Goal: Task Accomplishment & Management: Use online tool/utility

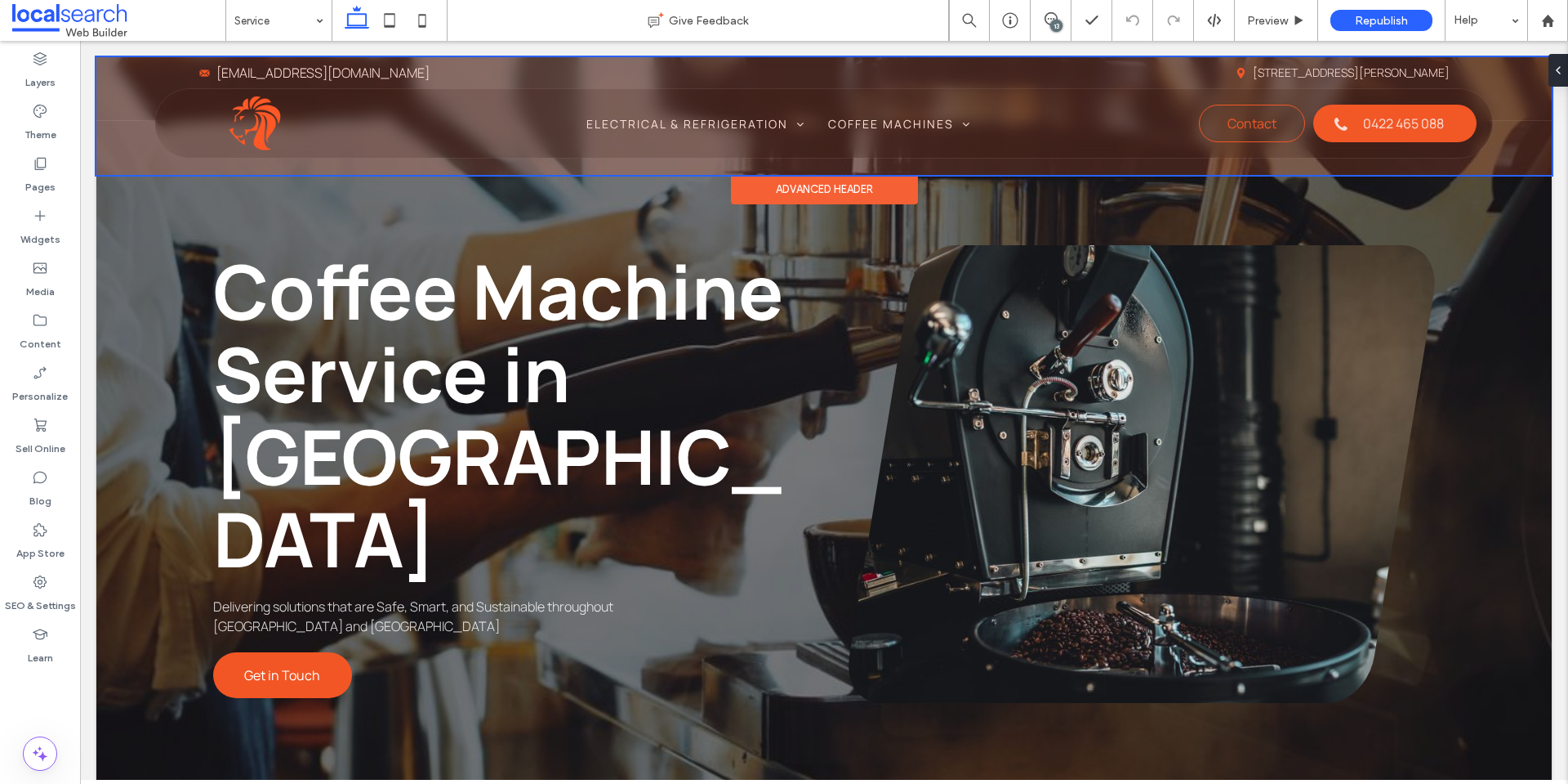
drag, startPoint x: 80, startPoint y: 41, endPoint x: 275, endPoint y: 119, distance: 210.0
click at [277, 119] on div at bounding box center [823, 116] width 1456 height 118
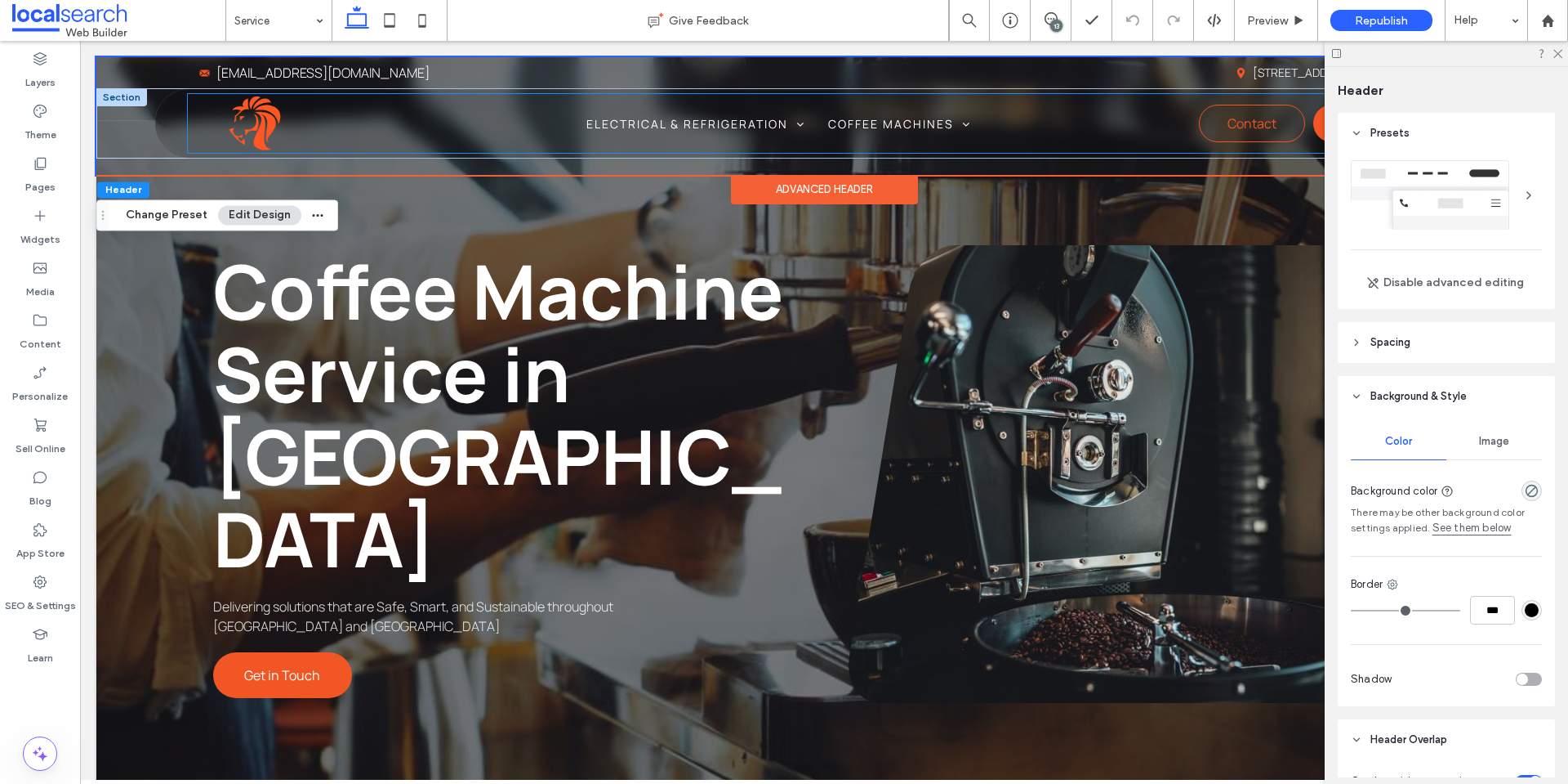
click at [247, 134] on img at bounding box center [255, 123] width 56 height 59
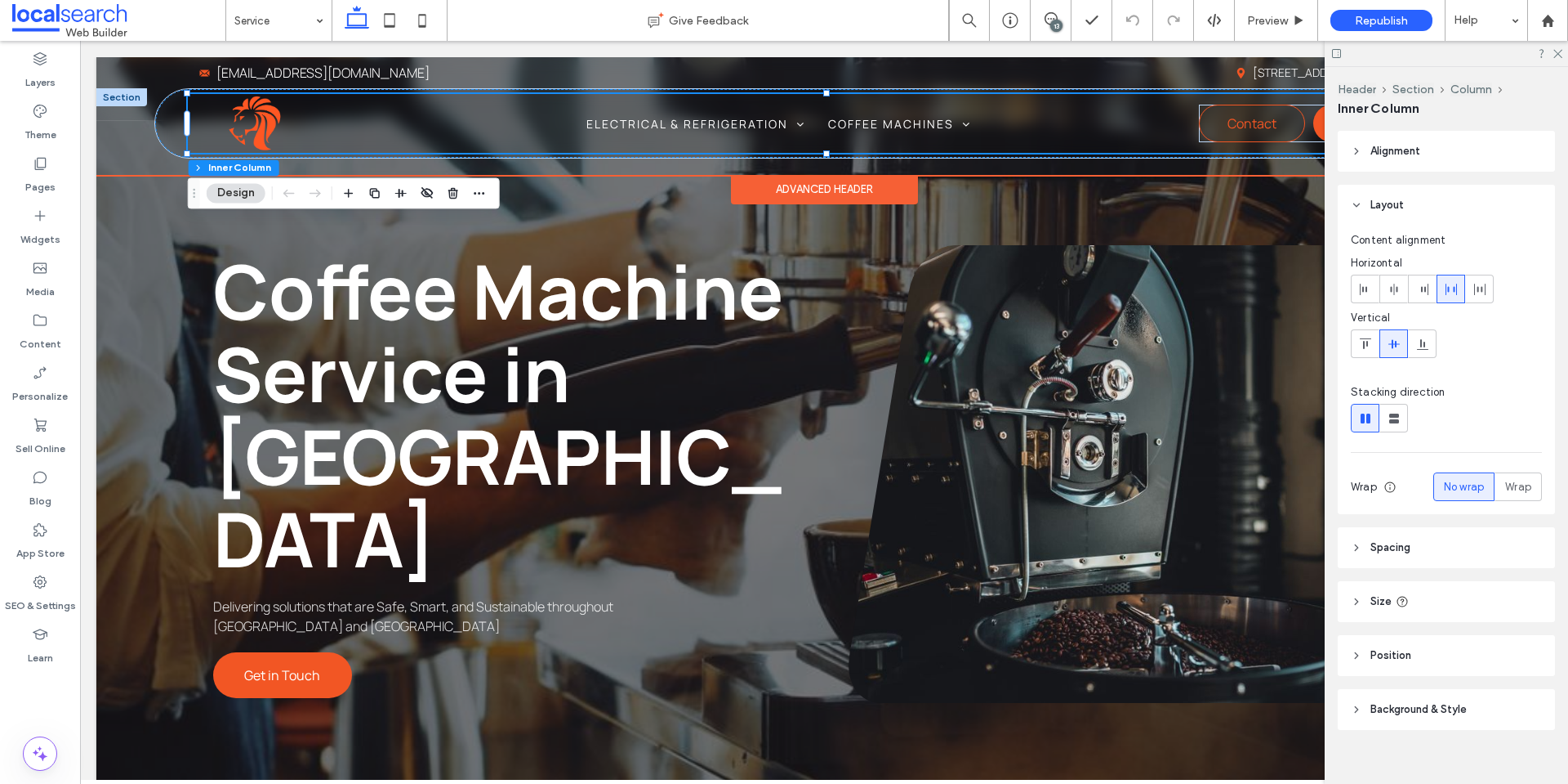
click at [257, 121] on img at bounding box center [255, 123] width 56 height 59
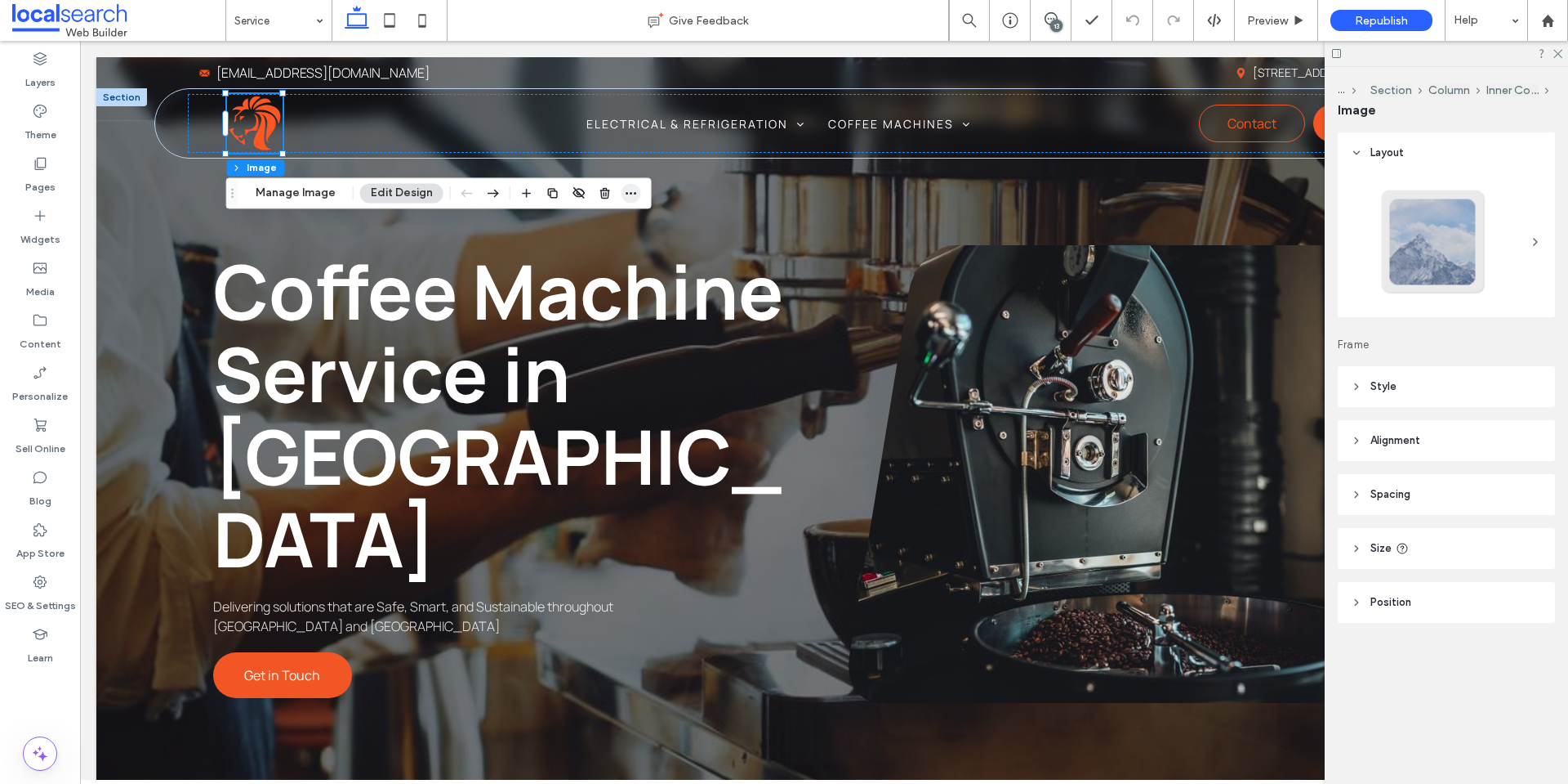
click at [625, 188] on icon "button" at bounding box center [631, 192] width 13 height 13
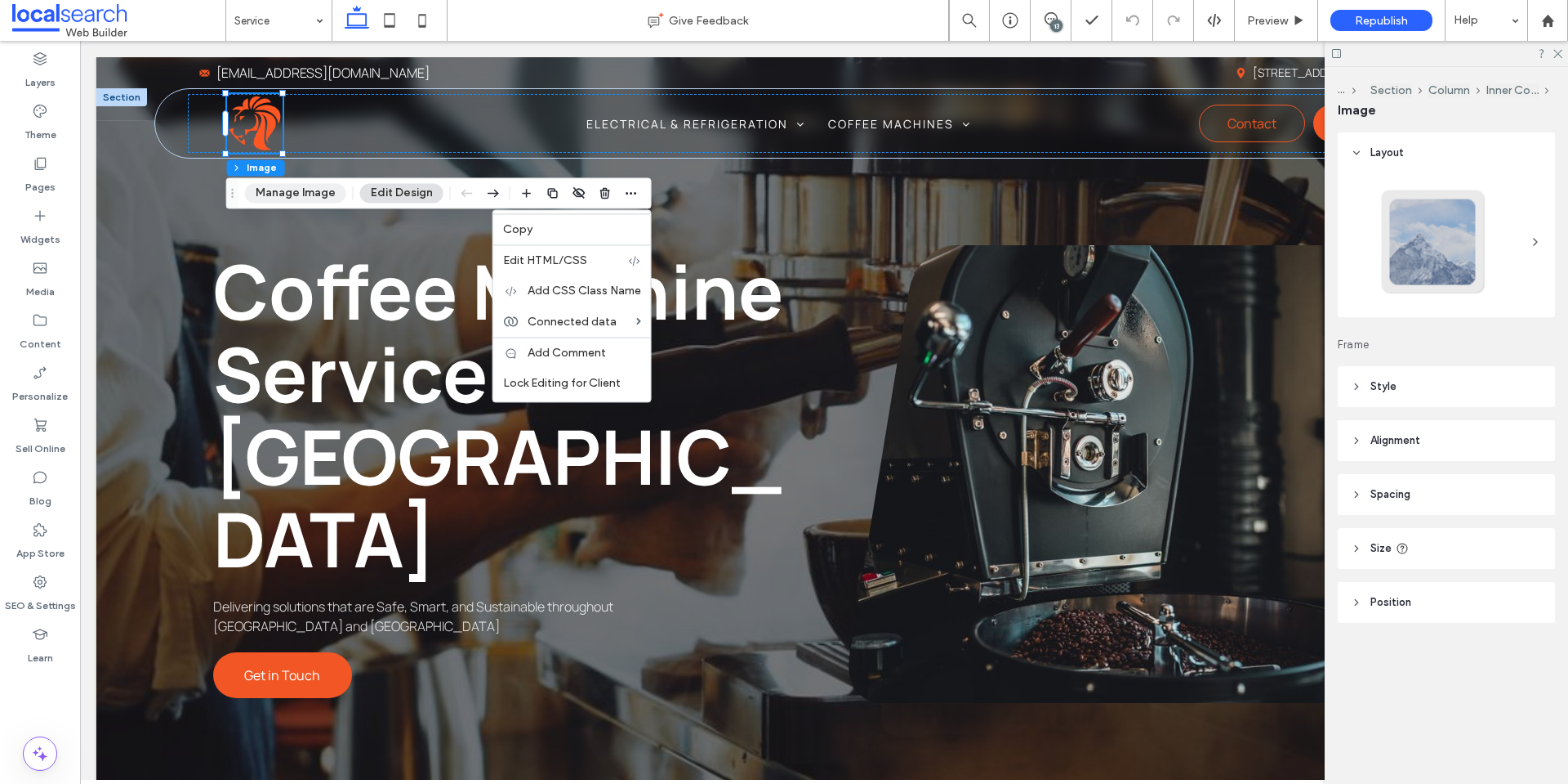
click at [294, 195] on button "Manage Image" at bounding box center [295, 193] width 101 height 20
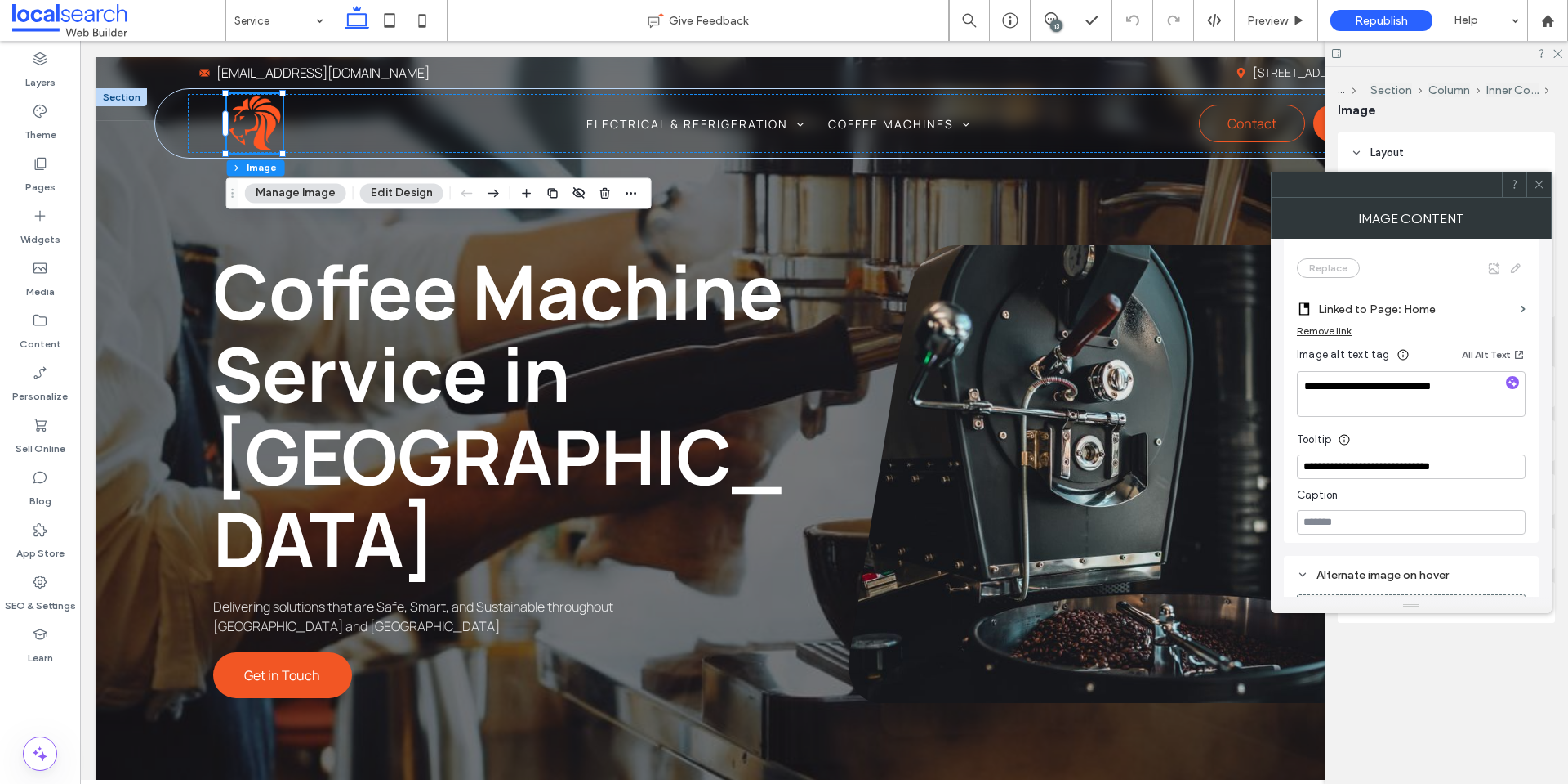
scroll to position [327, 0]
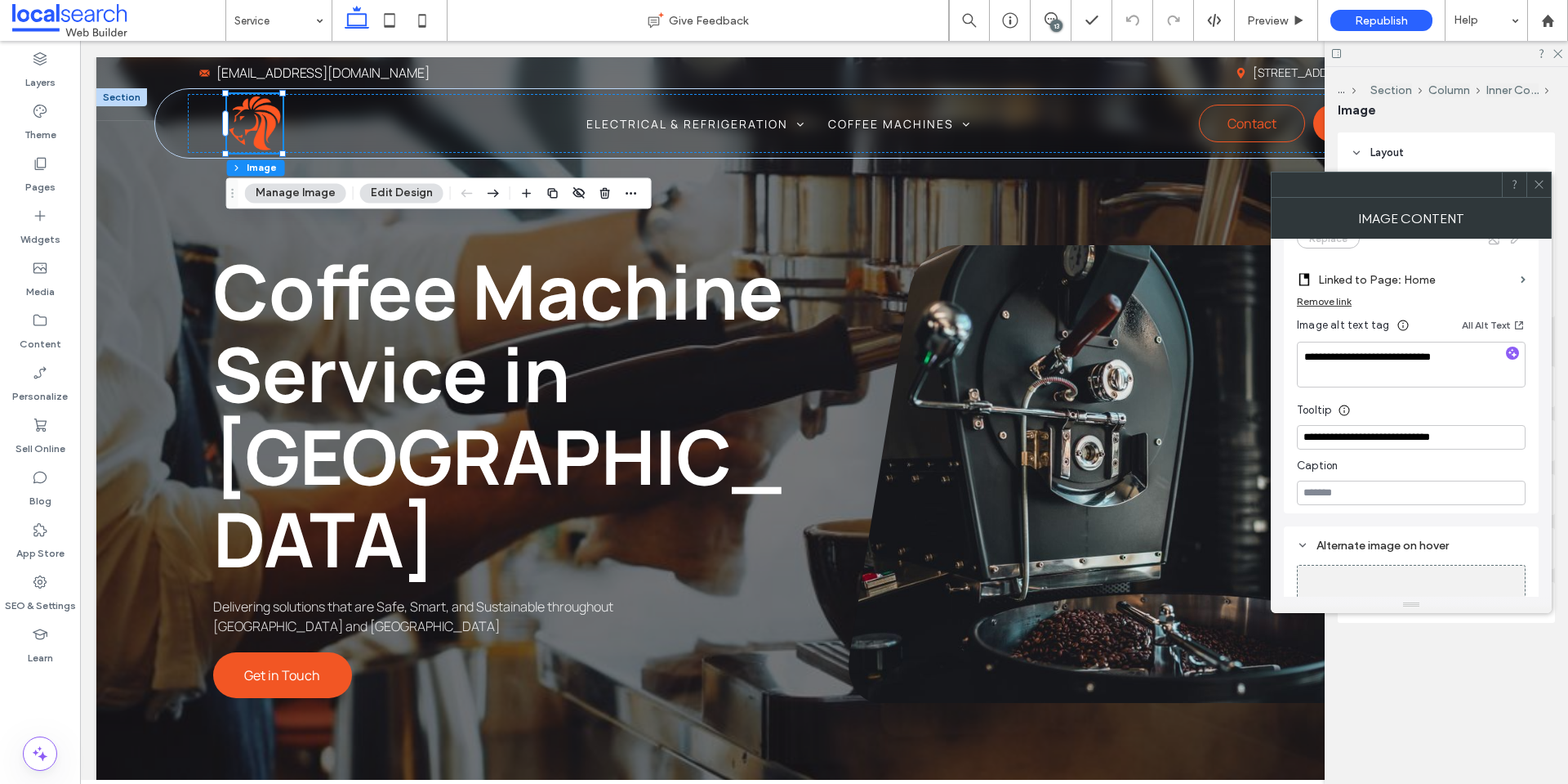
click at [1534, 181] on icon at bounding box center [1539, 184] width 12 height 12
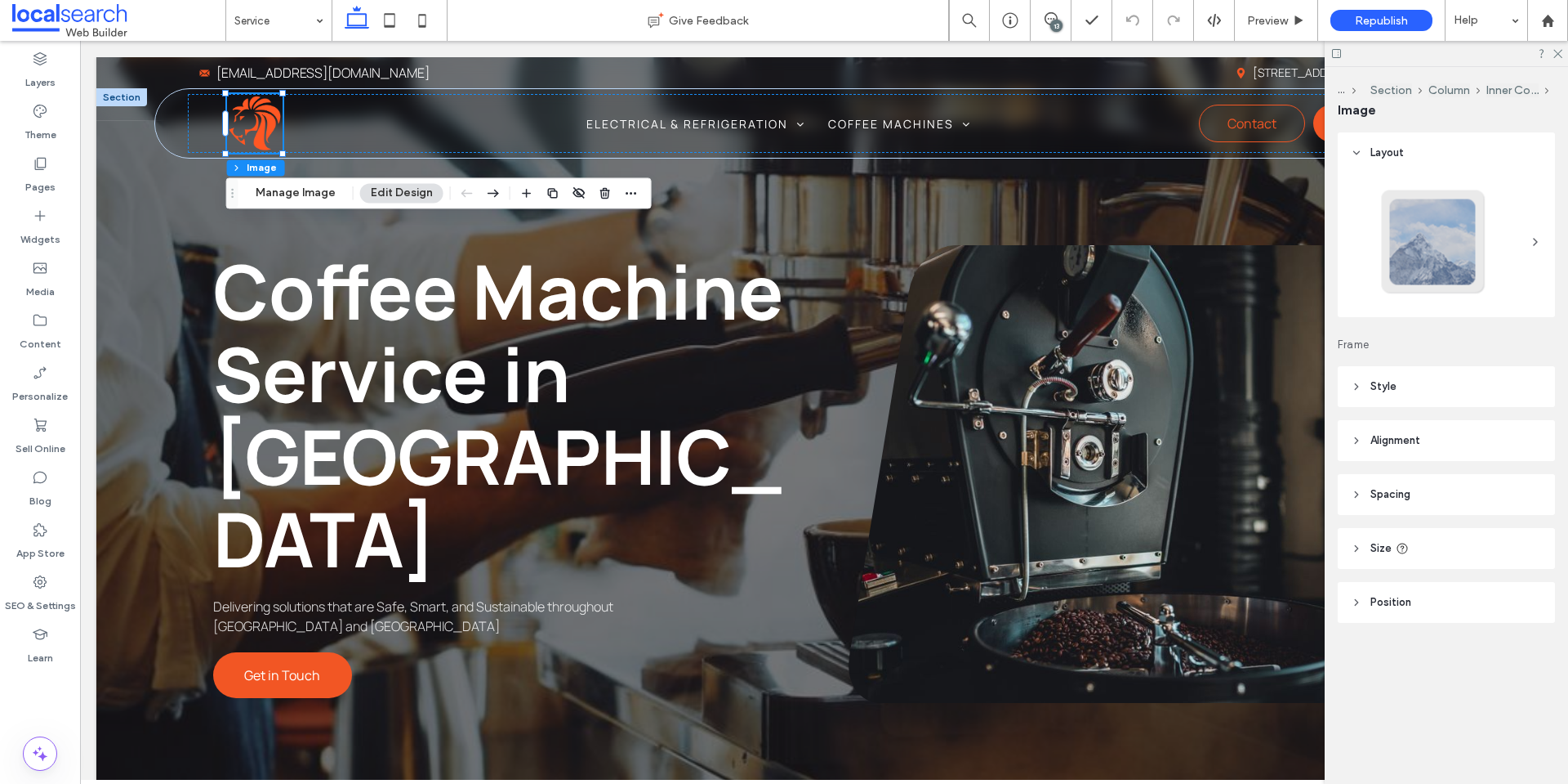
drag, startPoint x: 1559, startPoint y: 55, endPoint x: 1549, endPoint y: 57, distance: 10.2
click at [1559, 55] on icon at bounding box center [1557, 52] width 11 height 11
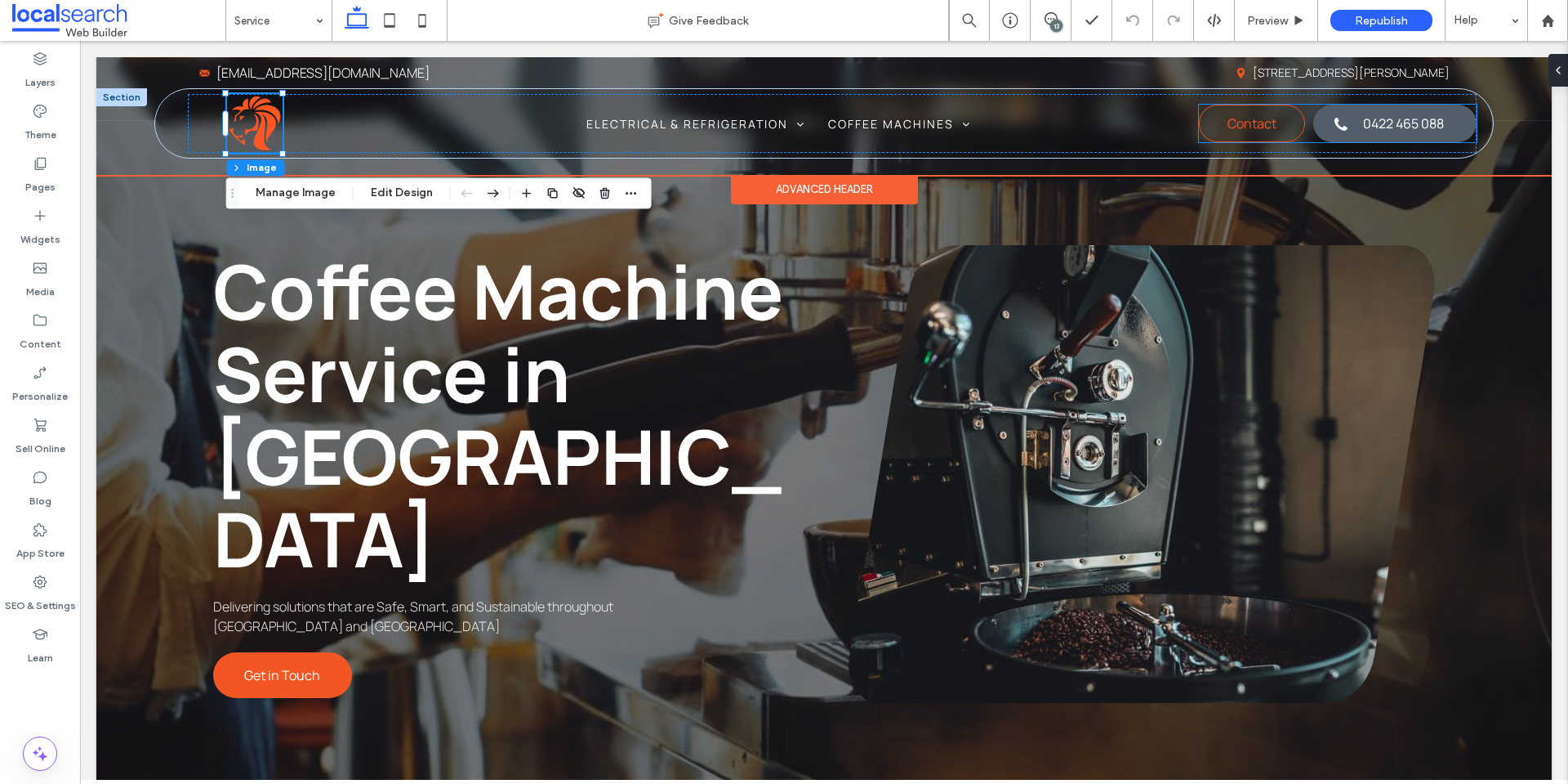
click at [1389, 133] on span "0422 465 088" at bounding box center [1403, 123] width 81 height 34
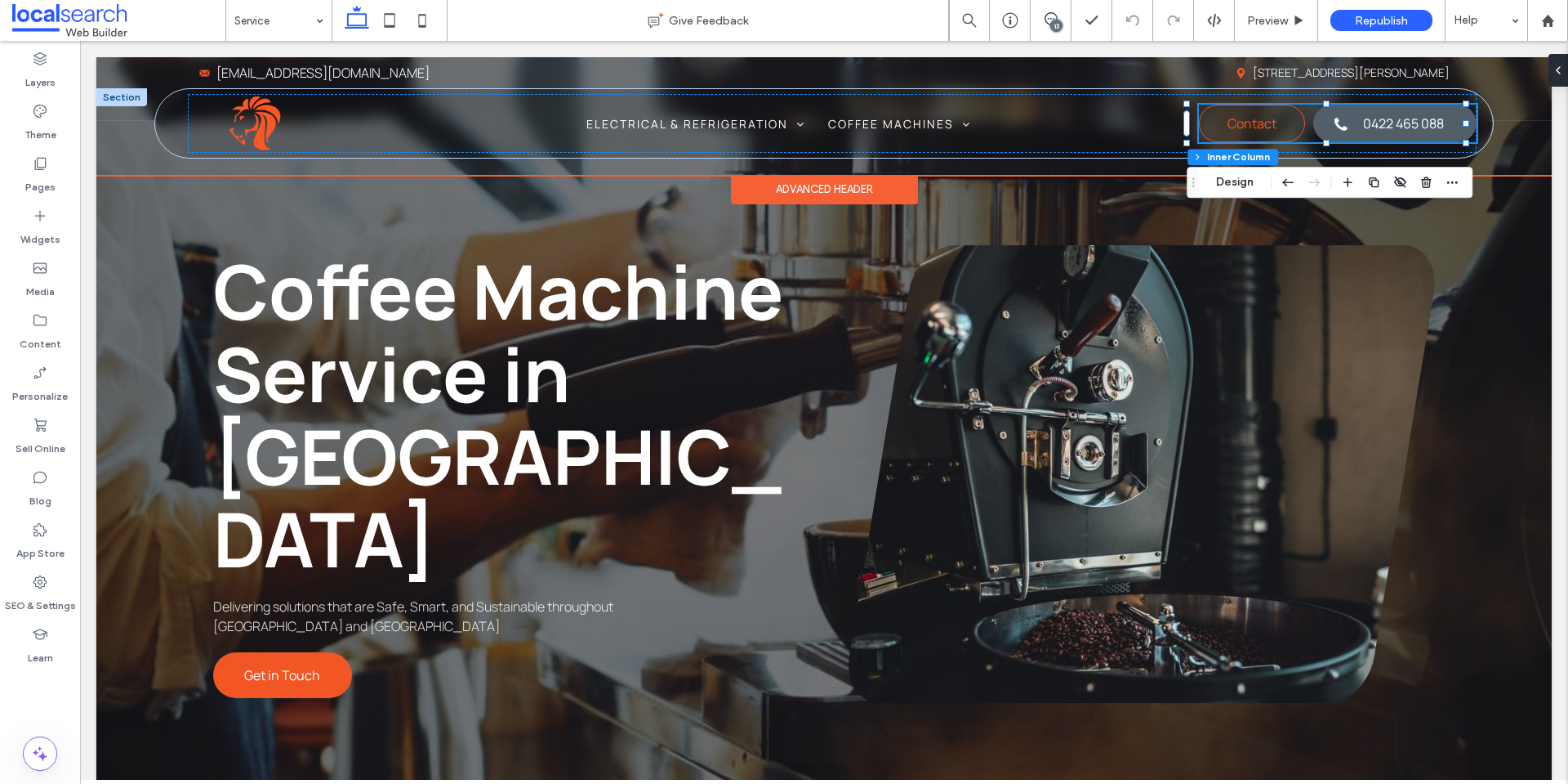
click at [1389, 133] on span "0422 465 088" at bounding box center [1403, 123] width 81 height 34
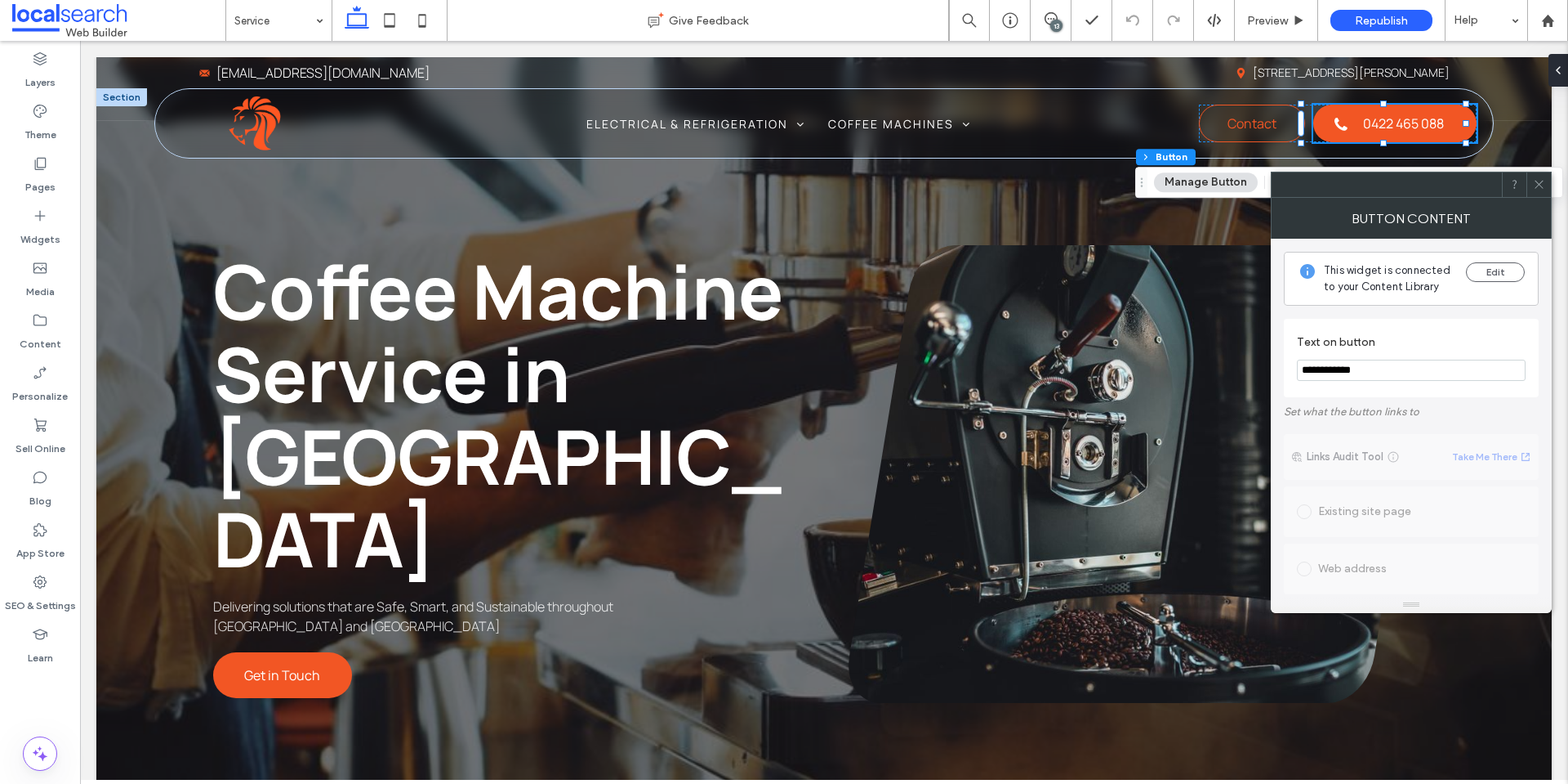
click at [1536, 184] on icon at bounding box center [1539, 184] width 12 height 12
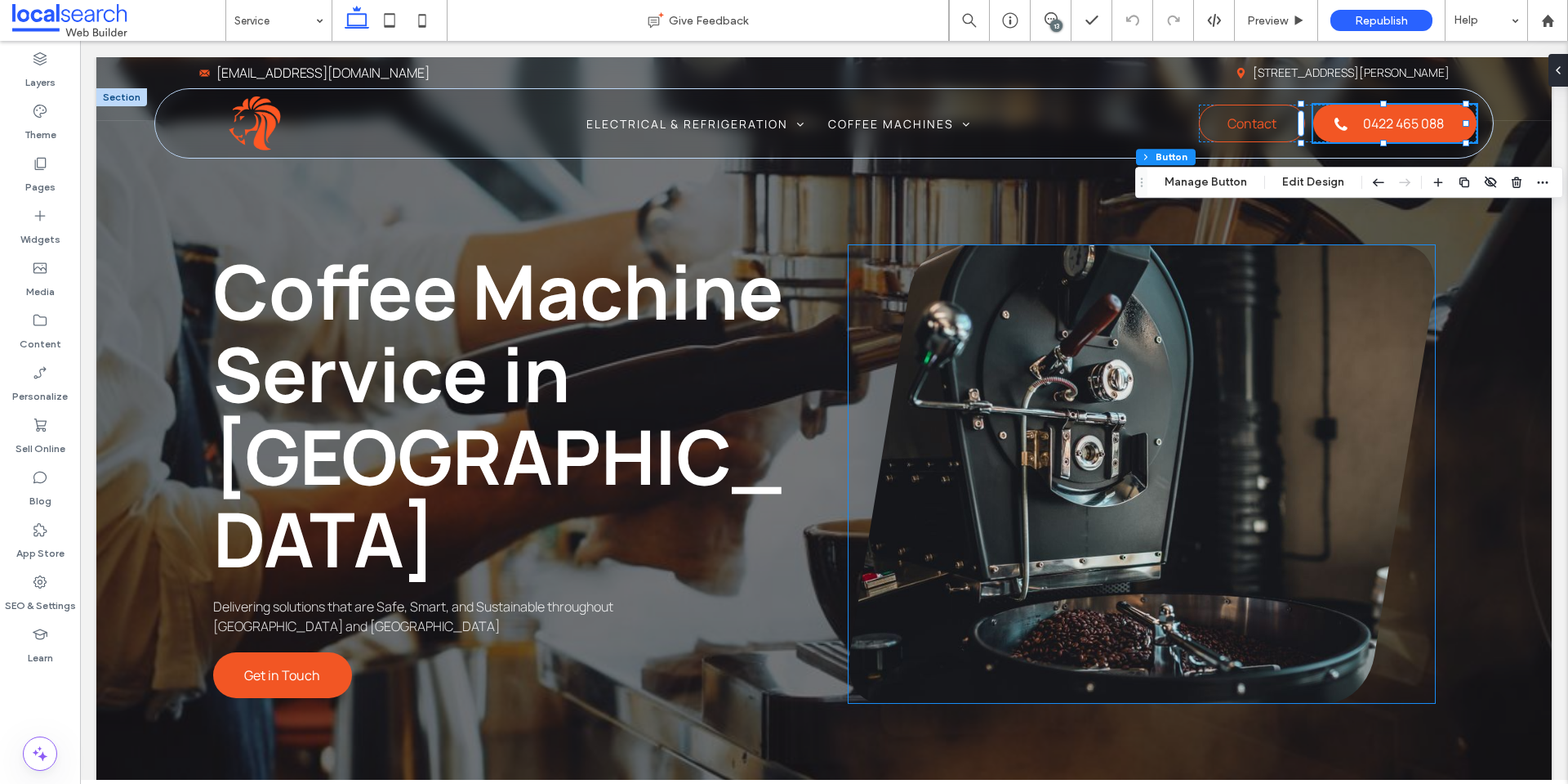
click at [1101, 418] on link at bounding box center [1142, 474] width 588 height 458
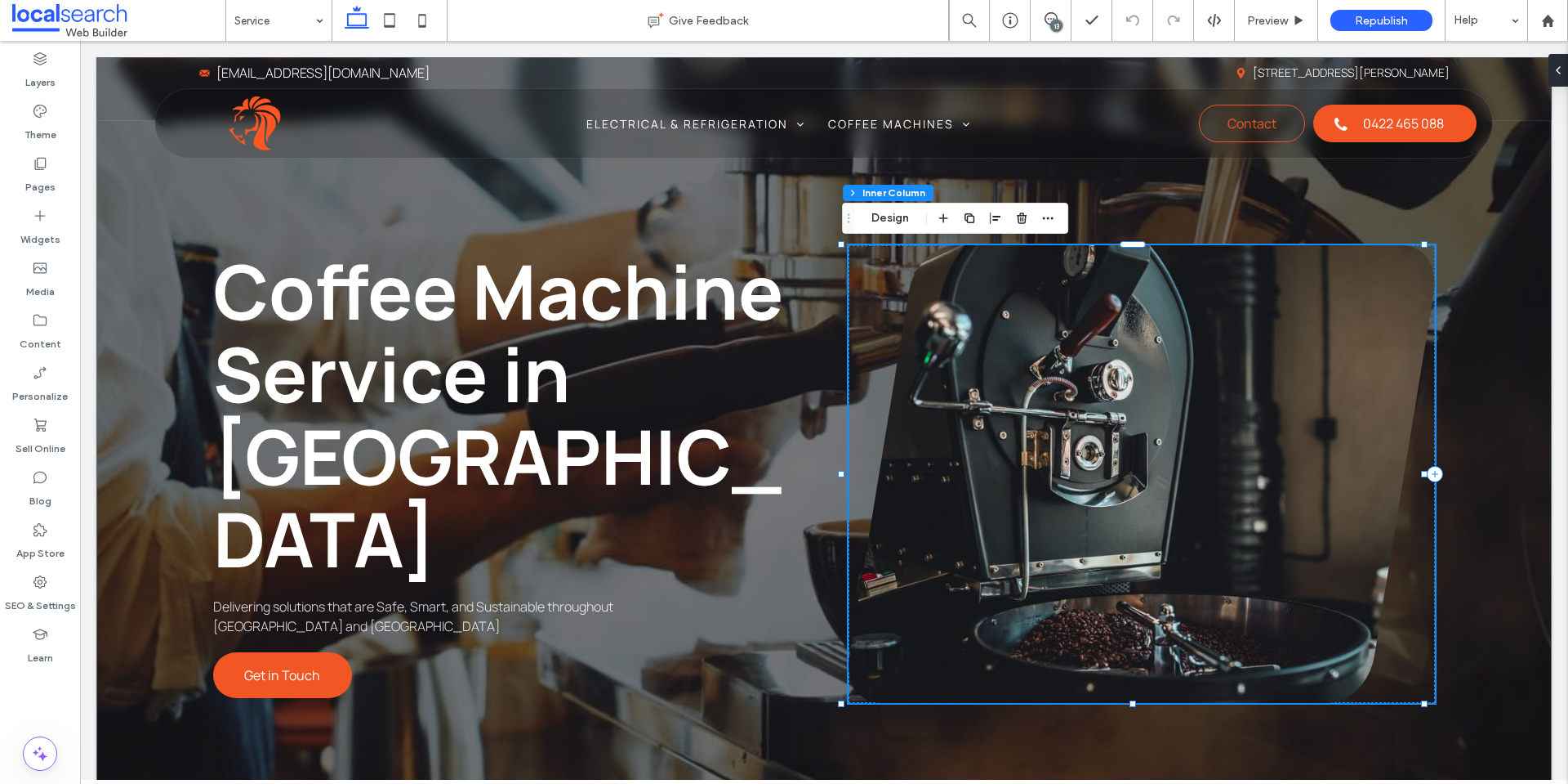
click at [962, 293] on link at bounding box center [1142, 474] width 588 height 458
drag, startPoint x: 903, startPoint y: 213, endPoint x: 919, endPoint y: 219, distance: 17.1
click at [903, 213] on button "Manage Photos" at bounding box center [914, 218] width 107 height 20
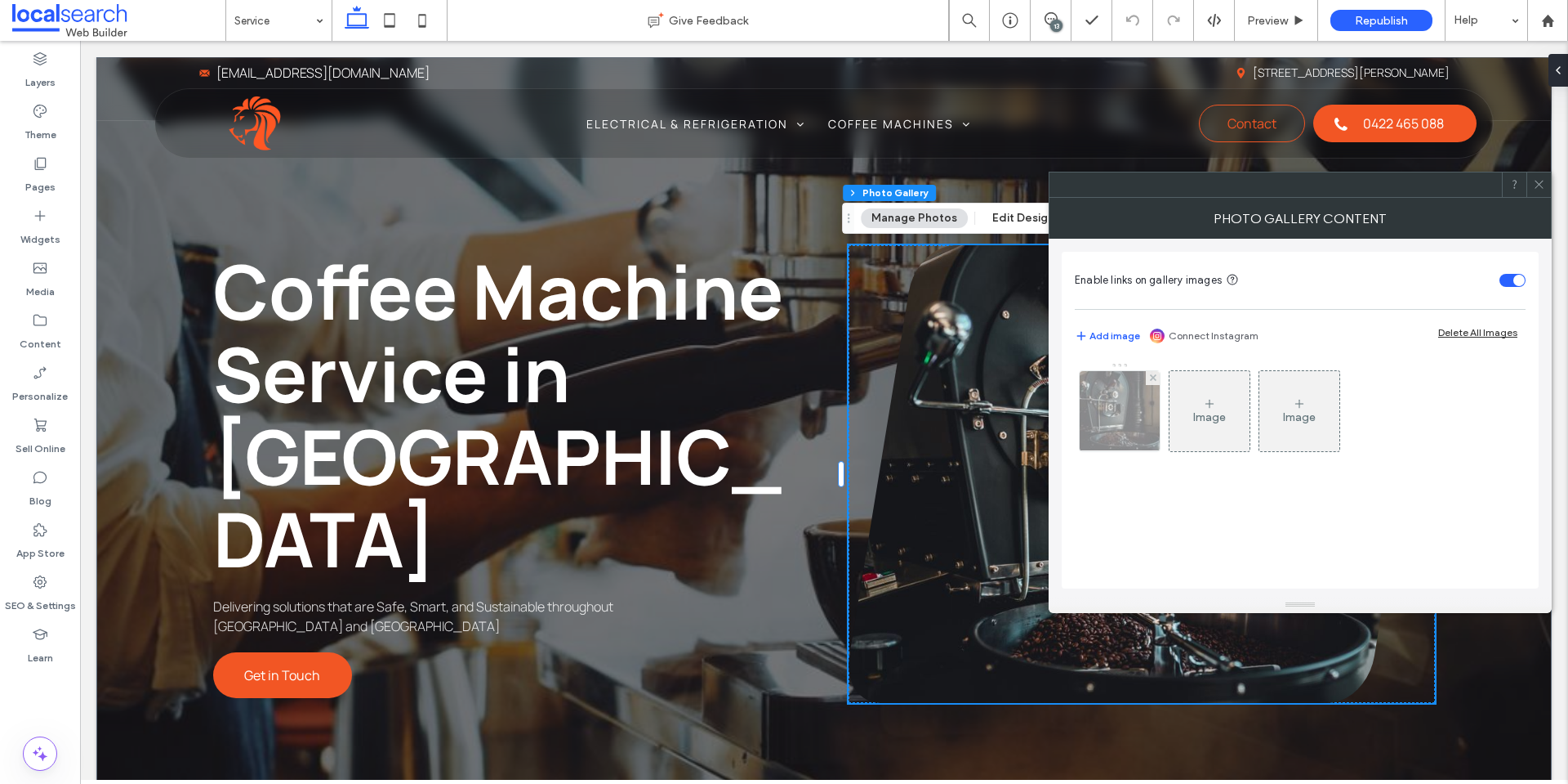
click at [1135, 423] on img at bounding box center [1119, 411] width 121 height 80
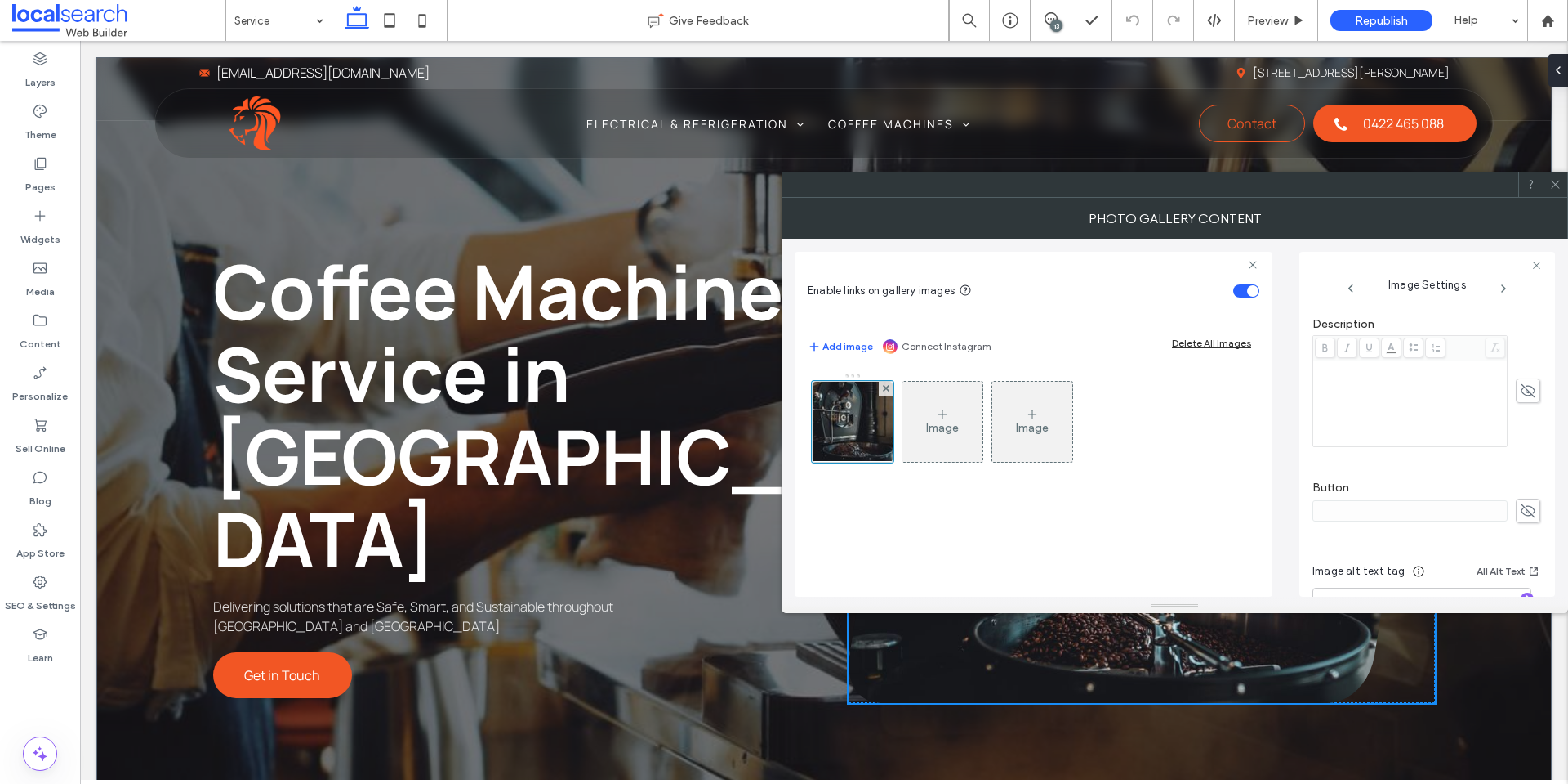
scroll to position [483, 0]
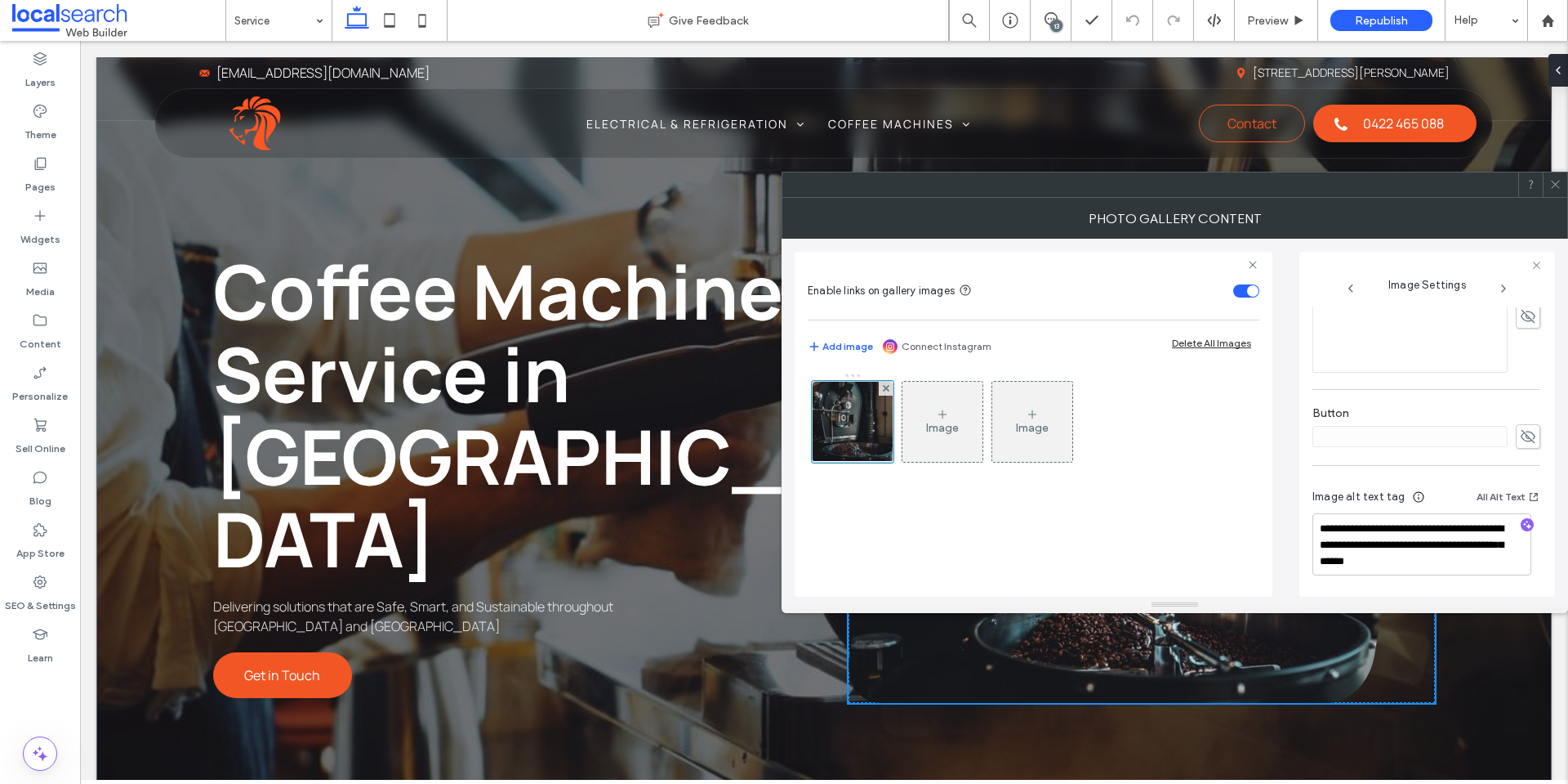
click at [1559, 179] on icon at bounding box center [1556, 184] width 12 height 12
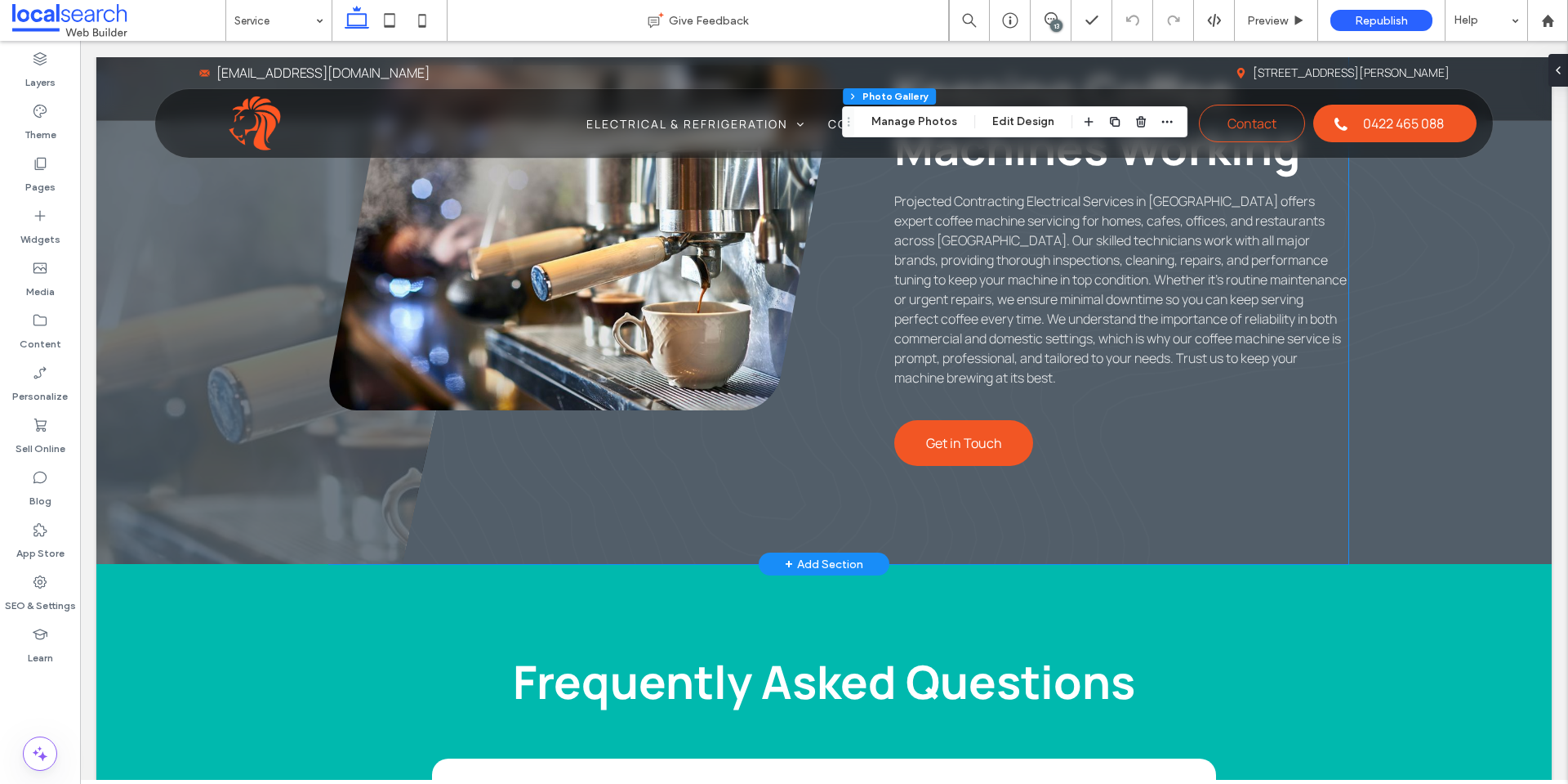
scroll to position [981, 0]
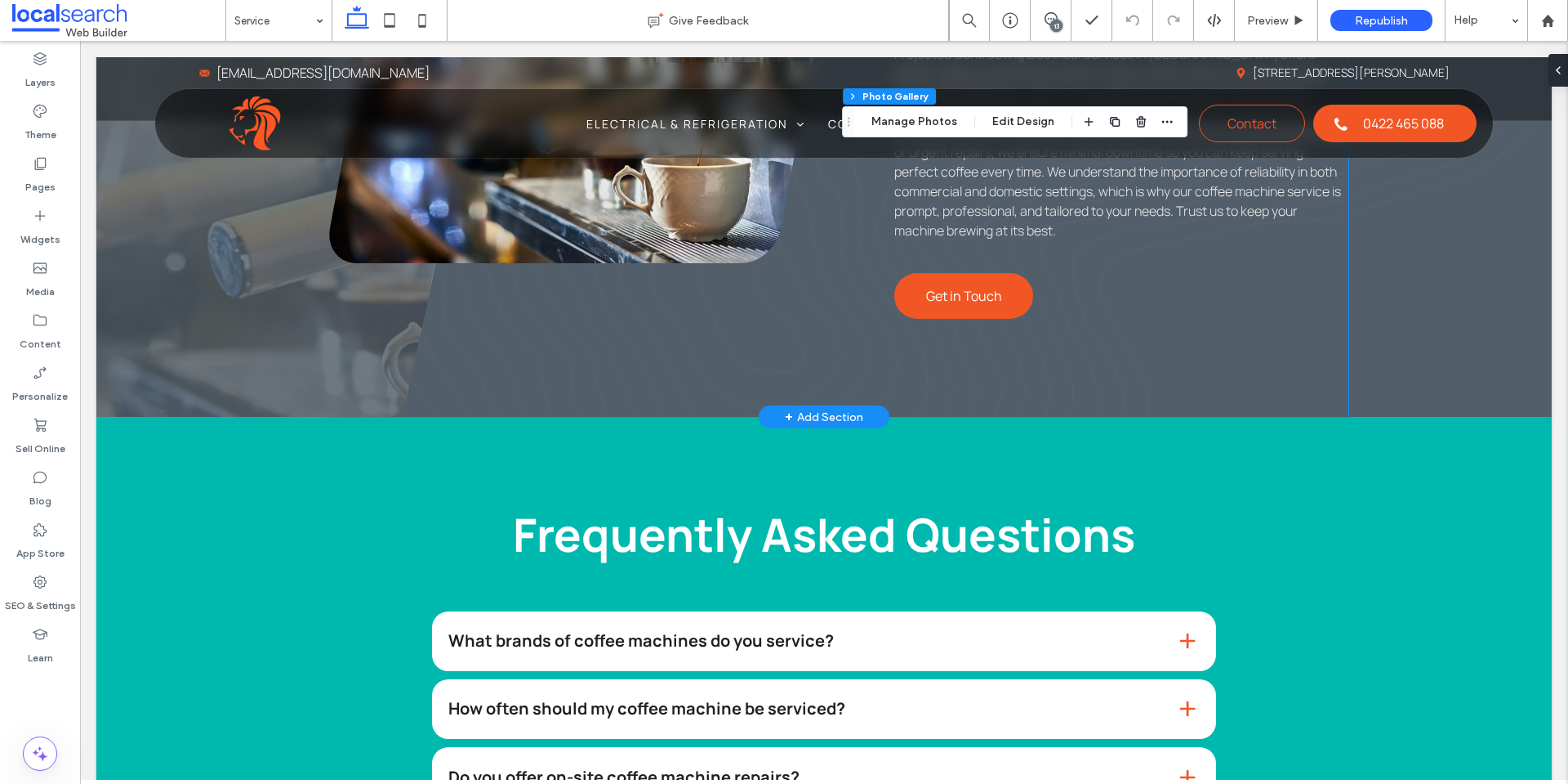
click at [683, 260] on link at bounding box center [581, 90] width 504 height 345
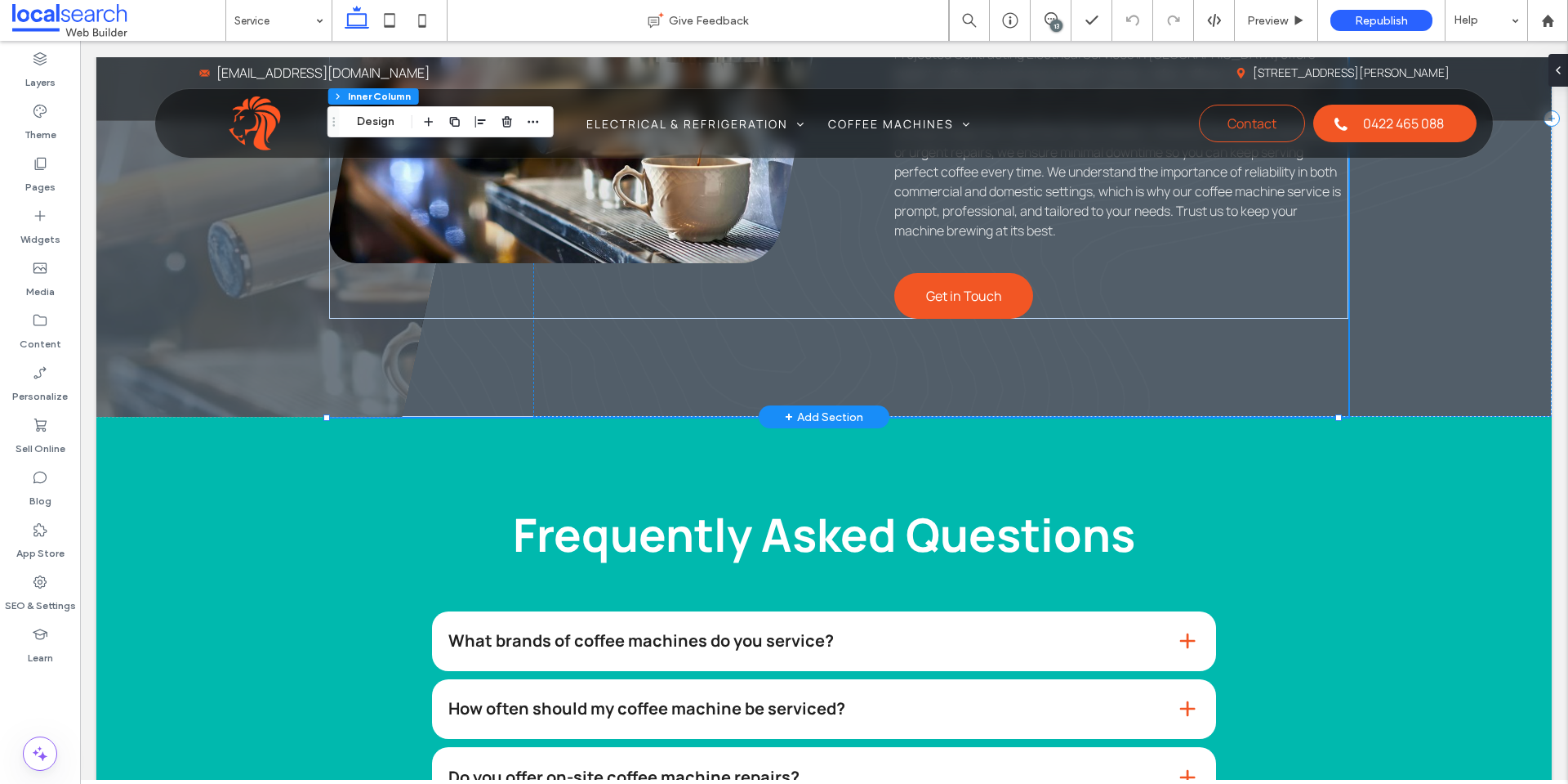
click at [683, 245] on link at bounding box center [581, 90] width 504 height 345
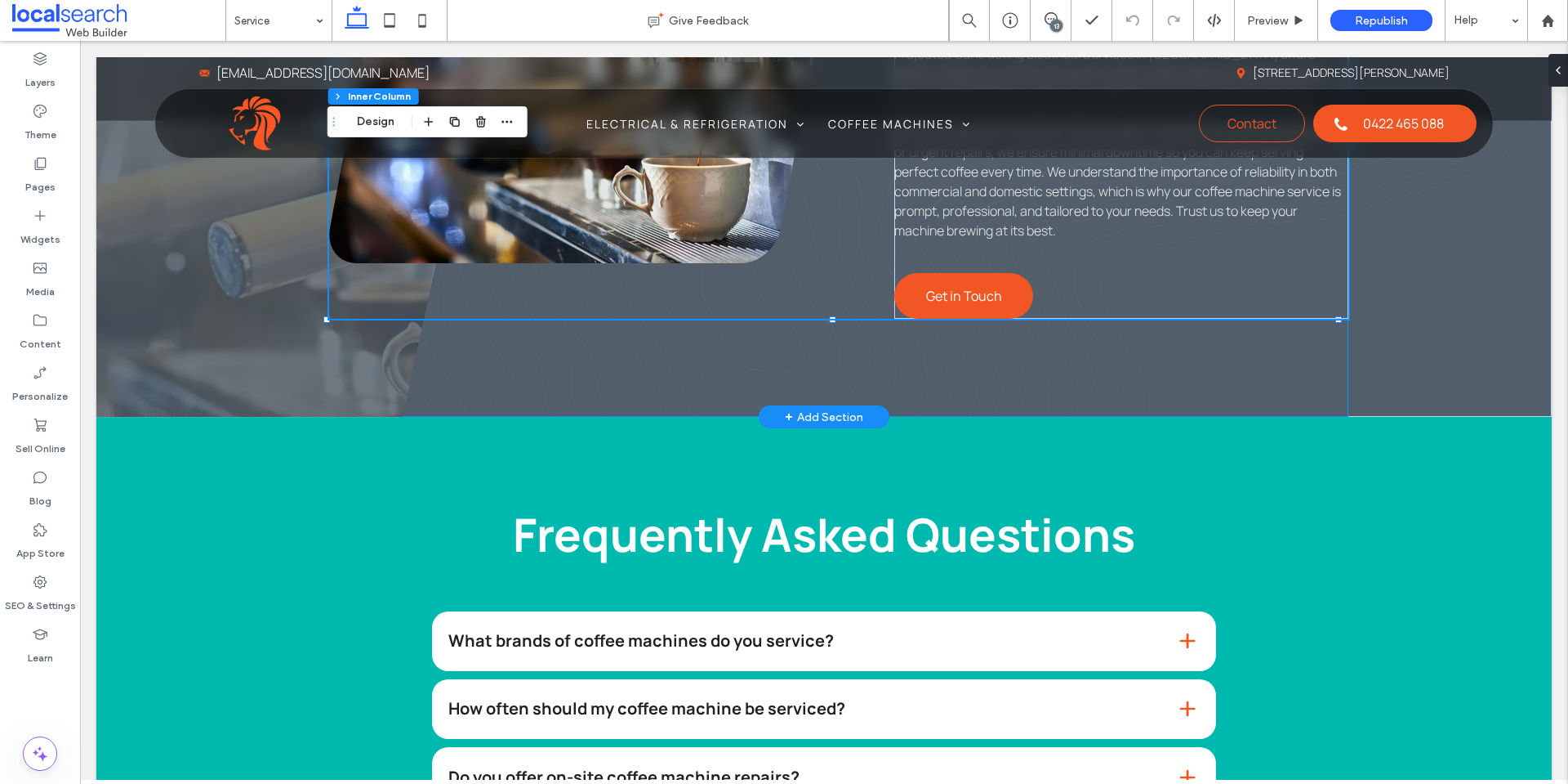
click at [683, 245] on link at bounding box center [581, 90] width 504 height 345
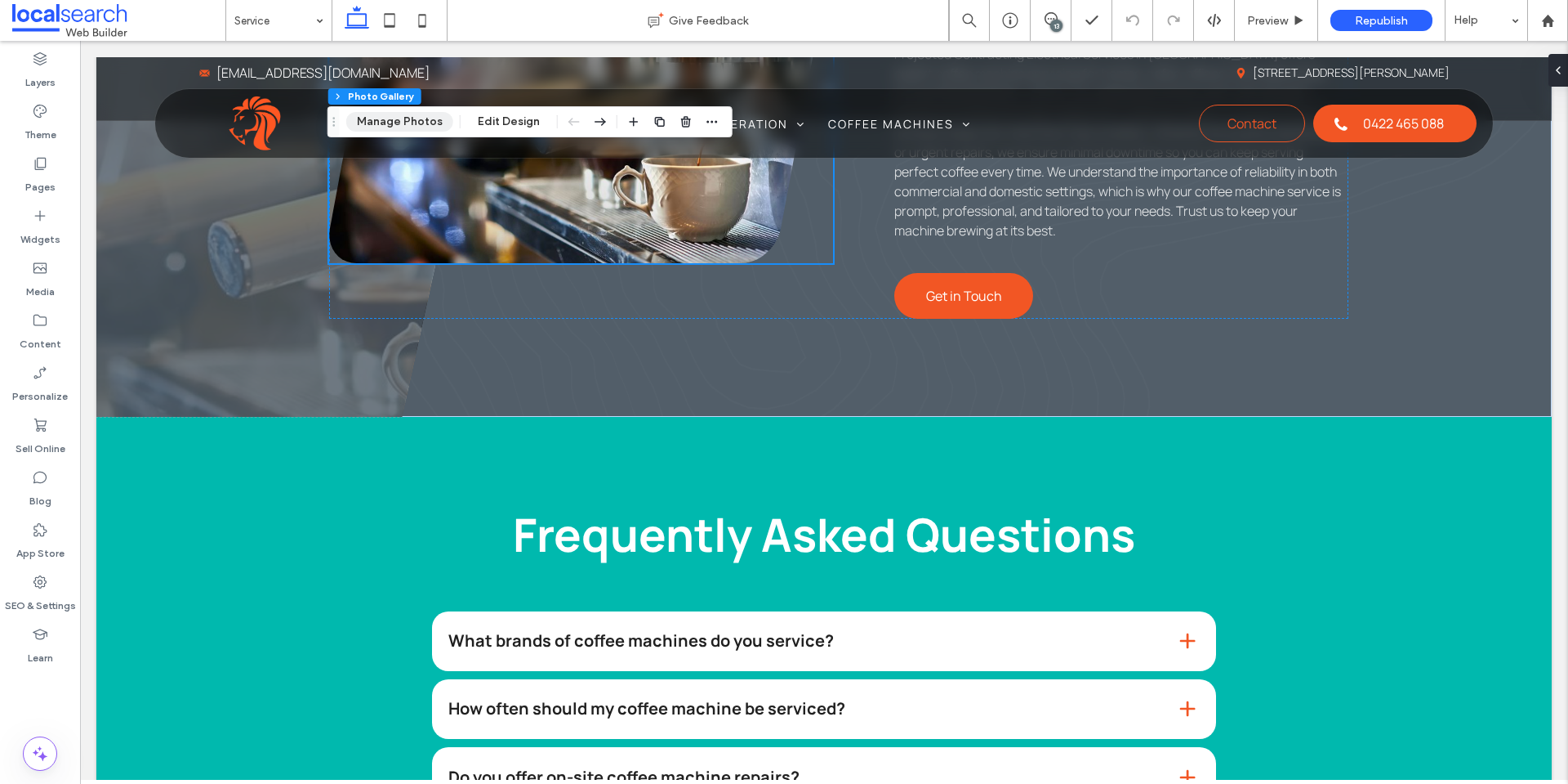
click at [362, 128] on button "Manage Photos" at bounding box center [400, 122] width 107 height 20
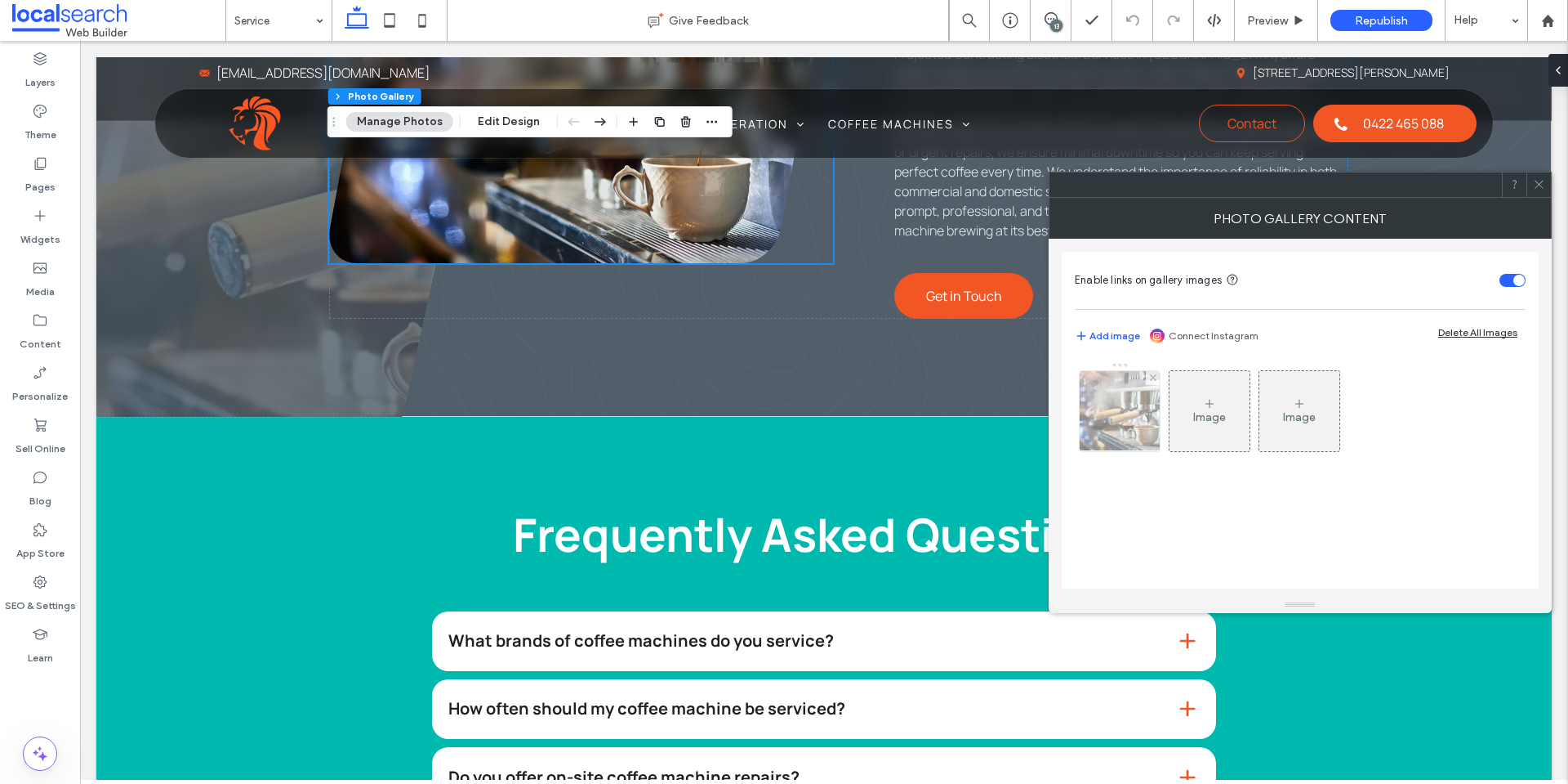
click at [1140, 426] on img at bounding box center [1120, 411] width 120 height 80
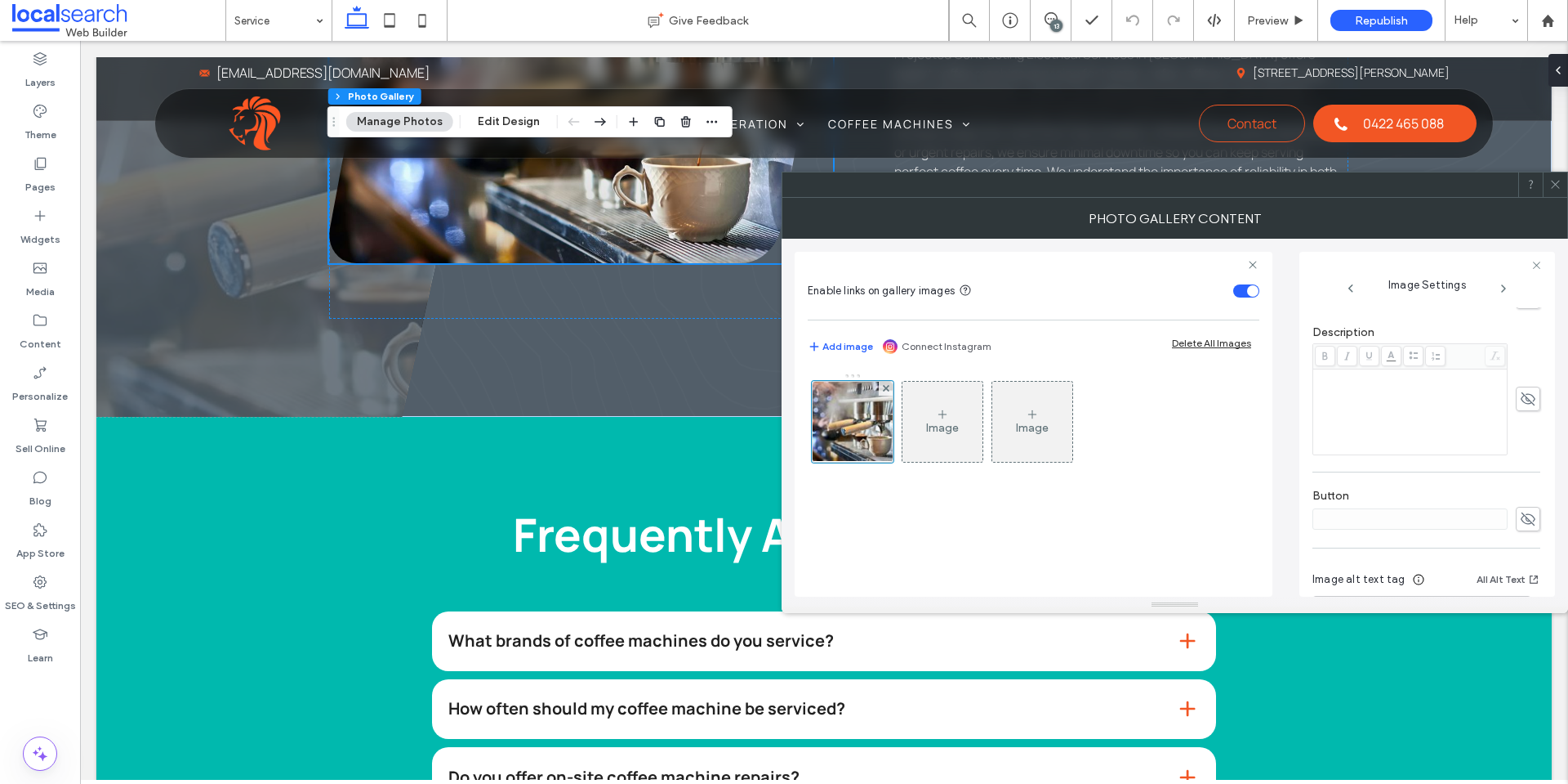
scroll to position [499, 0]
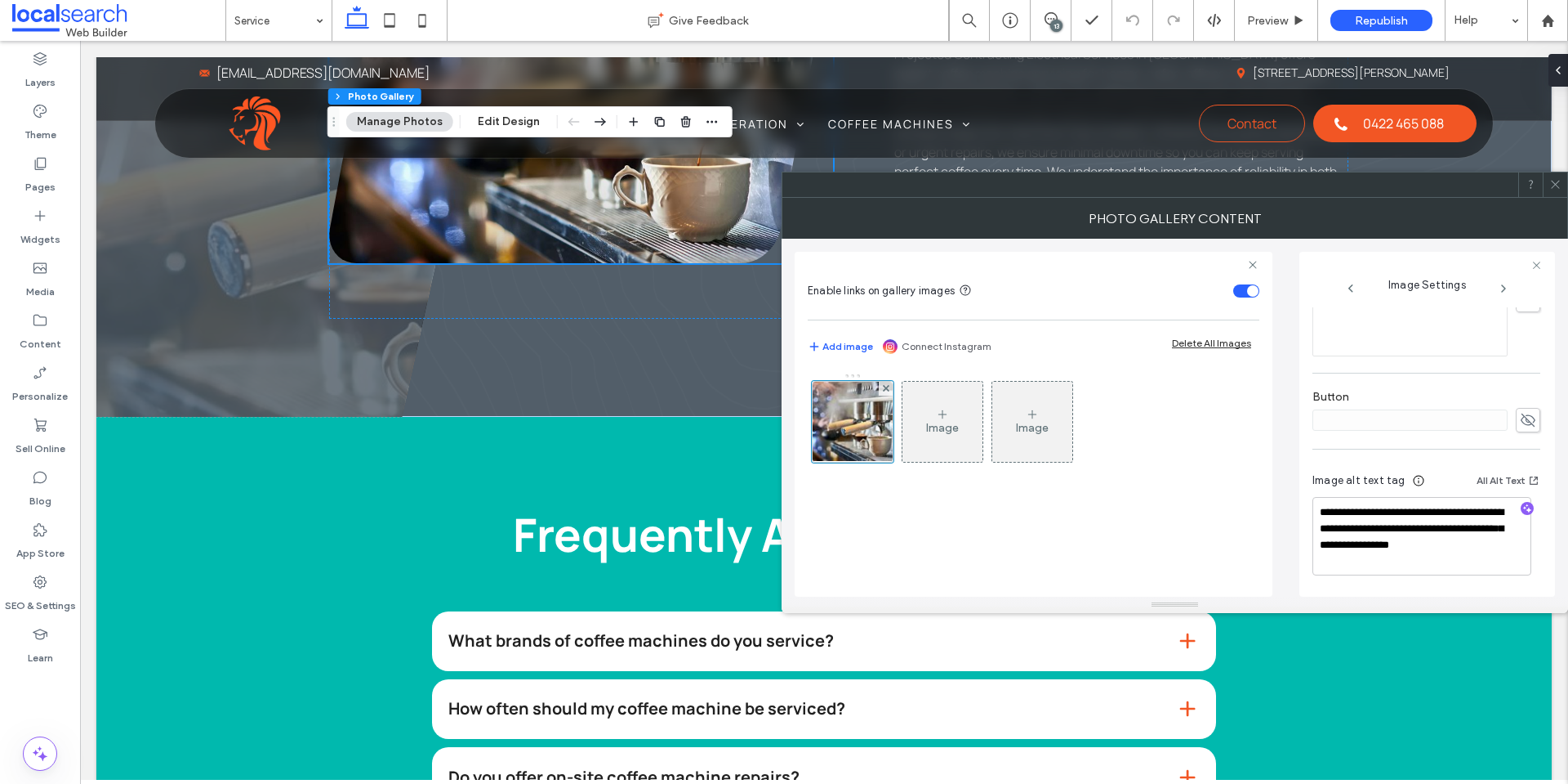
click at [1549, 191] on div at bounding box center [1555, 184] width 25 height 25
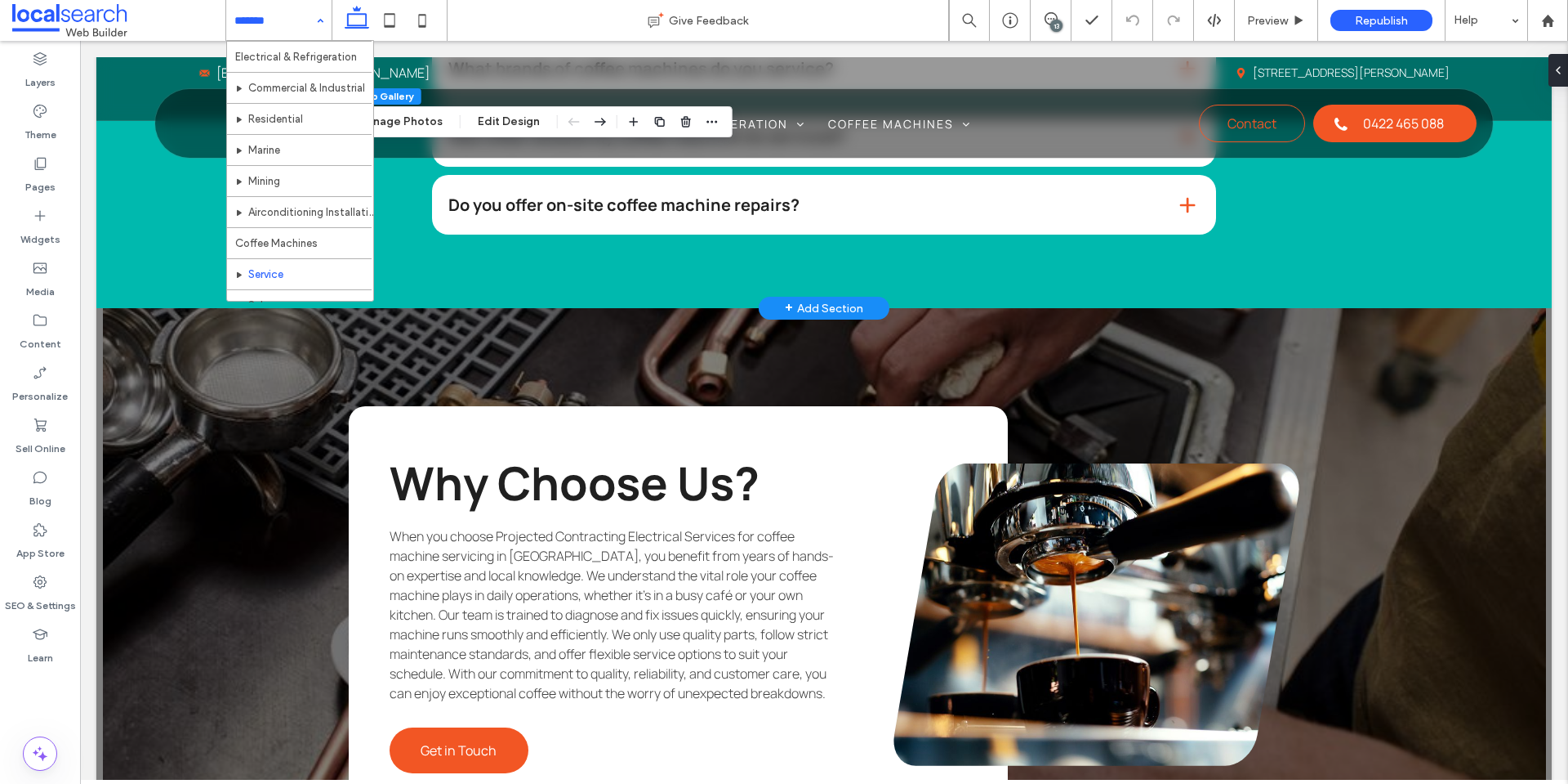
scroll to position [0, 0]
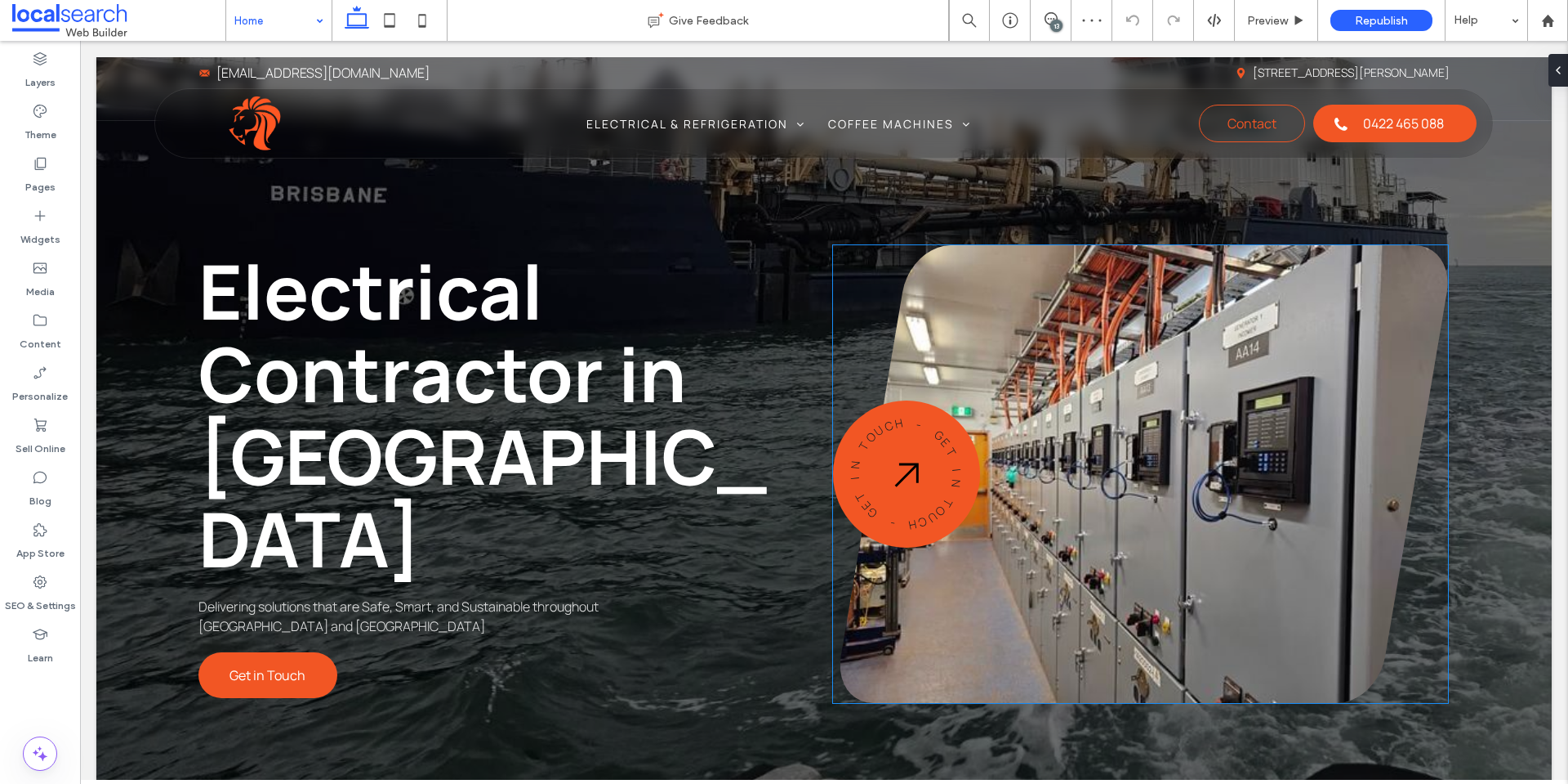
scroll to position [82, 0]
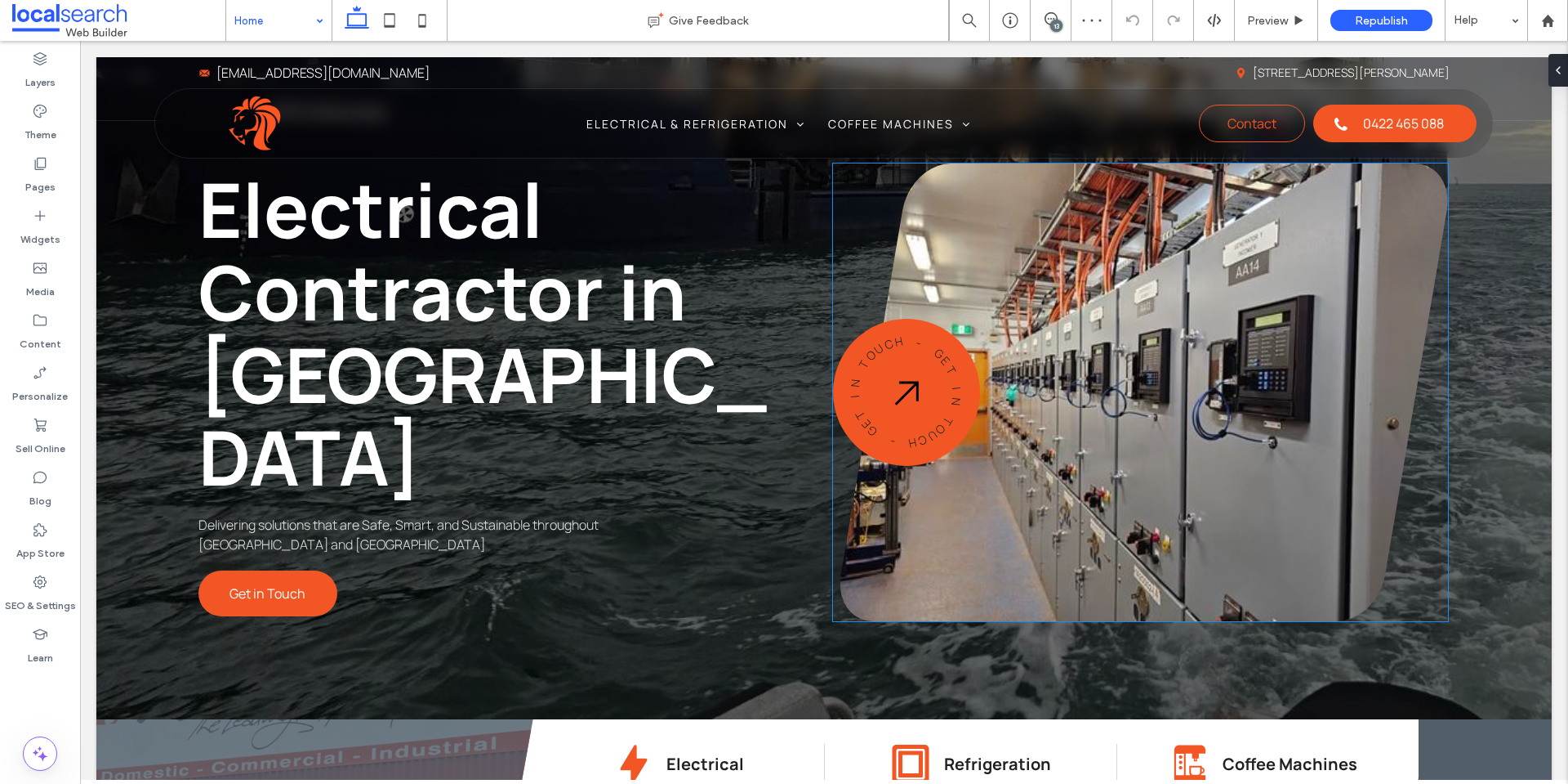
click at [1098, 396] on link at bounding box center [1144, 392] width 609 height 458
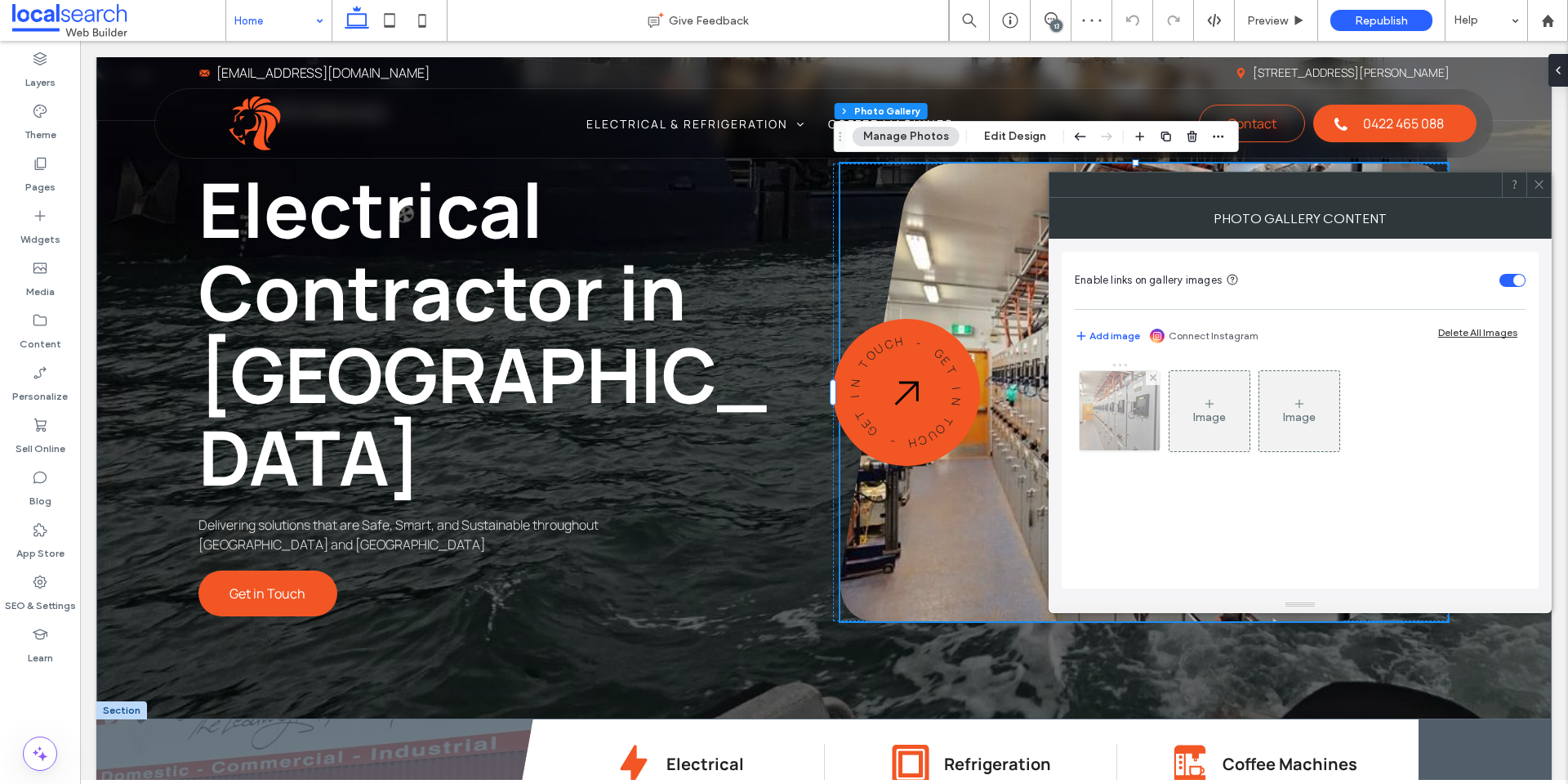
click at [1105, 404] on img at bounding box center [1120, 411] width 107 height 80
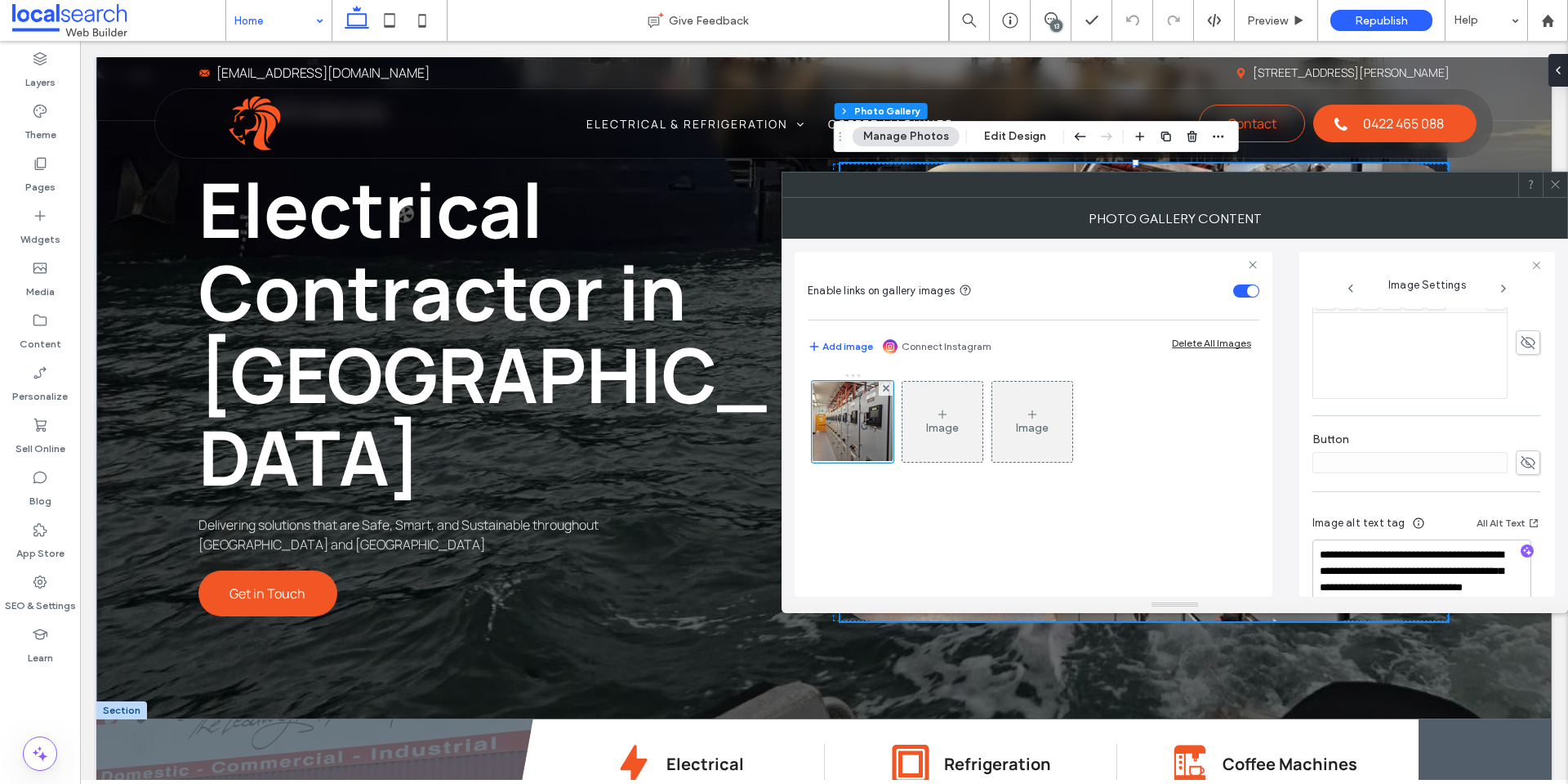
scroll to position [524, 0]
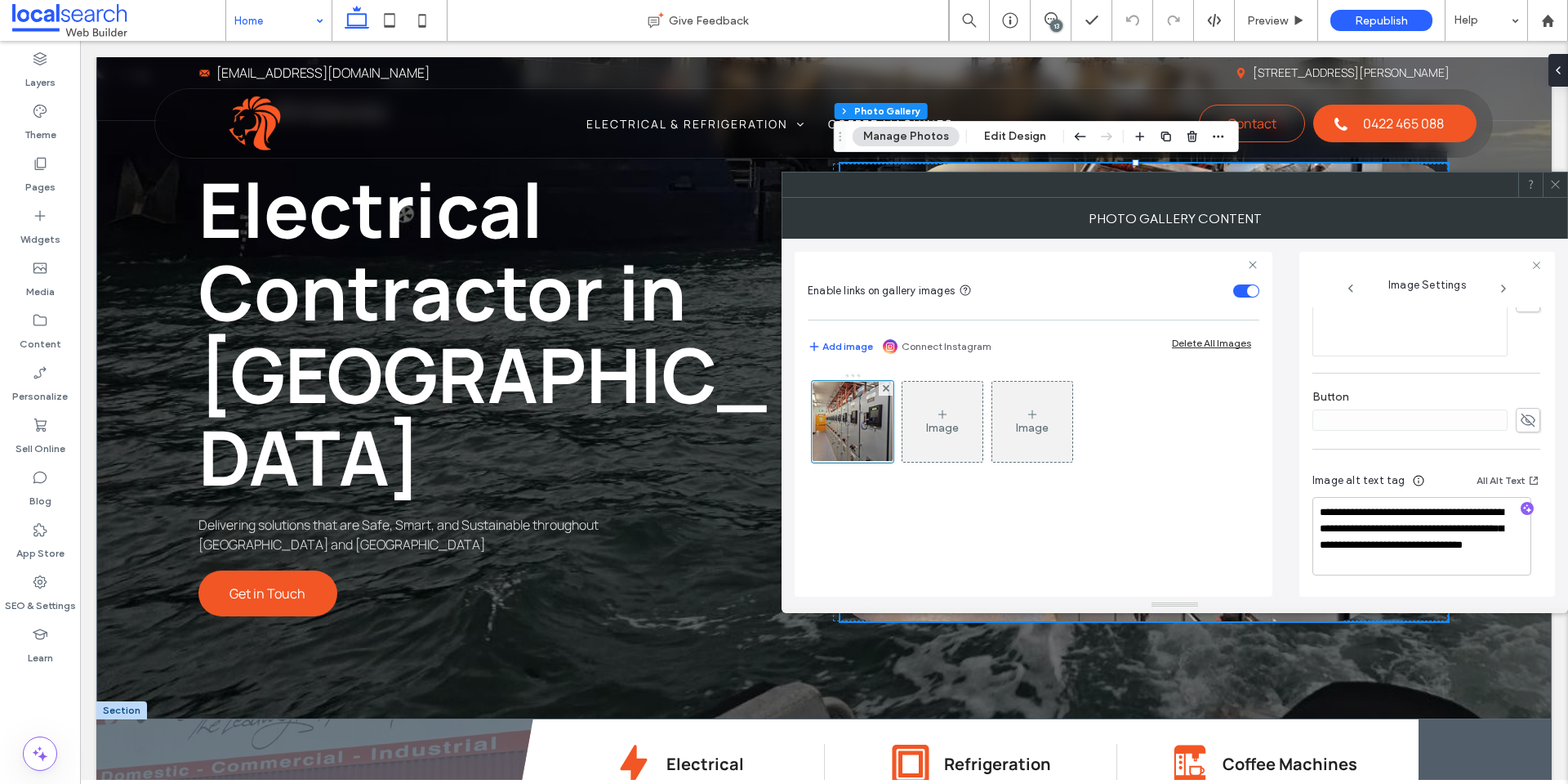
click at [1552, 186] on icon at bounding box center [1556, 184] width 12 height 12
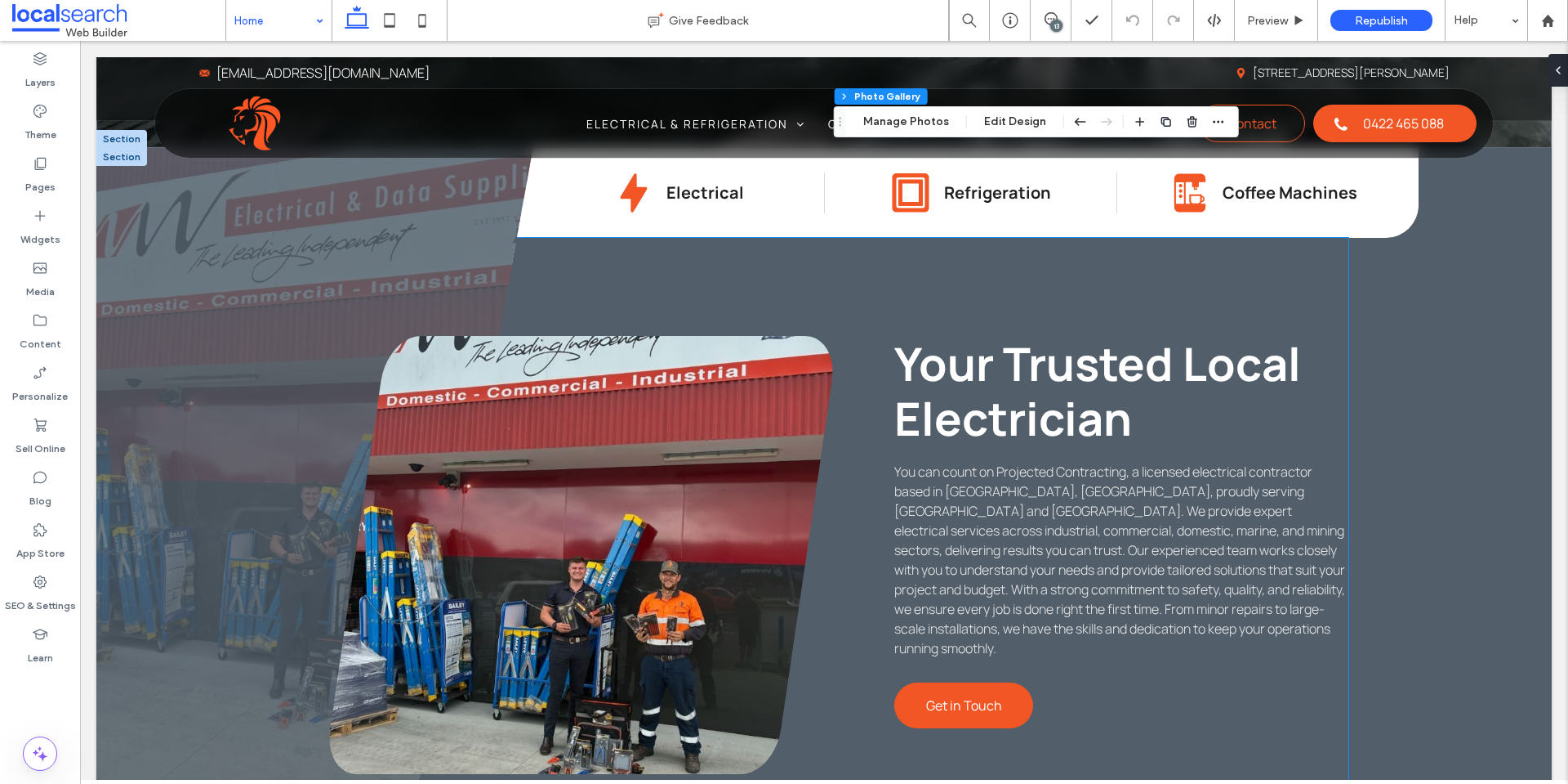
scroll to position [654, 0]
click at [732, 459] on link at bounding box center [581, 554] width 504 height 438
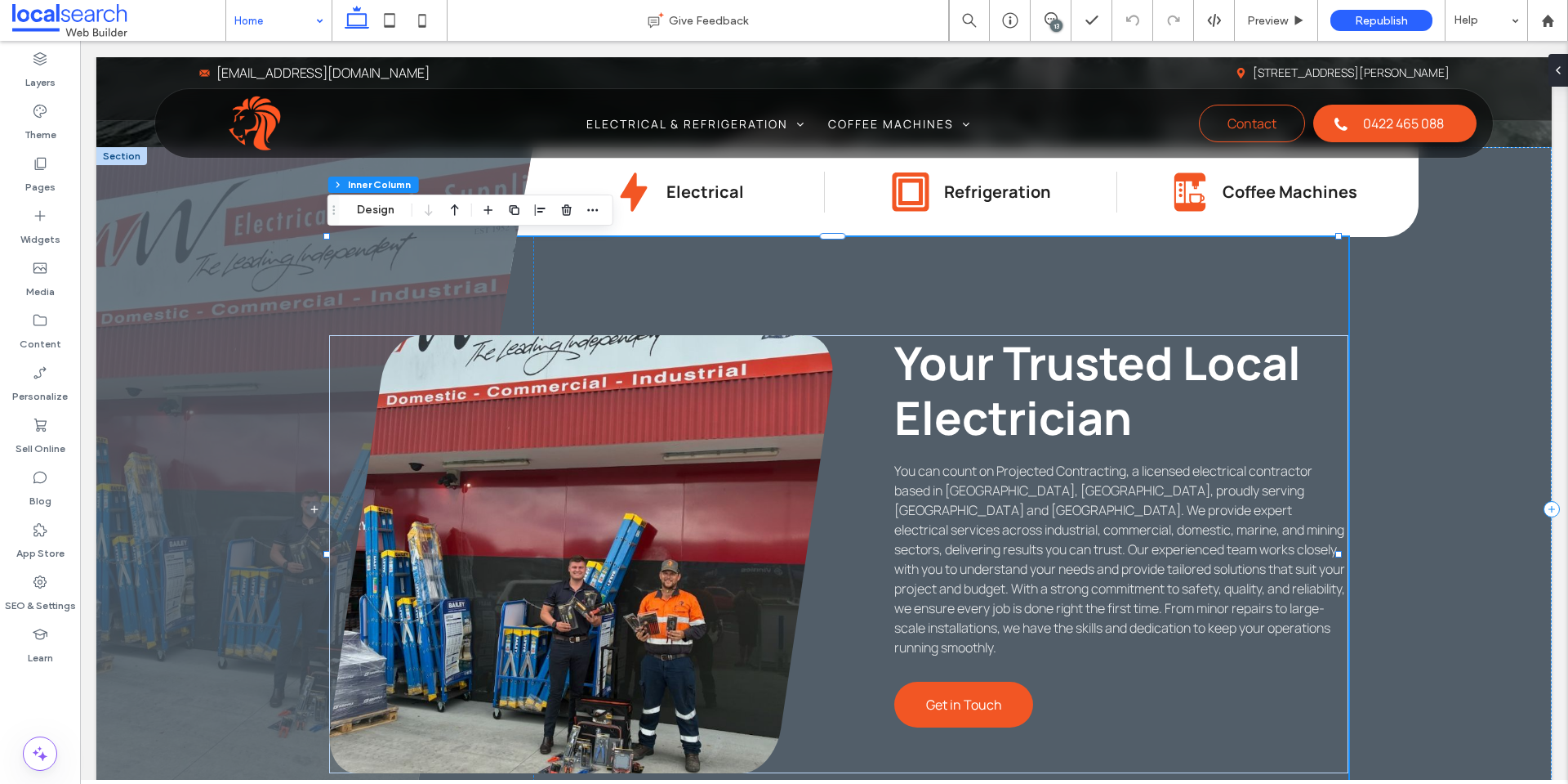
click at [732, 459] on link at bounding box center [581, 554] width 504 height 438
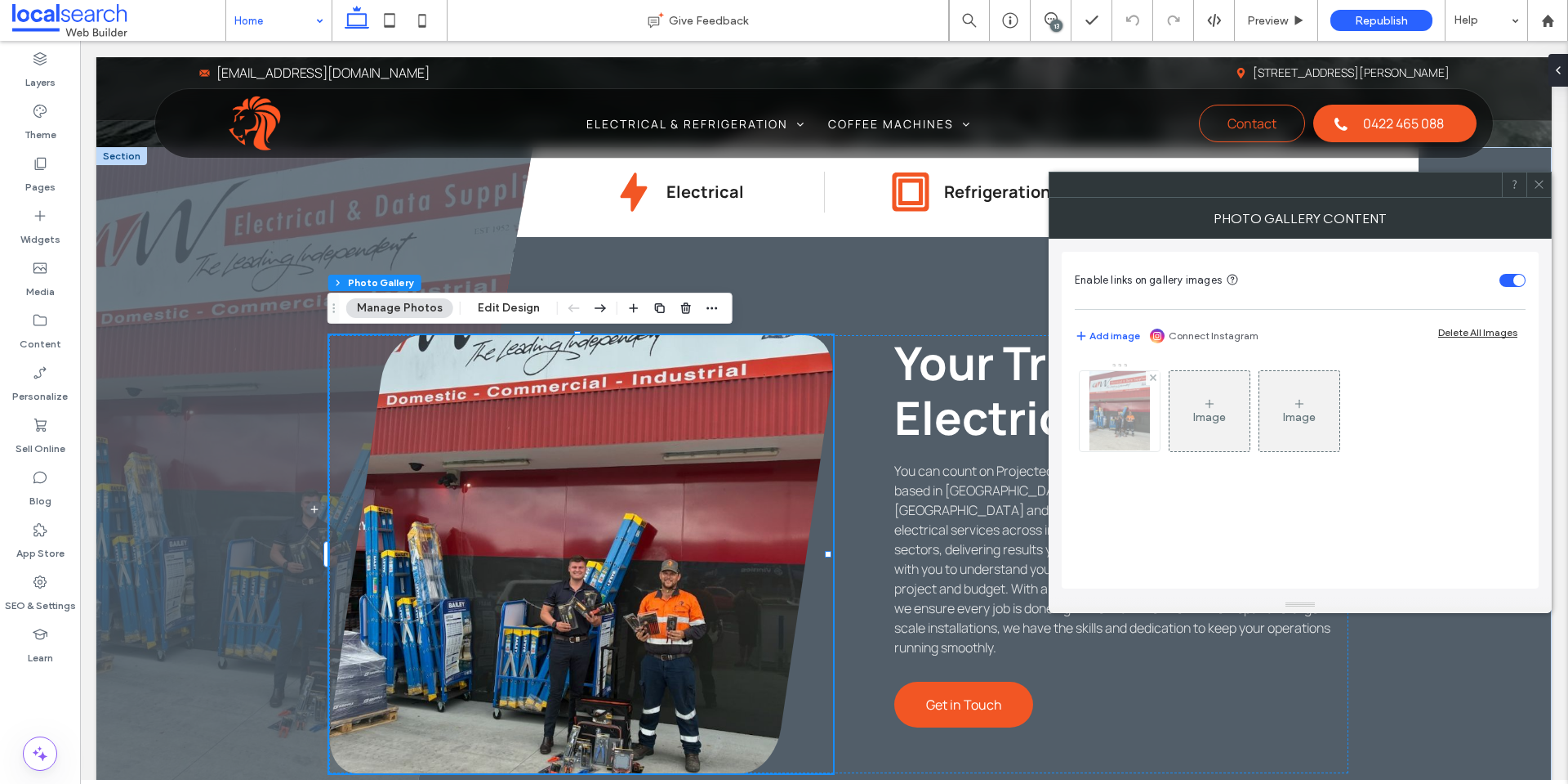
click at [1109, 406] on img at bounding box center [1119, 411] width 60 height 80
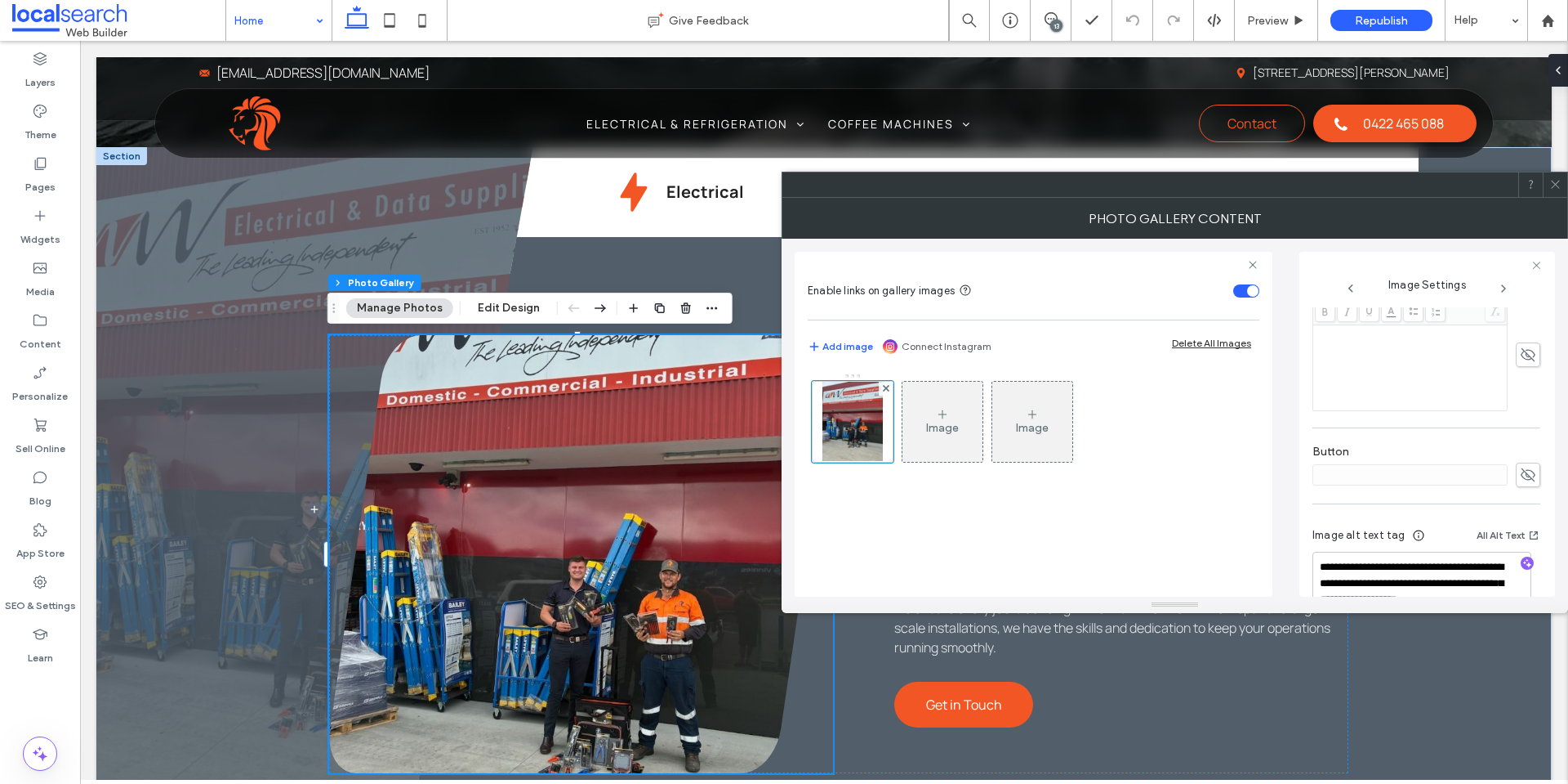
scroll to position [524, 0]
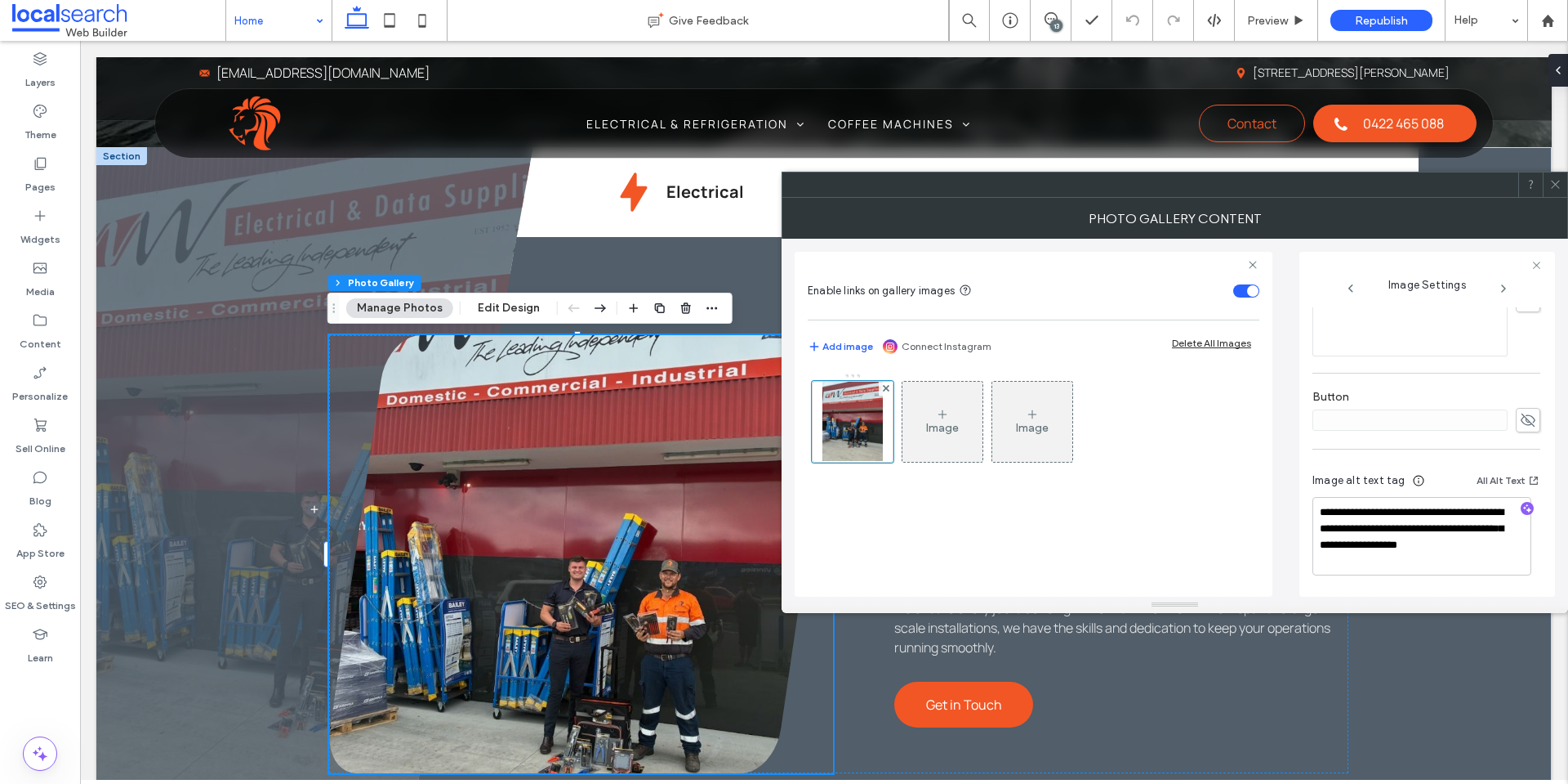
click at [1560, 186] on icon at bounding box center [1556, 184] width 12 height 12
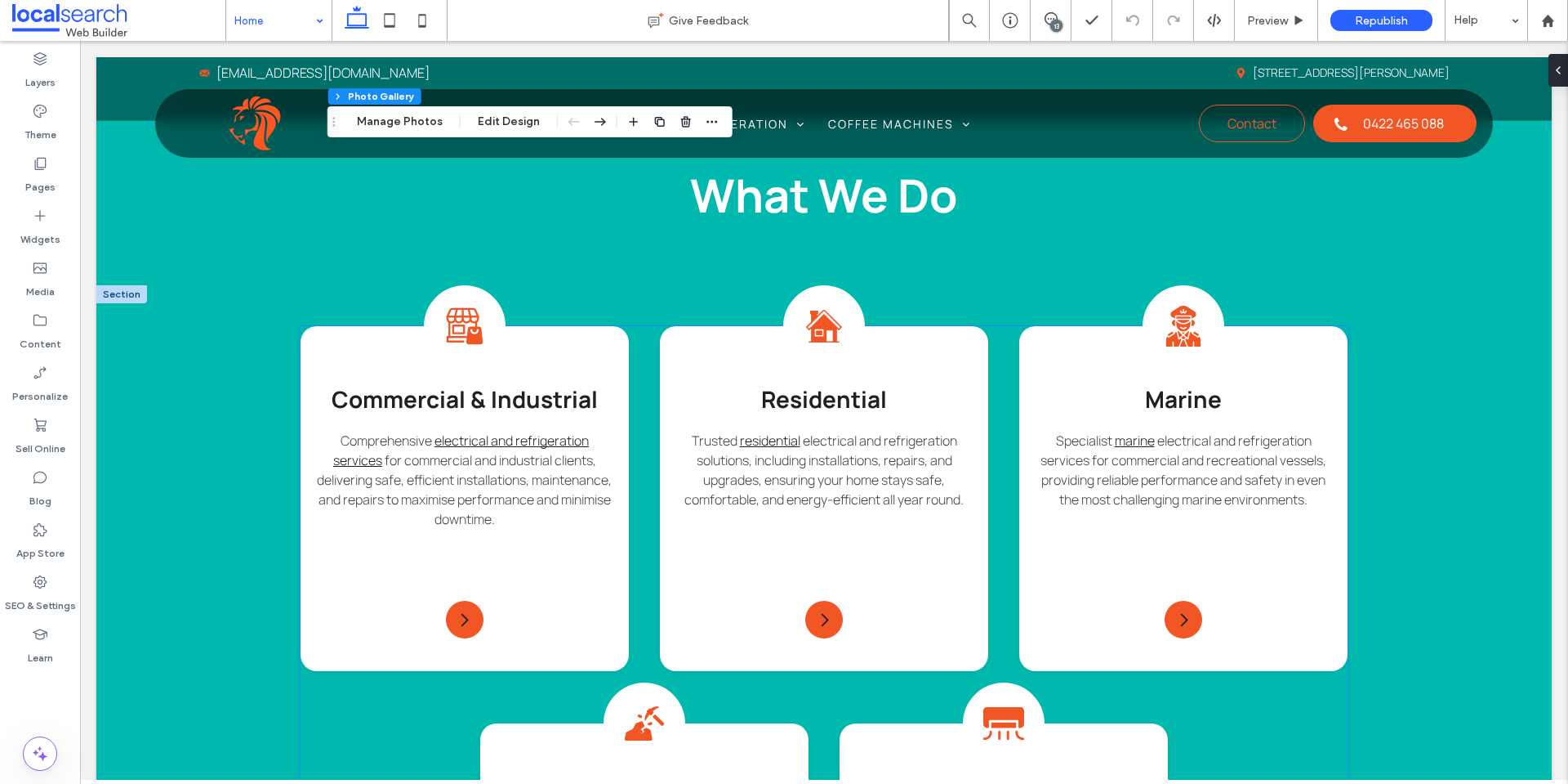
scroll to position [1471, 0]
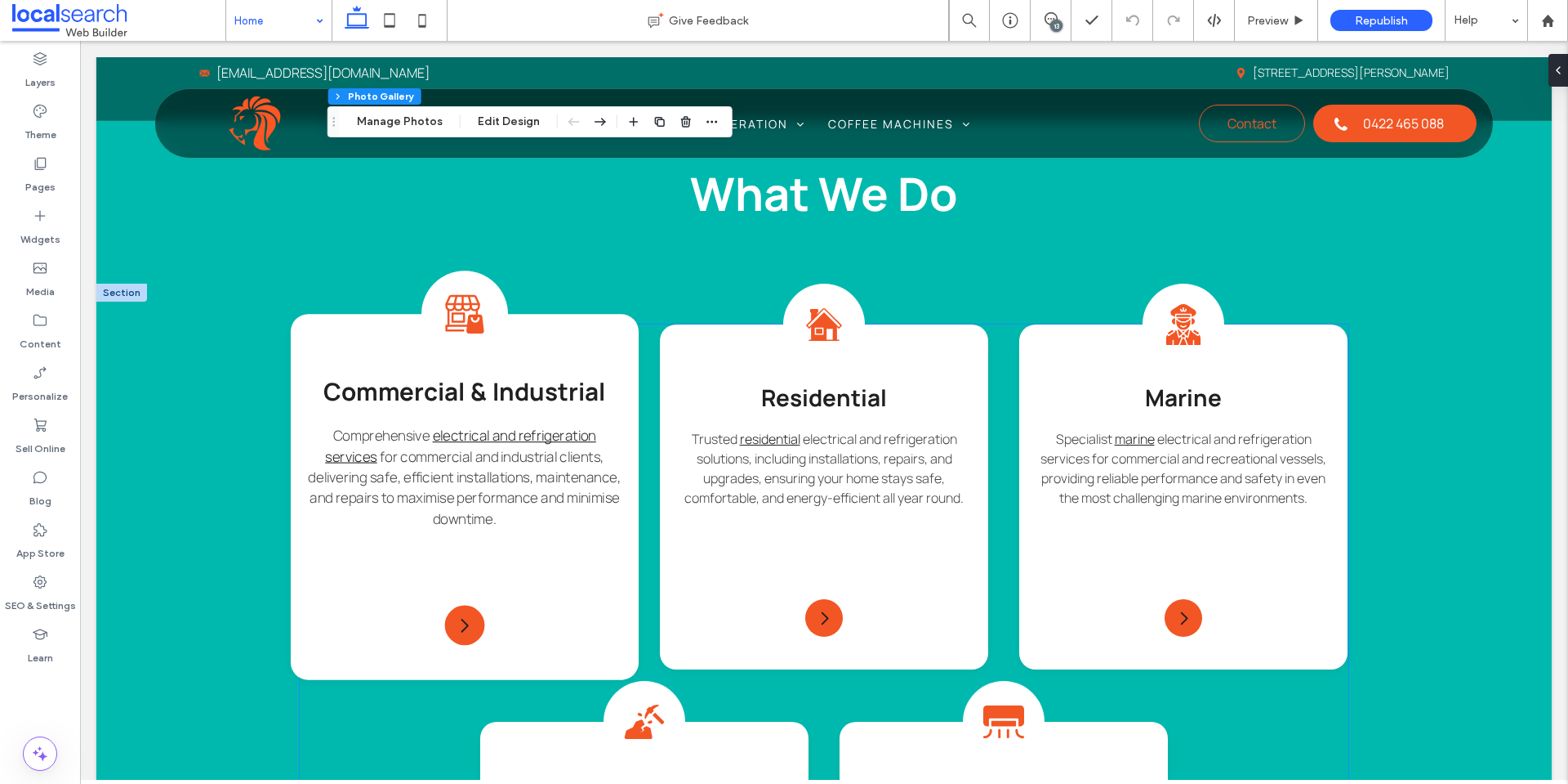
click at [450, 303] on icon at bounding box center [462, 304] width 34 height 2
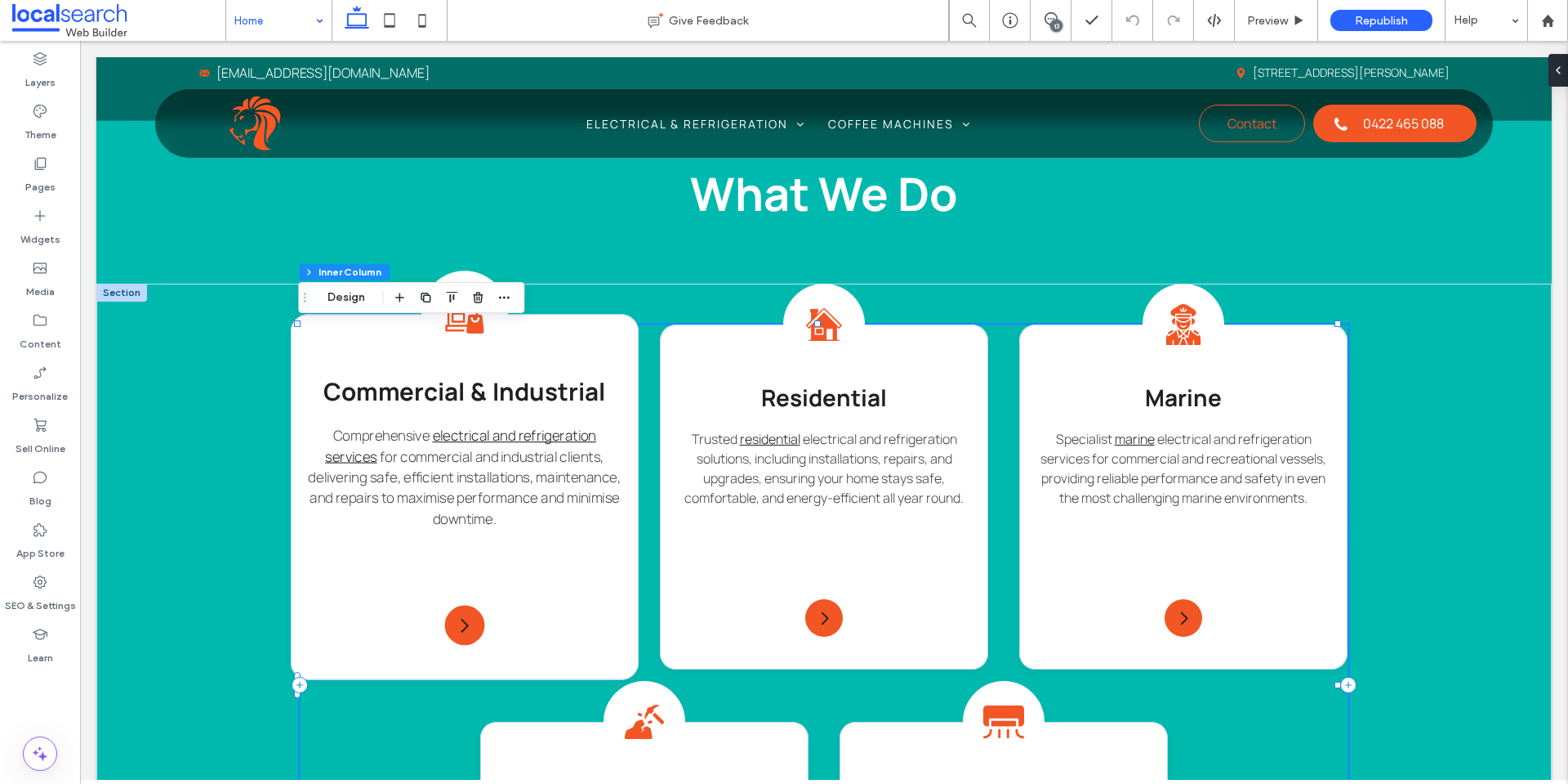
click at [450, 303] on icon "button" at bounding box center [451, 297] width 13 height 13
click at [454, 394] on span "Commercial & Industrial" at bounding box center [465, 391] width 283 height 33
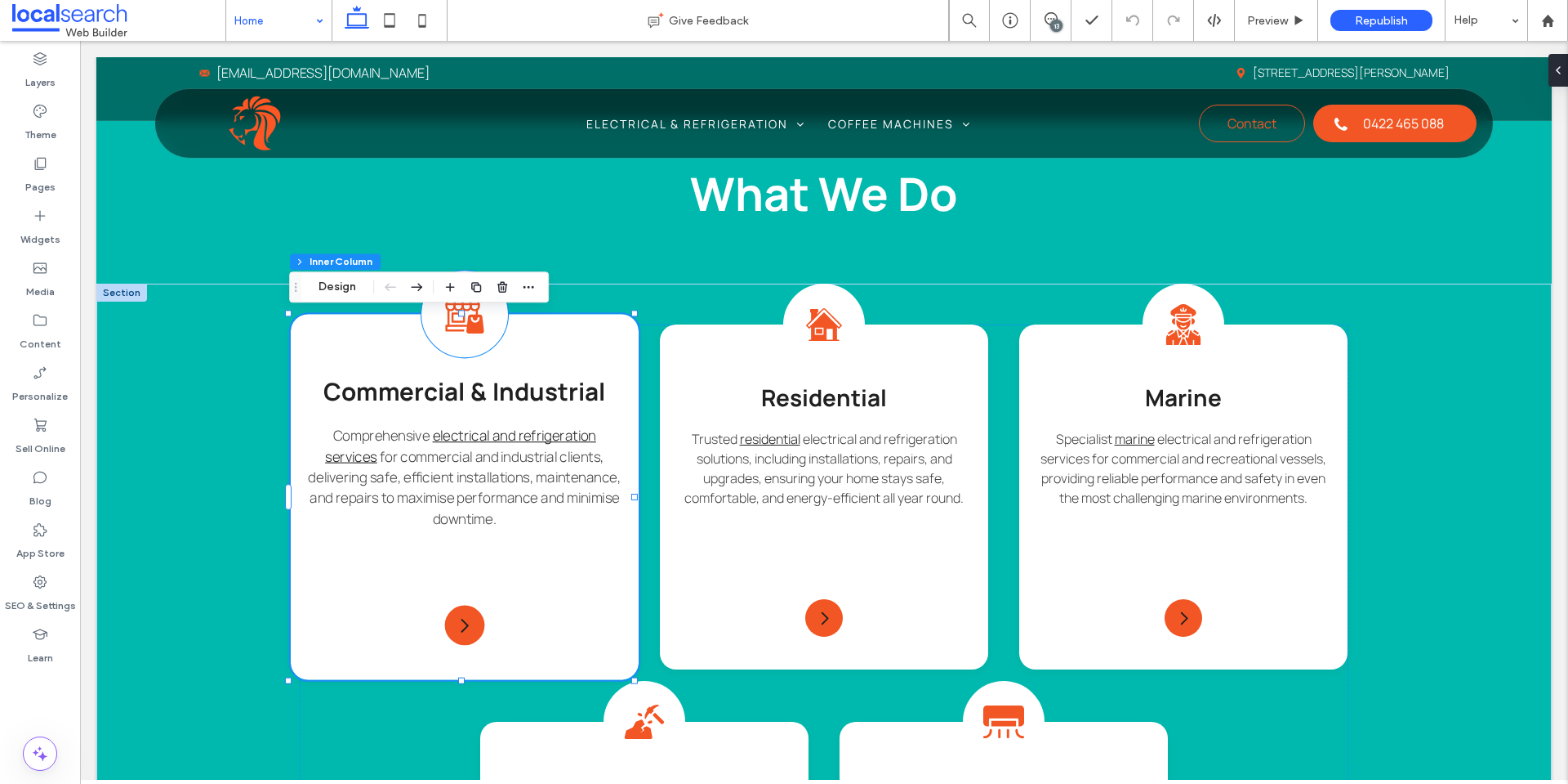
click at [448, 329] on icon at bounding box center [457, 328] width 24 height 7
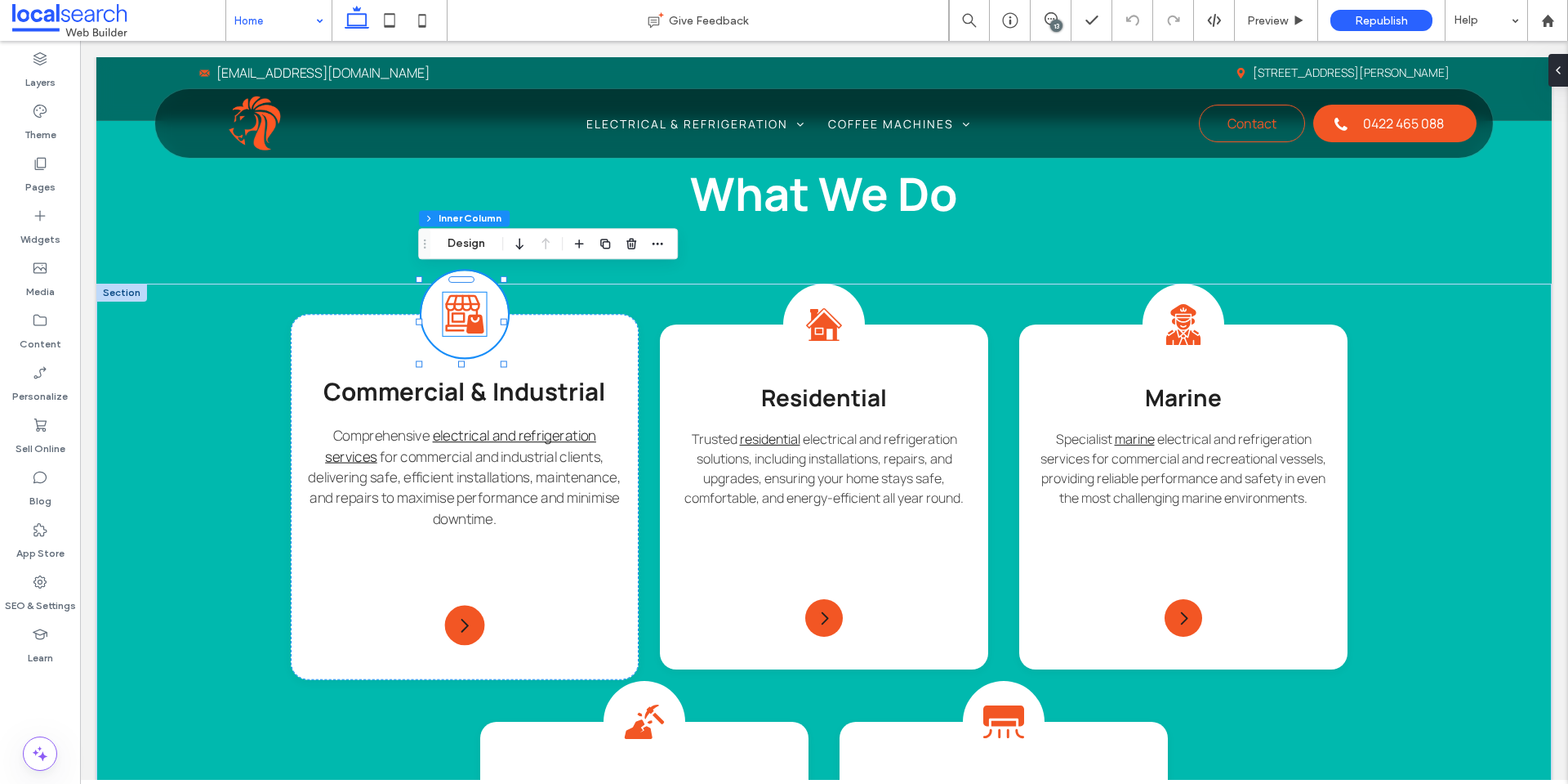
click at [468, 314] on icon "Commercial Icon" at bounding box center [464, 314] width 43 height 43
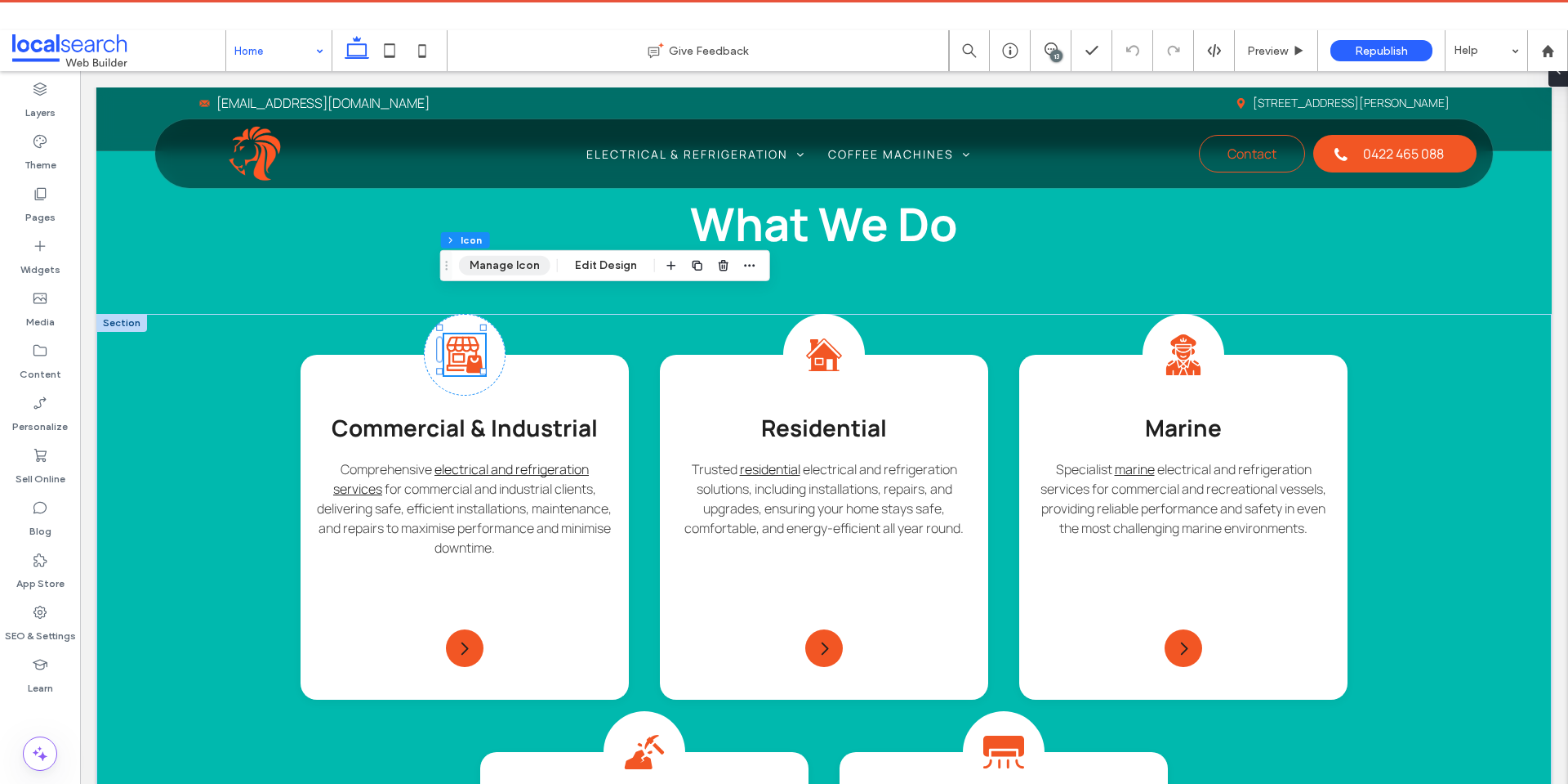
drag, startPoint x: 479, startPoint y: 273, endPoint x: 598, endPoint y: 211, distance: 134.2
click at [479, 273] on button "Manage Icon" at bounding box center [505, 266] width 92 height 20
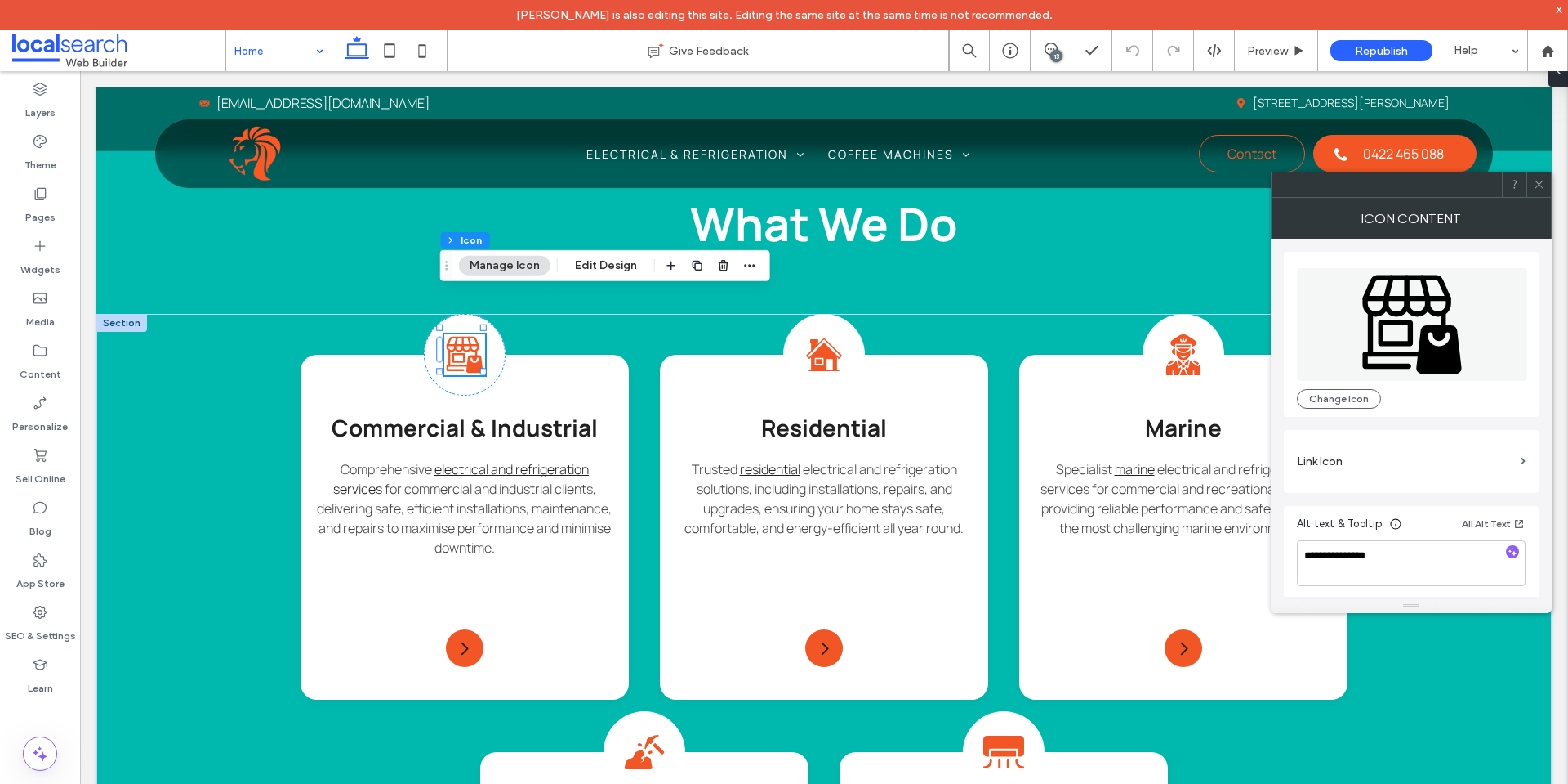
click at [1544, 185] on icon at bounding box center [1539, 184] width 12 height 12
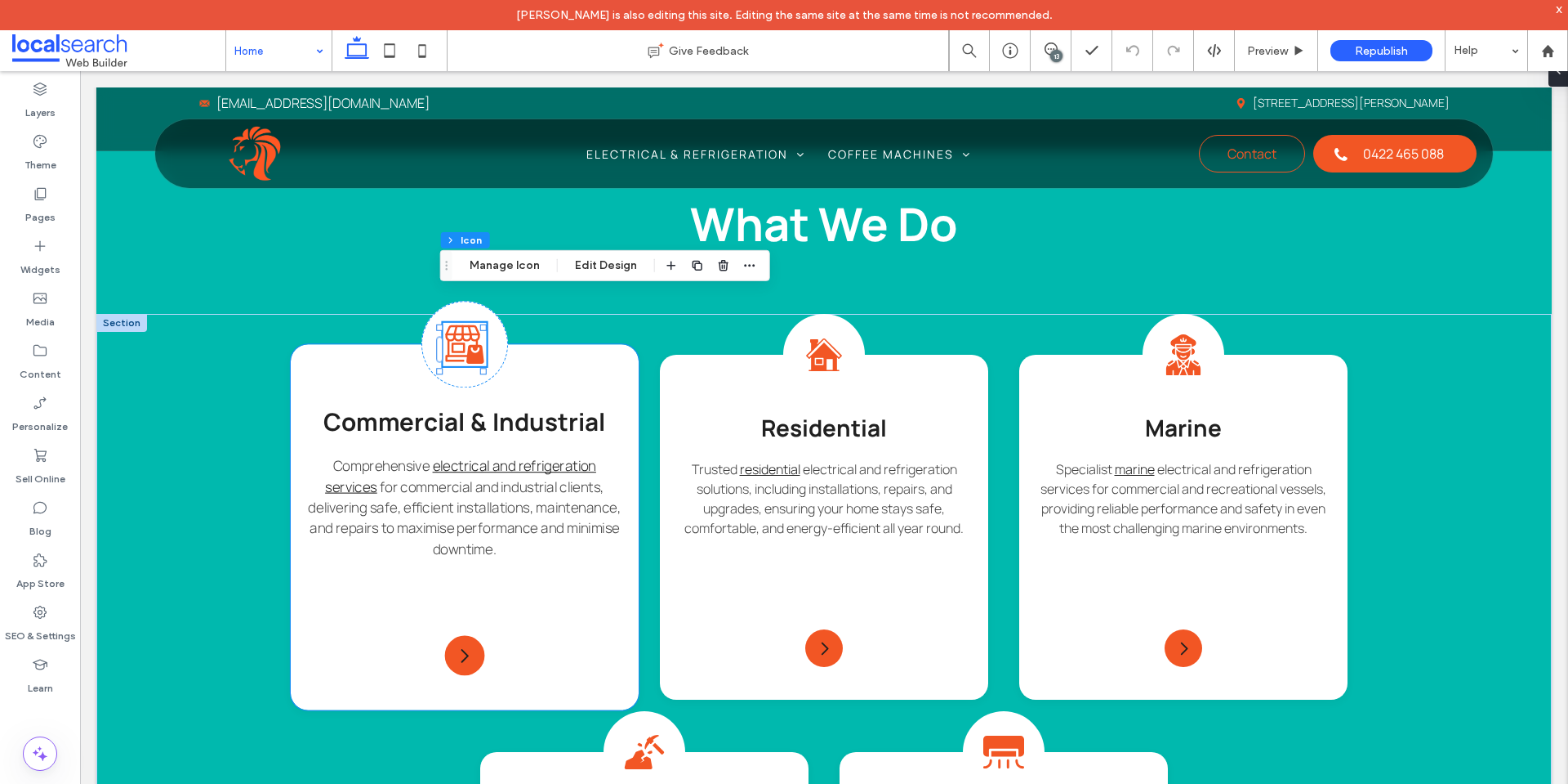
click at [624, 504] on div "Commercial Icon Commercial & Industrial Comprehensive electrical and refrigerat…" at bounding box center [465, 526] width 348 height 365
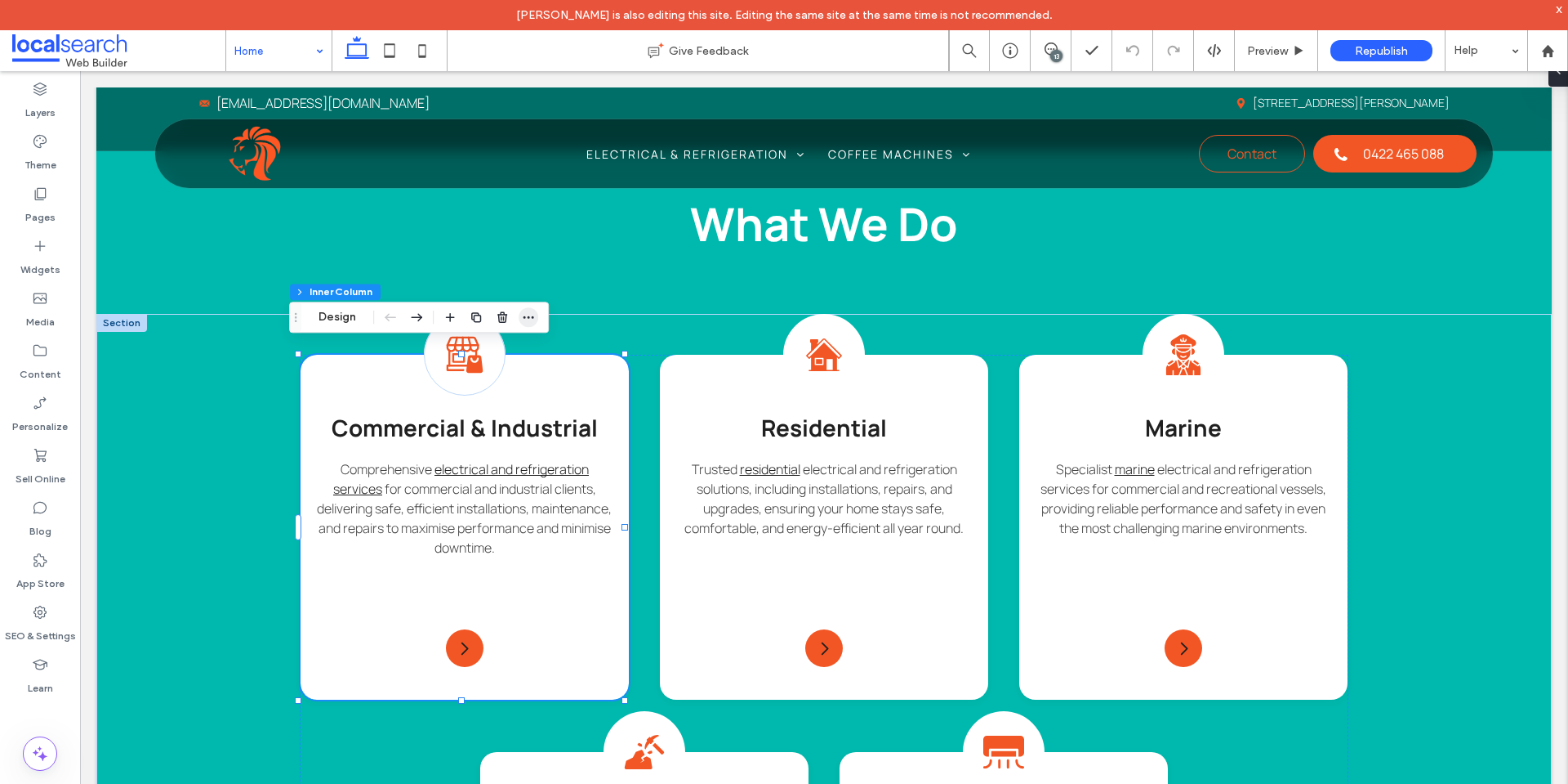
click at [534, 309] on span "button" at bounding box center [529, 317] width 20 height 20
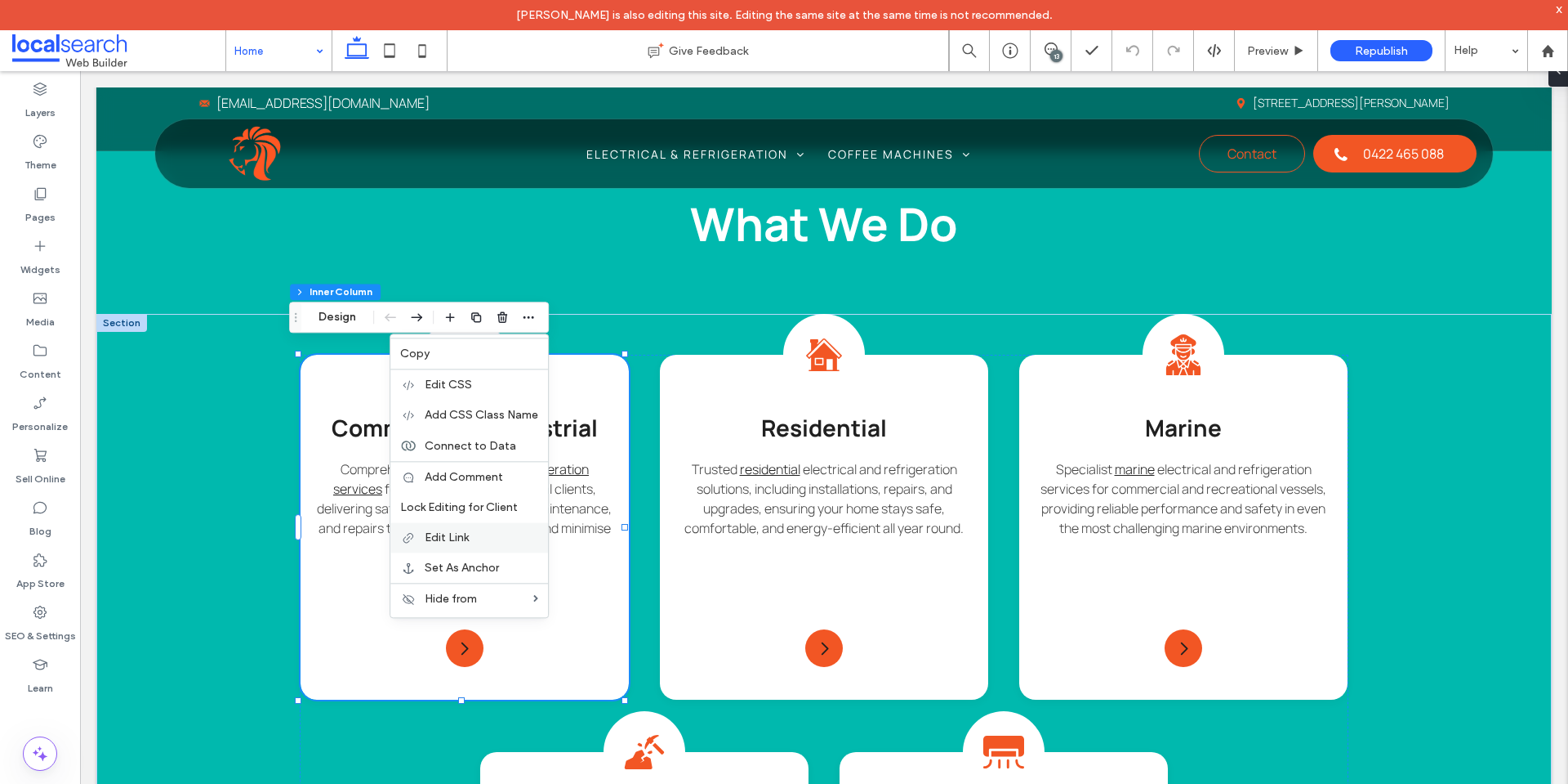
click at [490, 539] on label "Edit Link" at bounding box center [482, 537] width 114 height 14
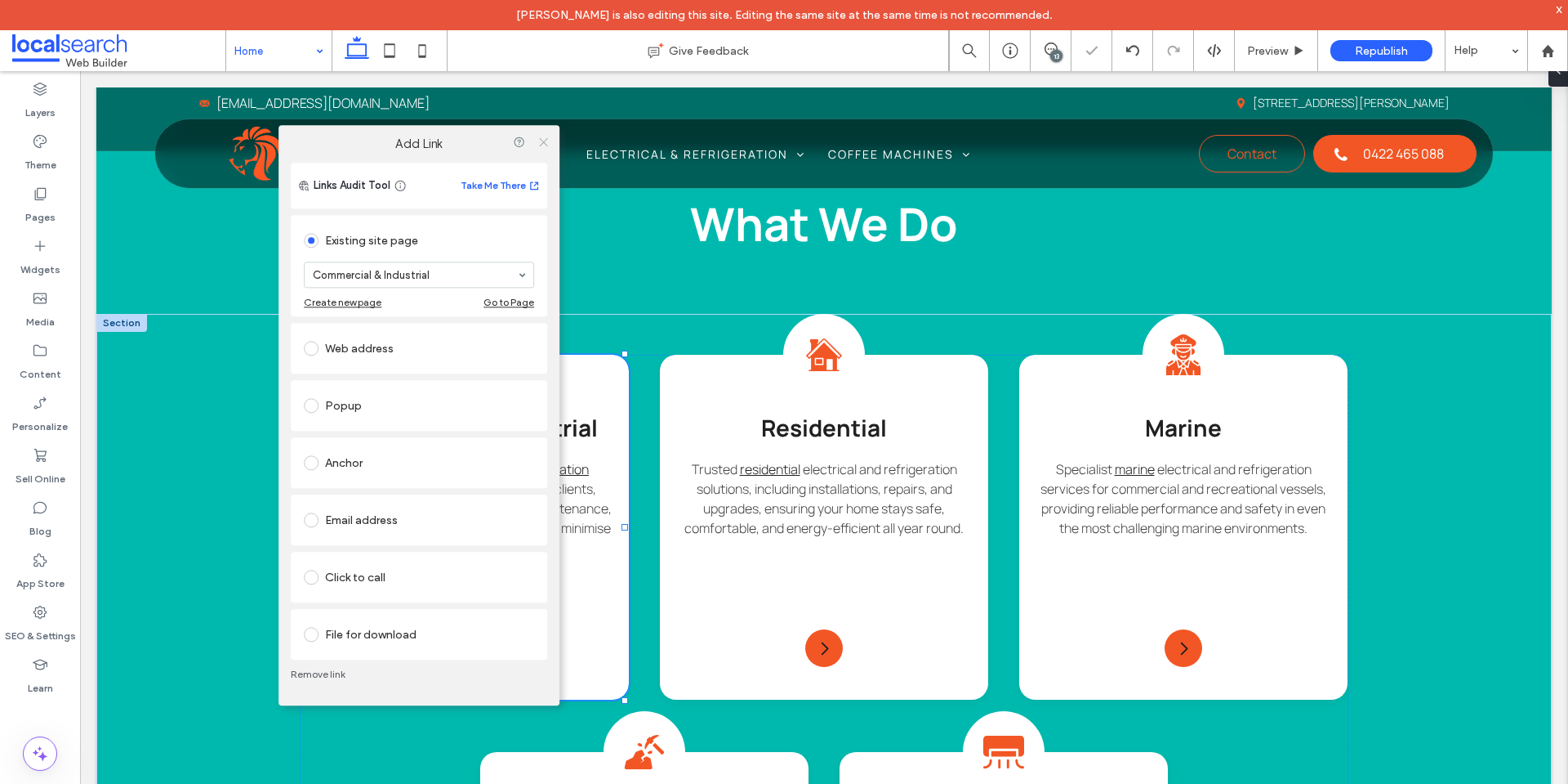
click at [549, 141] on icon at bounding box center [544, 142] width 12 height 12
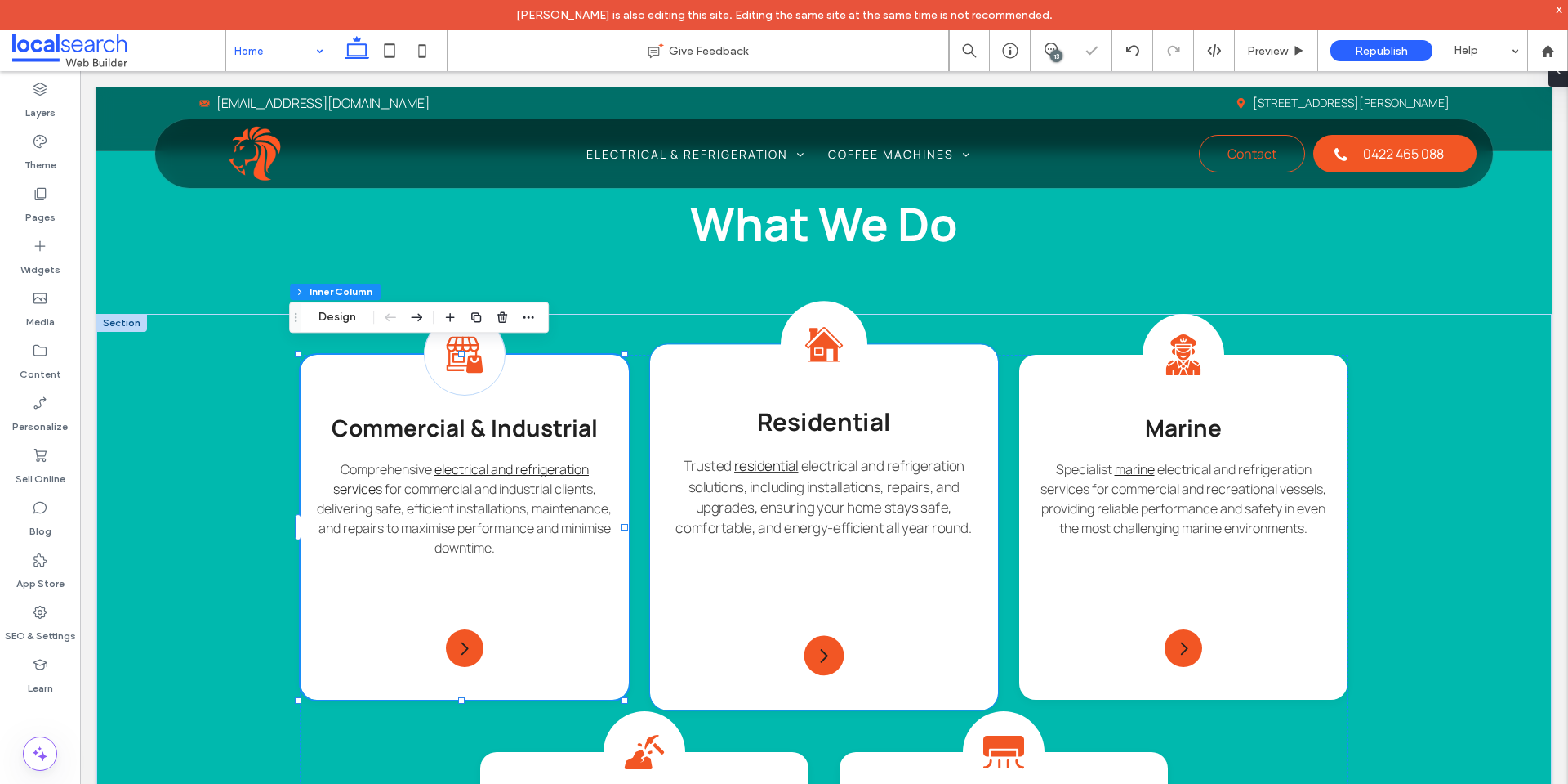
click at [680, 384] on div "Residential Icon Residential Residential Trusted residential electrical and ref…" at bounding box center [824, 526] width 348 height 365
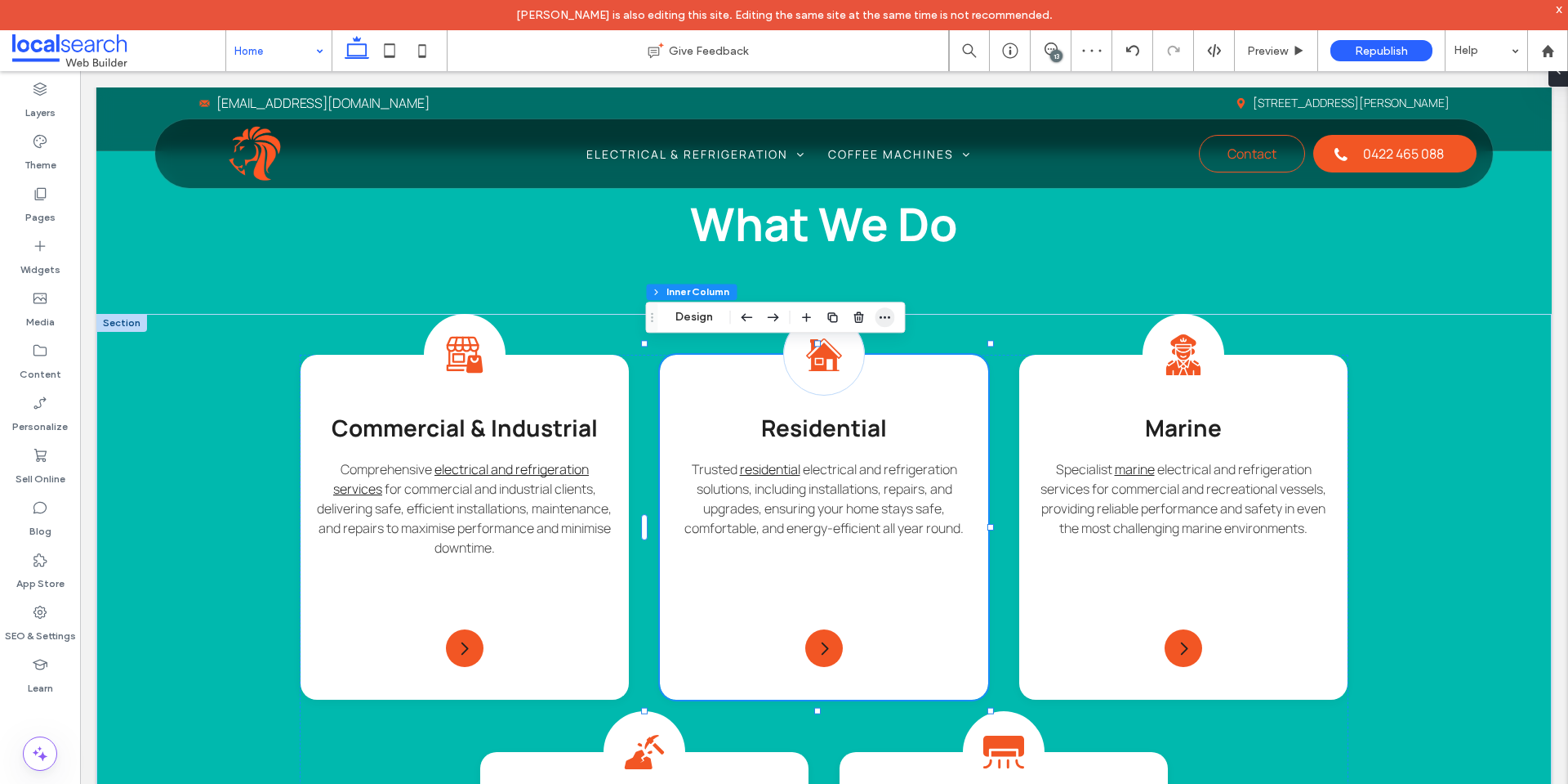
click at [888, 315] on icon "button" at bounding box center [885, 317] width 13 height 13
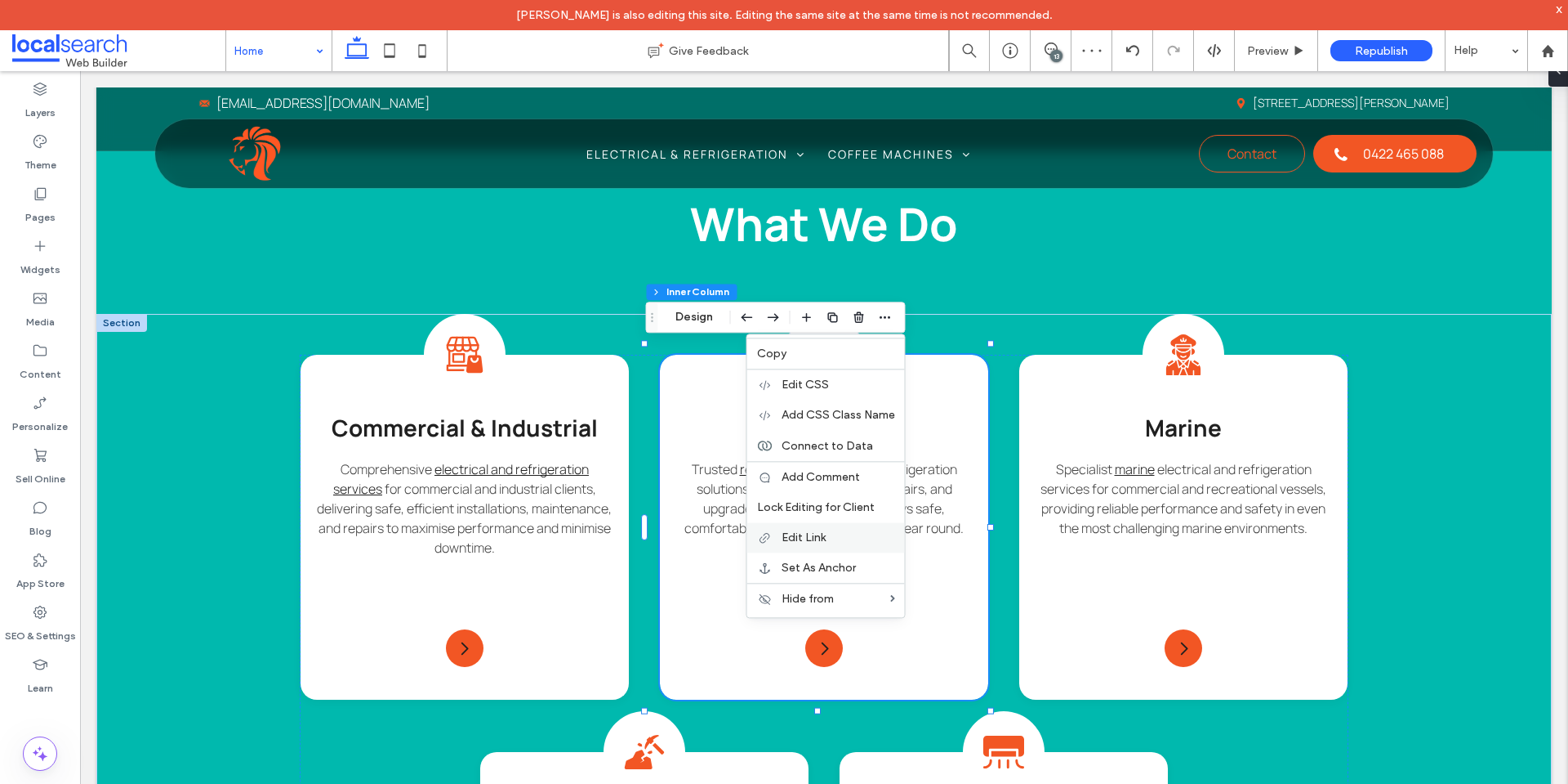
click at [847, 532] on label "Edit Link" at bounding box center [838, 537] width 114 height 14
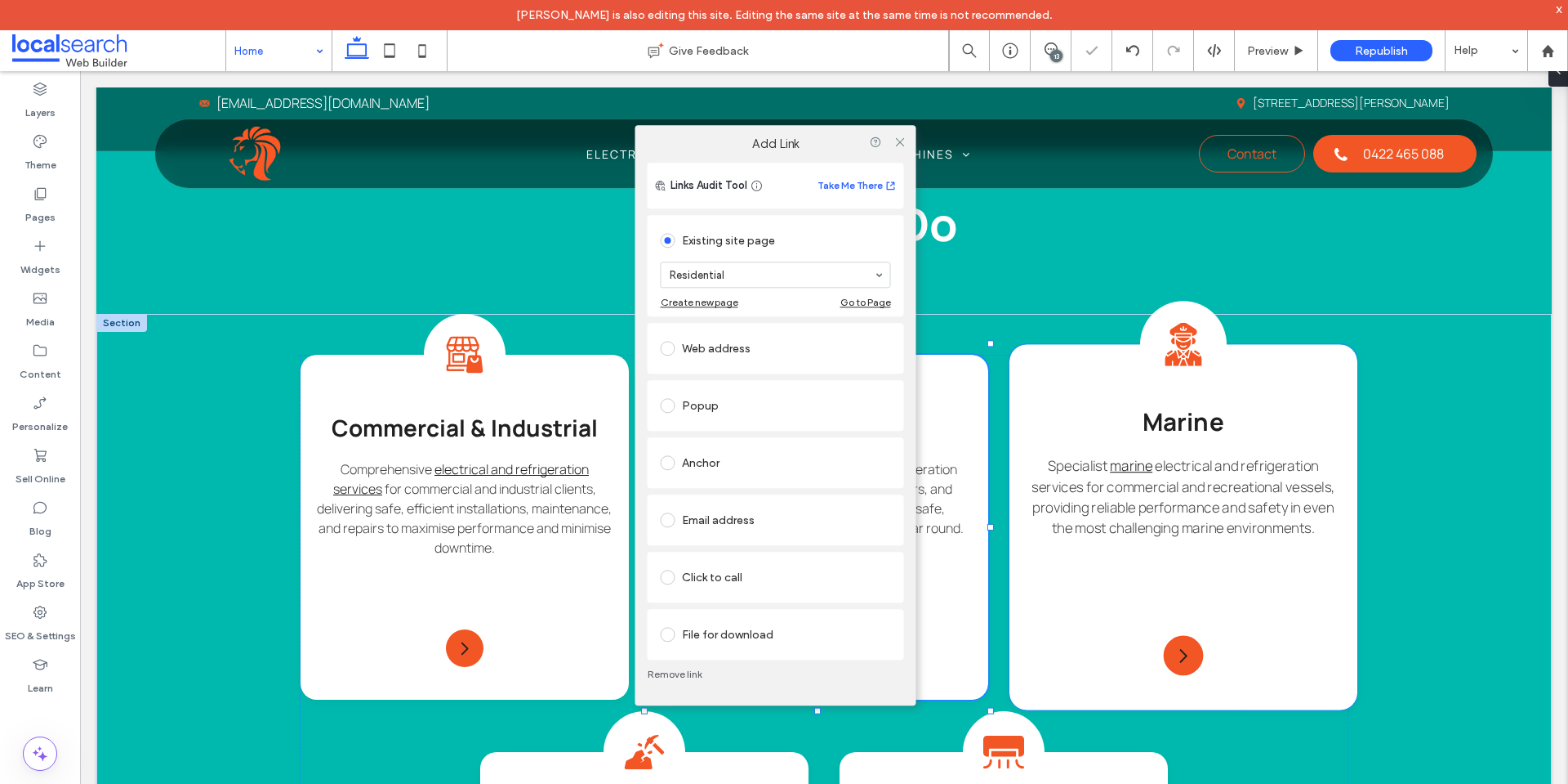
click at [1026, 402] on div "Marine Icon Marine Specialist marine electrical and refrigeration services for …" at bounding box center [1183, 526] width 348 height 365
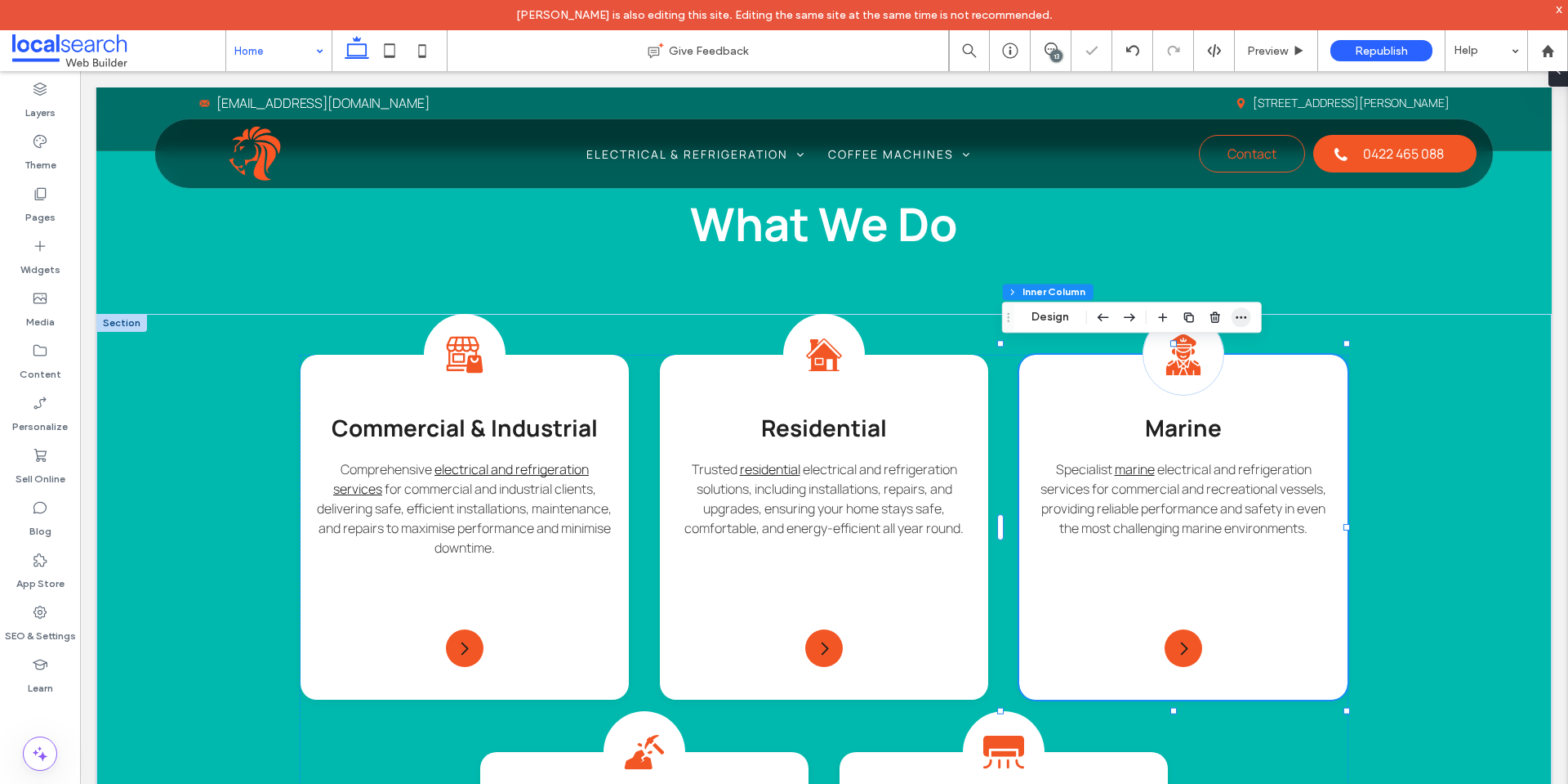
click at [1244, 321] on icon "button" at bounding box center [1241, 317] width 13 height 13
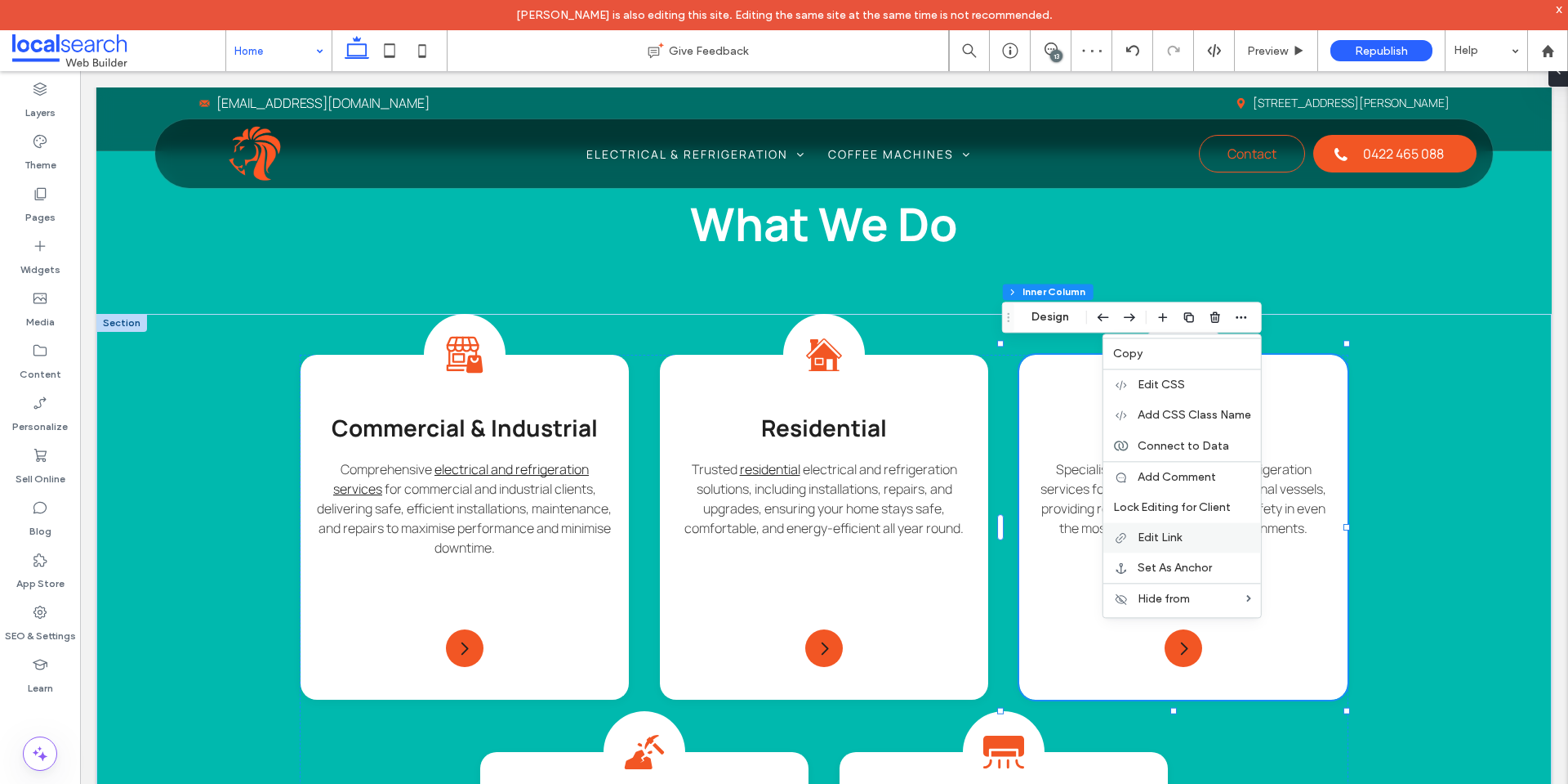
click at [1188, 535] on label "Edit Link" at bounding box center [1195, 537] width 114 height 14
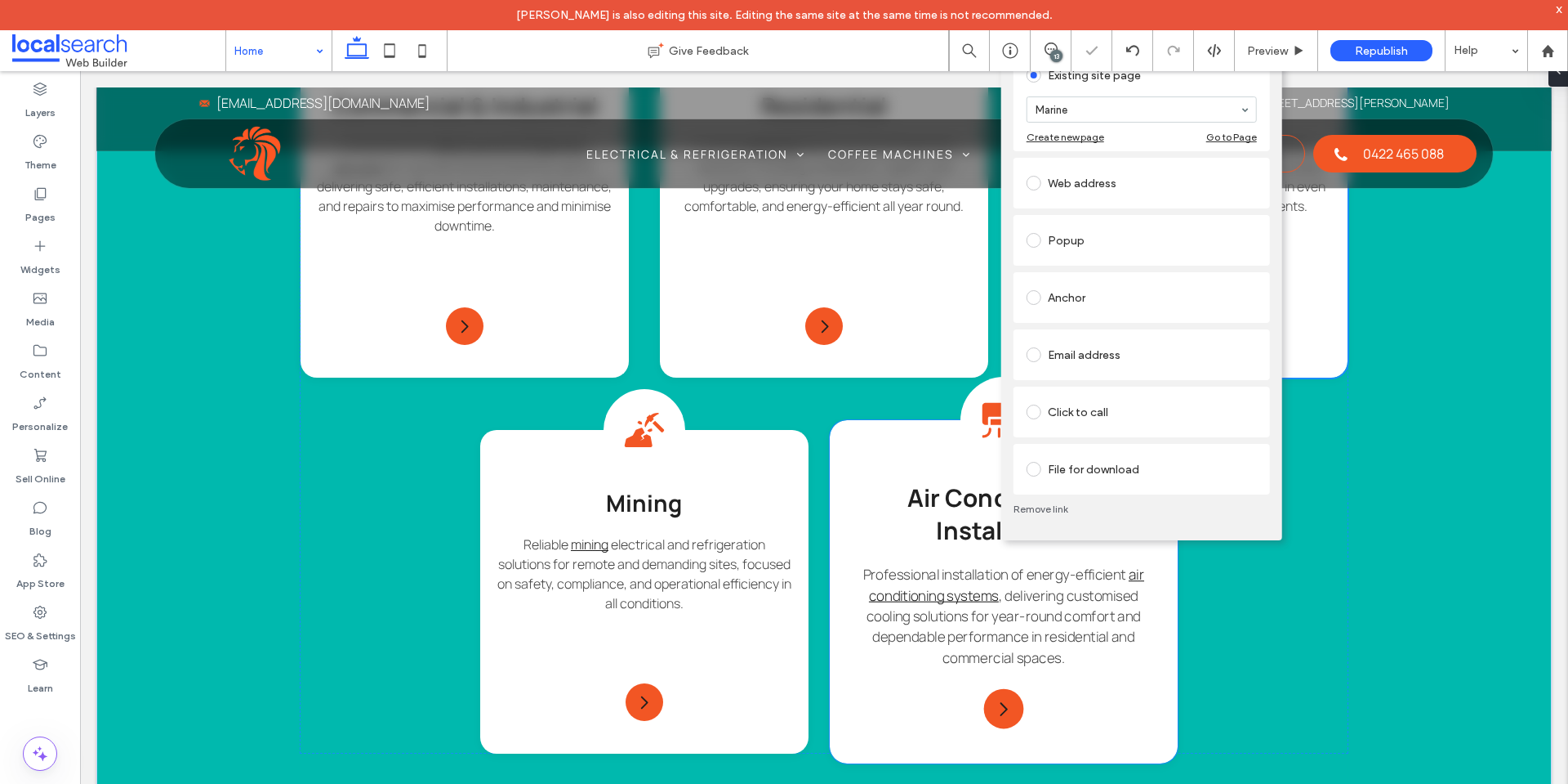
scroll to position [1798, 0]
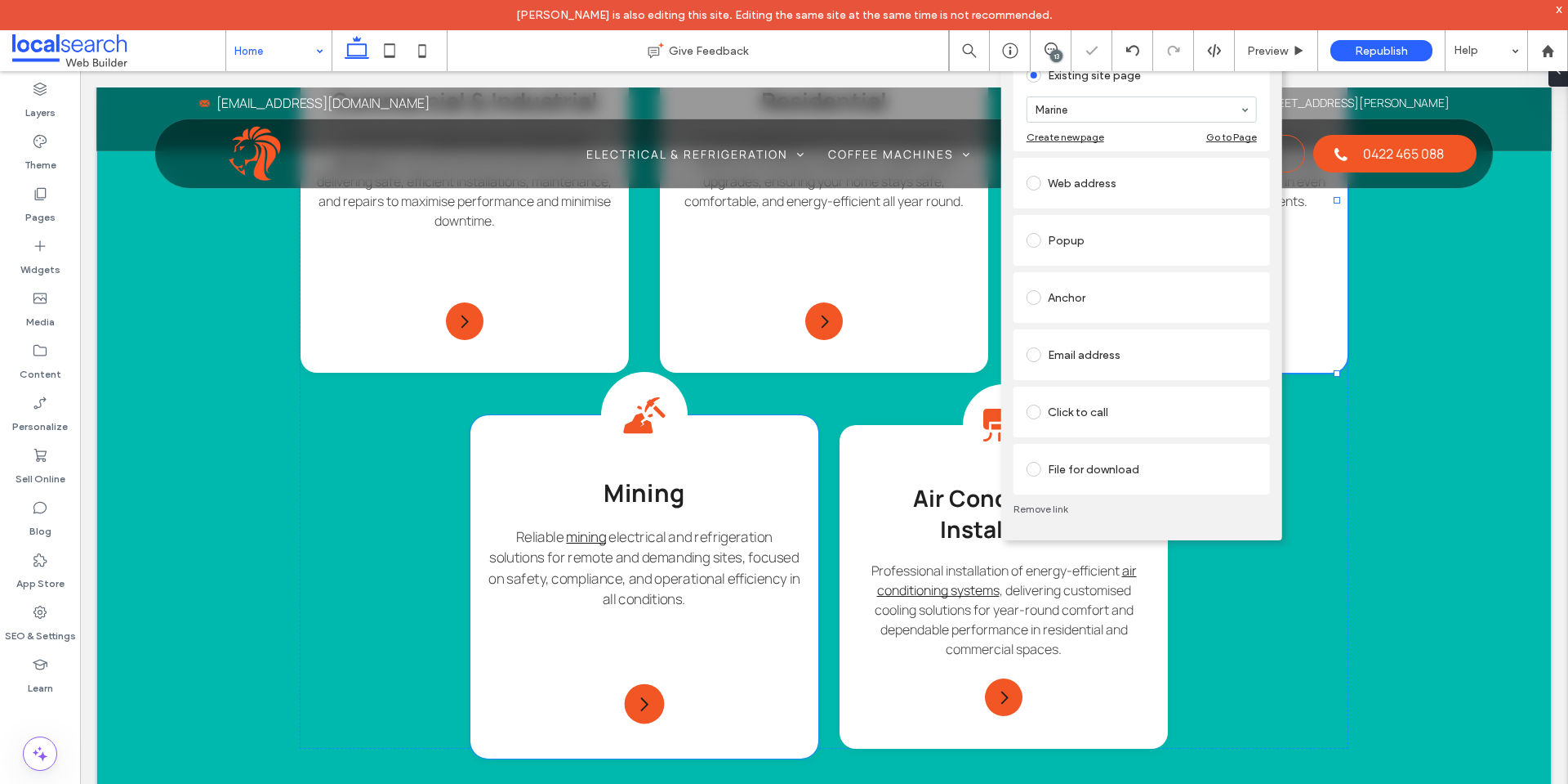
click at [787, 454] on div "Mining Icon Mining Reliable mining electrical and refrigeration solutions for r…" at bounding box center [645, 586] width 348 height 343
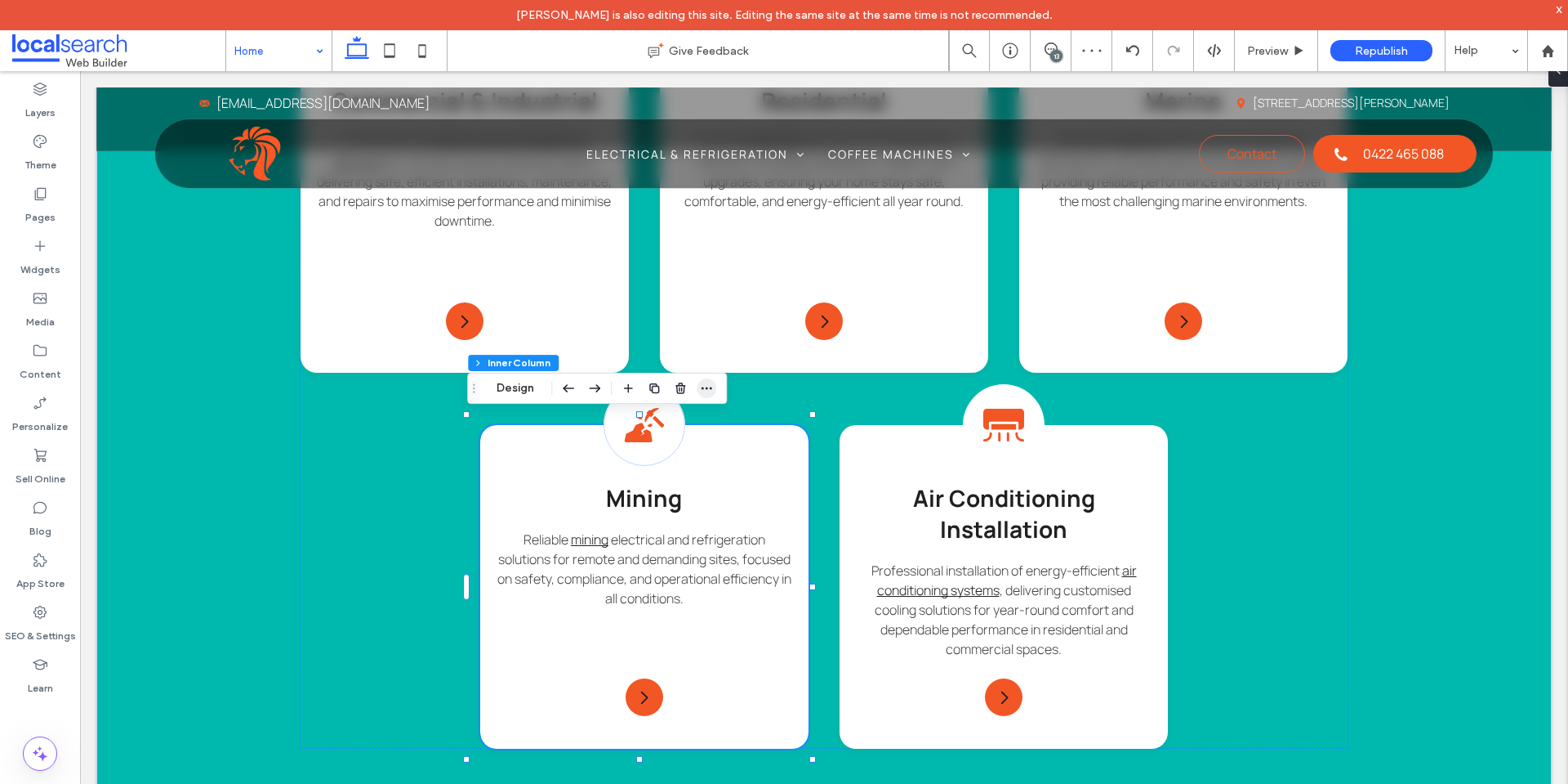
click at [705, 393] on icon "button" at bounding box center [707, 388] width 13 height 13
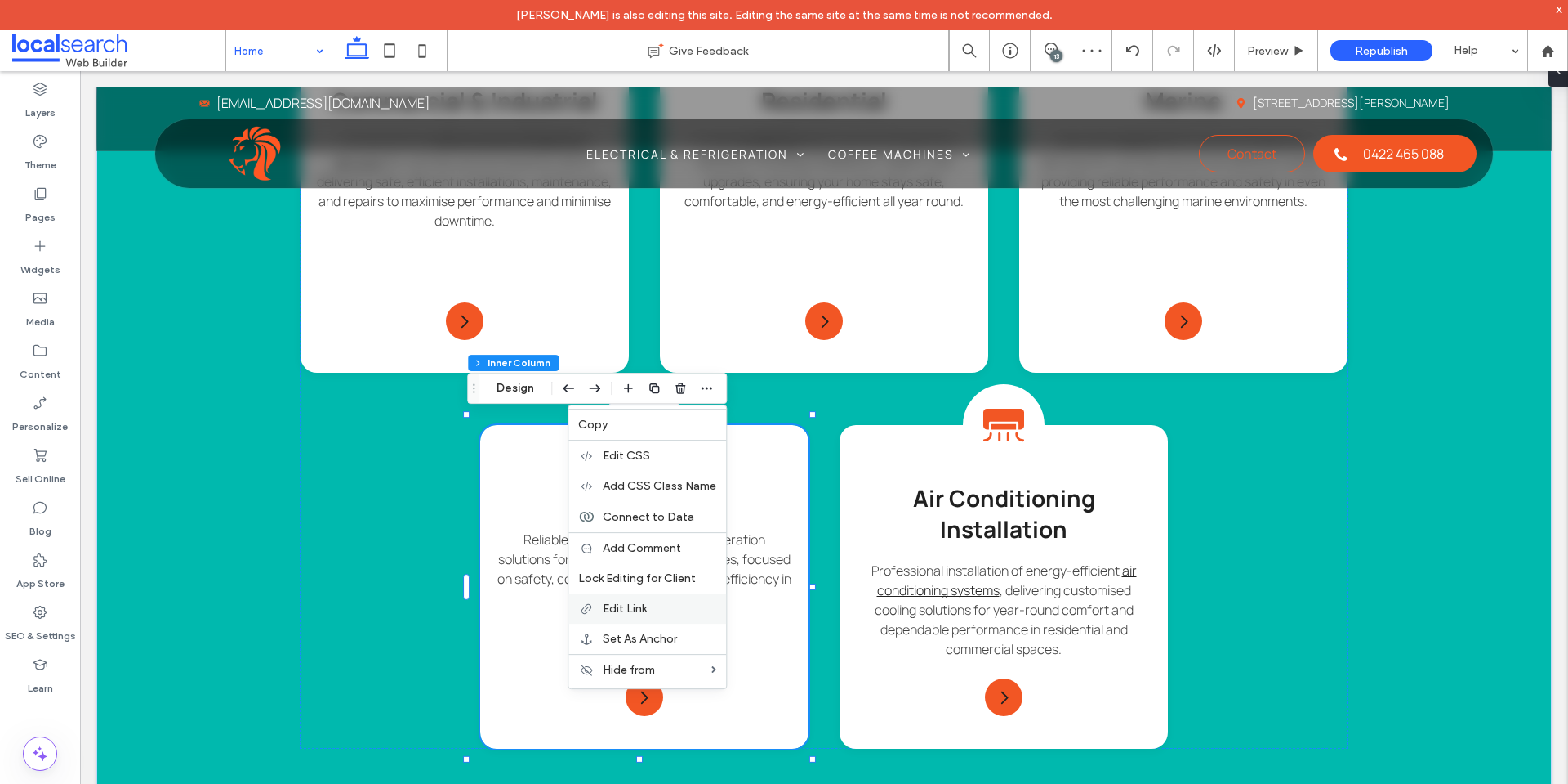
click at [641, 597] on div "Edit Link" at bounding box center [648, 608] width 158 height 30
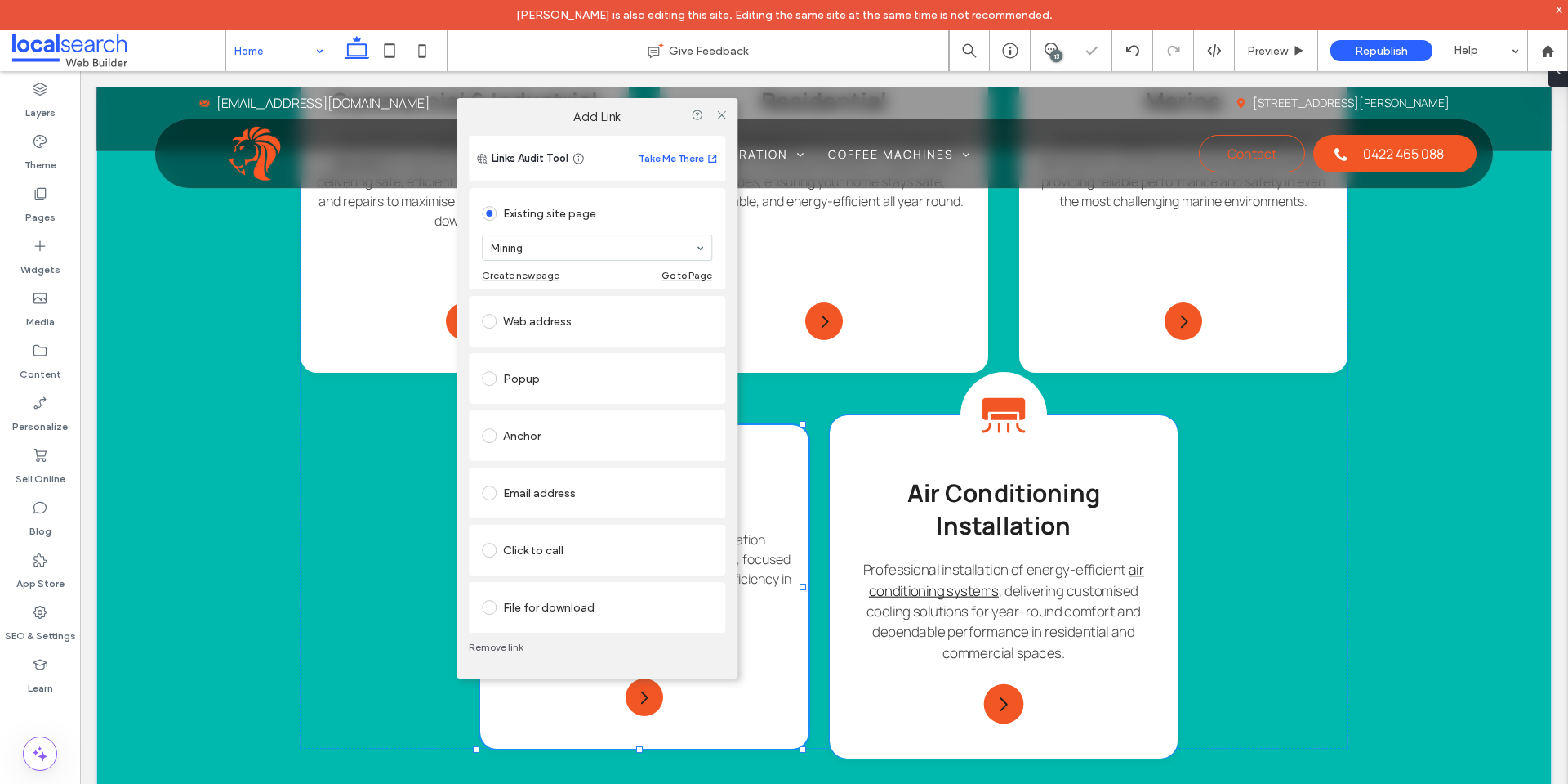
click at [861, 453] on div "Air Condition Icon Air Conditioning Installation Professional installation of e…" at bounding box center [1003, 586] width 348 height 343
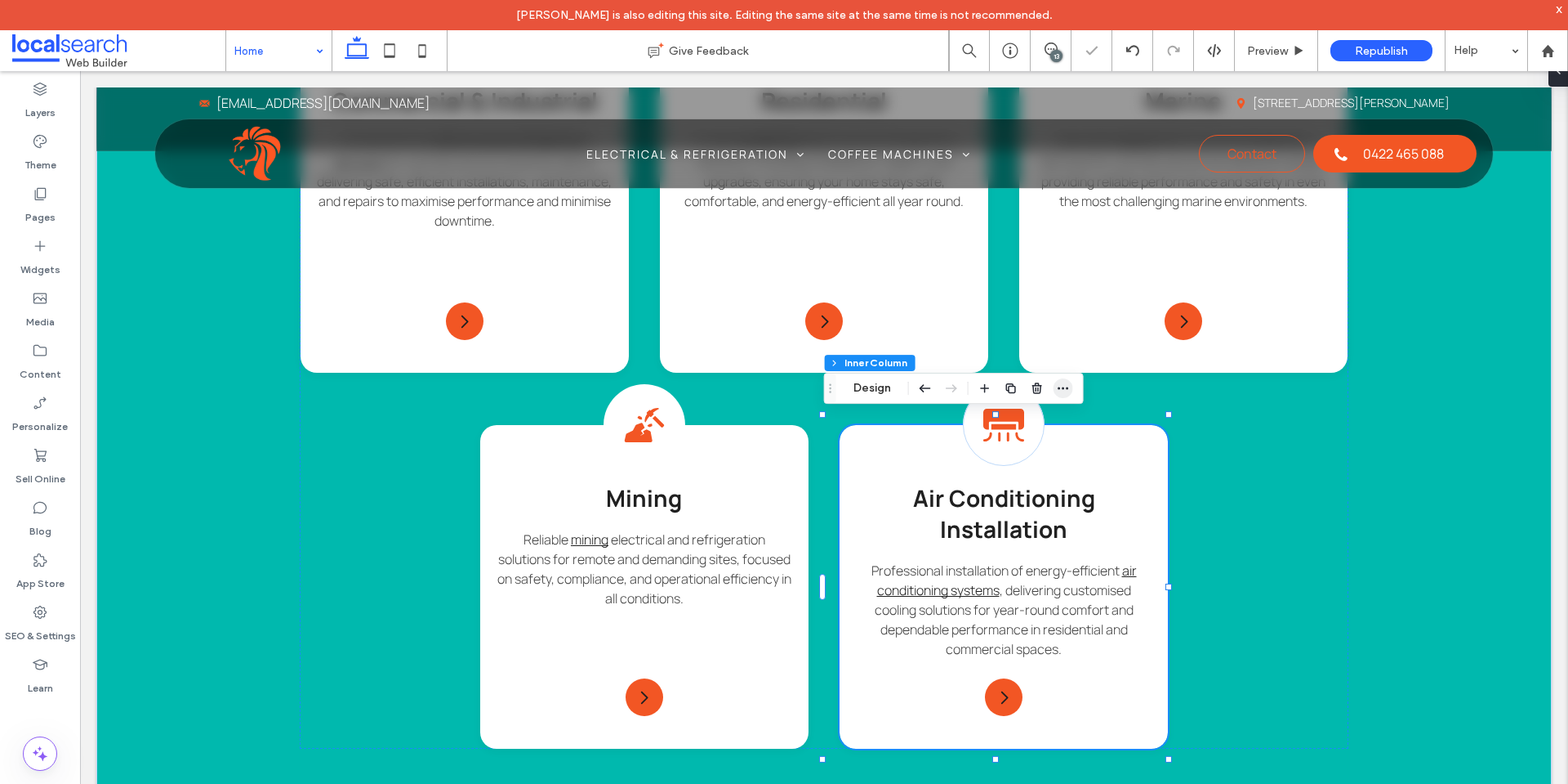
click at [1066, 390] on icon "button" at bounding box center [1063, 388] width 13 height 13
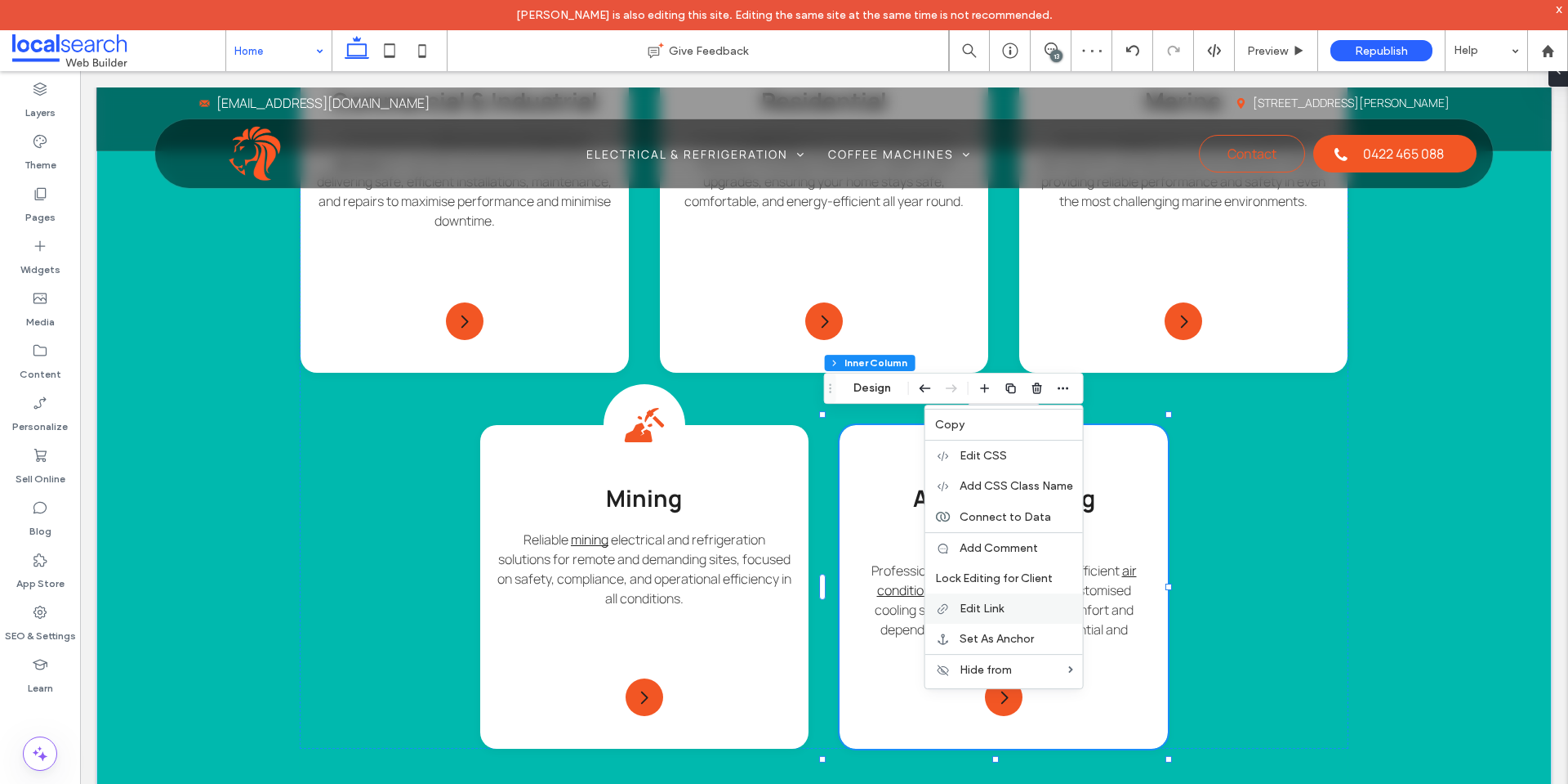
click at [998, 598] on div "Edit Link" at bounding box center [1004, 608] width 158 height 30
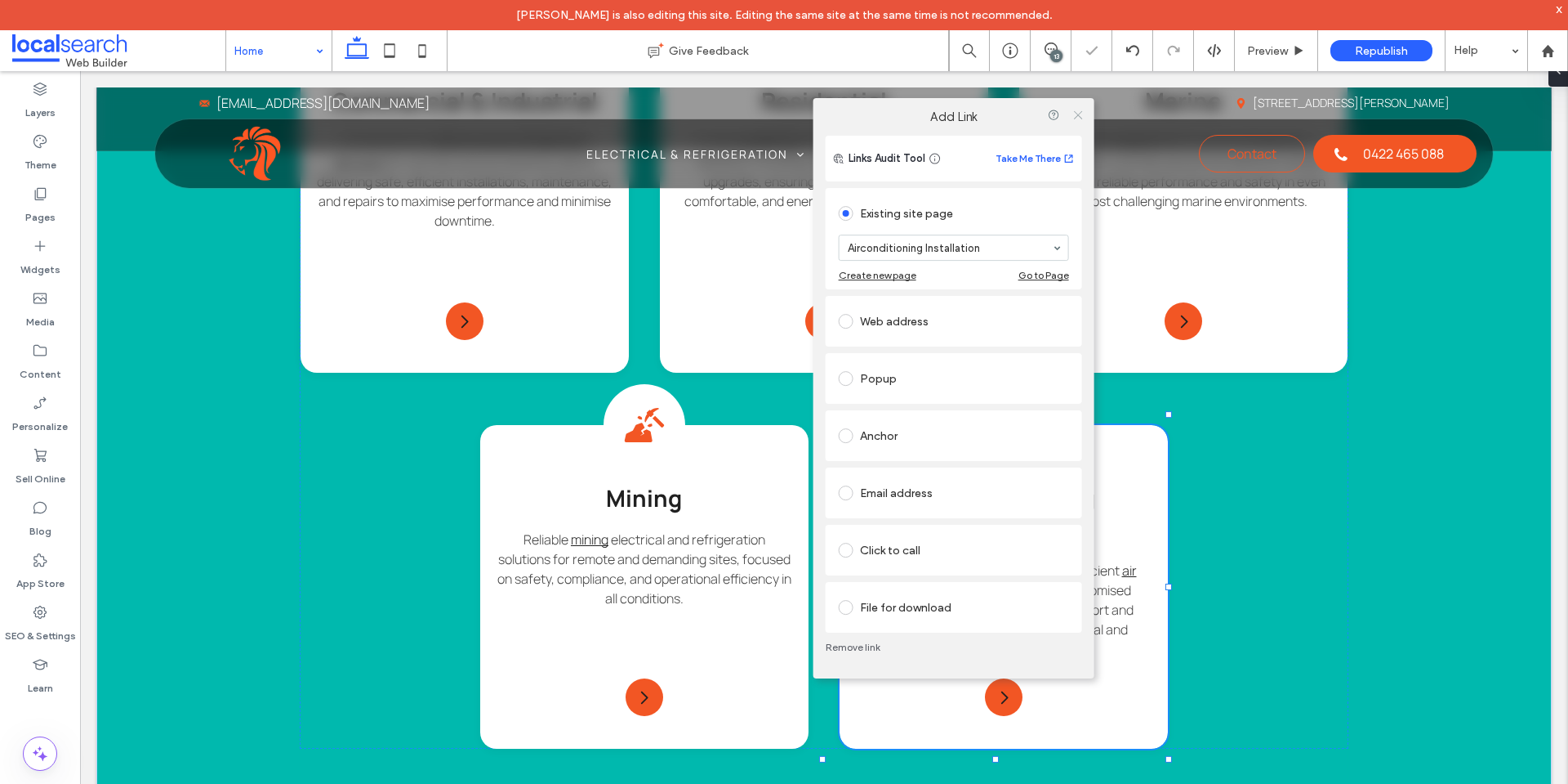
click at [1073, 114] on icon at bounding box center [1077, 115] width 12 height 12
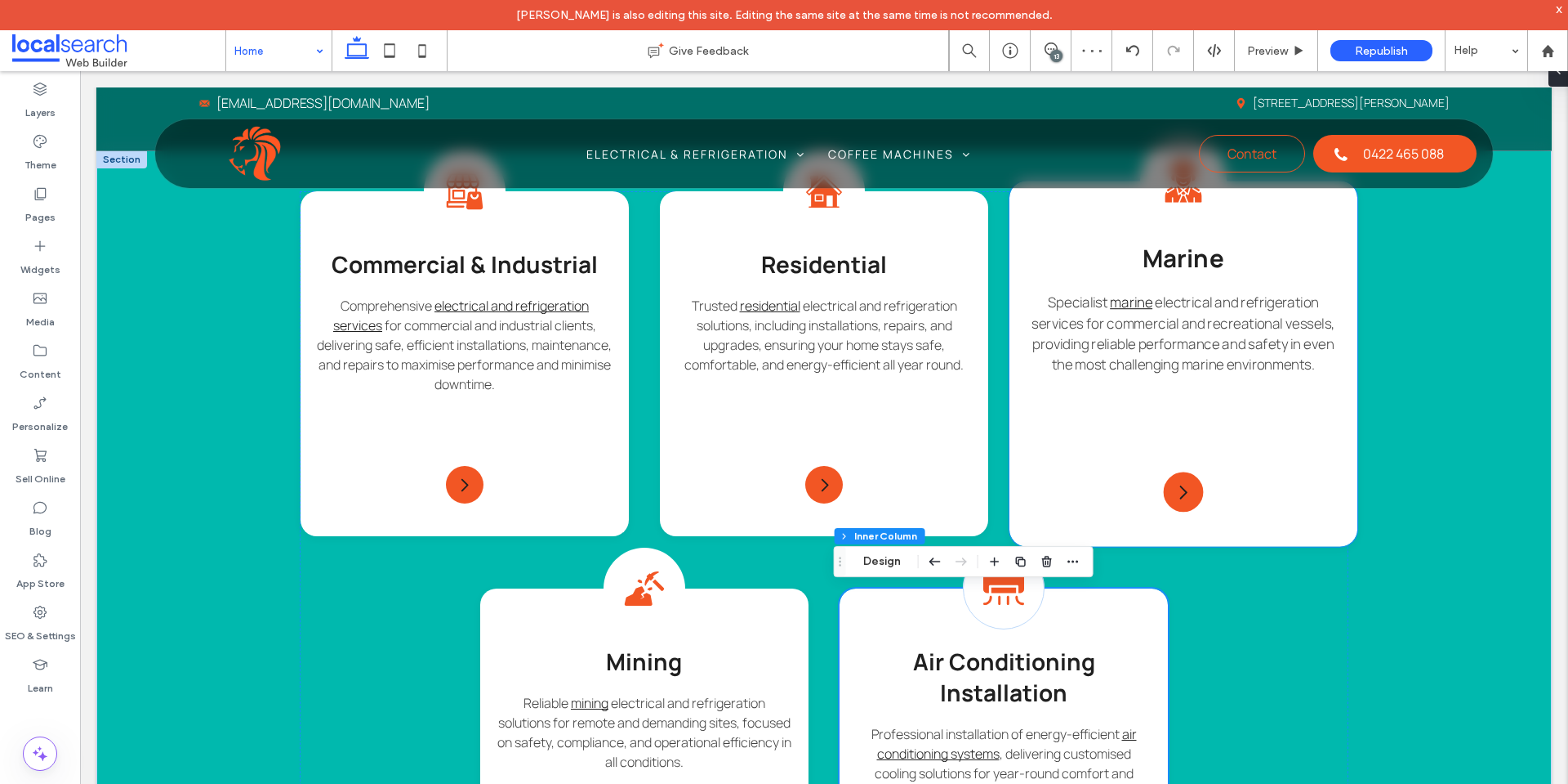
scroll to position [1553, 0]
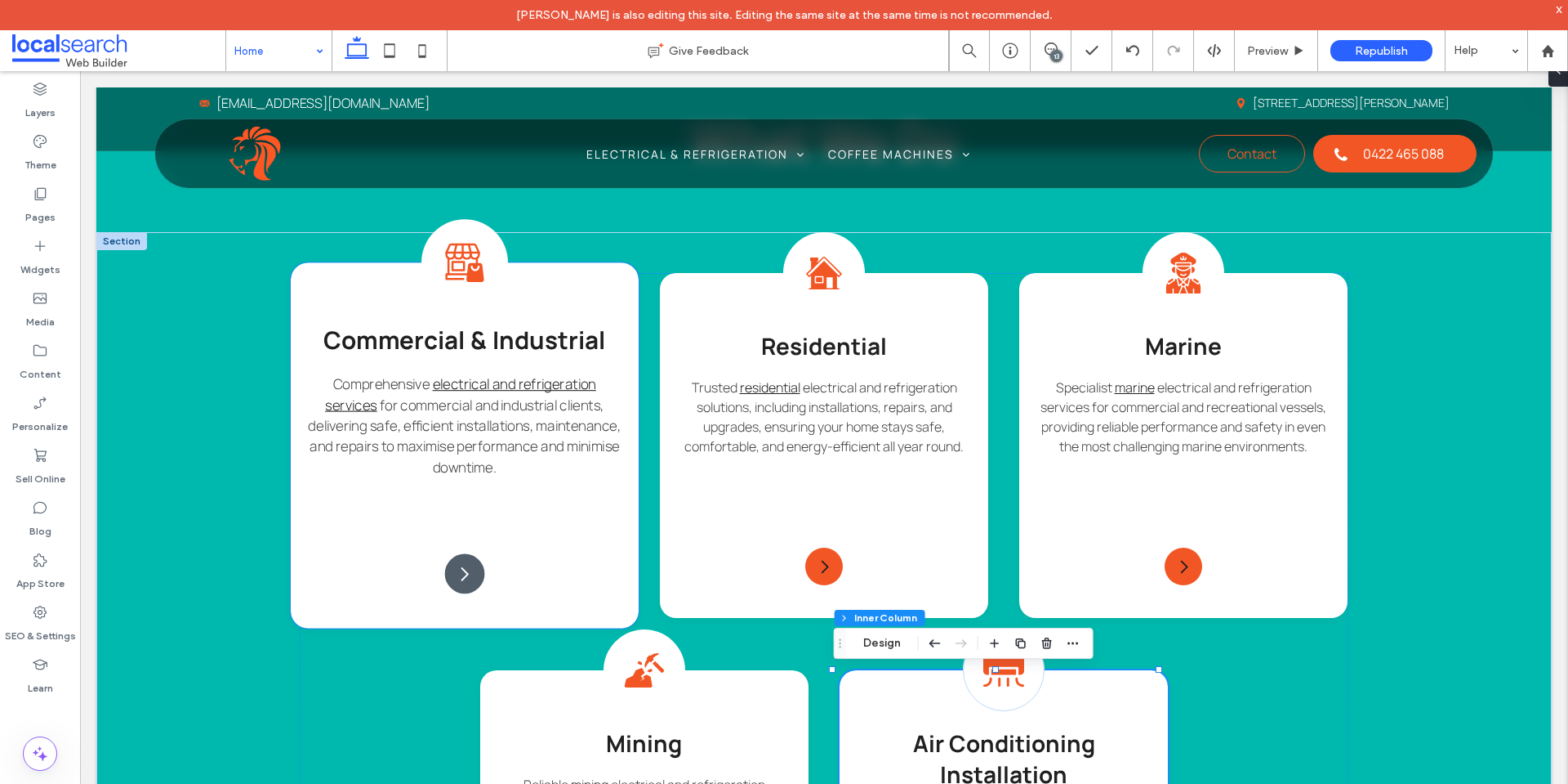
click at [469, 568] on icon "Arrow Icon" at bounding box center [465, 574] width 20 height 20
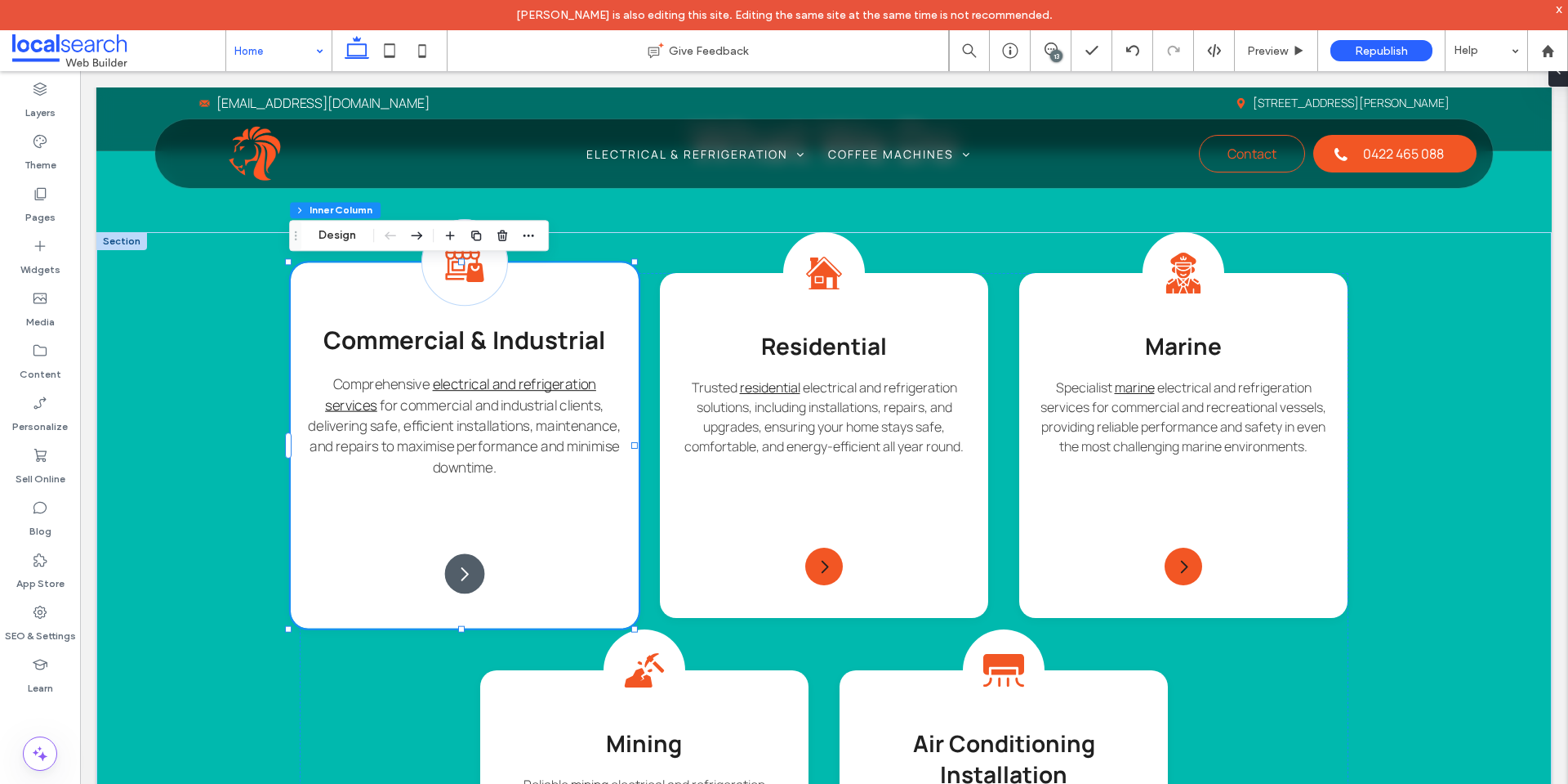
click at [469, 568] on icon "Arrow Icon" at bounding box center [465, 574] width 20 height 20
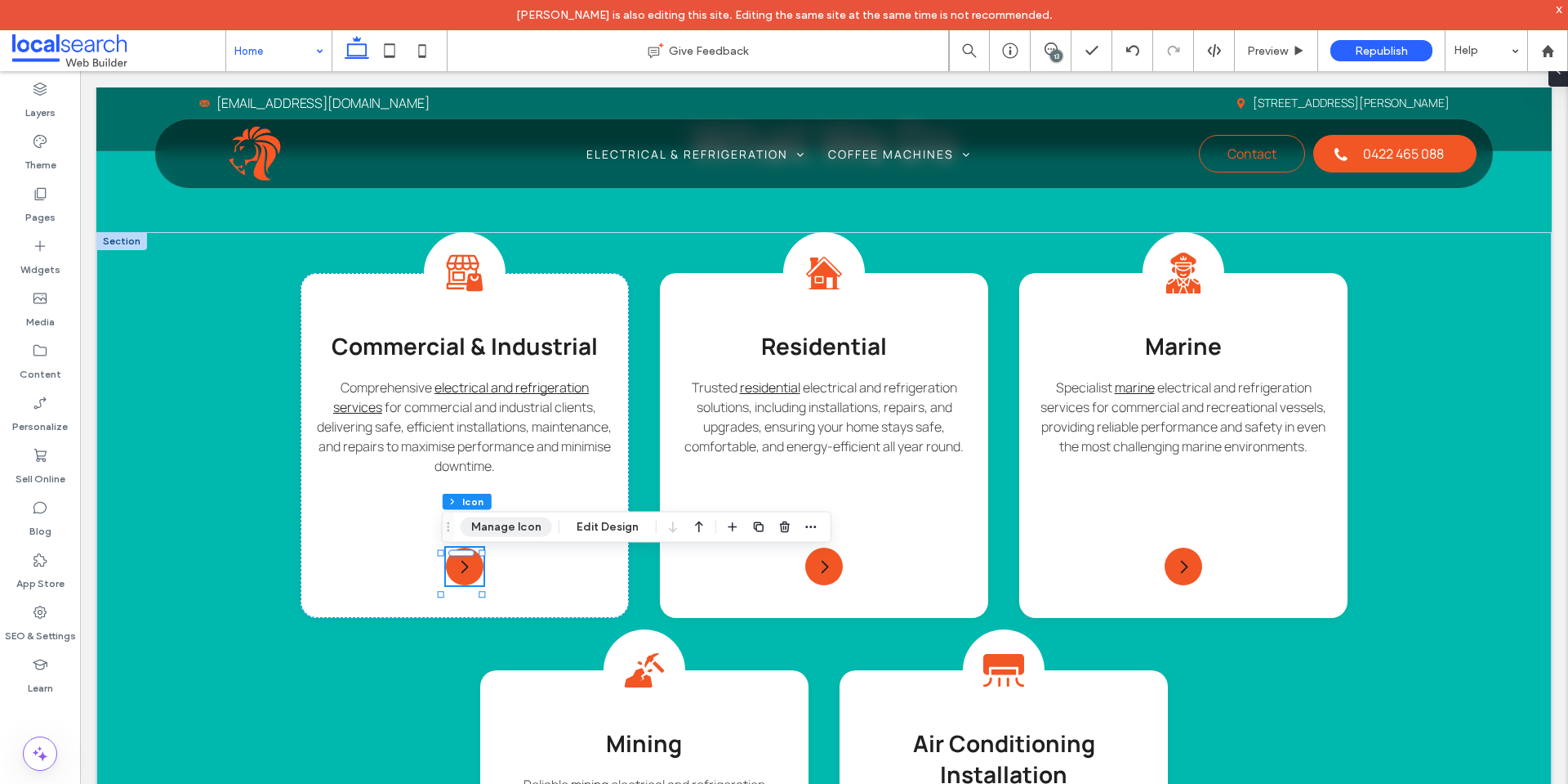
click at [501, 532] on button "Manage Icon" at bounding box center [507, 527] width 92 height 20
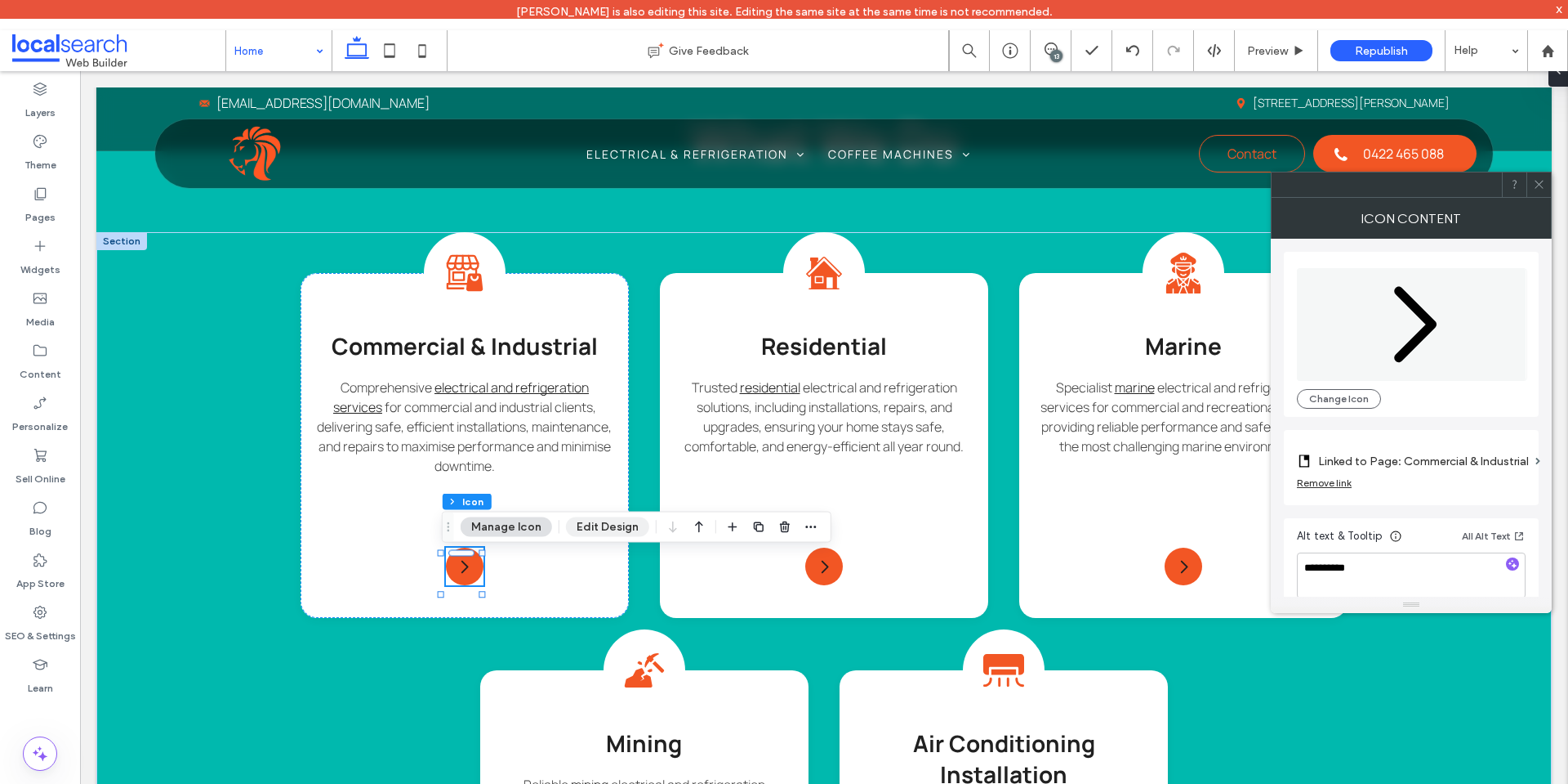
click at [599, 535] on button "Edit Design" at bounding box center [607, 527] width 83 height 20
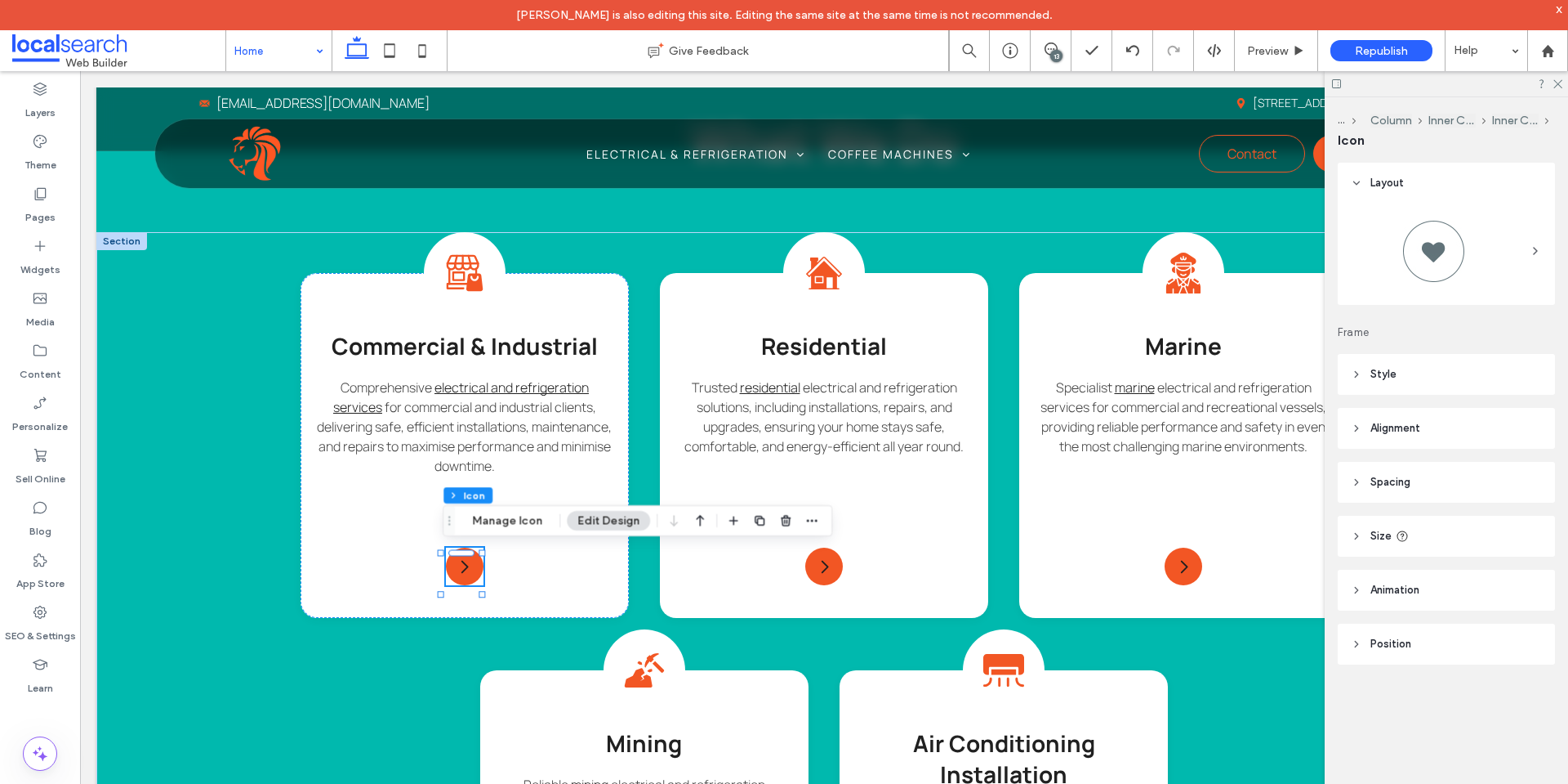
click at [1456, 374] on header "Style" at bounding box center [1446, 374] width 217 height 41
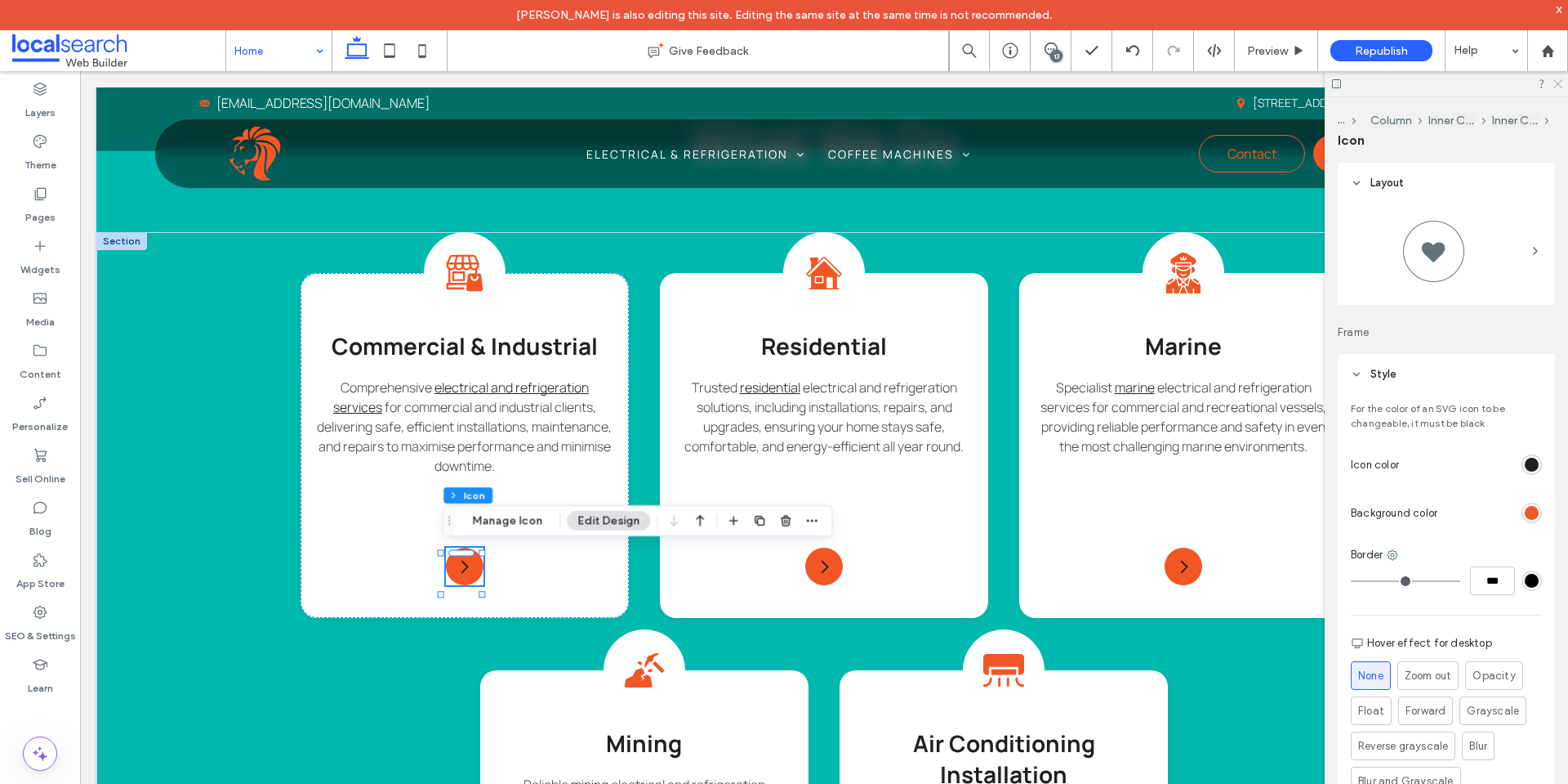
click at [1554, 84] on icon at bounding box center [1557, 83] width 11 height 11
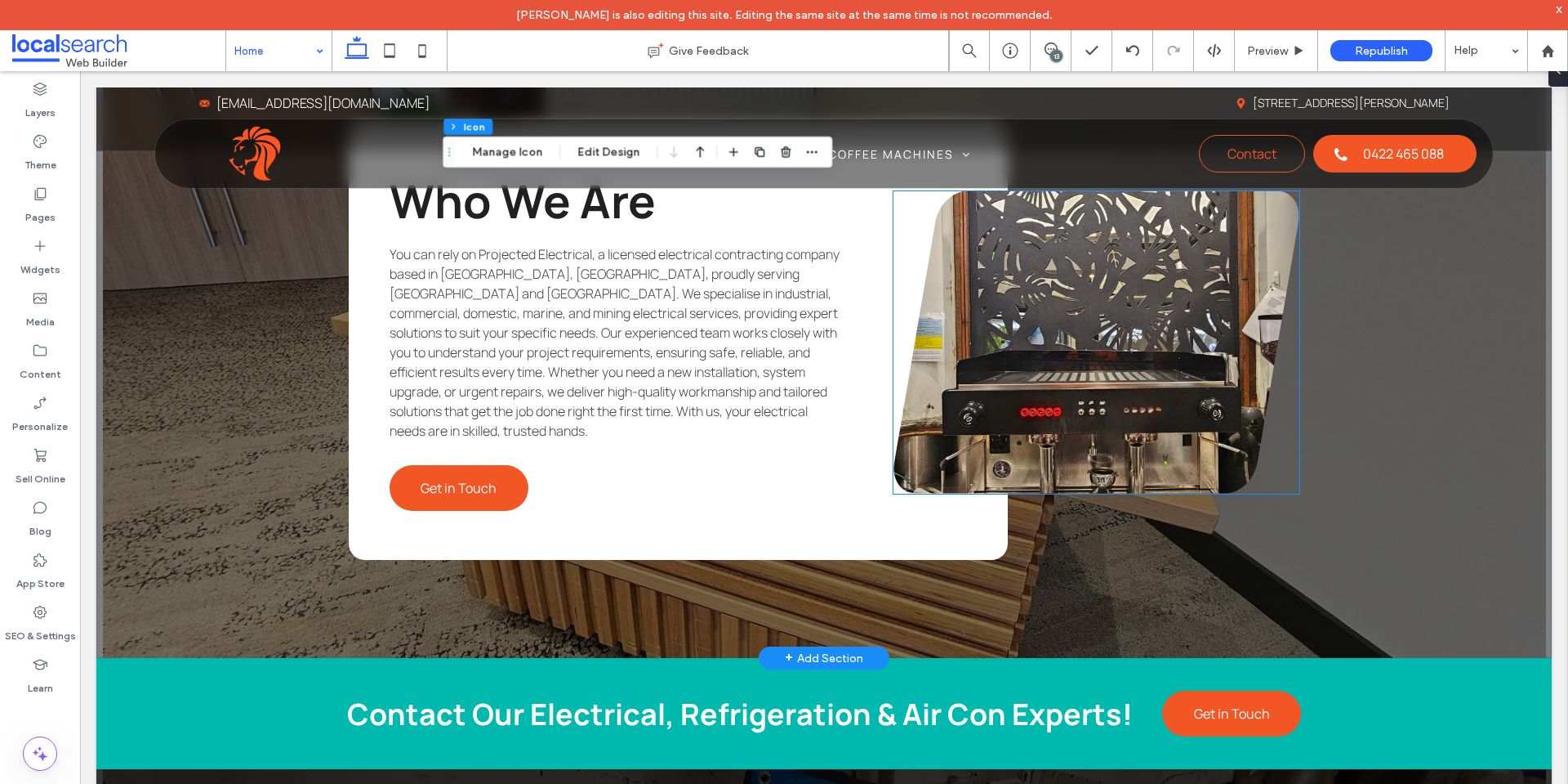
scroll to position [2452, 0]
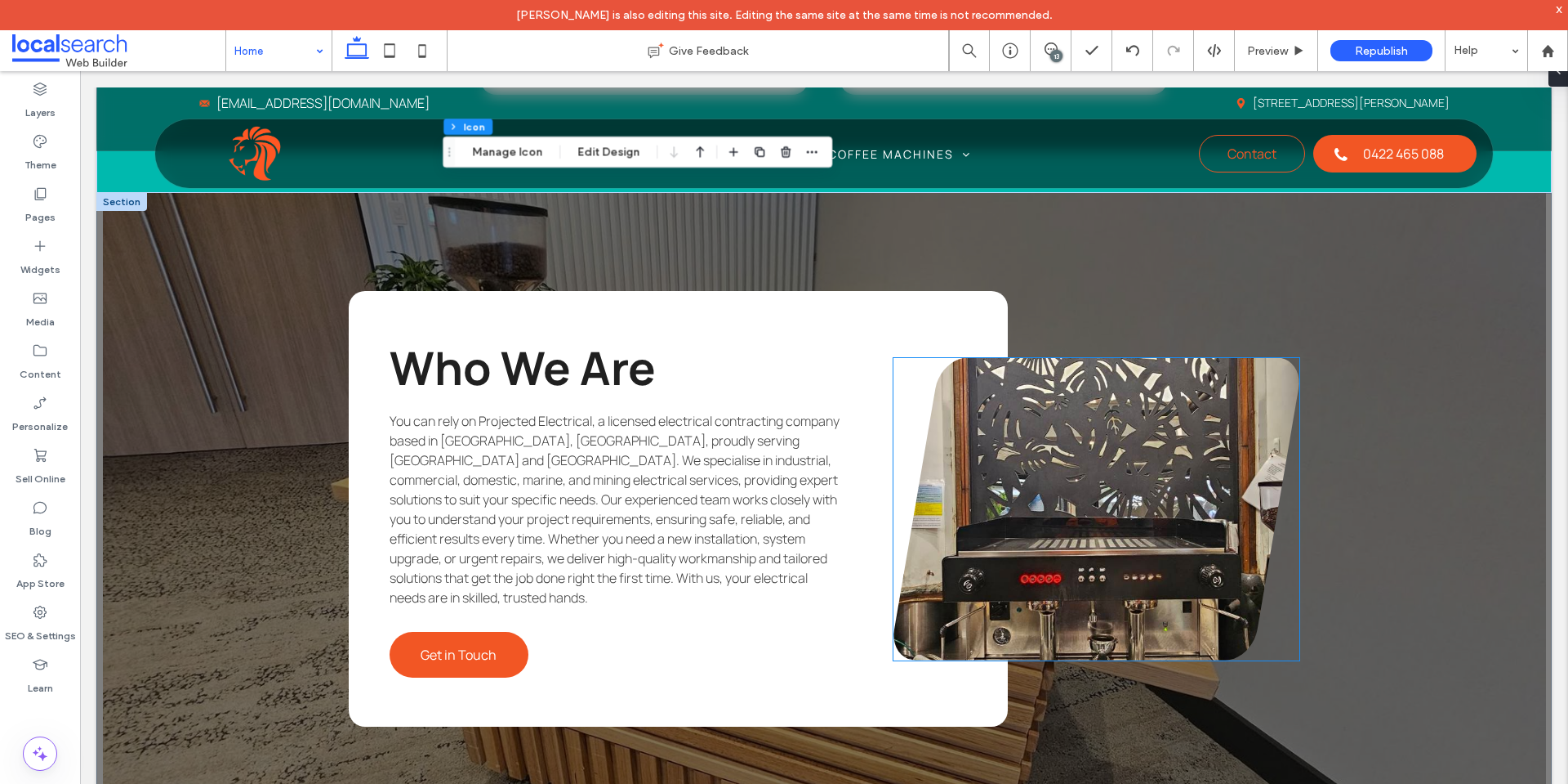
click at [1005, 378] on link at bounding box center [1096, 509] width 406 height 302
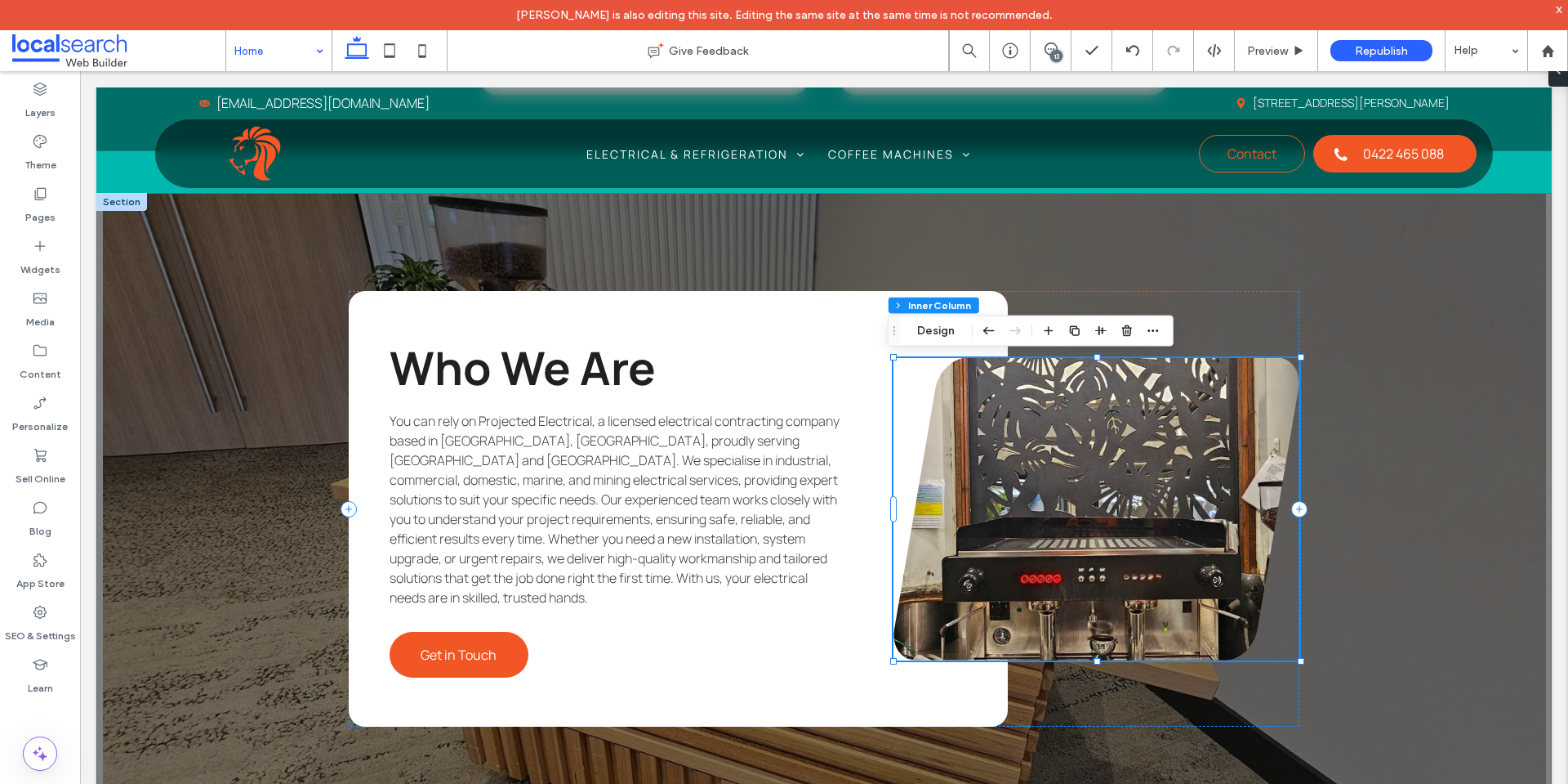
click at [960, 379] on link at bounding box center [1096, 509] width 406 height 302
click at [950, 334] on button "Manage Photos" at bounding box center [959, 331] width 107 height 20
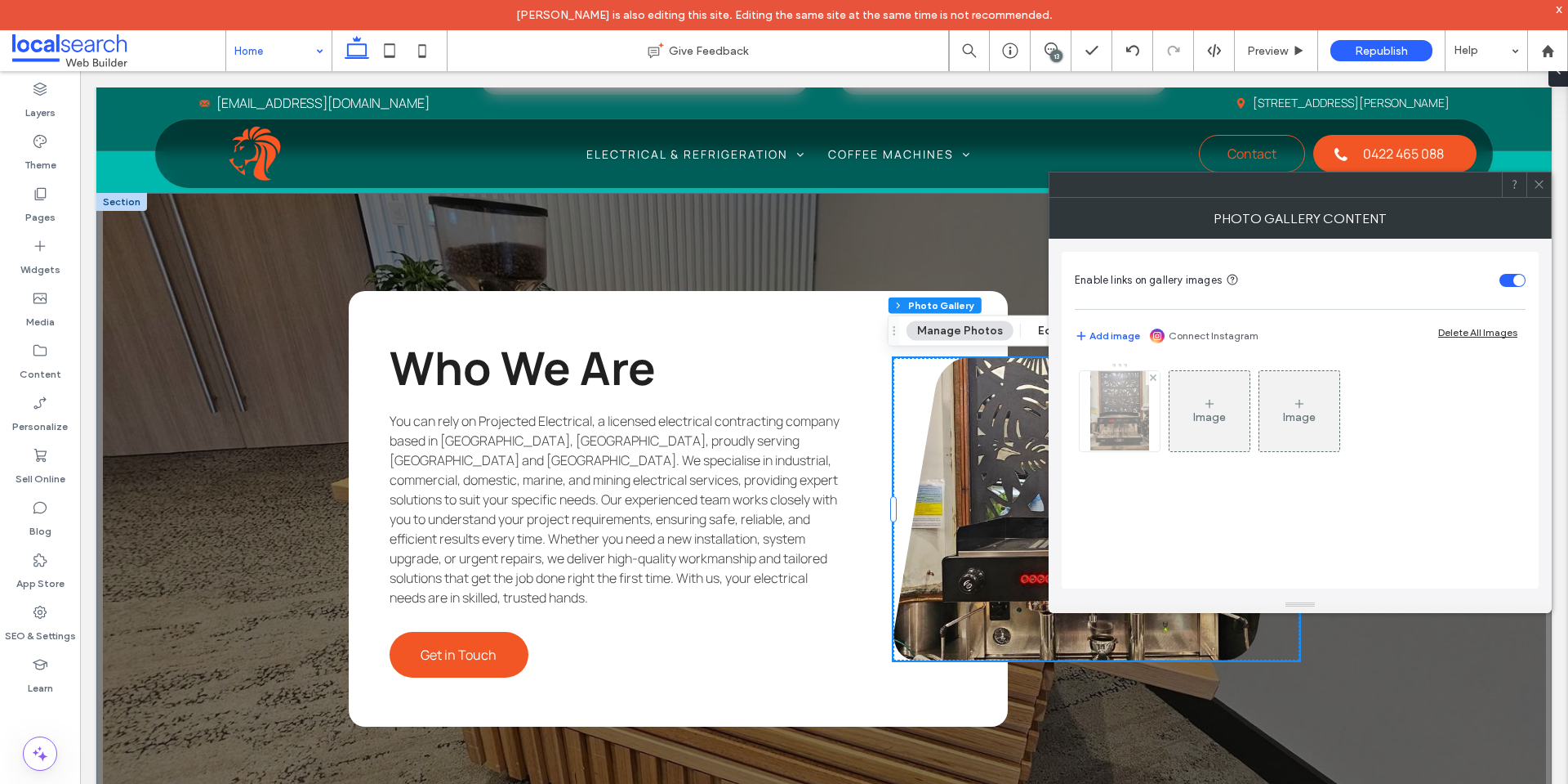
click at [1118, 430] on img at bounding box center [1119, 411] width 59 height 80
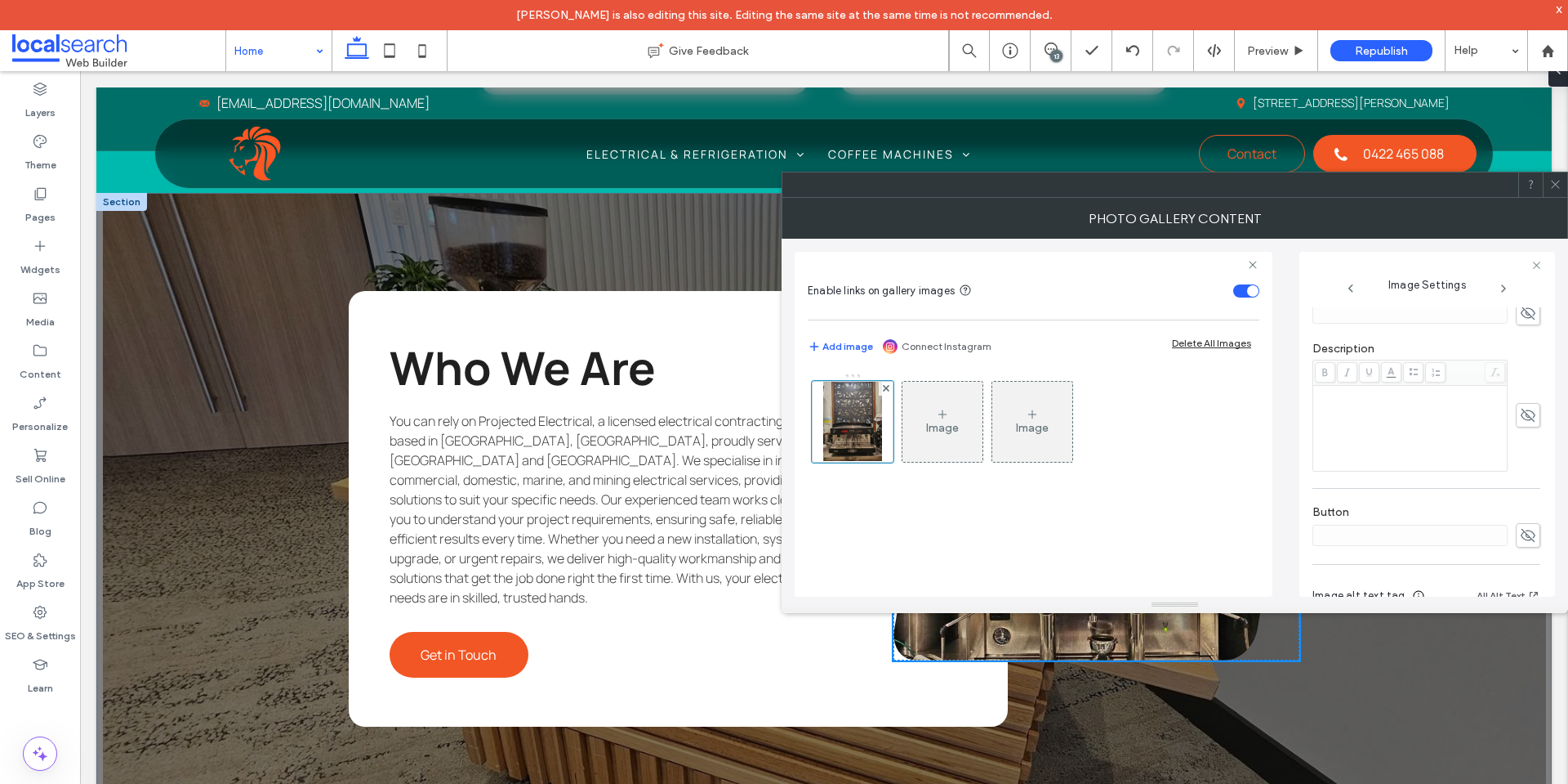
scroll to position [508, 0]
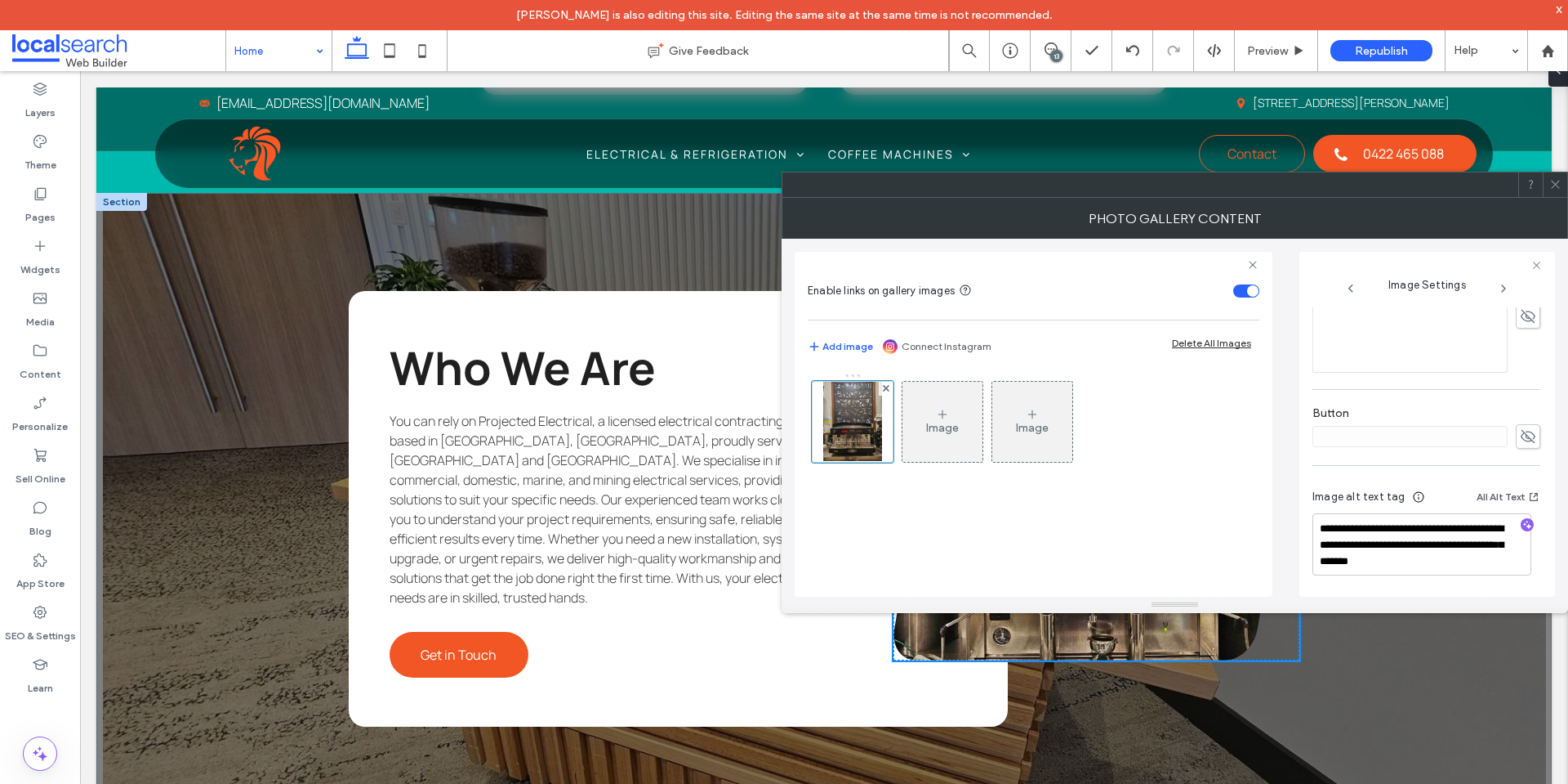
click at [1557, 187] on icon at bounding box center [1556, 184] width 12 height 12
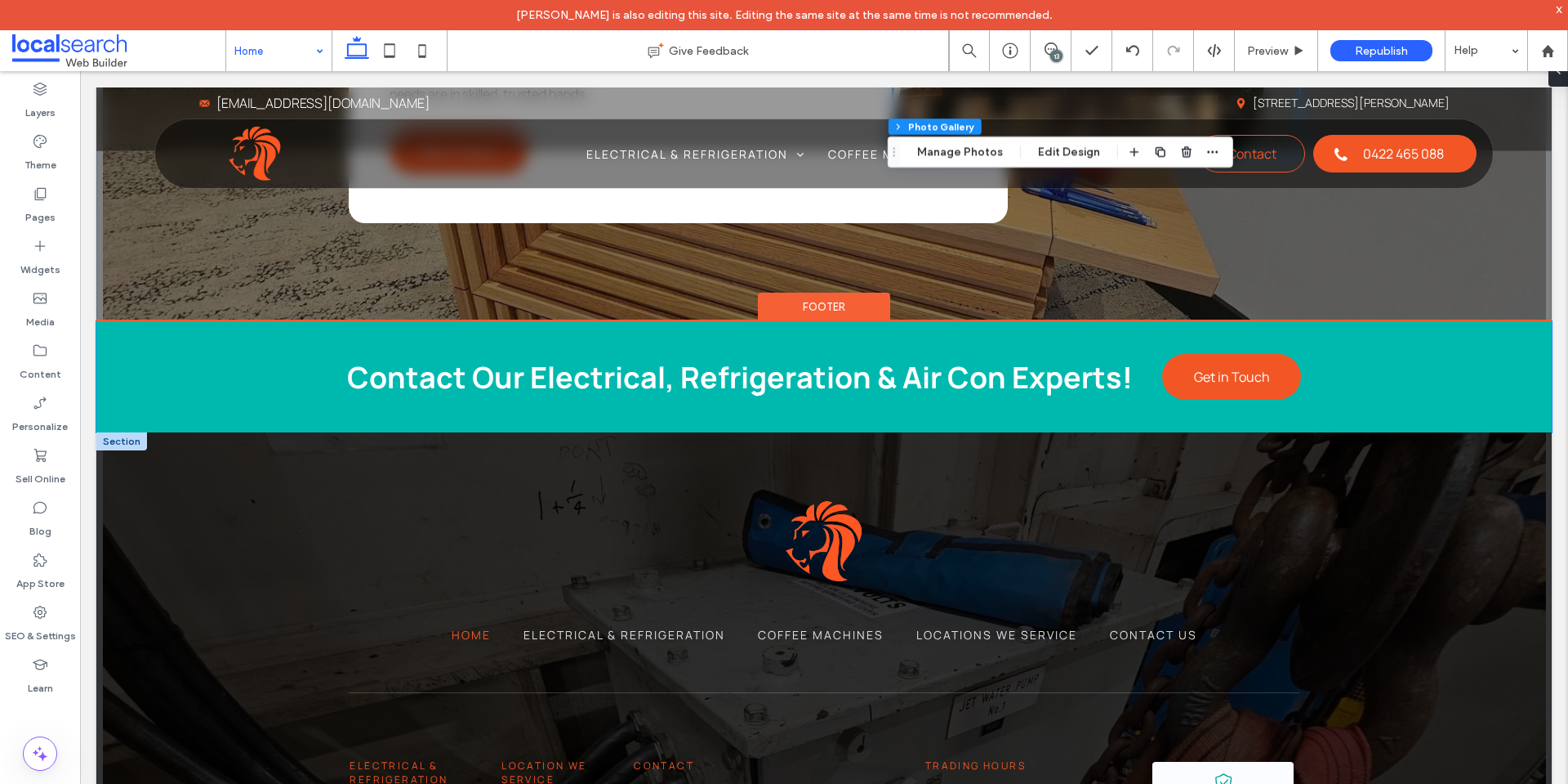
scroll to position [3188, 0]
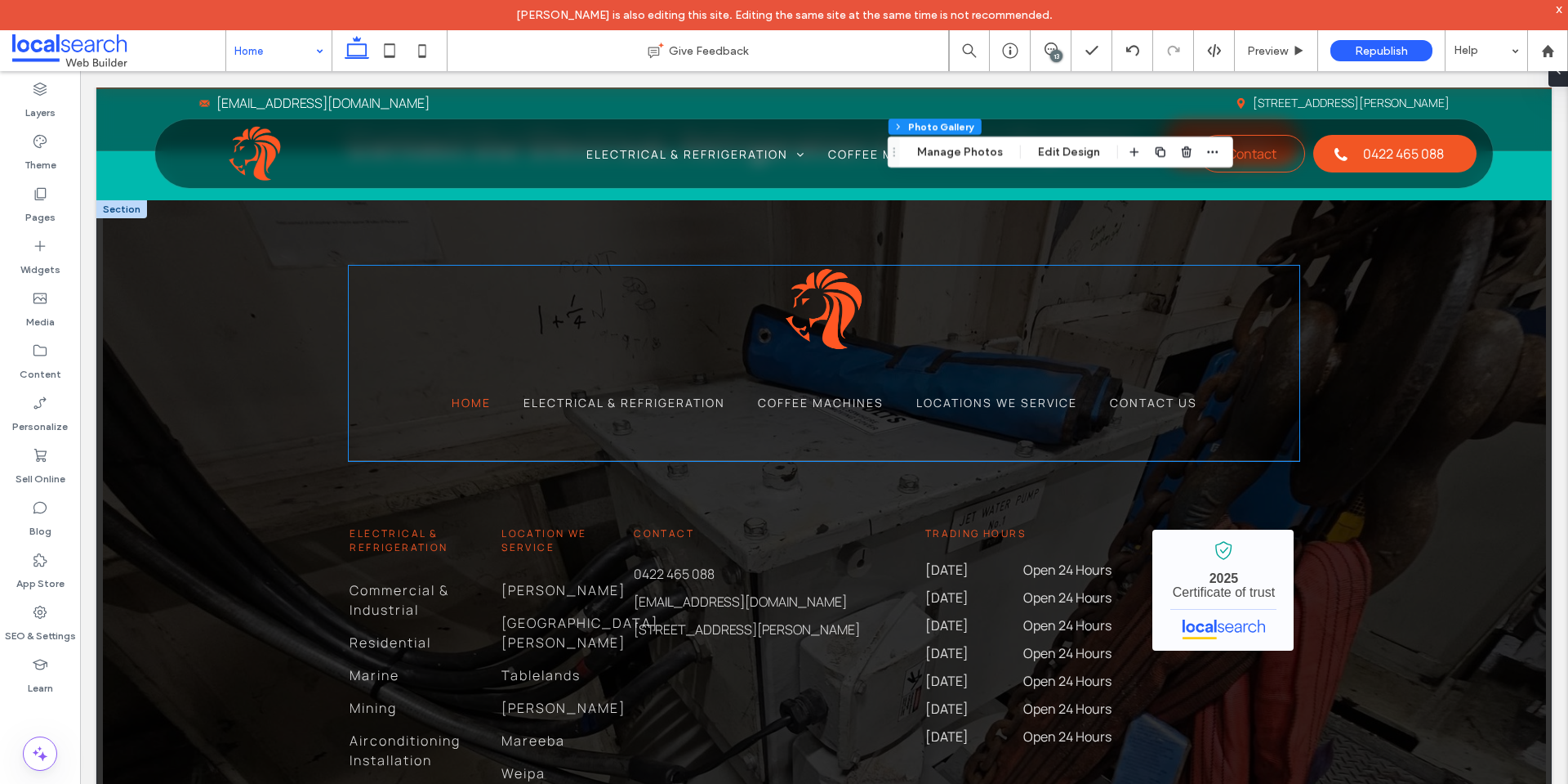
click at [815, 320] on img at bounding box center [824, 309] width 82 height 87
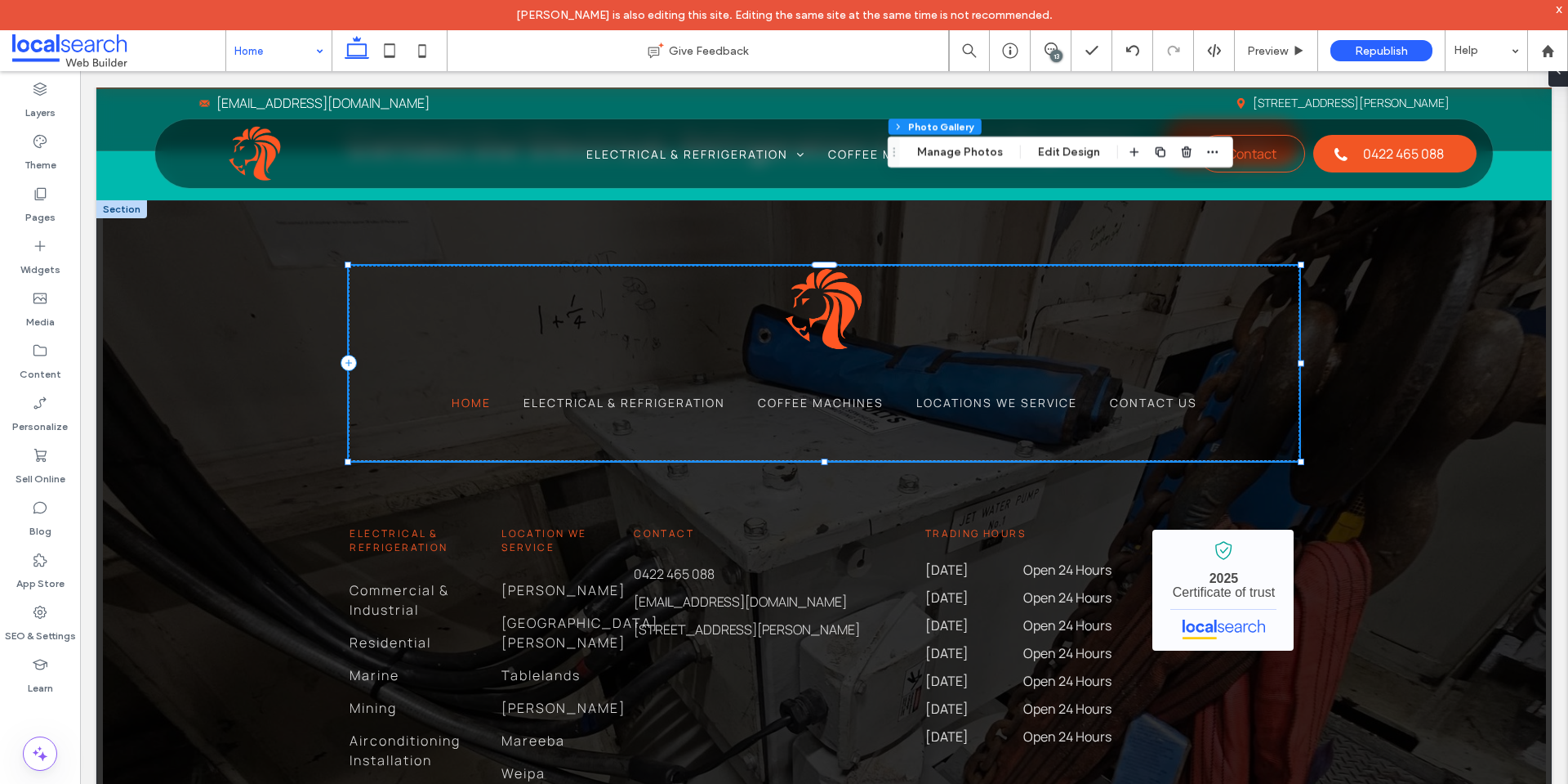
click at [815, 320] on img at bounding box center [824, 309] width 82 height 87
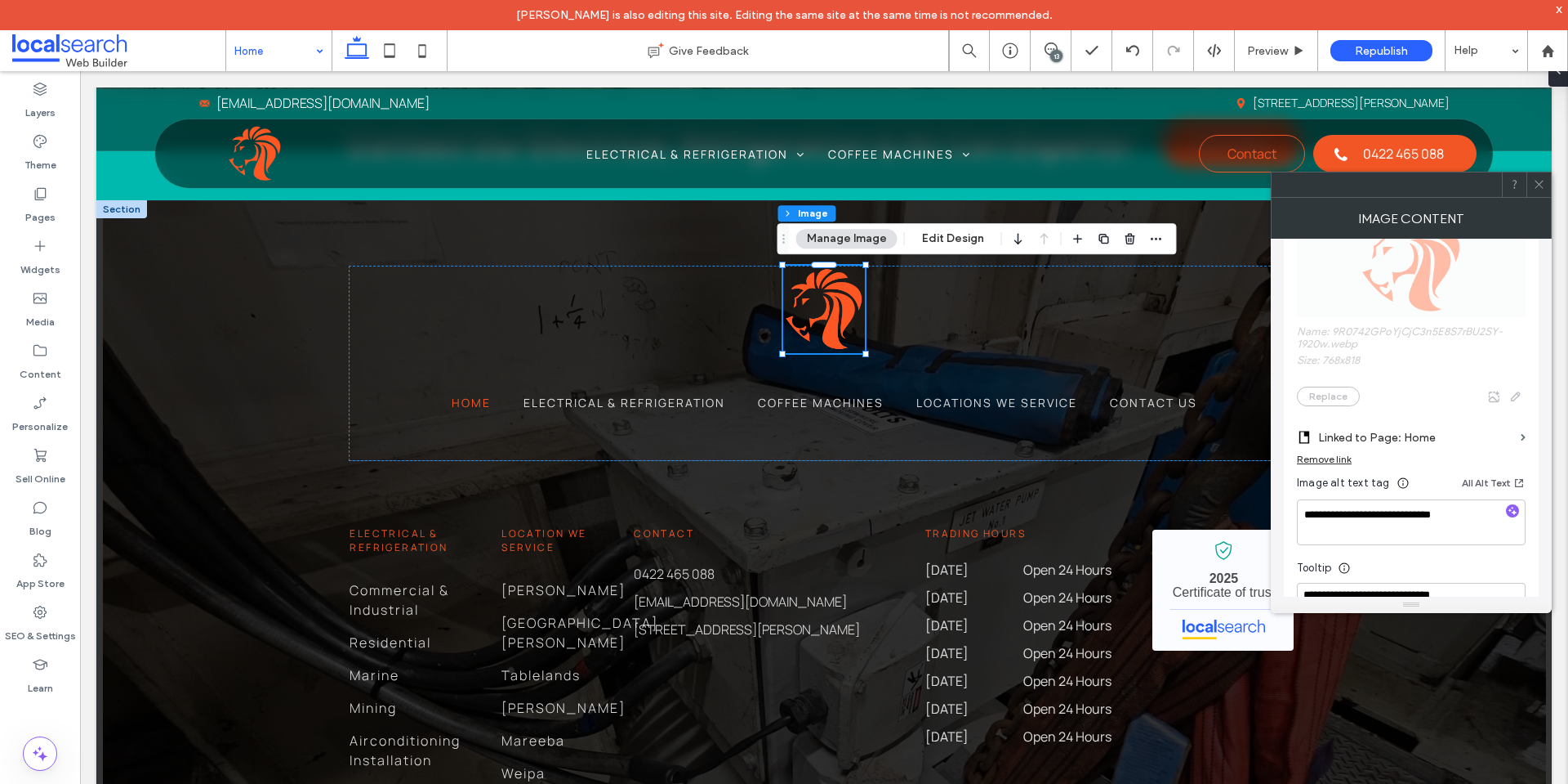
scroll to position [245, 0]
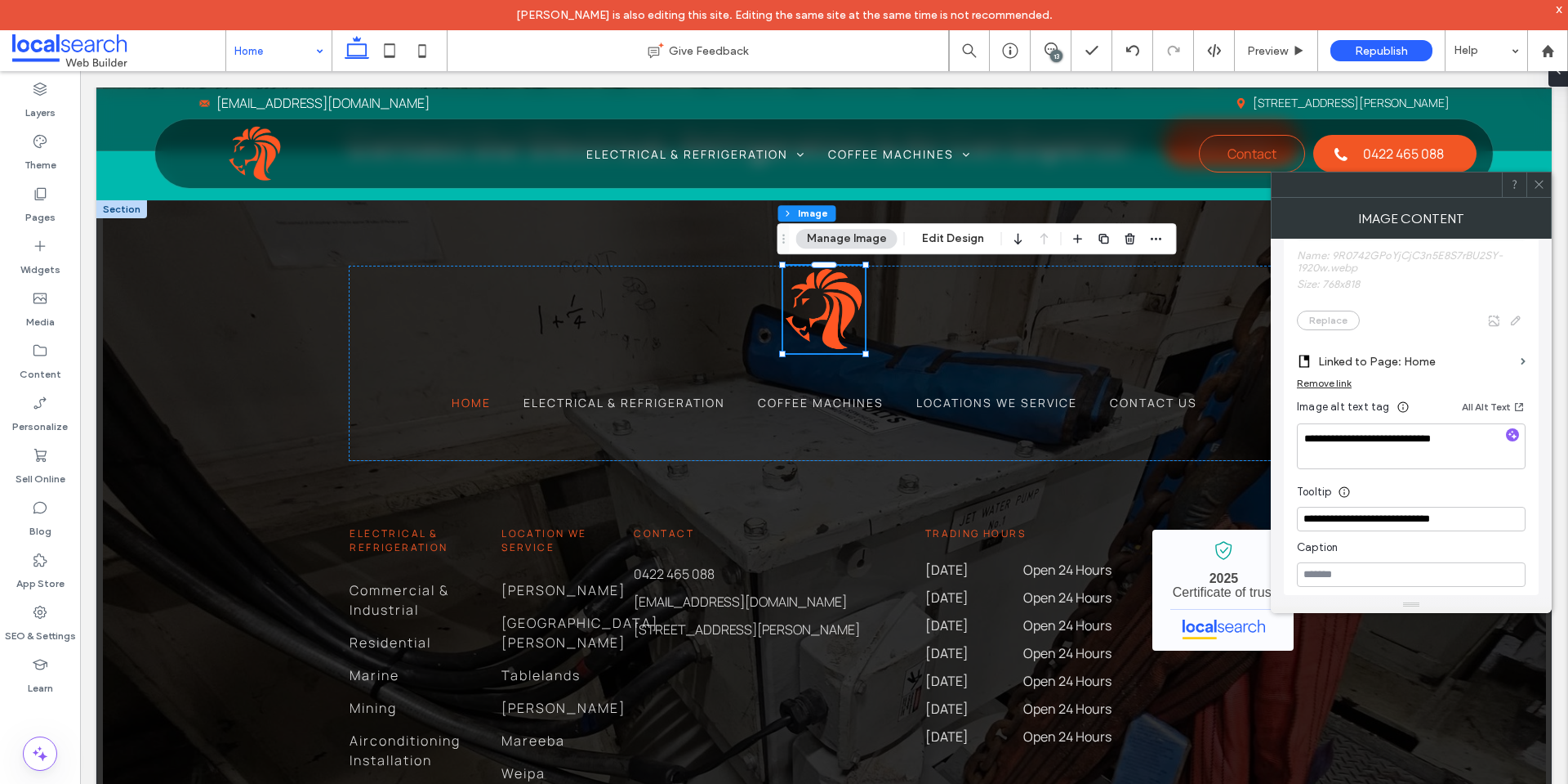
drag, startPoint x: 1542, startPoint y: 182, endPoint x: 1505, endPoint y: 200, distance: 41.1
click at [1541, 183] on icon at bounding box center [1539, 184] width 12 height 12
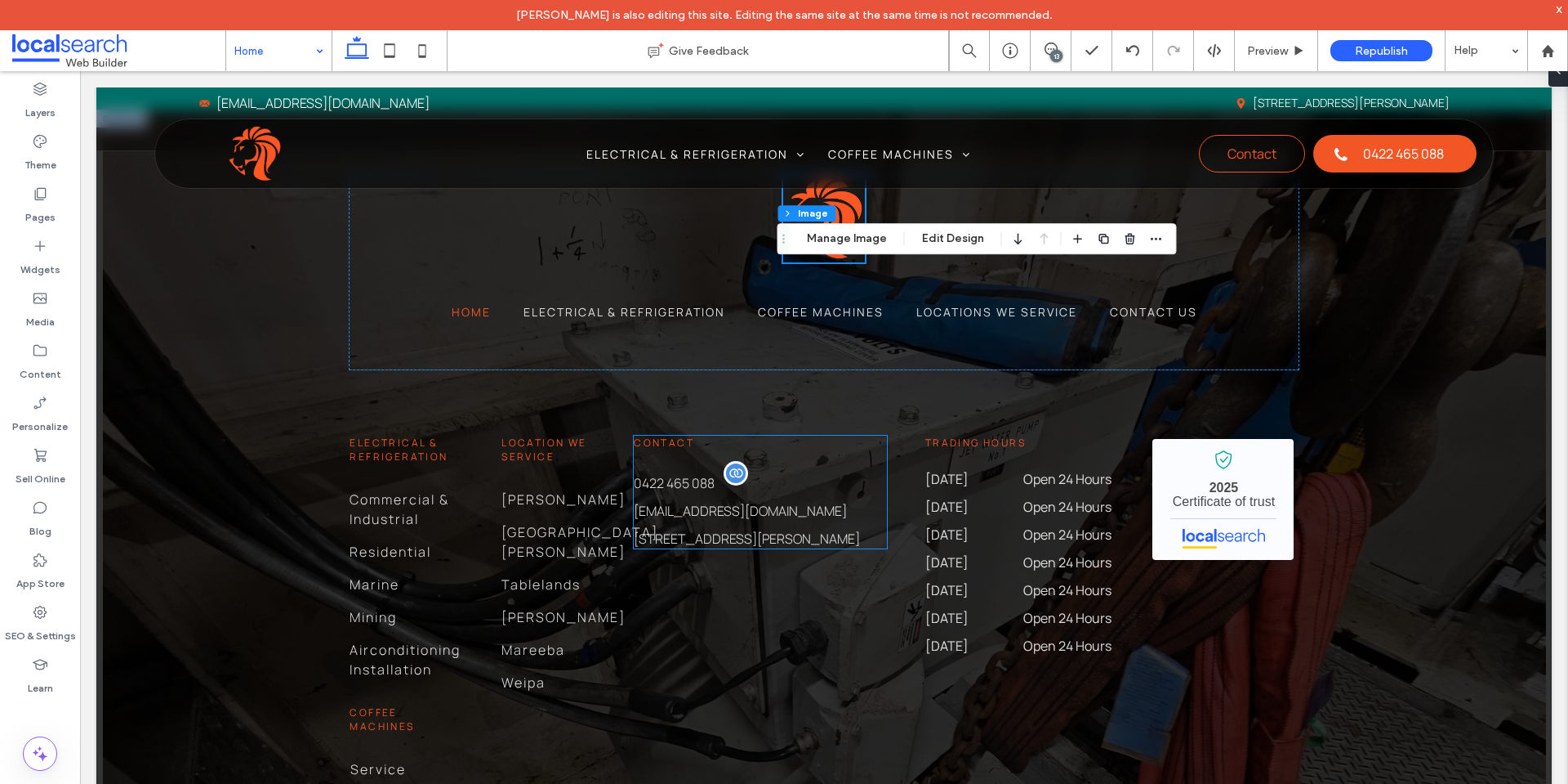
scroll to position [3351, 0]
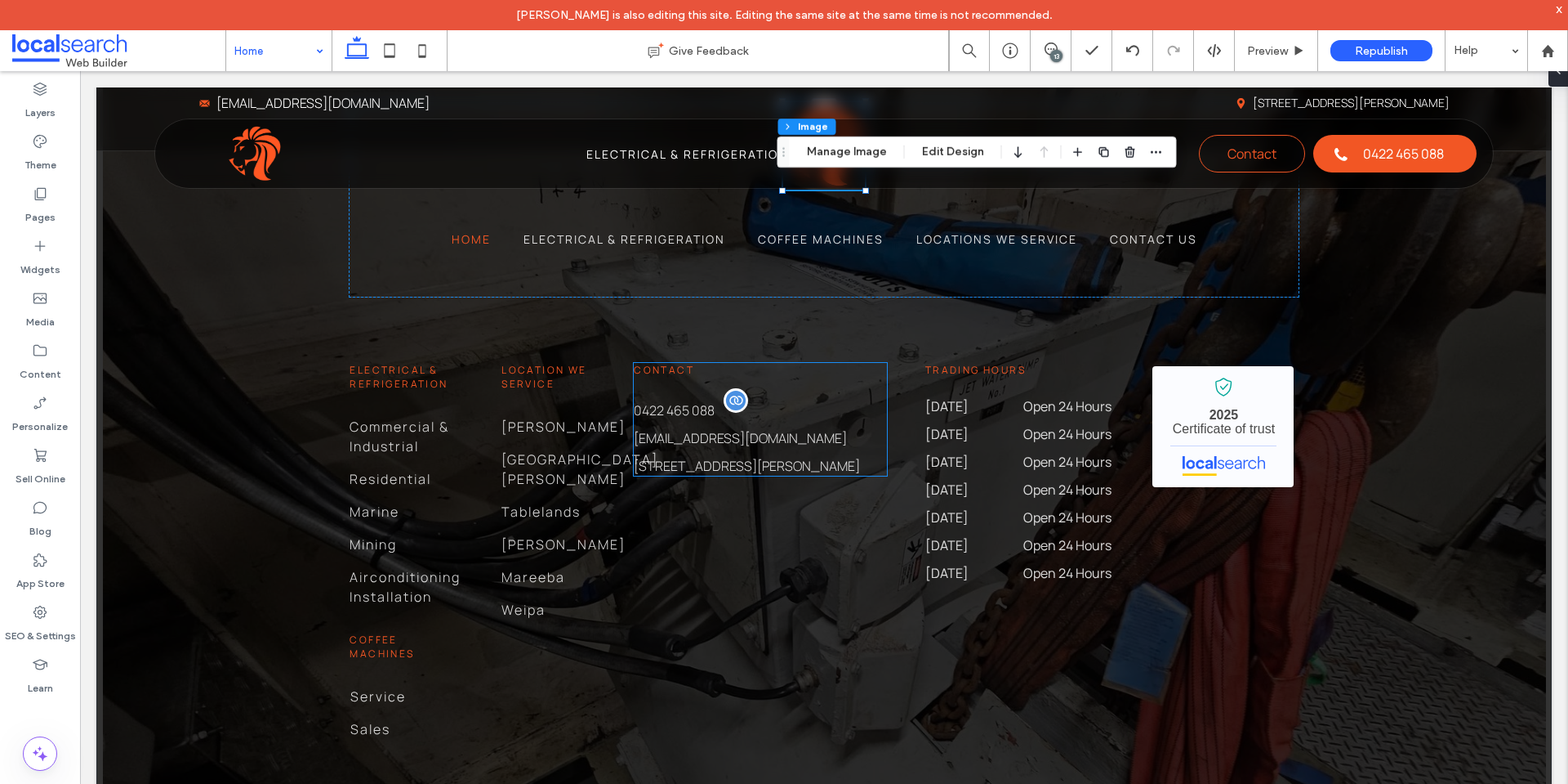
click at [683, 410] on span "0422 465 088" at bounding box center [674, 410] width 81 height 18
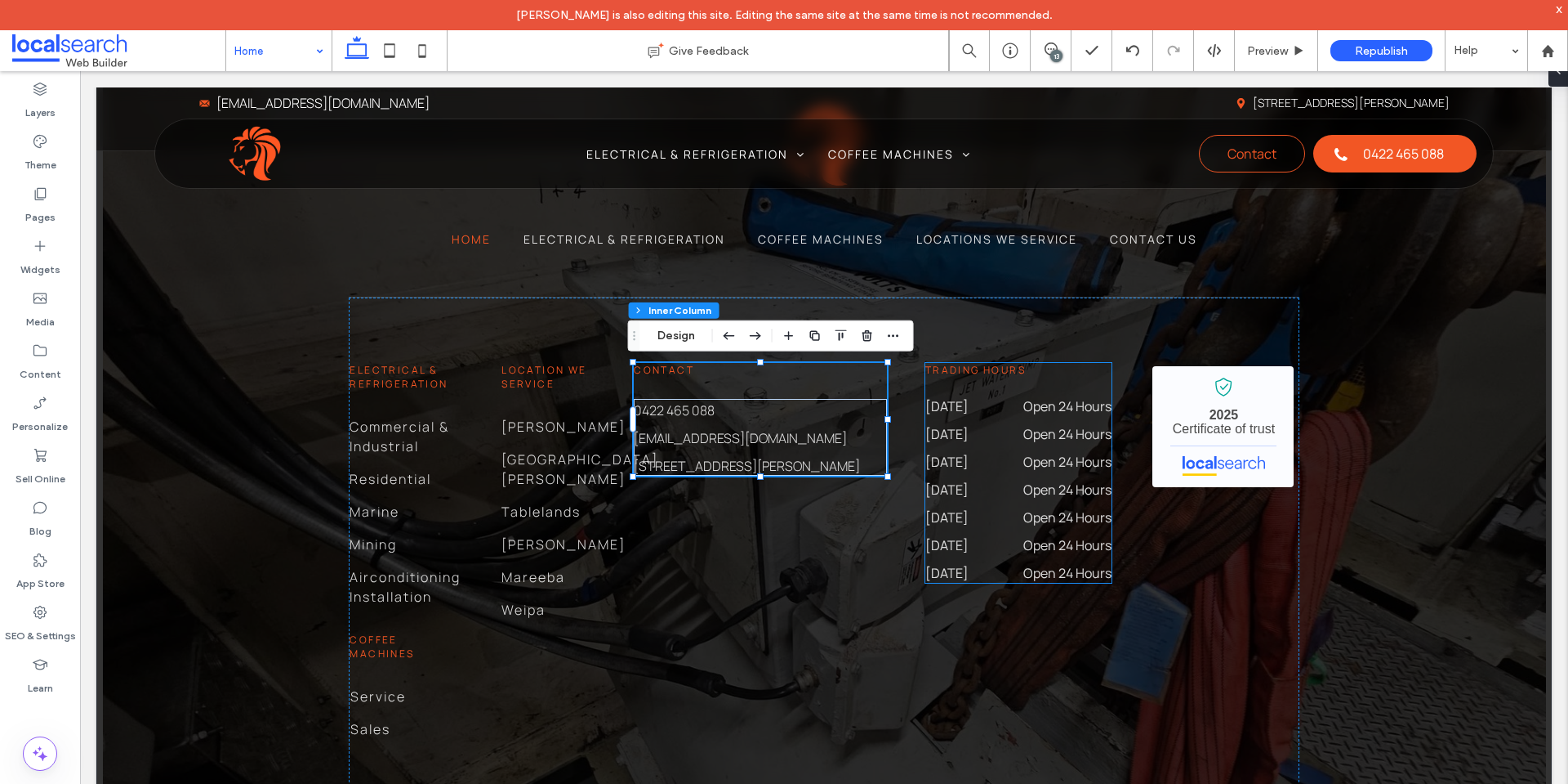
click at [1001, 426] on dd "Open 24 Hours" at bounding box center [1056, 434] width 110 height 20
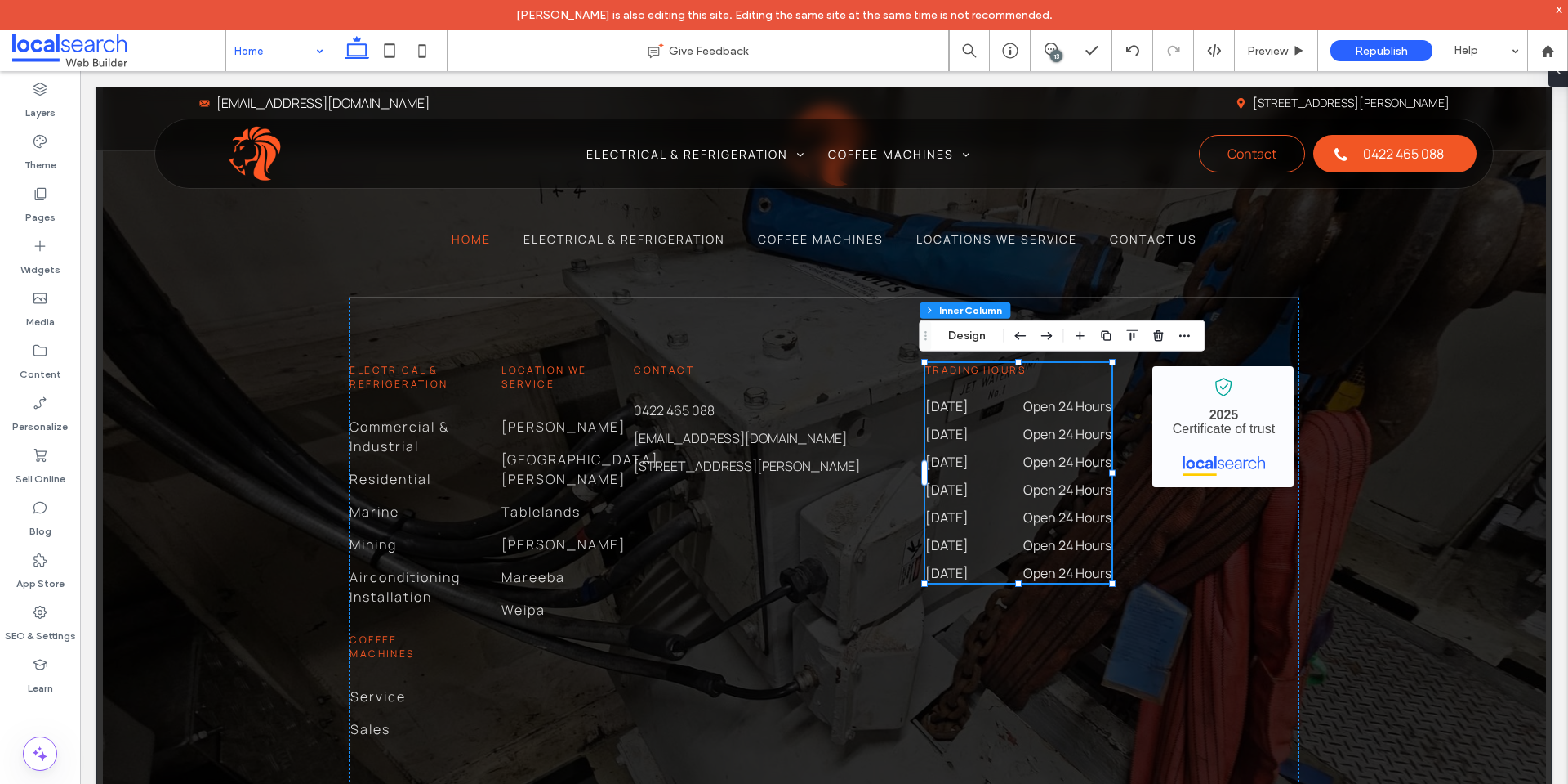
click at [1001, 426] on dd "Open 24 Hours" at bounding box center [1056, 434] width 110 height 20
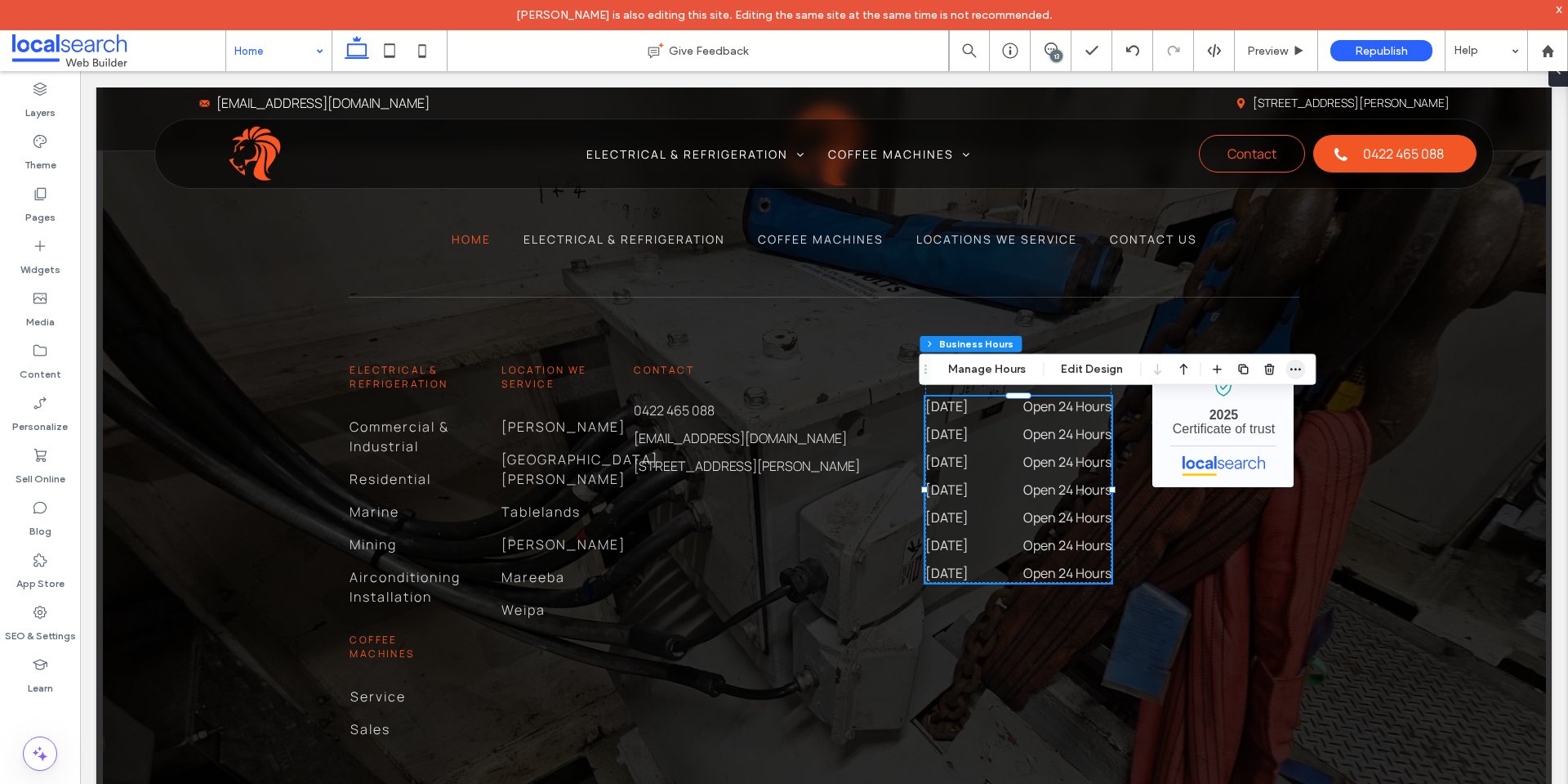
click at [1289, 367] on icon "button" at bounding box center [1295, 369] width 13 height 13
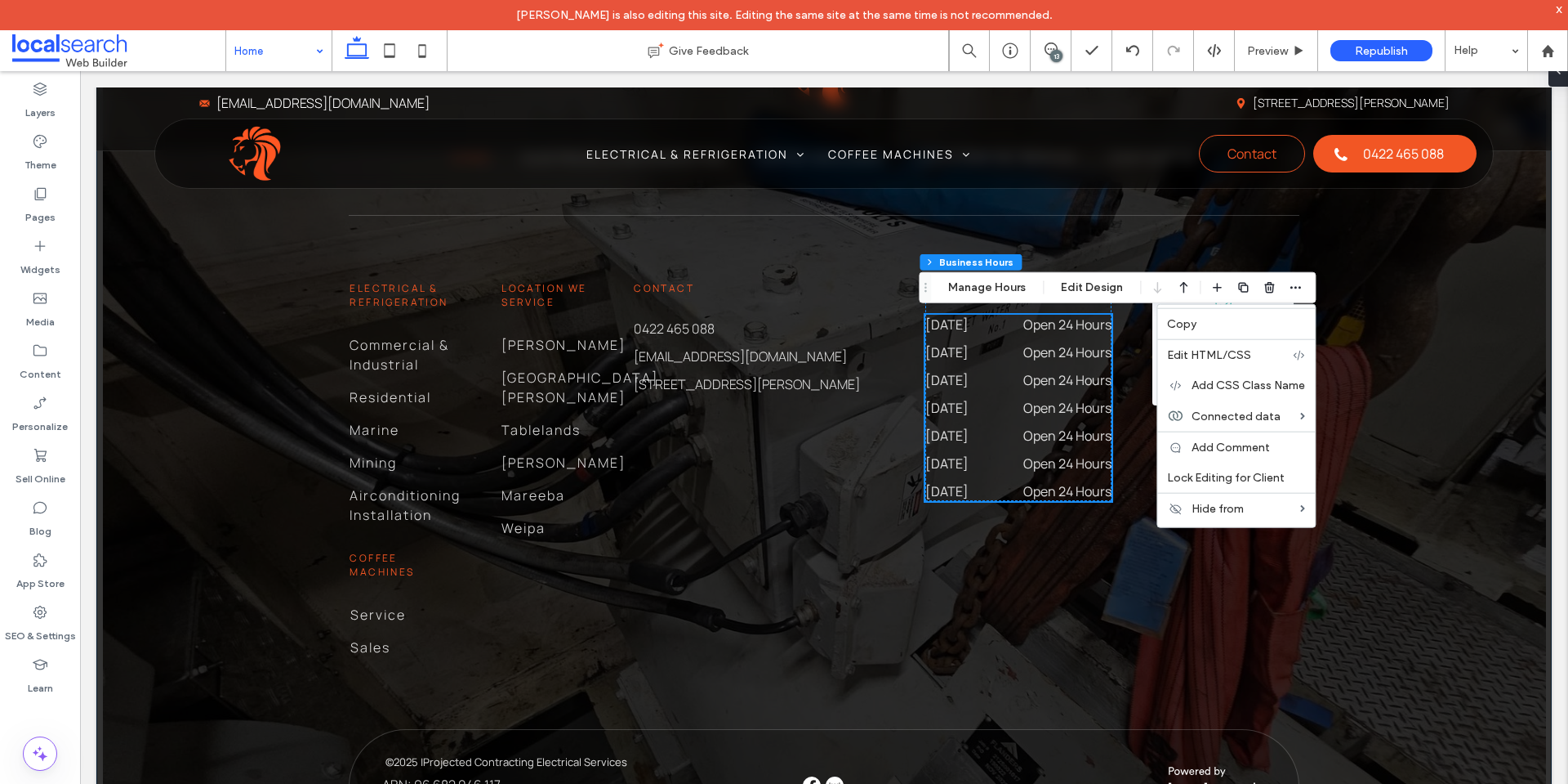
click at [1466, 487] on div "Home Electrical & Refrigeration Coffee Machines Locations We Service Contact Us…" at bounding box center [823, 432] width 1456 height 954
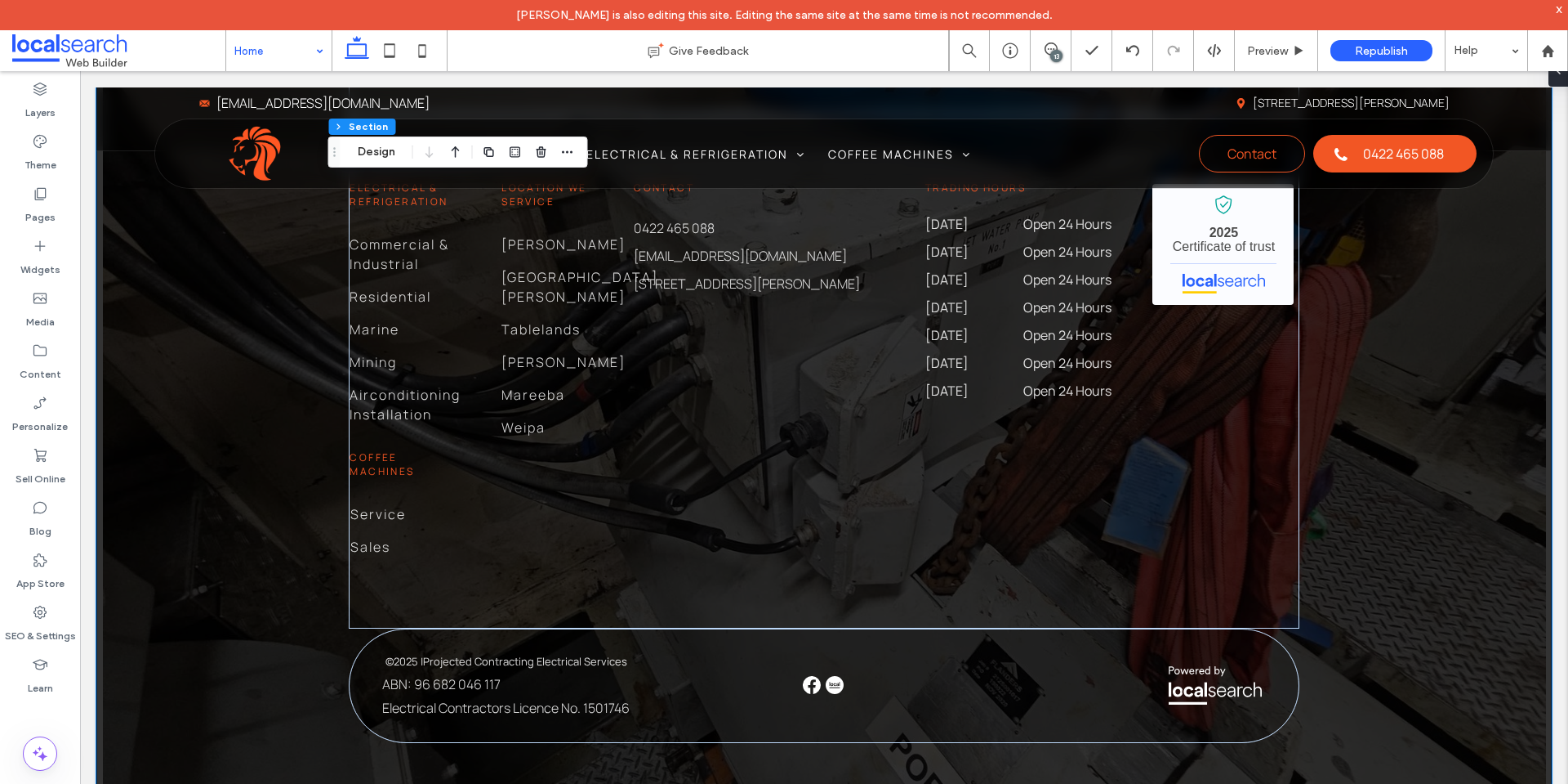
scroll to position [3536, 0]
click at [454, 669] on div "© 2025 All Rights Reserved | Projected Contracting Electrical Services ABN: 96 …" at bounding box center [529, 683] width 292 height 64
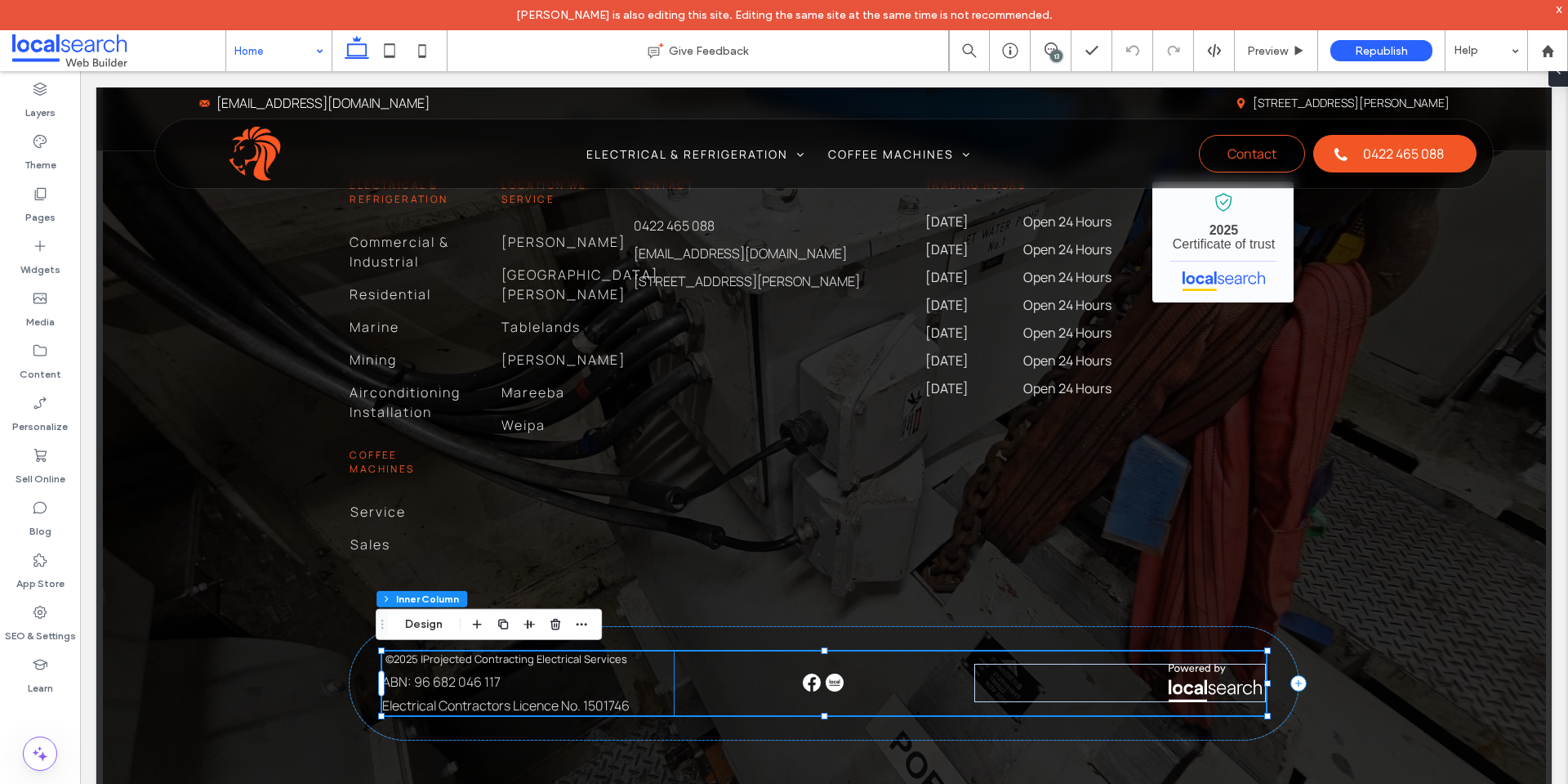
click at [648, 692] on div "© 2025 All Rights Reserved | Projected Contracting Electrical Services ABN: 96 …" at bounding box center [529, 683] width 292 height 64
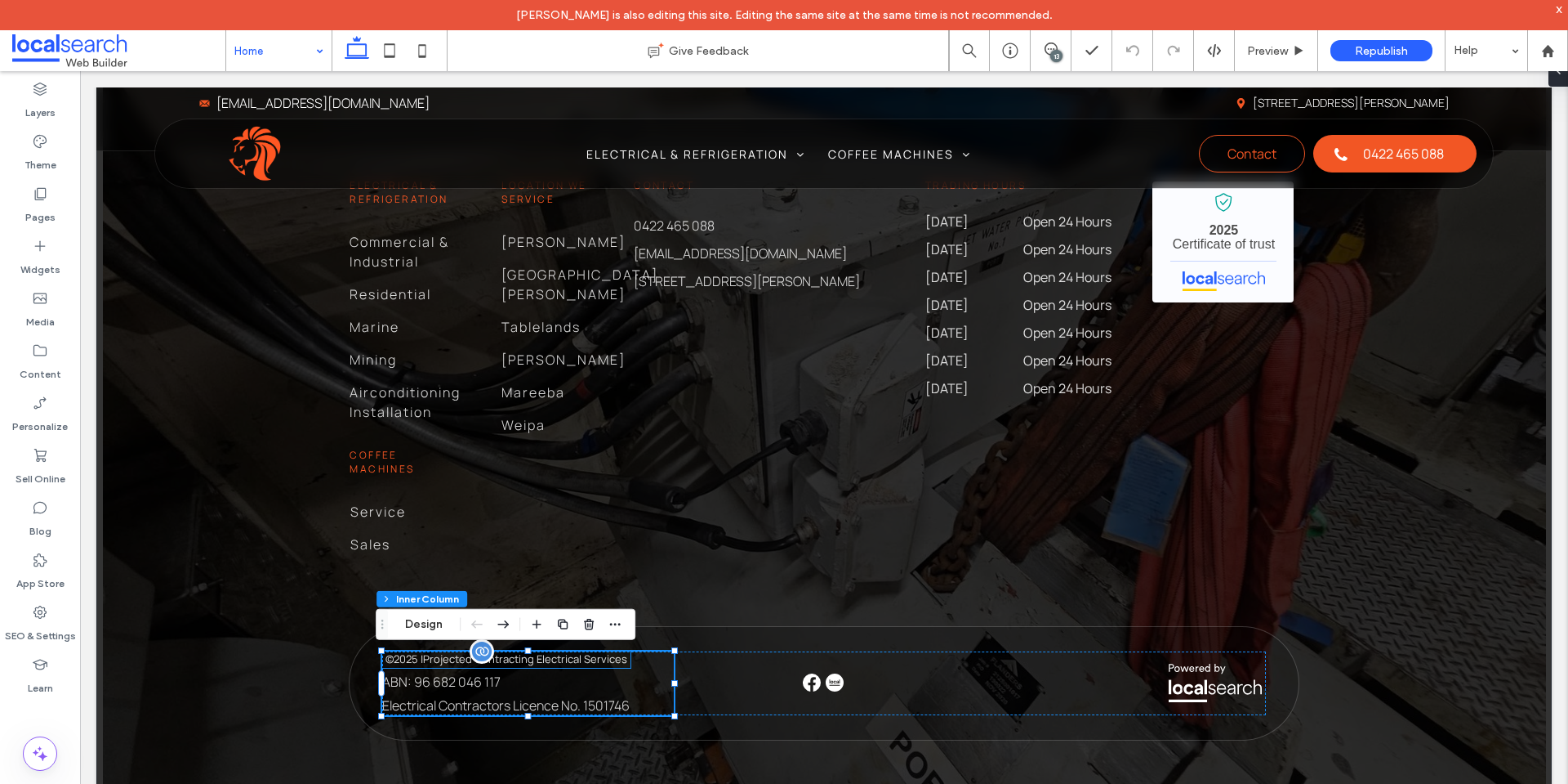
click at [530, 665] on span "Projected Contracting Electrical Services" at bounding box center [525, 658] width 204 height 15
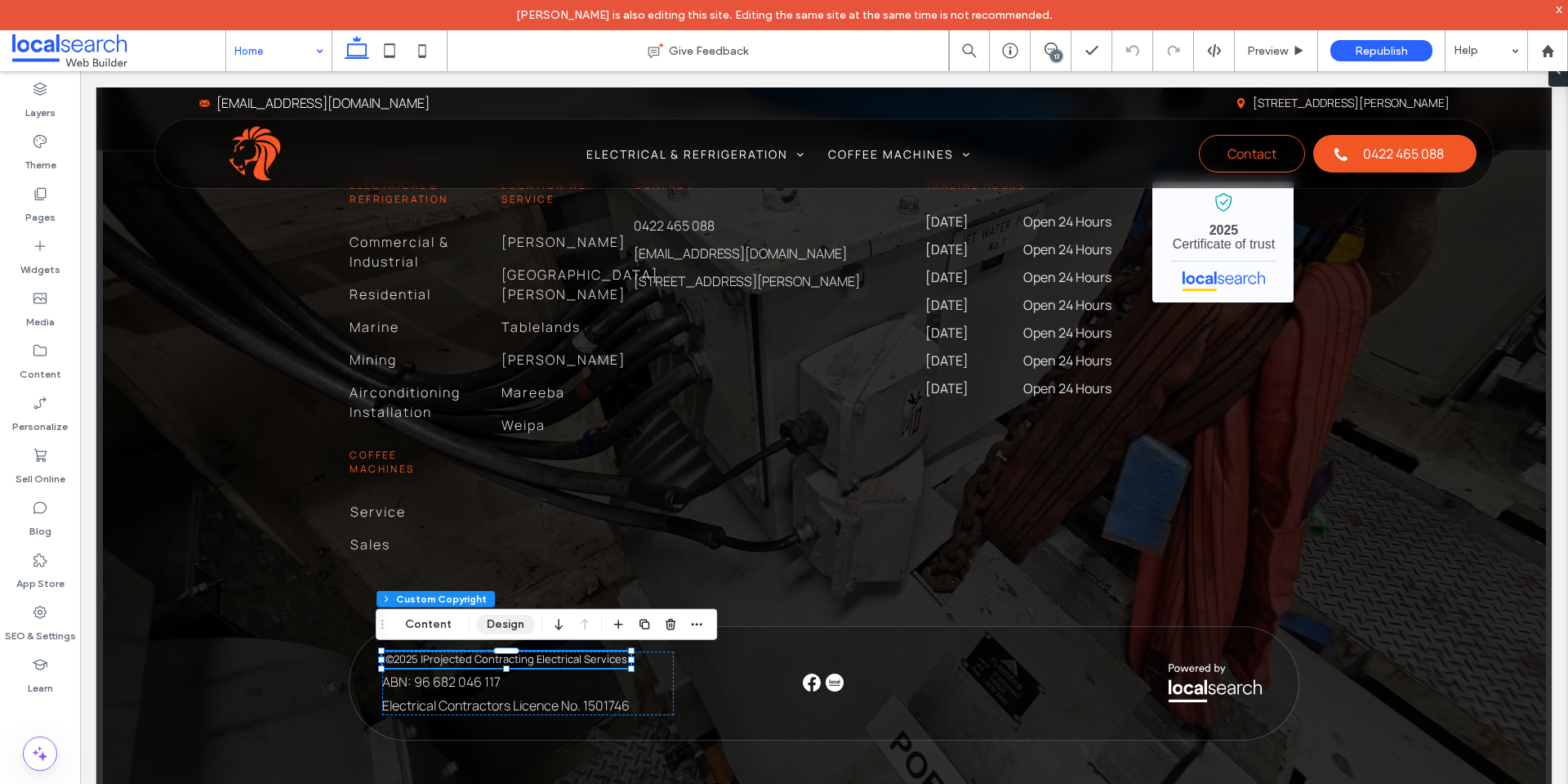
drag, startPoint x: 495, startPoint y: 624, endPoint x: 415, endPoint y: 579, distance: 91.8
click at [495, 624] on button "Design" at bounding box center [506, 625] width 59 height 20
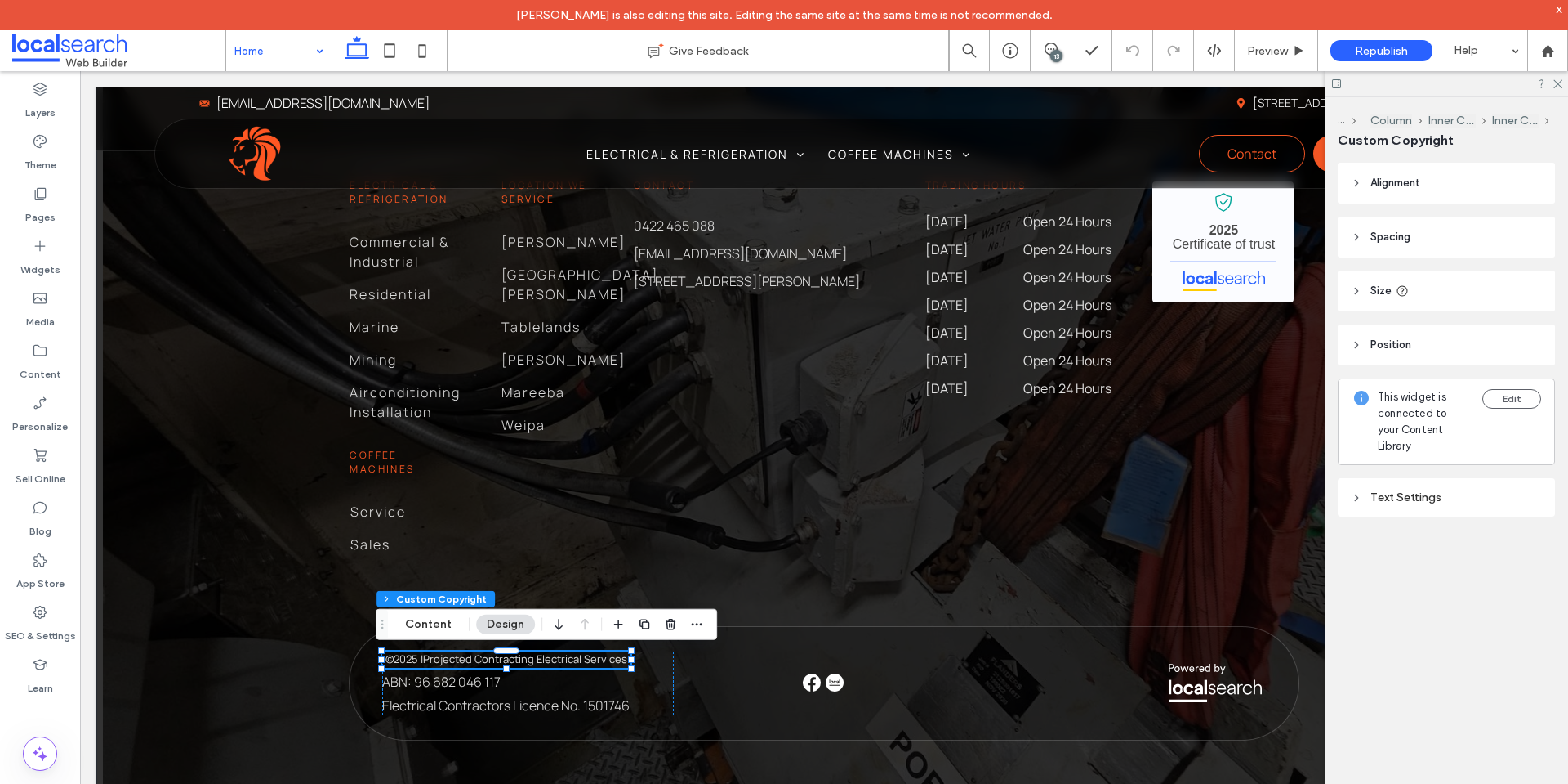
click at [1450, 240] on header "Spacing" at bounding box center [1446, 237] width 217 height 41
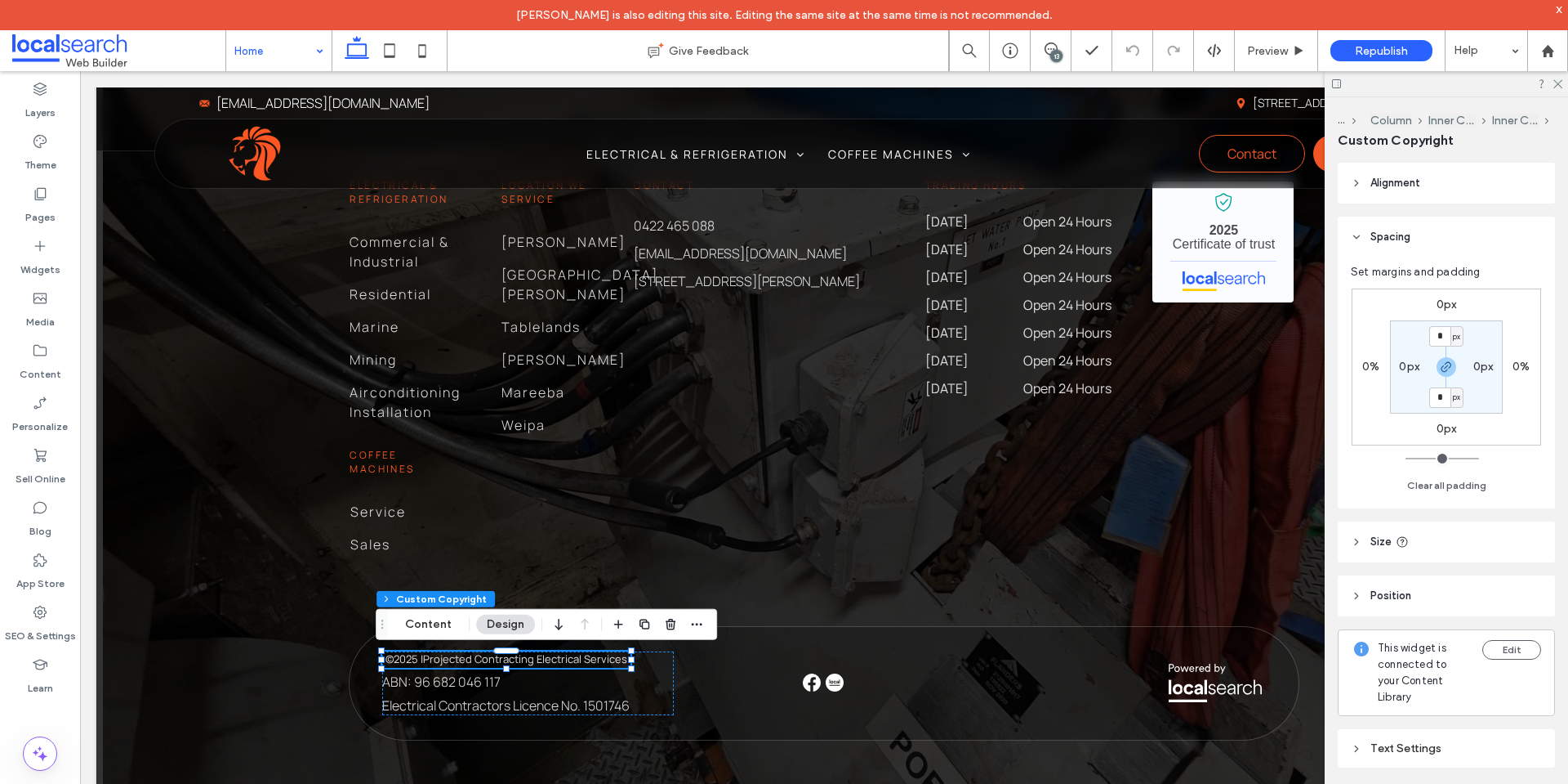
click at [1428, 222] on header "Spacing" at bounding box center [1446, 237] width 217 height 41
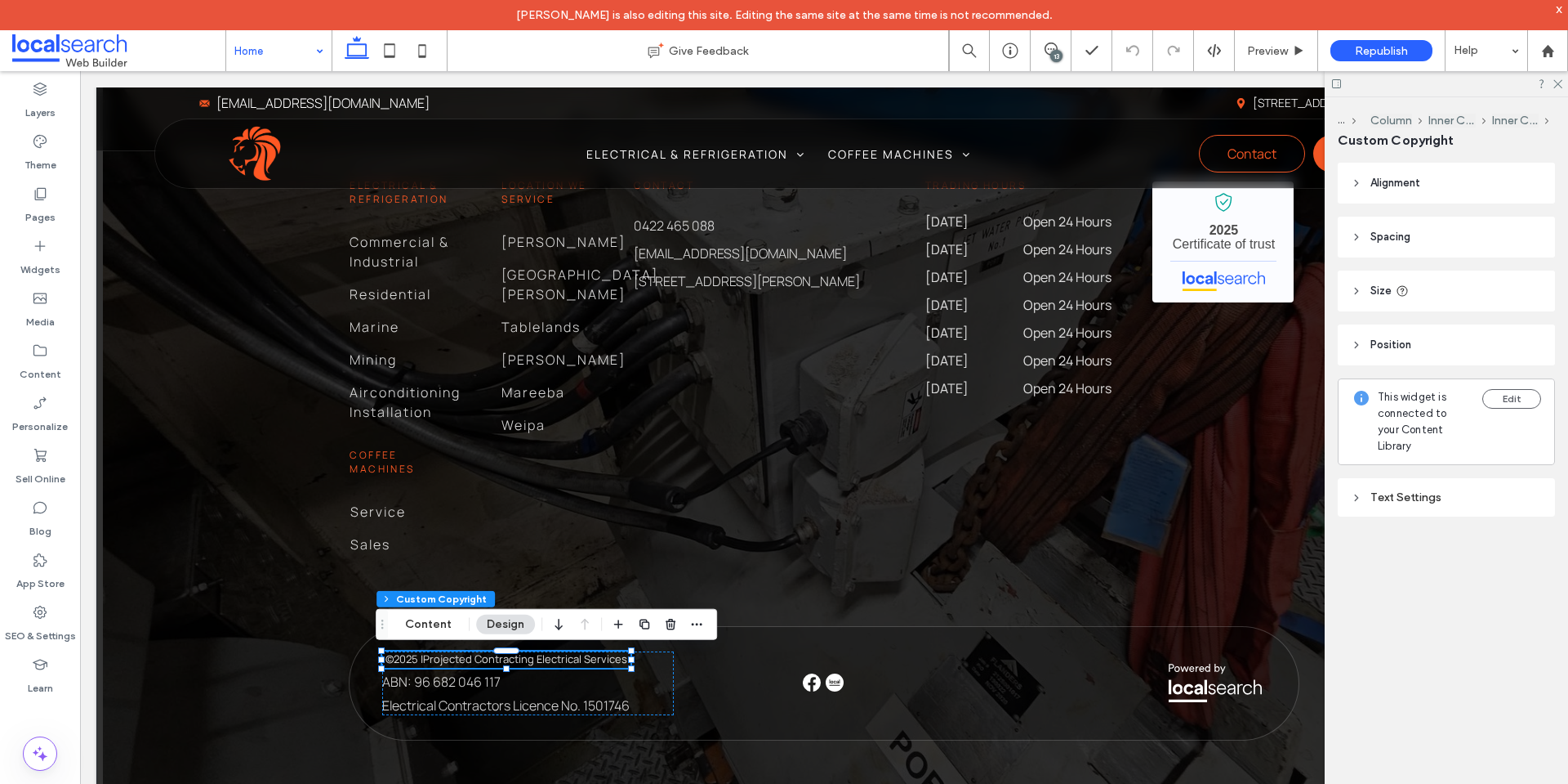
click at [1453, 490] on div "Text Settings" at bounding box center [1446, 497] width 191 height 14
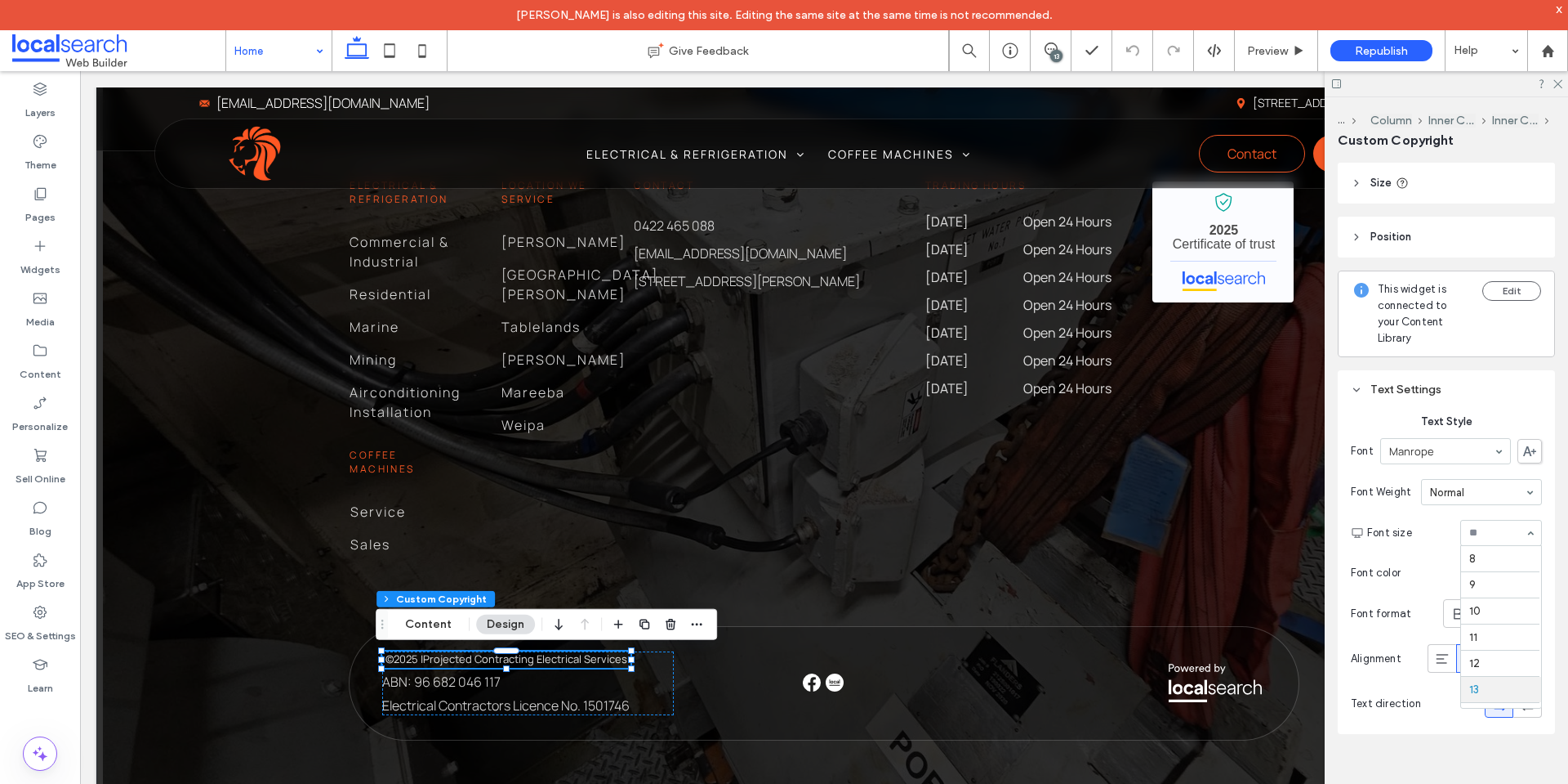
scroll to position [131, 0]
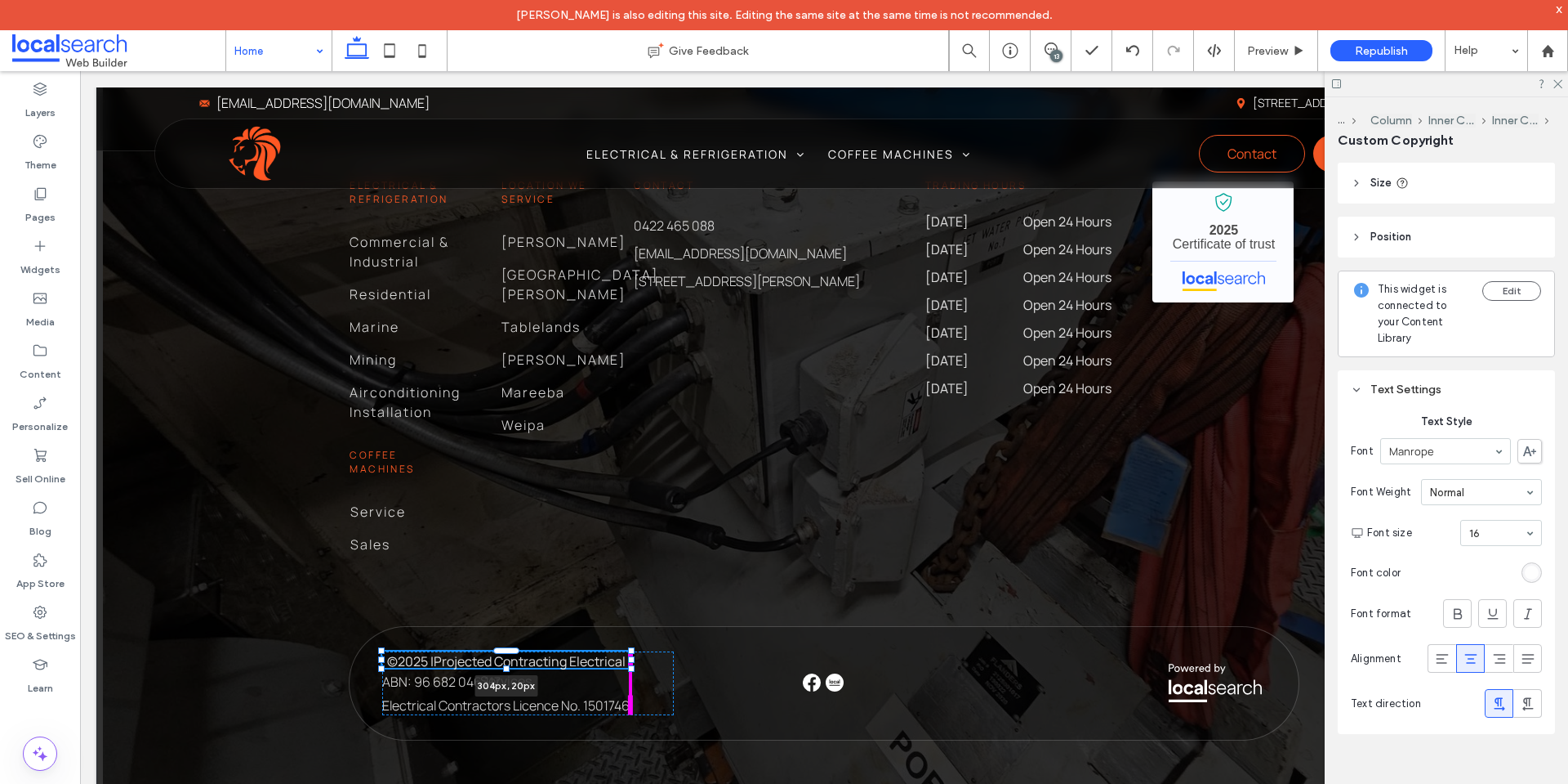
click at [629, 662] on div at bounding box center [632, 659] width 7 height 7
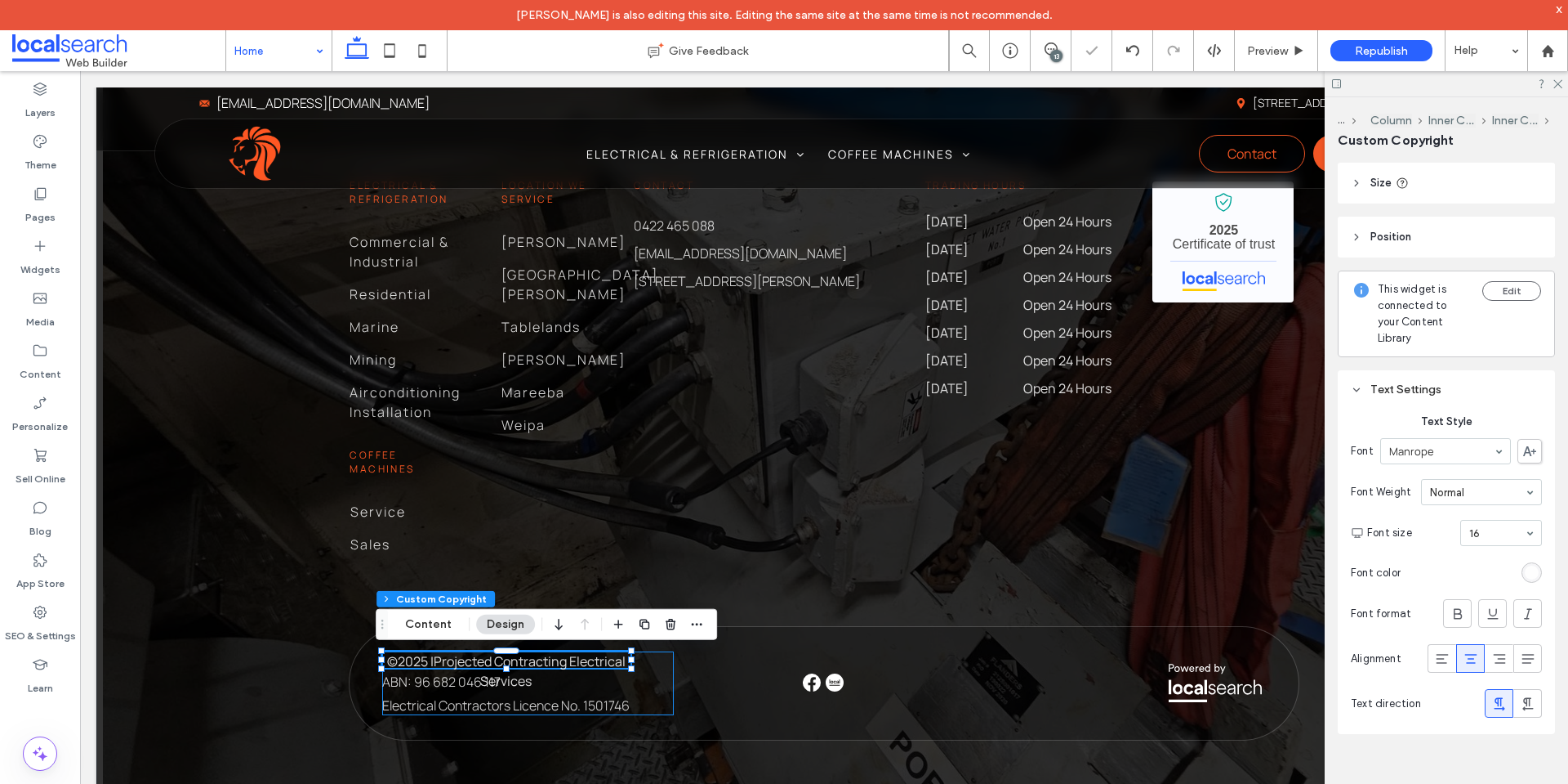
click at [657, 683] on div "© 2025 All Rights Reserved | Projected Contracting Electrical Services 304px , …" at bounding box center [529, 683] width 292 height 64
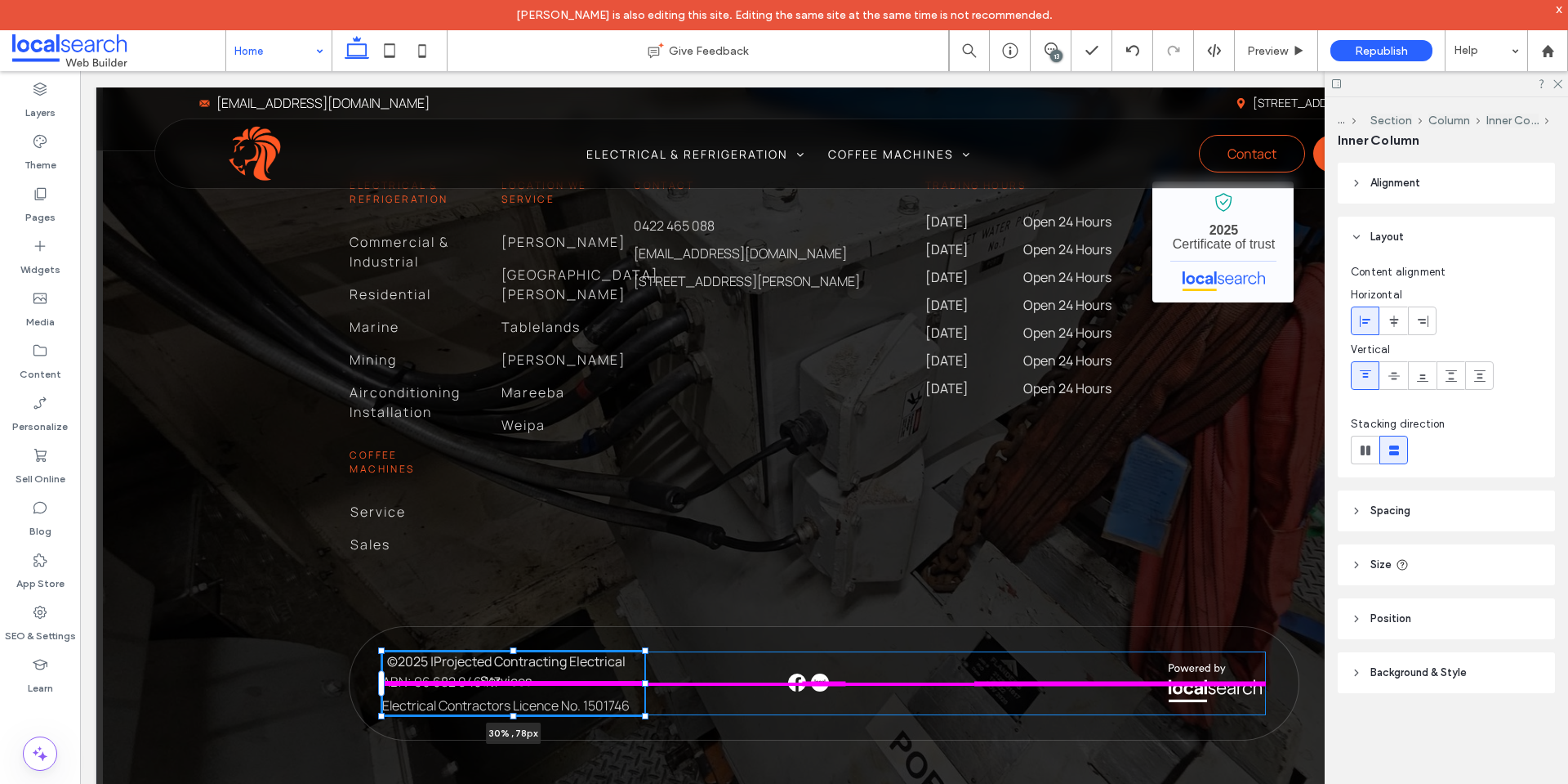
drag, startPoint x: 669, startPoint y: 684, endPoint x: 642, endPoint y: 688, distance: 27.3
click at [383, 652] on div at bounding box center [383, 651] width 1 height 1
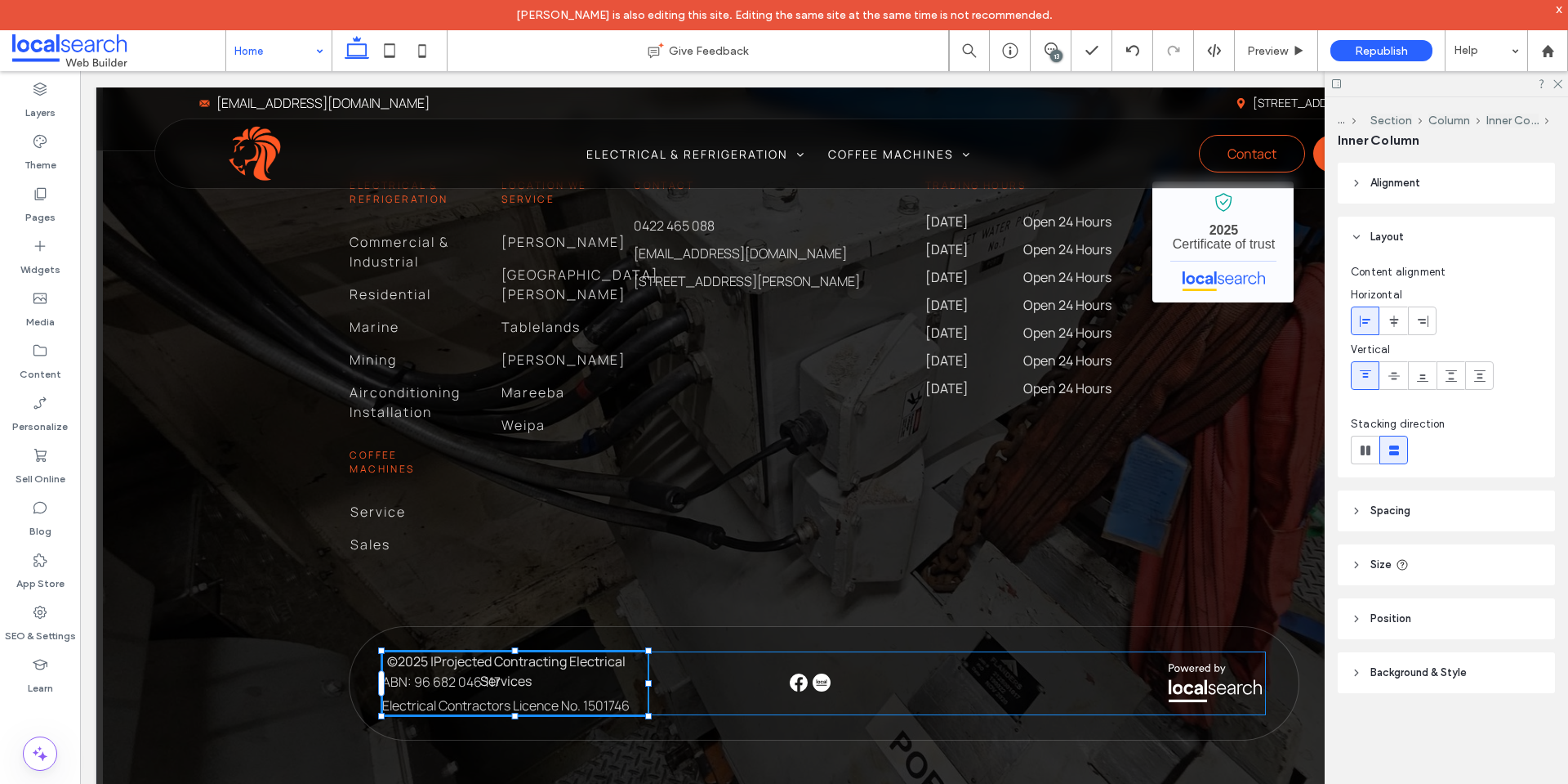
type input "**"
drag, startPoint x: 640, startPoint y: 684, endPoint x: 763, endPoint y: 684, distance: 123.0
click at [769, 684] on div at bounding box center [772, 683] width 7 height 7
type input "**"
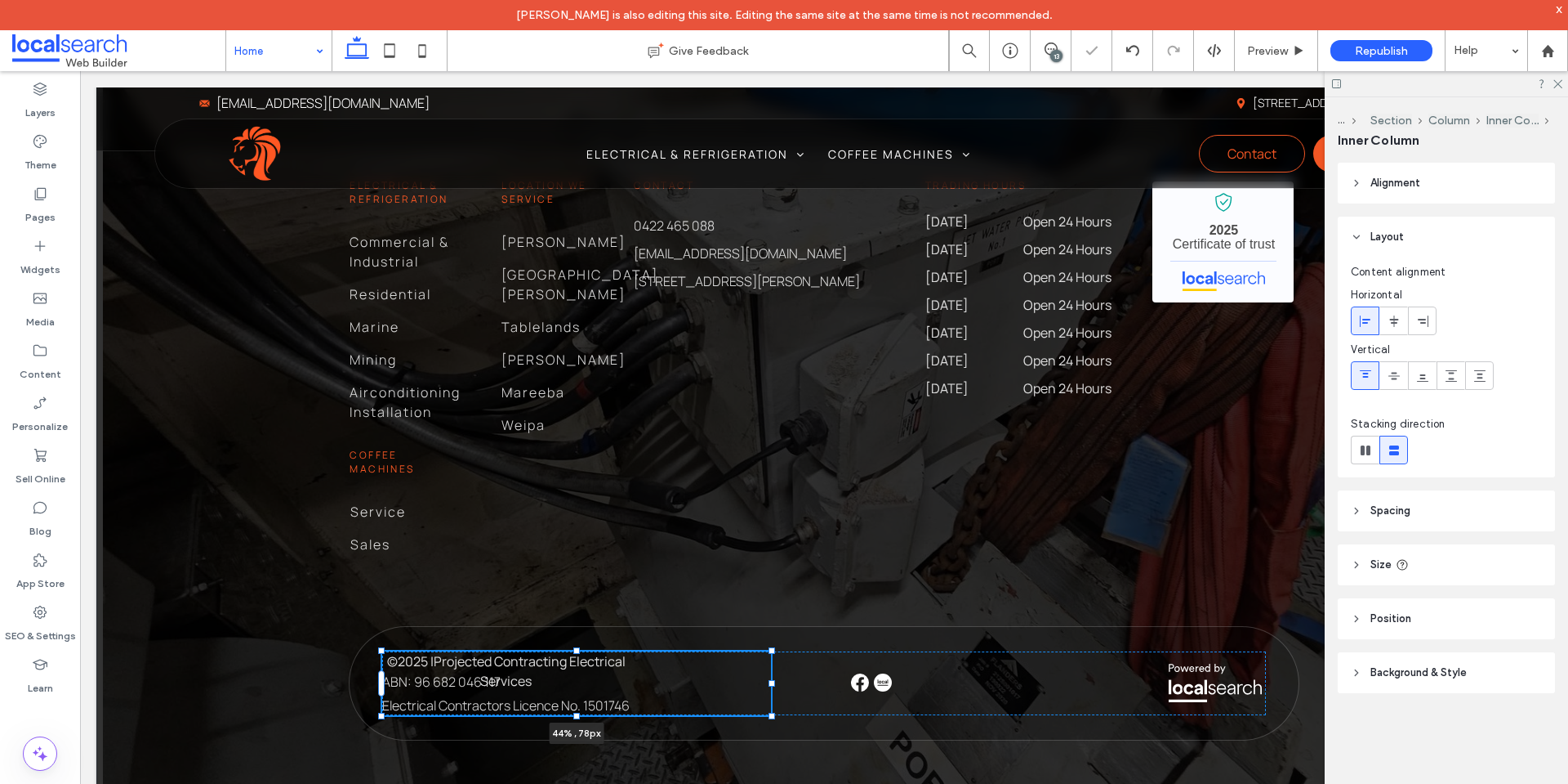
type input "**"
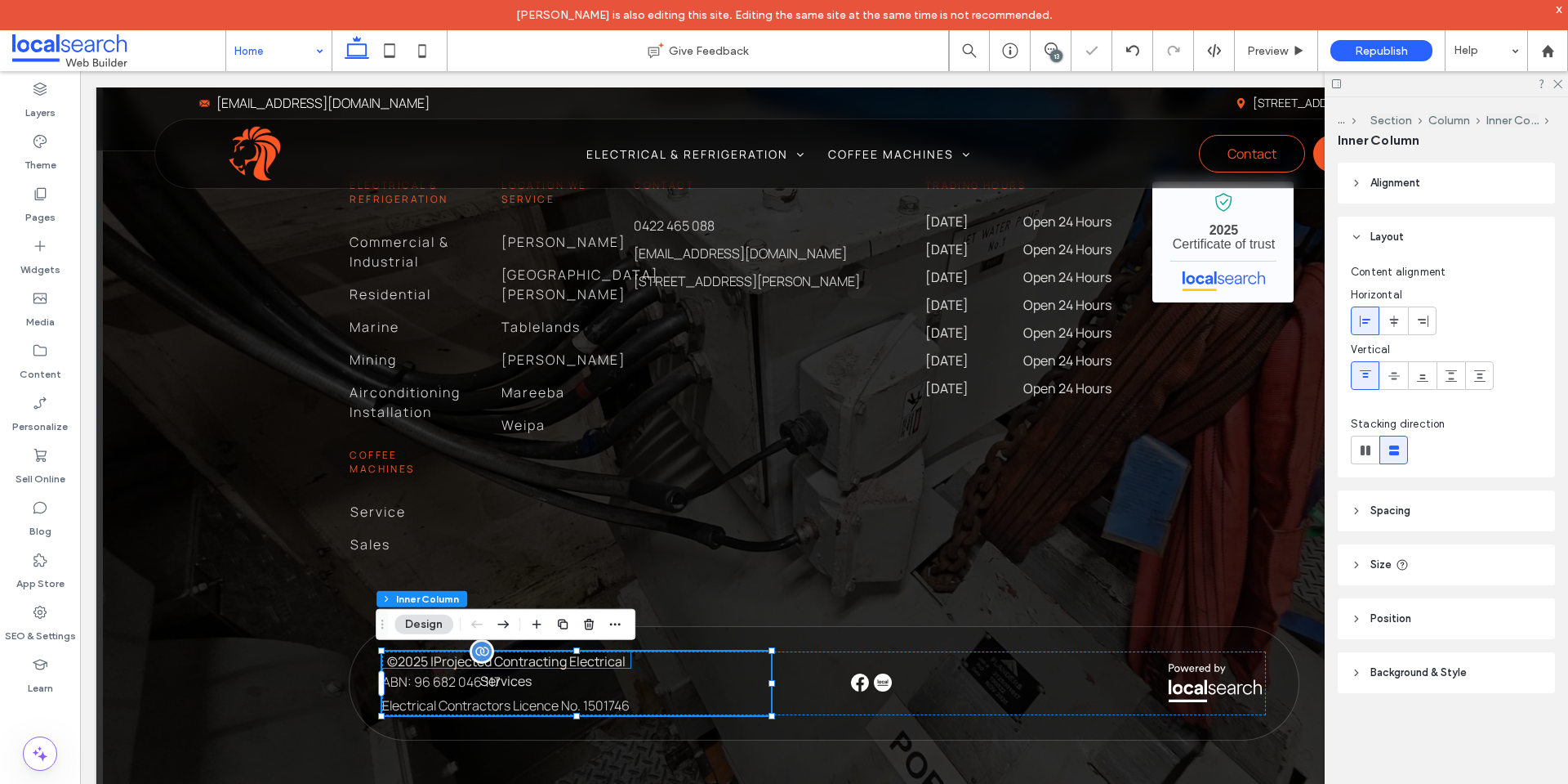
click at [618, 662] on span "Projected Contracting Electrical Services" at bounding box center [530, 671] width 192 height 38
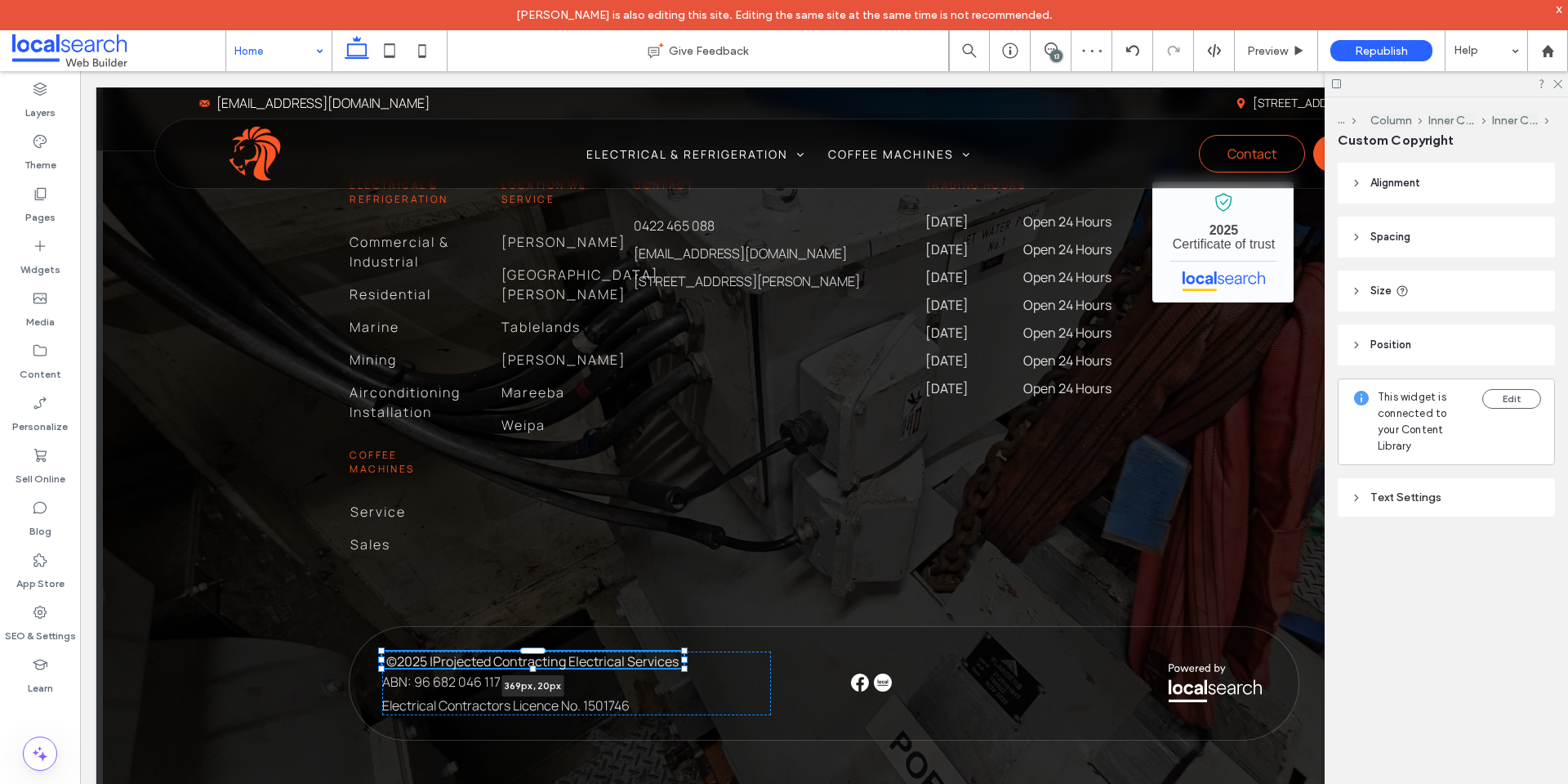
drag, startPoint x: 629, startPoint y: 662, endPoint x: 682, endPoint y: 666, distance: 53.2
click at [383, 652] on div at bounding box center [383, 651] width 1 height 1
type input "***"
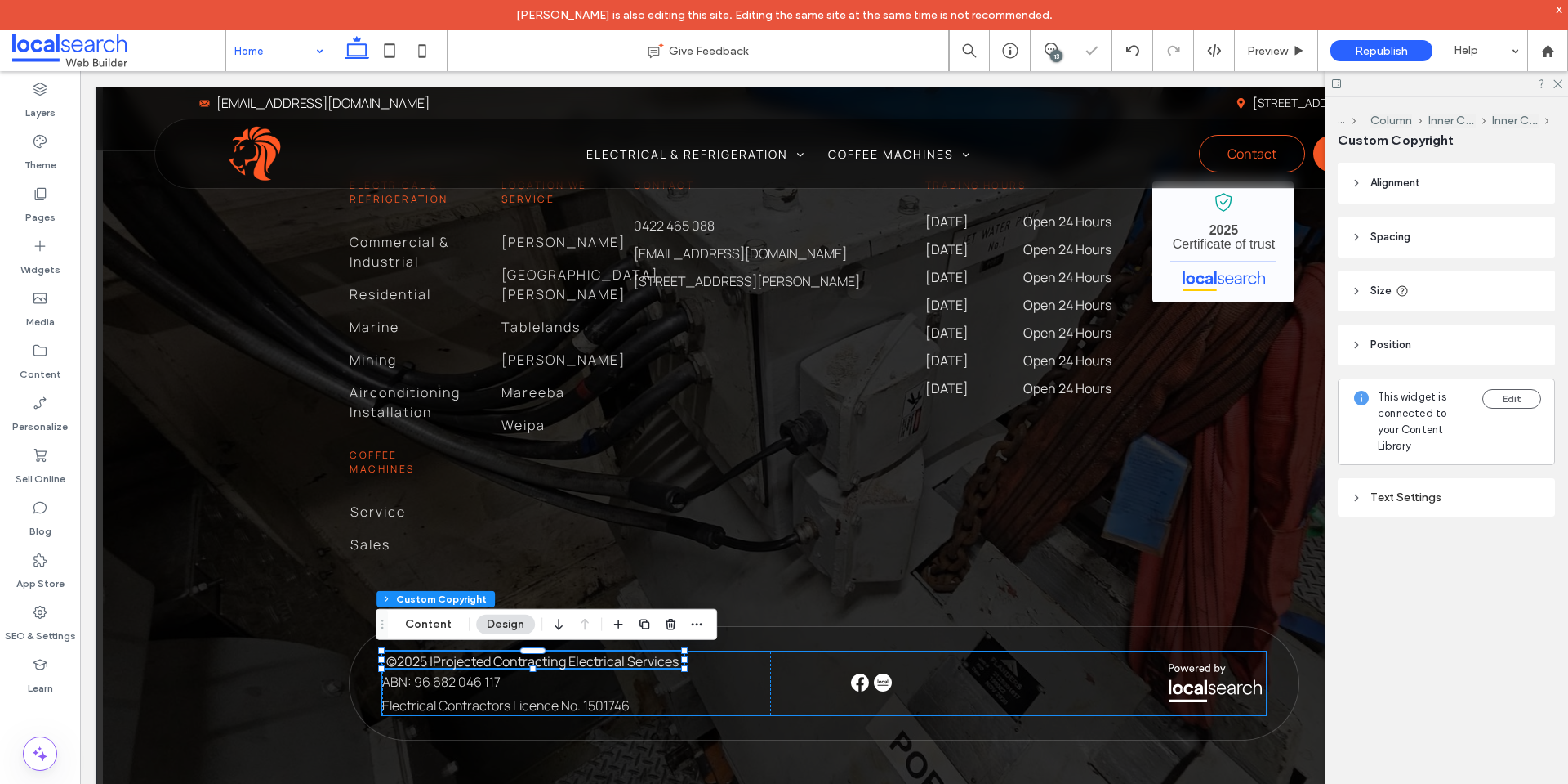
click at [815, 683] on div "© 2025 All Rights Reserved | Projected Contracting Electrical Services 369px , …" at bounding box center [824, 683] width 883 height 64
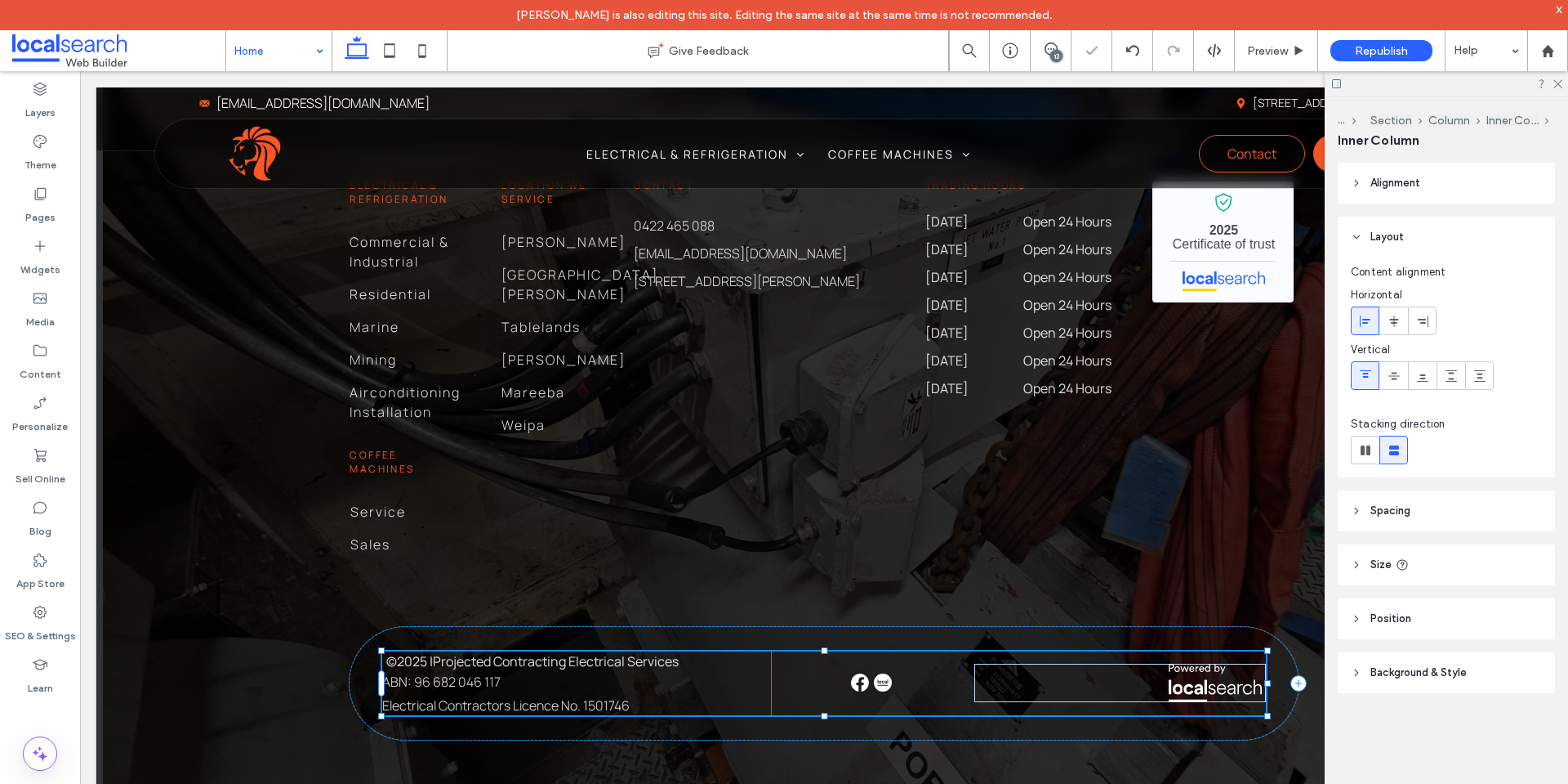
scroll to position [3522, 0]
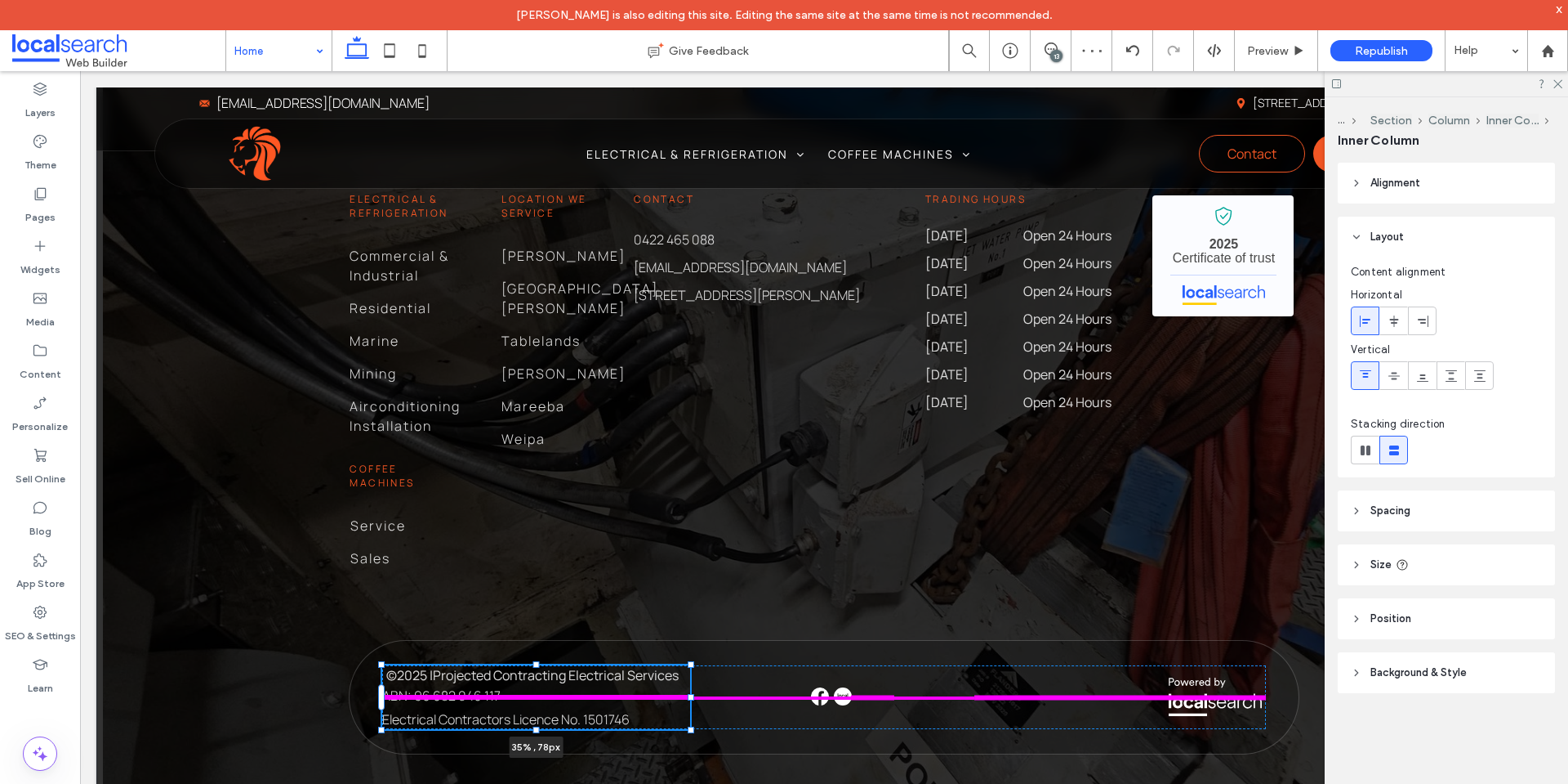
drag, startPoint x: 766, startPoint y: 699, endPoint x: 683, endPoint y: 696, distance: 83.1
click at [688, 696] on div at bounding box center [691, 697] width 7 height 7
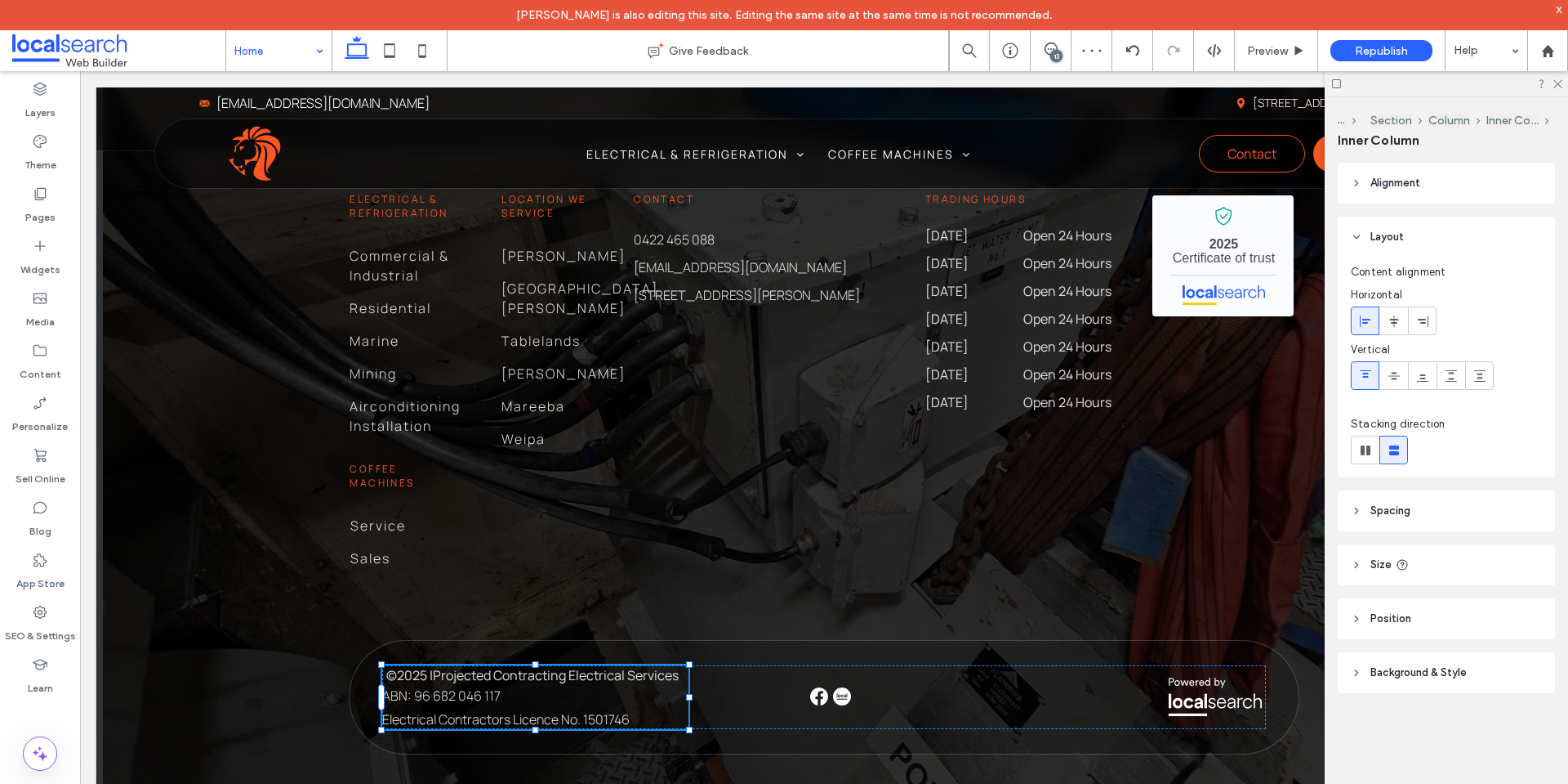
type input "**"
type input "****"
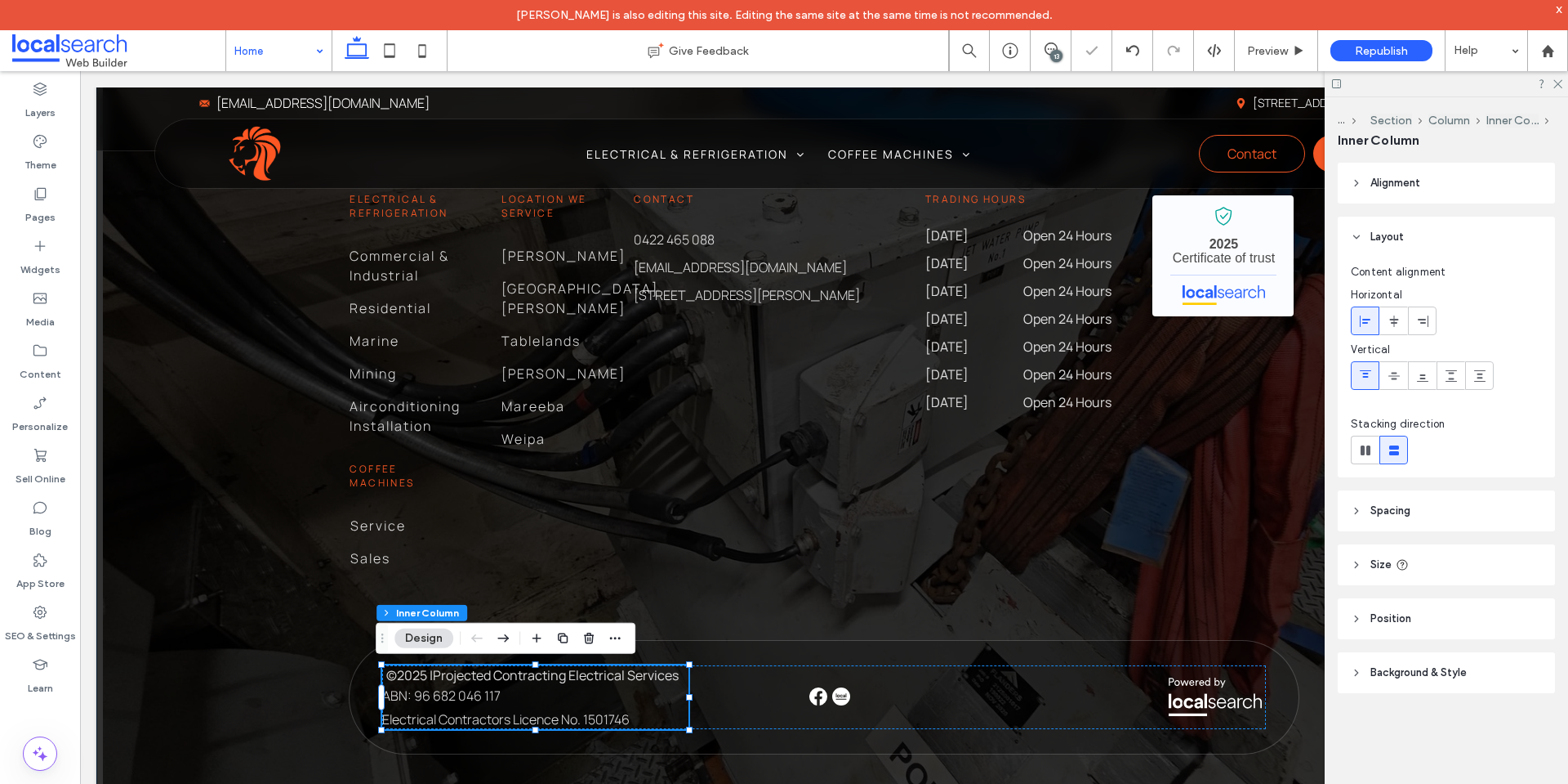
click at [311, 588] on div "Home Electrical & Refrigeration Coffee Machines Locations We Service Contact Us…" at bounding box center [823, 343] width 1456 height 954
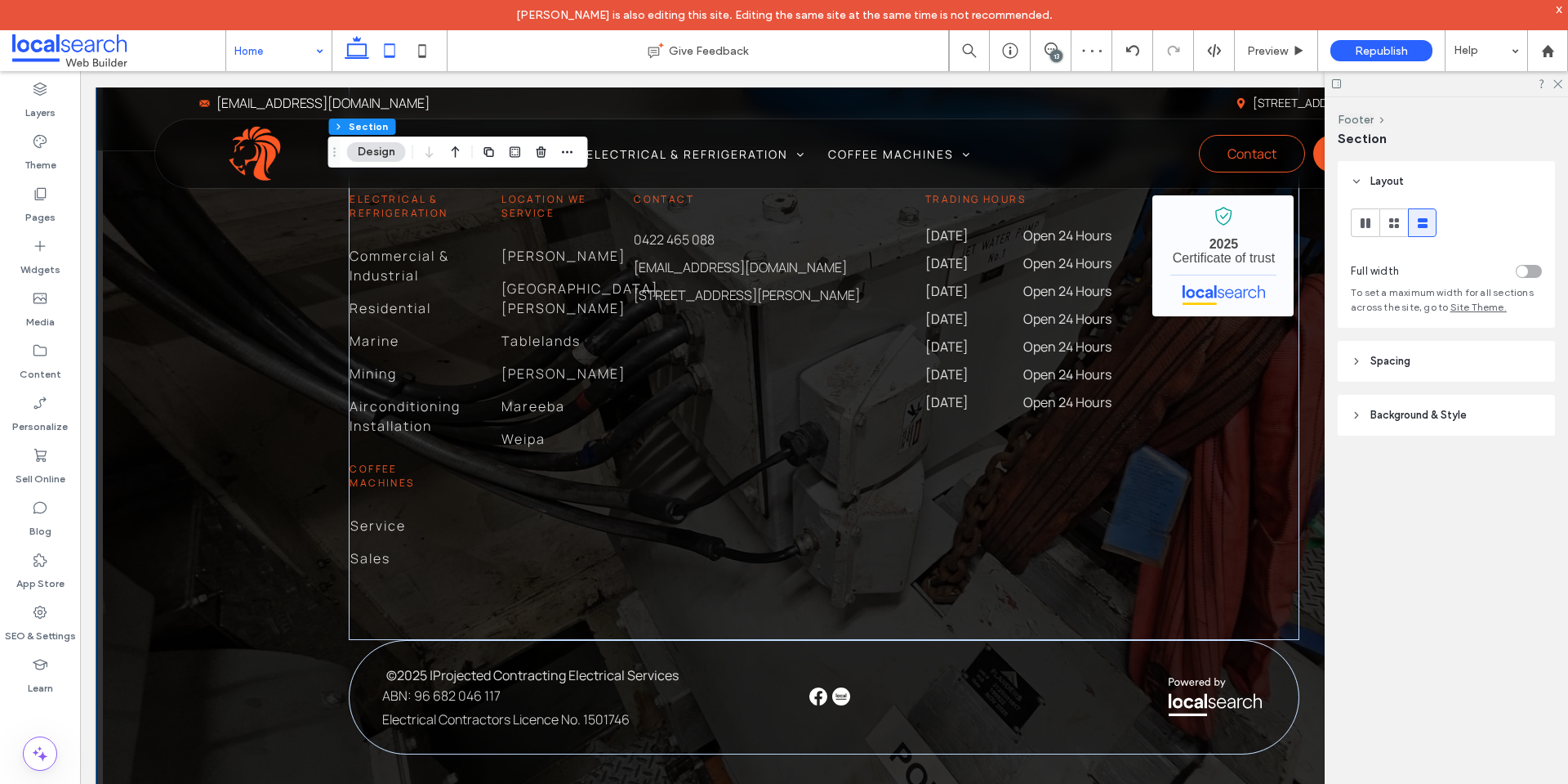
click at [383, 56] on icon at bounding box center [390, 50] width 33 height 33
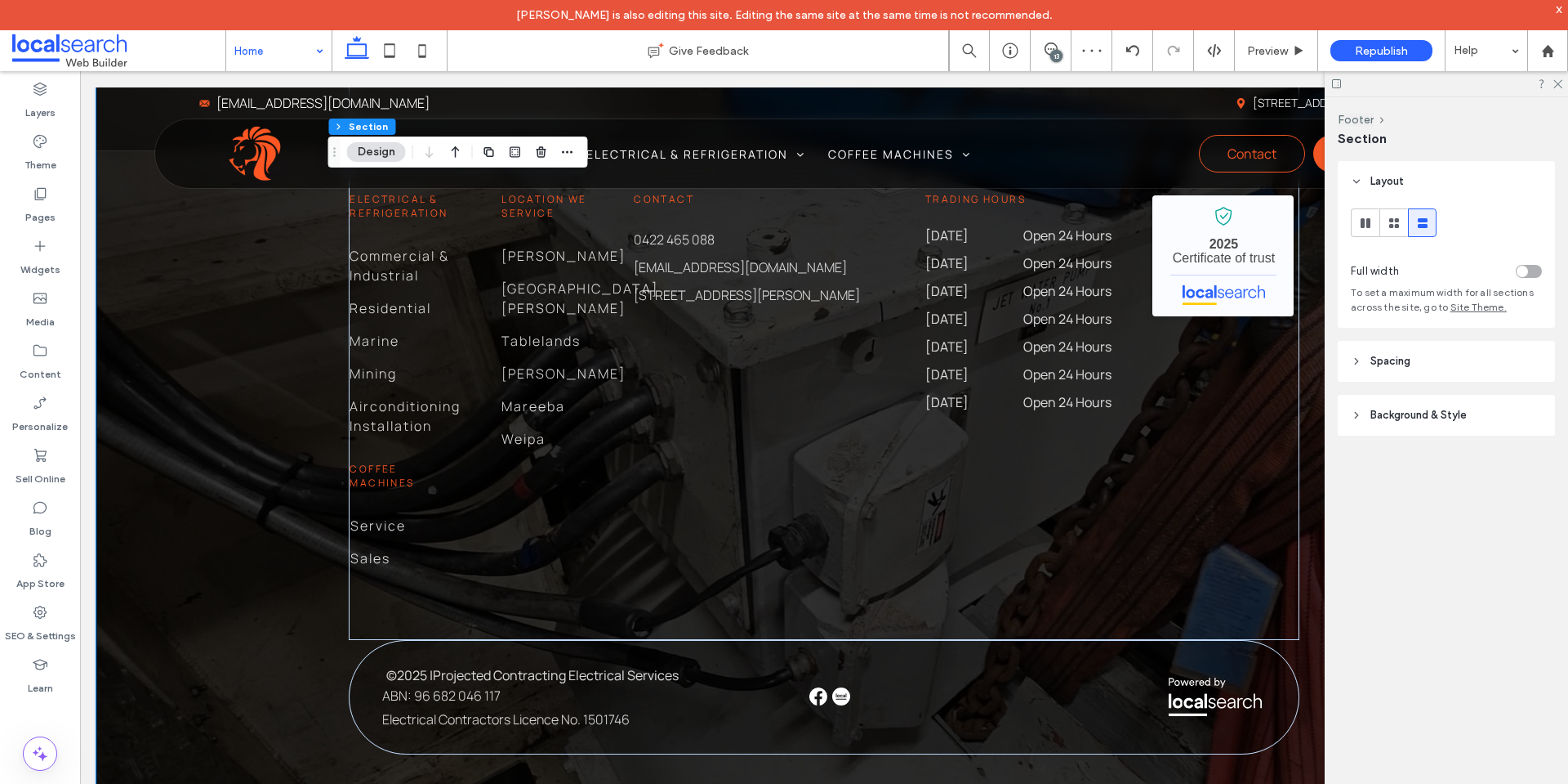
type input "**"
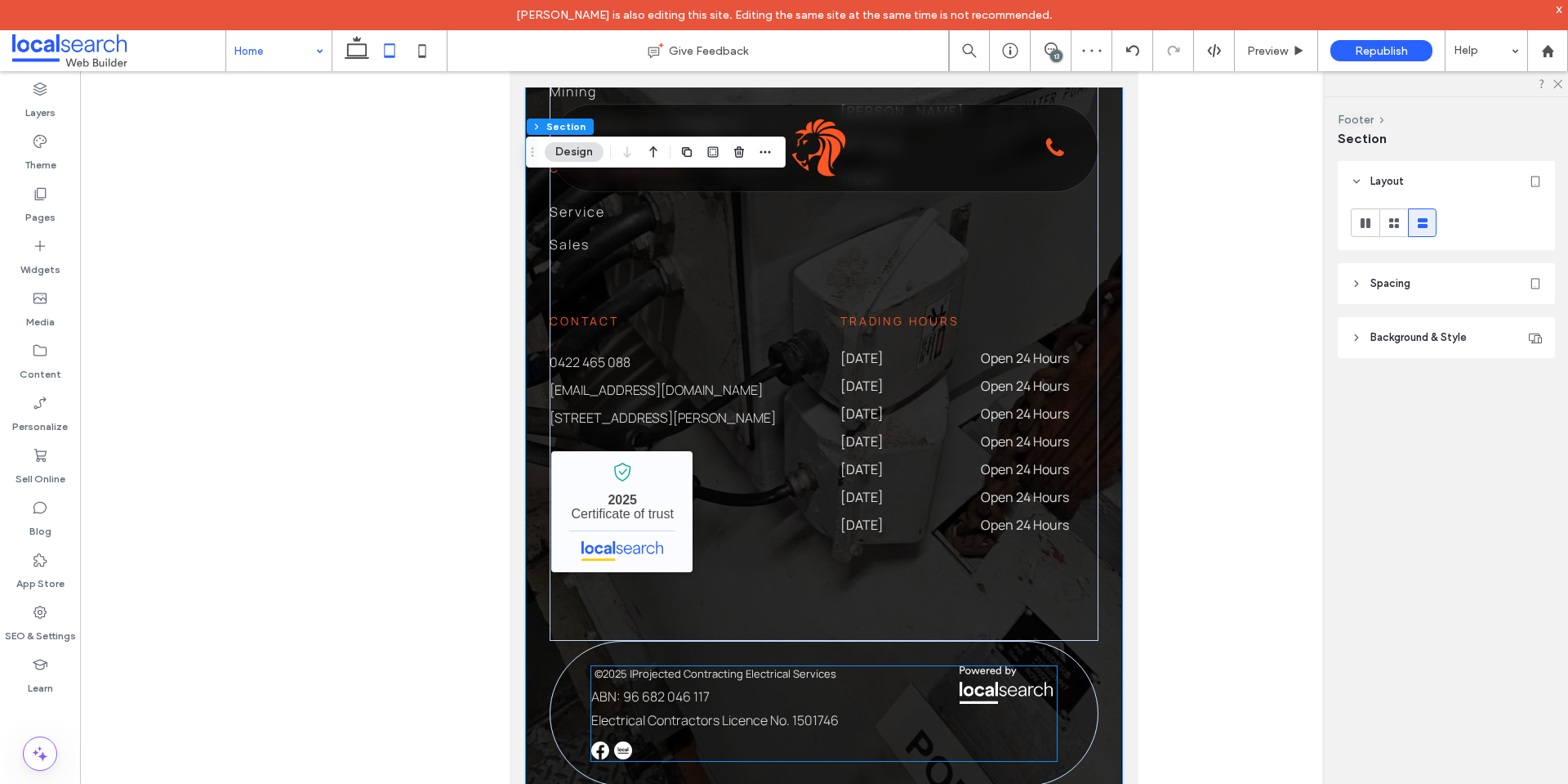
click at [761, 666] on span "Projected Contracting Electrical Services" at bounding box center [735, 673] width 204 height 15
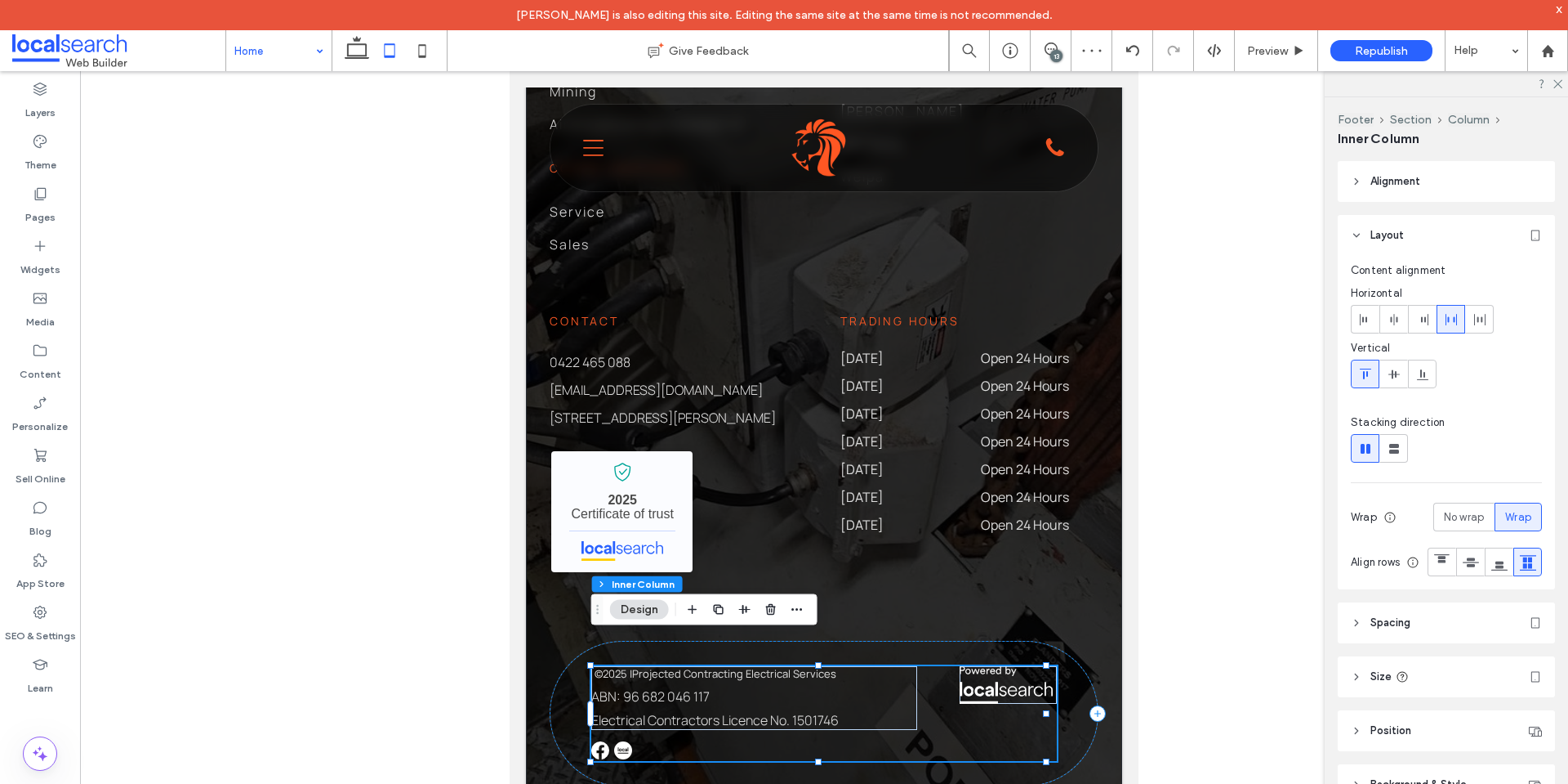
click at [758, 666] on span "Projected Contracting Electrical Services" at bounding box center [735, 673] width 204 height 15
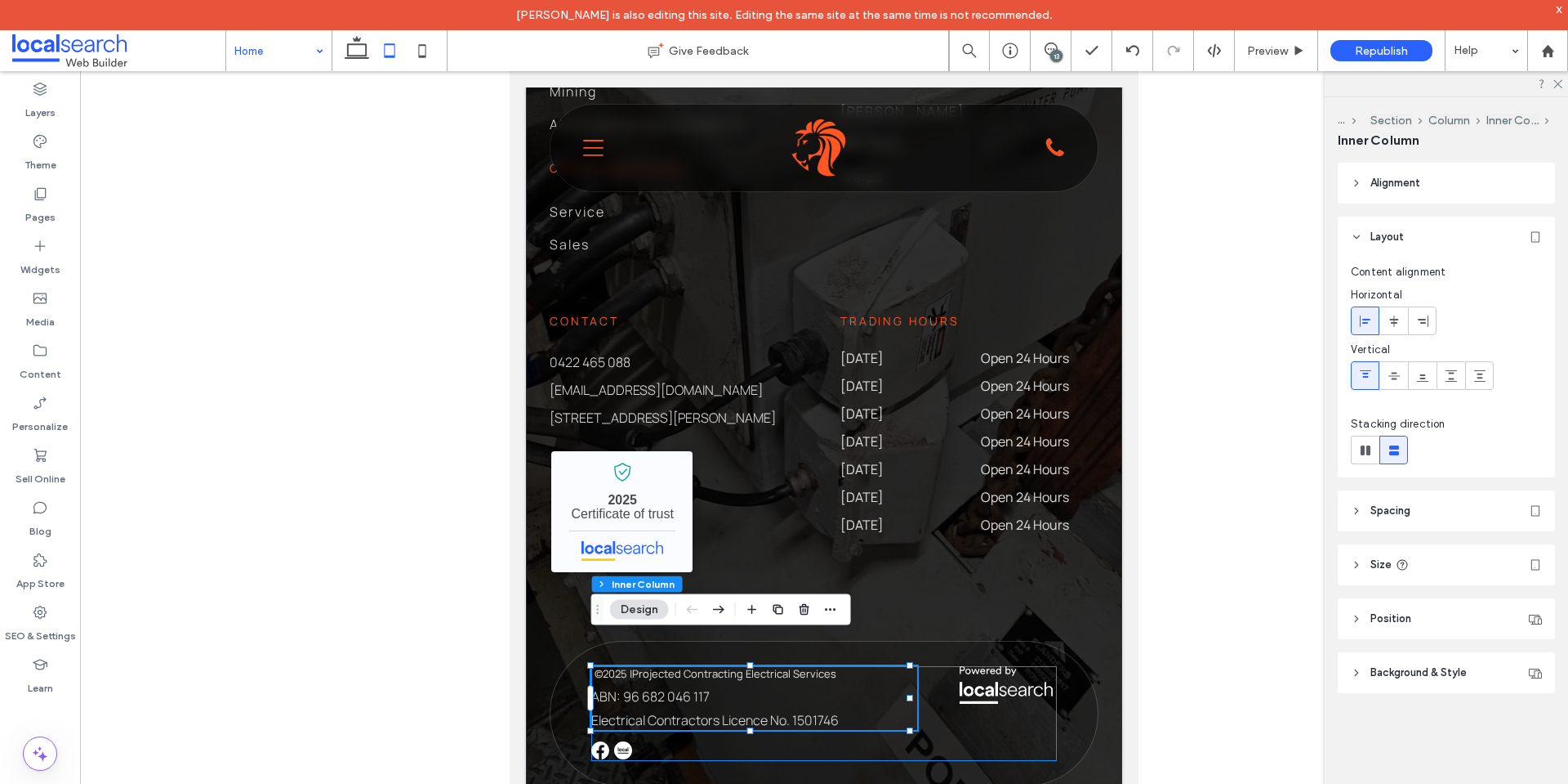
click at [758, 666] on span "Projected Contracting Electrical Services" at bounding box center [735, 673] width 204 height 15
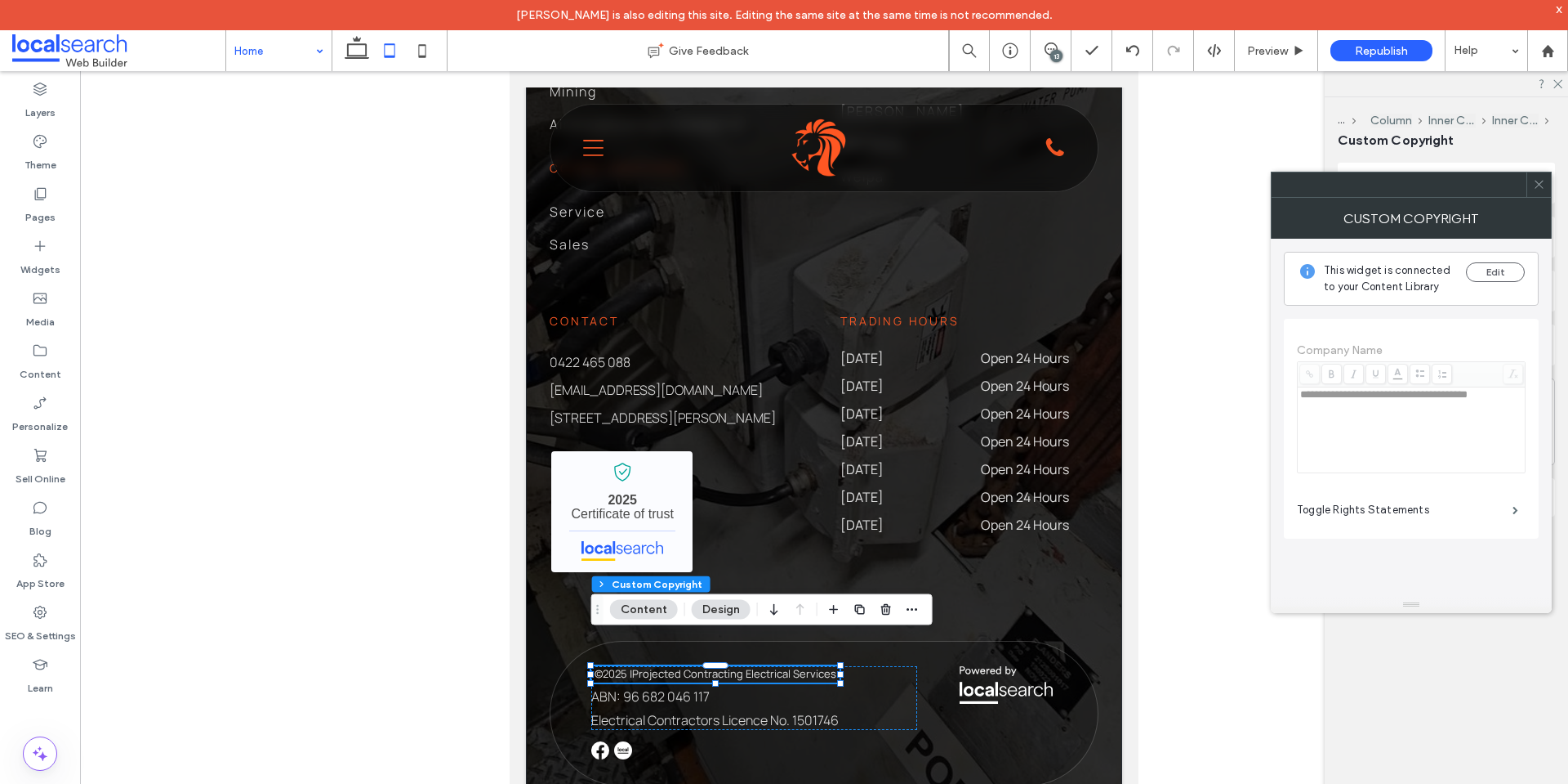
click at [712, 607] on button "Design" at bounding box center [721, 610] width 59 height 20
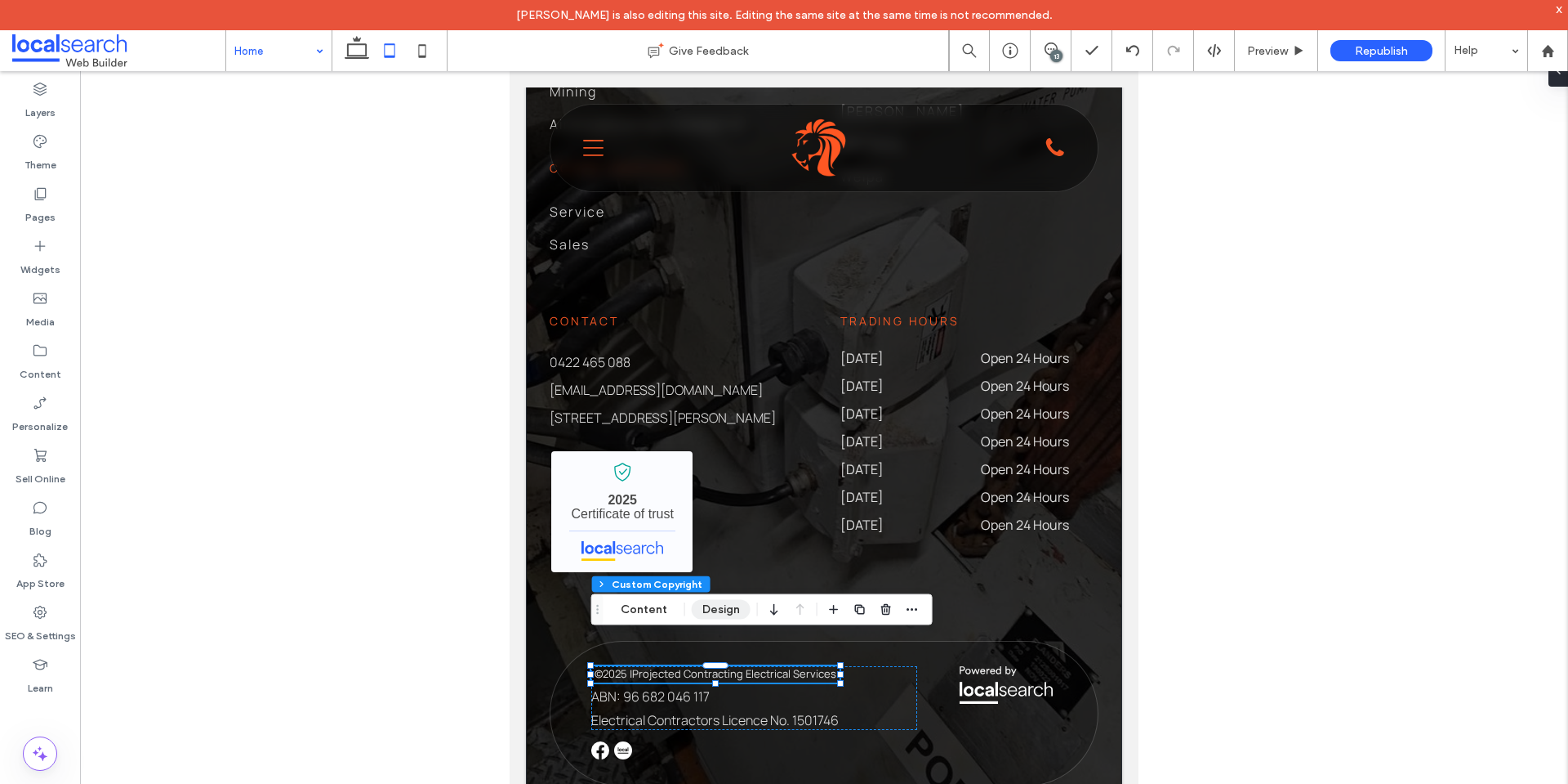
click at [712, 607] on button "Design" at bounding box center [721, 610] width 59 height 20
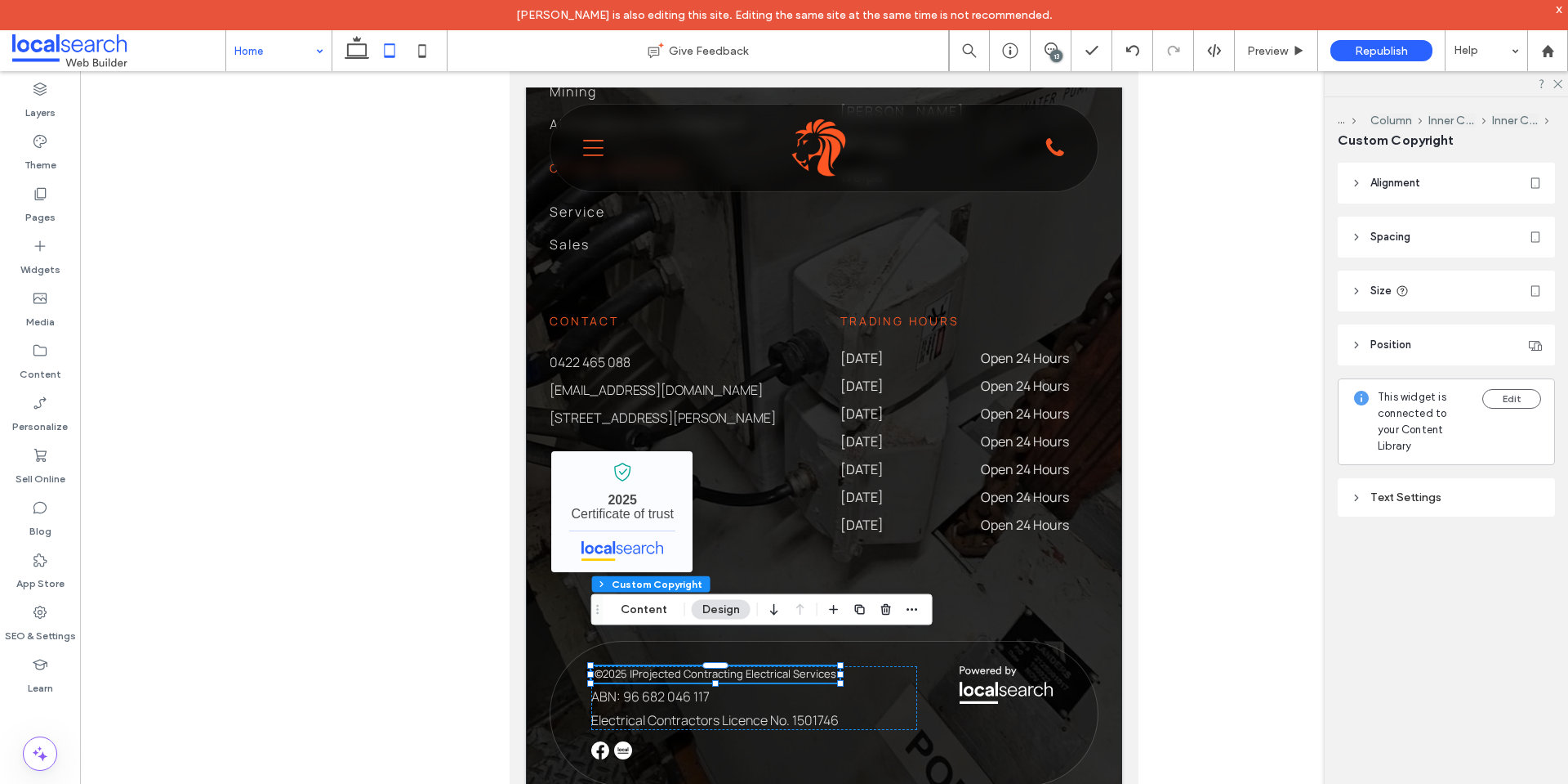
click at [1468, 490] on div "Text Settings" at bounding box center [1446, 497] width 191 height 14
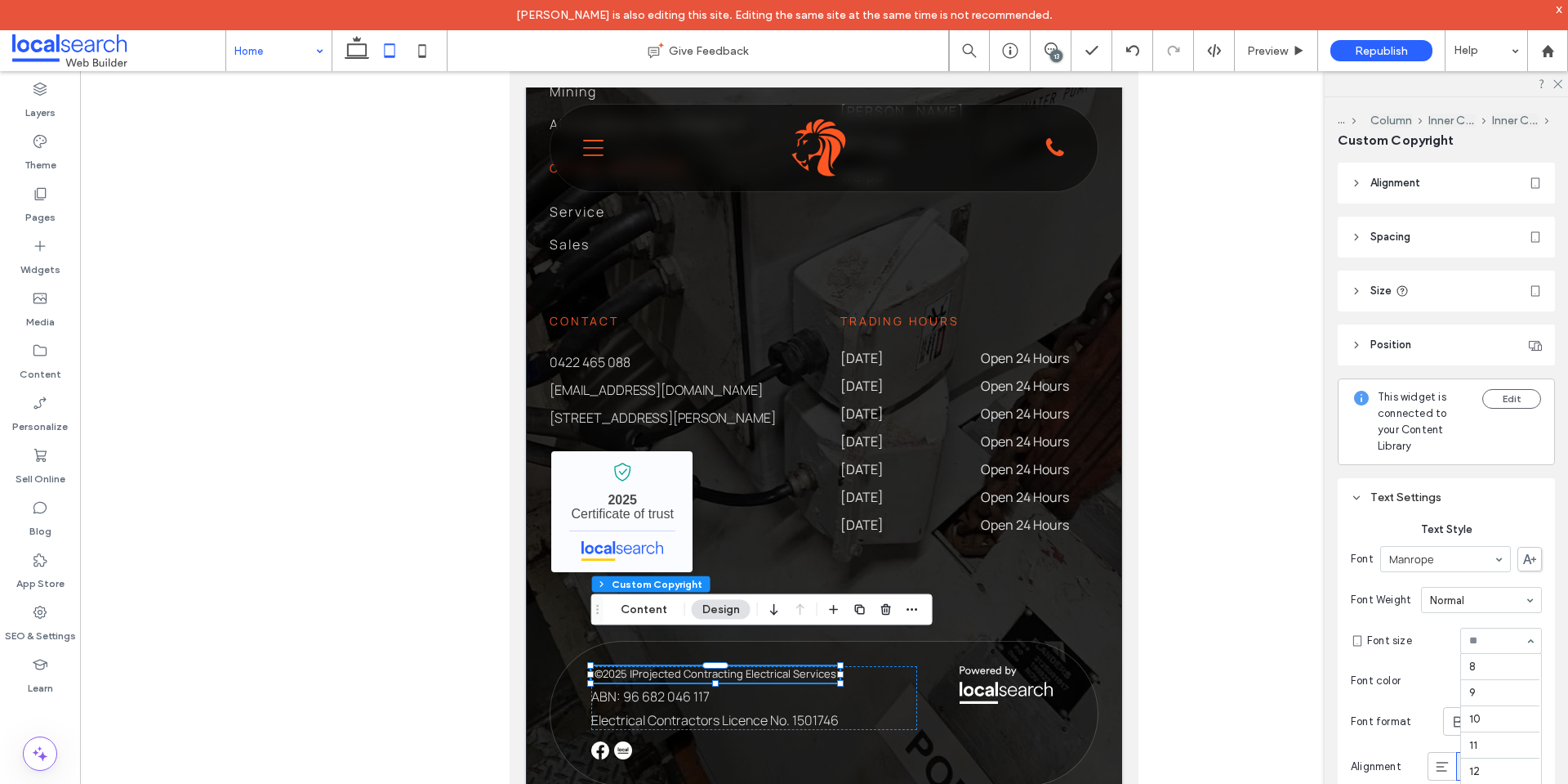
scroll to position [131, 0]
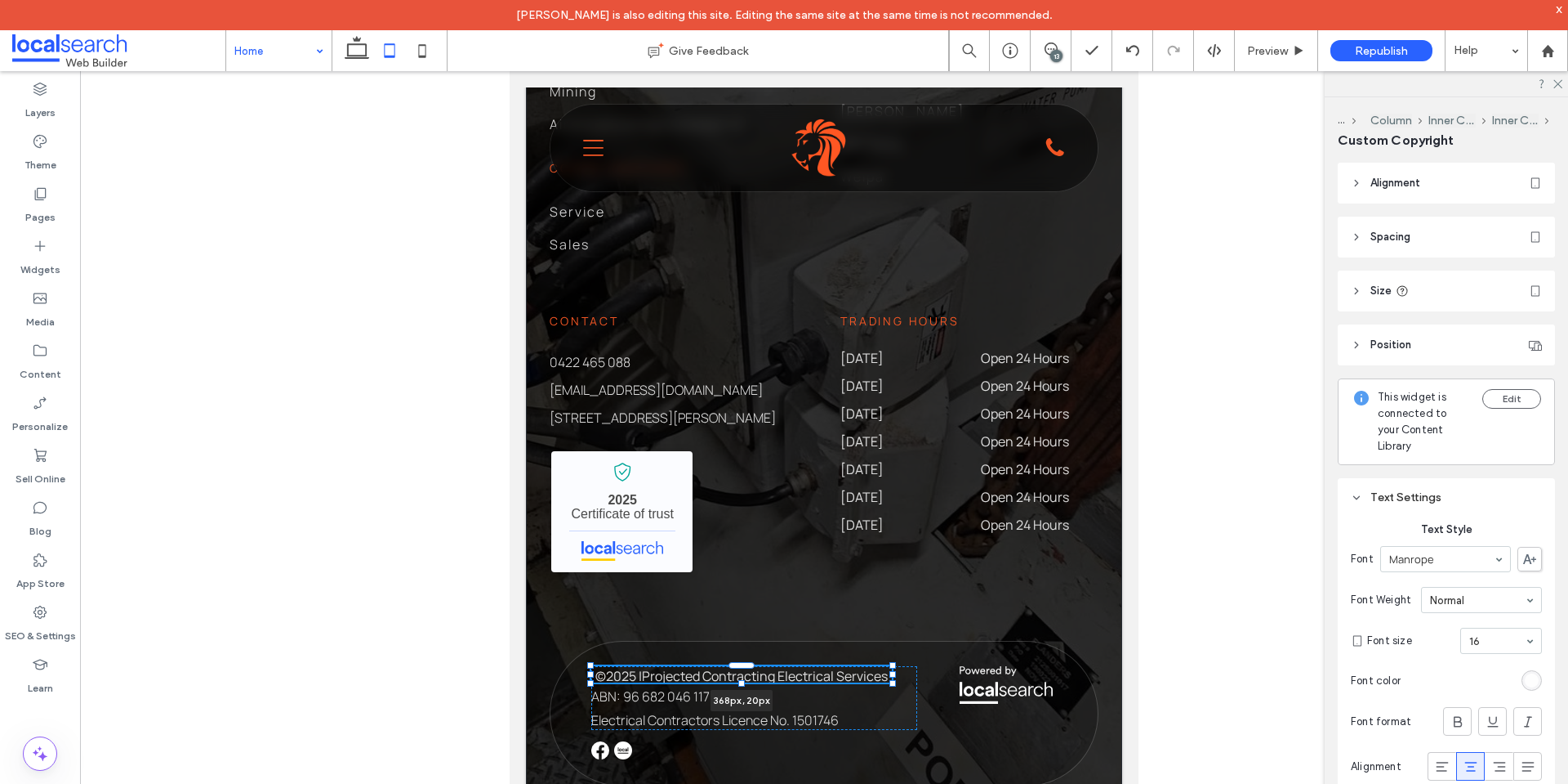
drag, startPoint x: 839, startPoint y: 647, endPoint x: 892, endPoint y: 646, distance: 53.0
click at [892, 671] on div at bounding box center [892, 674] width 7 height 7
type input "***"
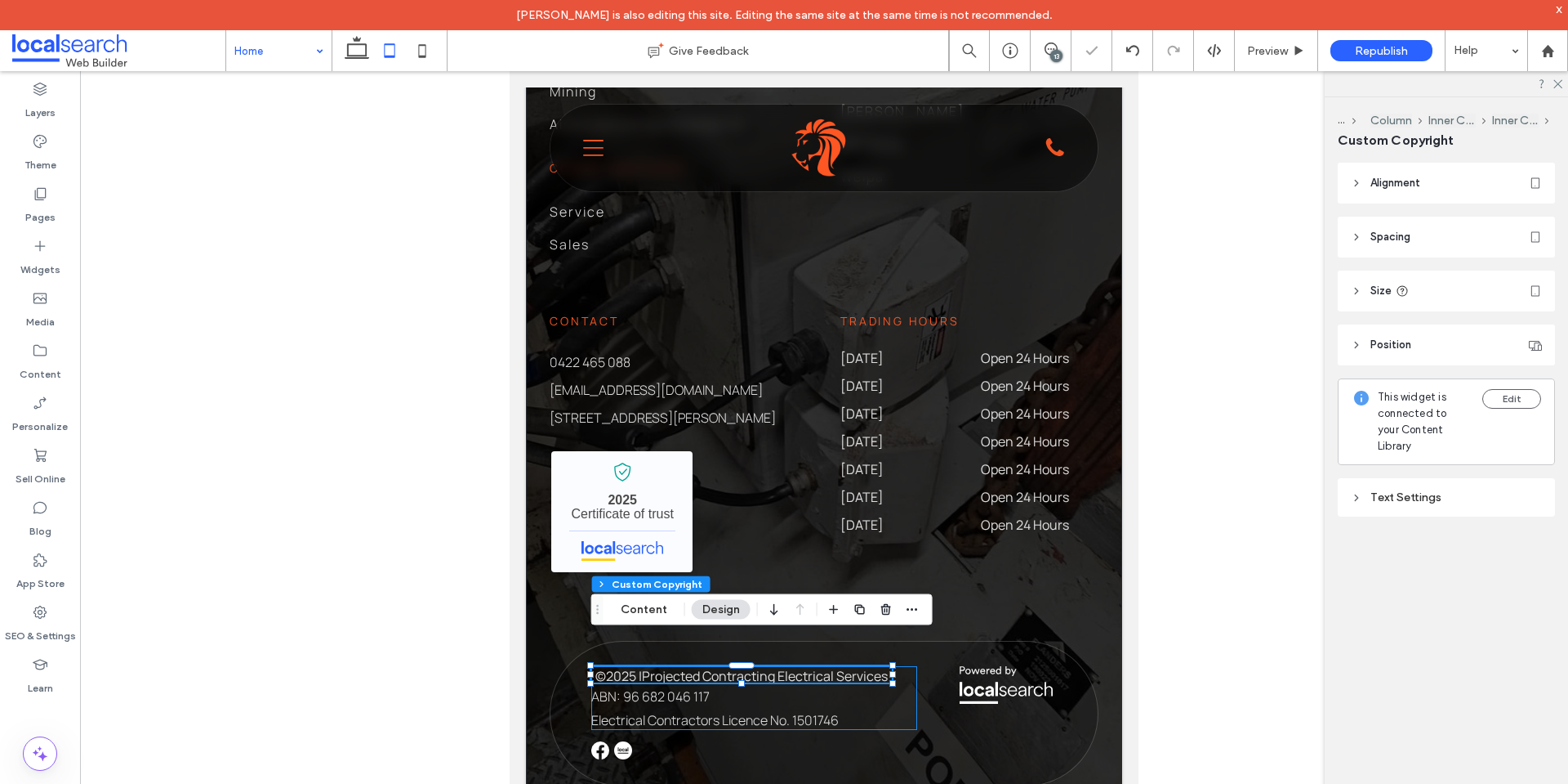
click at [906, 696] on div "© 2025 All Rights Reserved | Projected Contracting Electrical Services 368px , …" at bounding box center [755, 698] width 326 height 64
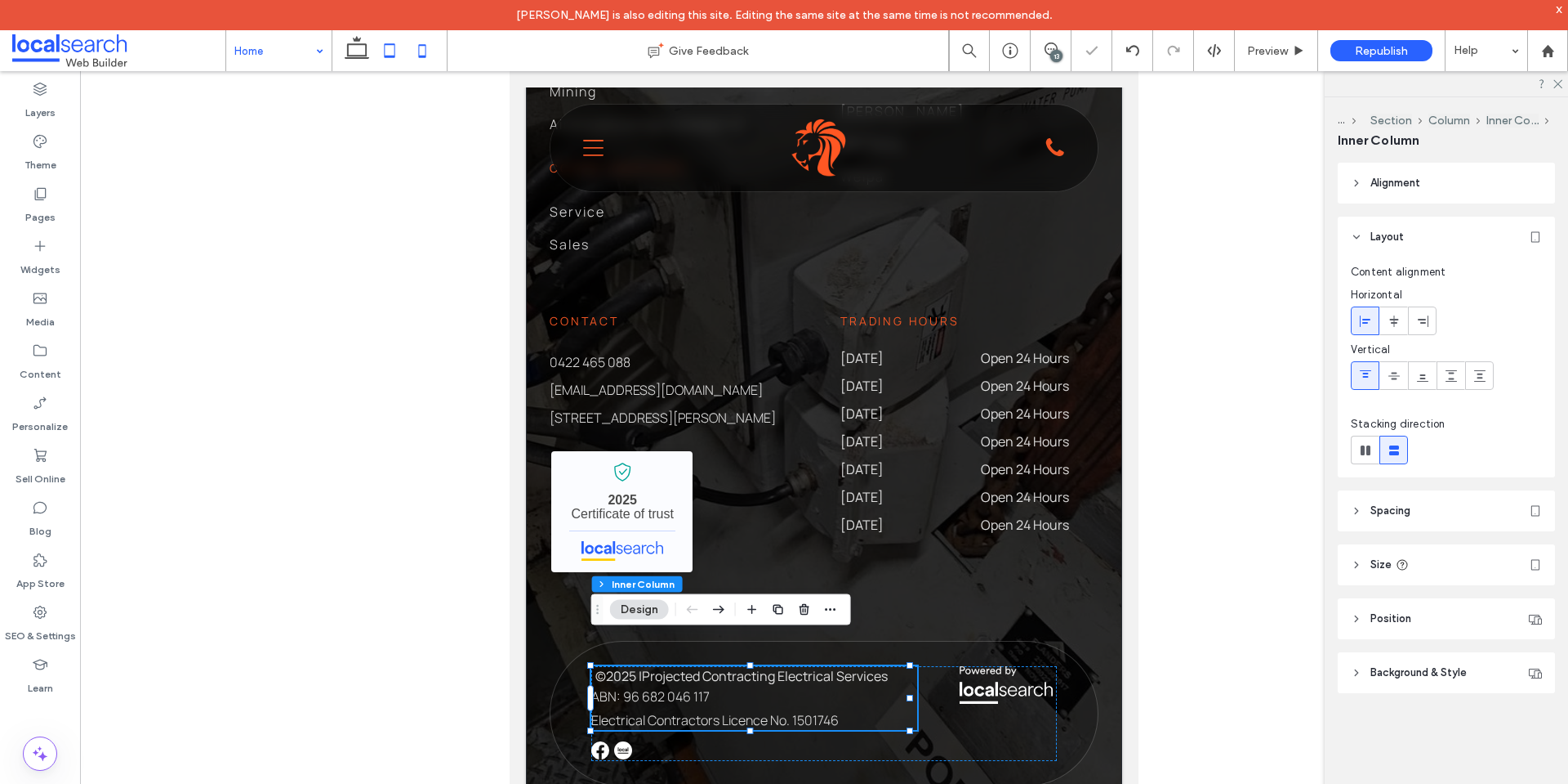
click at [413, 51] on icon at bounding box center [422, 50] width 33 height 33
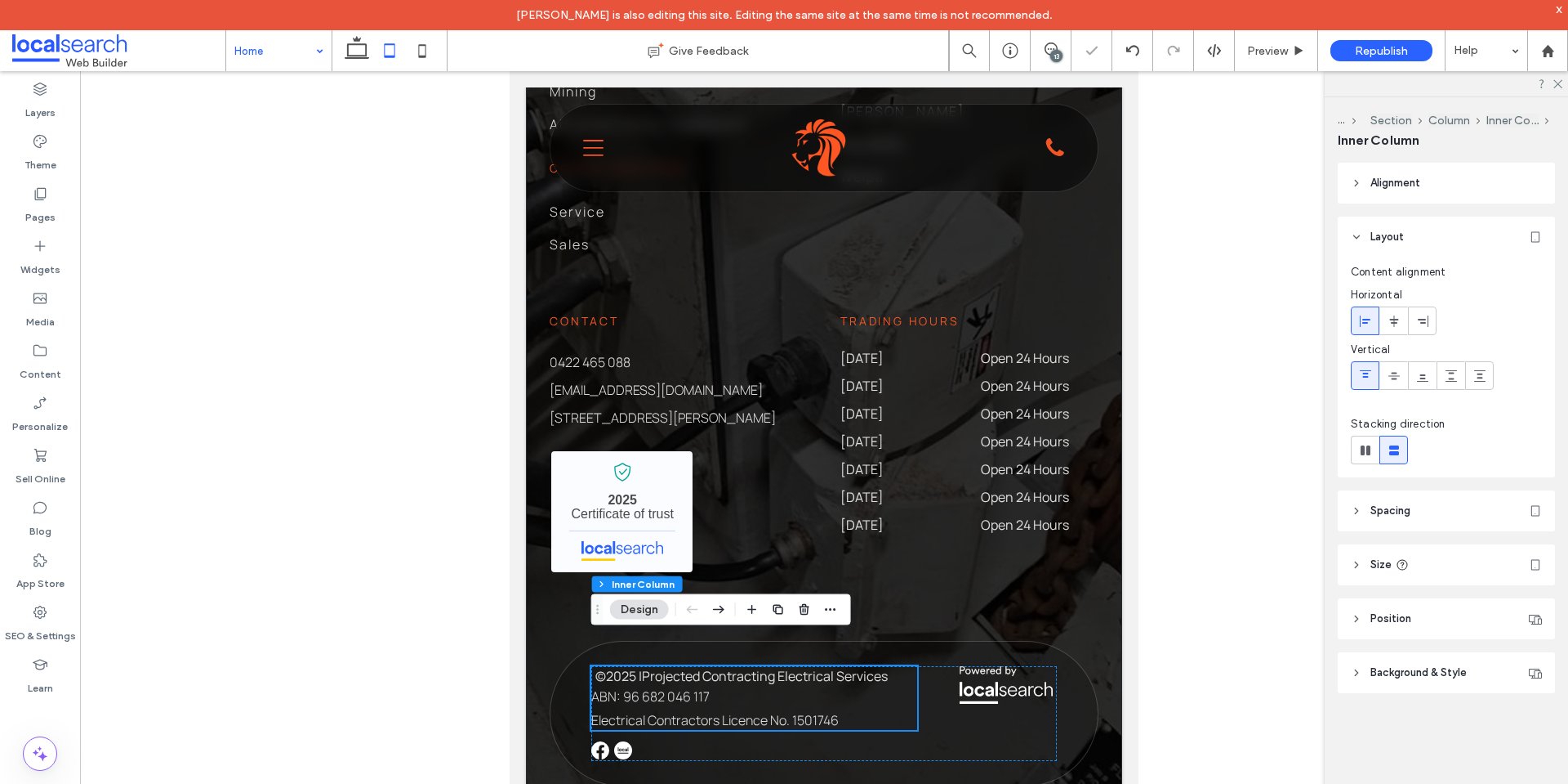
type input "***"
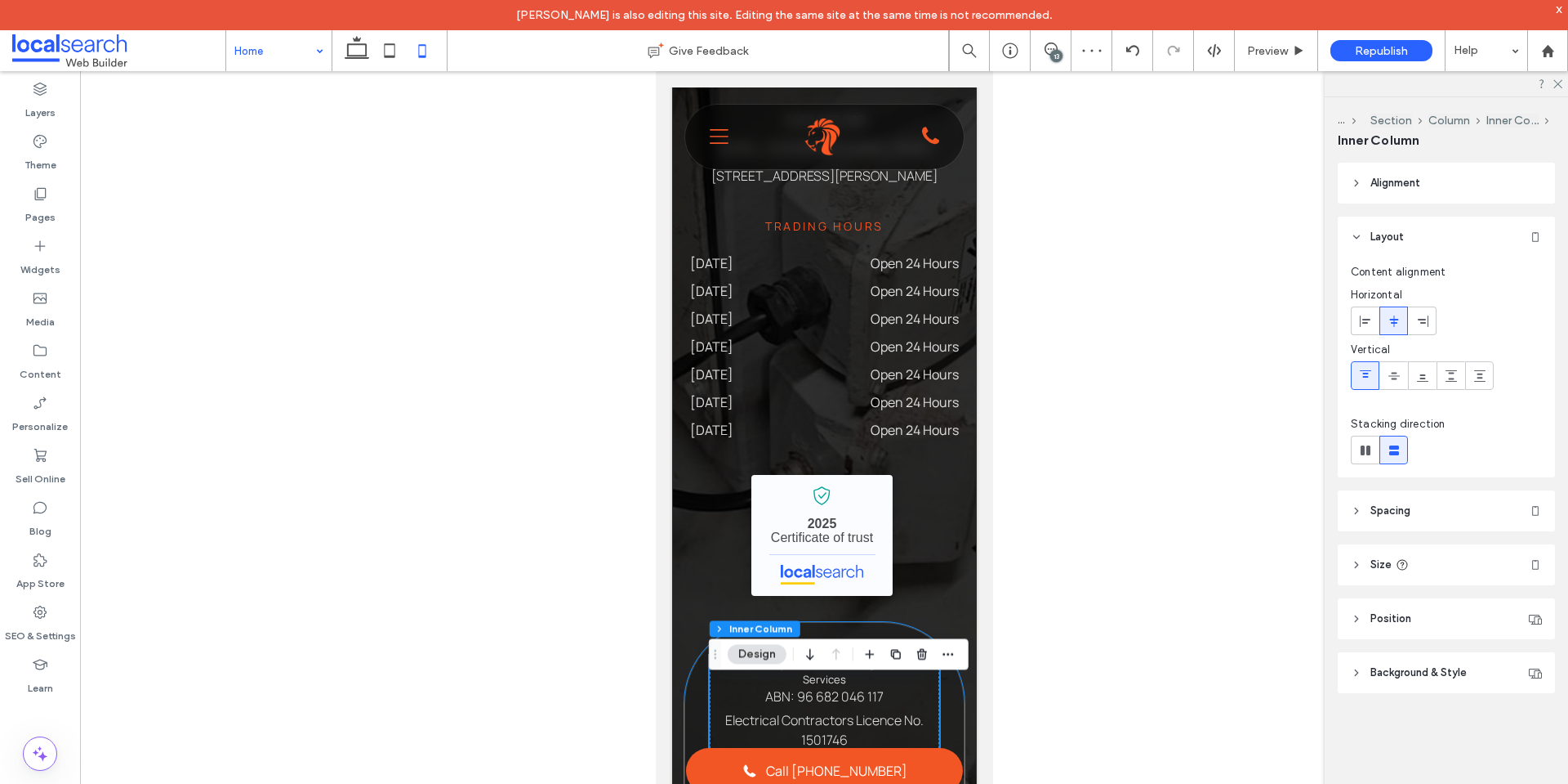
scroll to position [4210, 0]
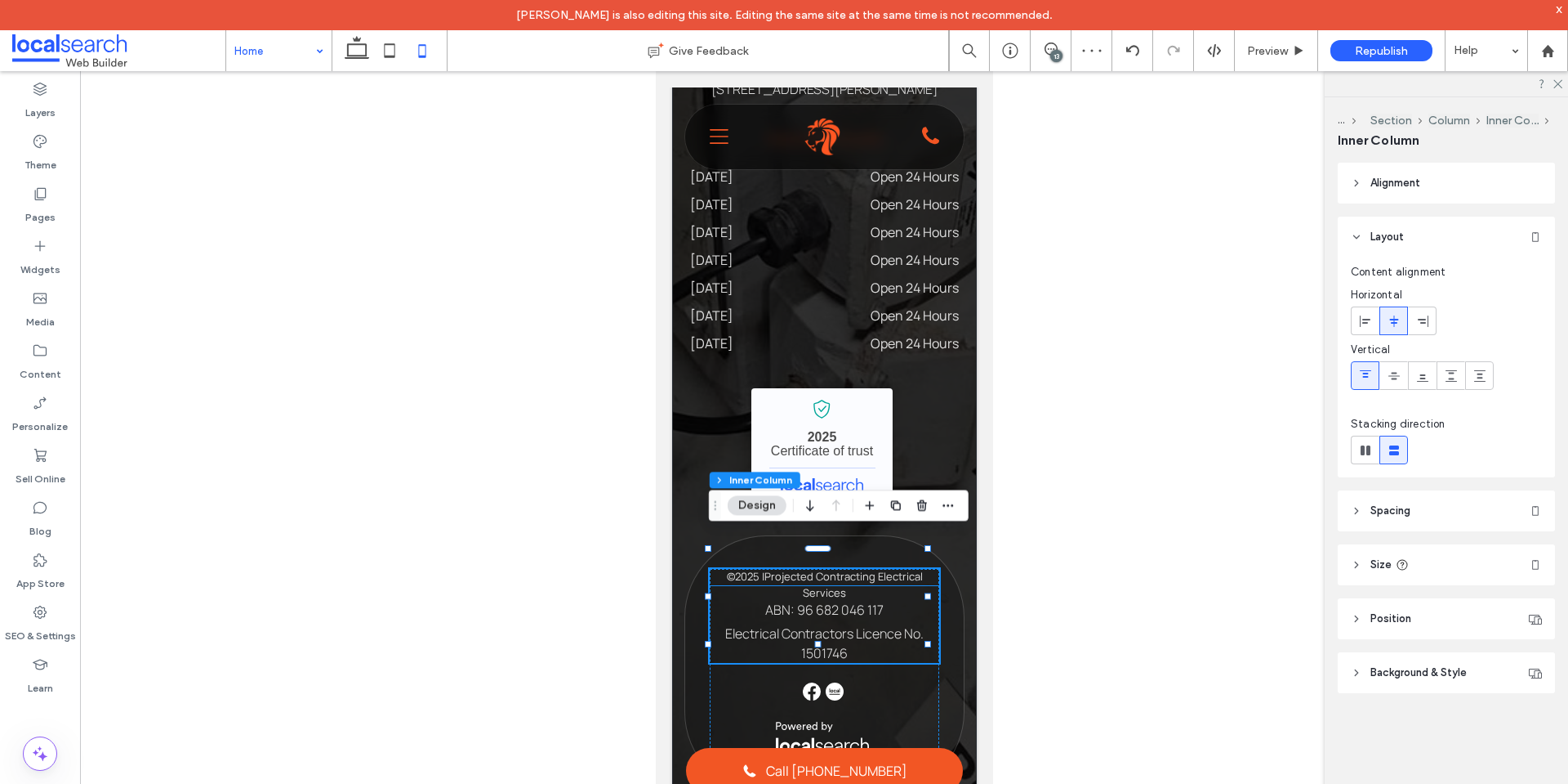
click at [867, 569] on div "© 2025 All Rights Reserved | Projected Contracting Electrical Services" at bounding box center [824, 585] width 230 height 32
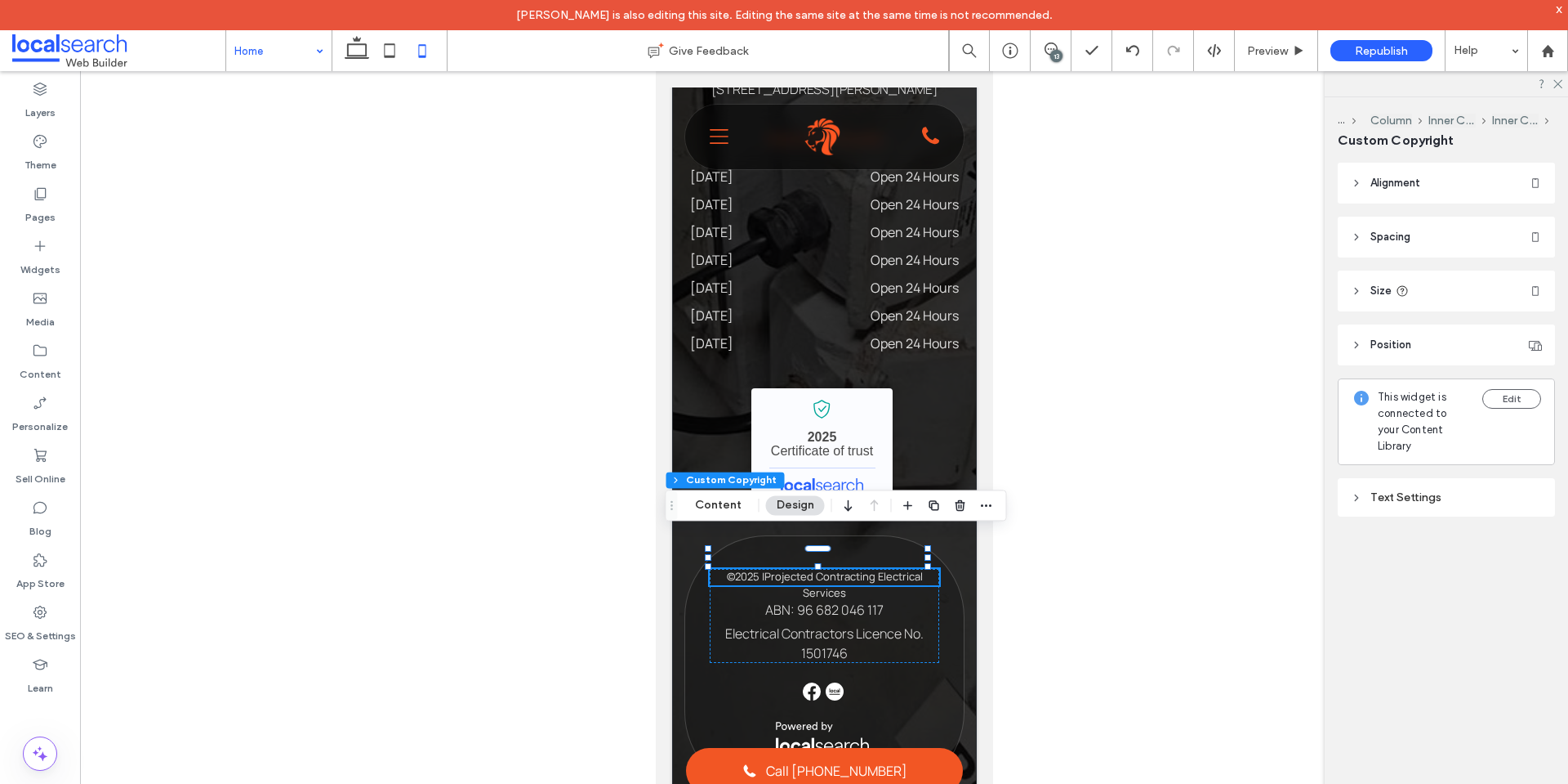
click at [866, 569] on div "© 2025 All Rights Reserved | Projected Contracting Electrical Services" at bounding box center [824, 585] width 230 height 32
click at [719, 505] on button "Content" at bounding box center [719, 505] width 68 height 20
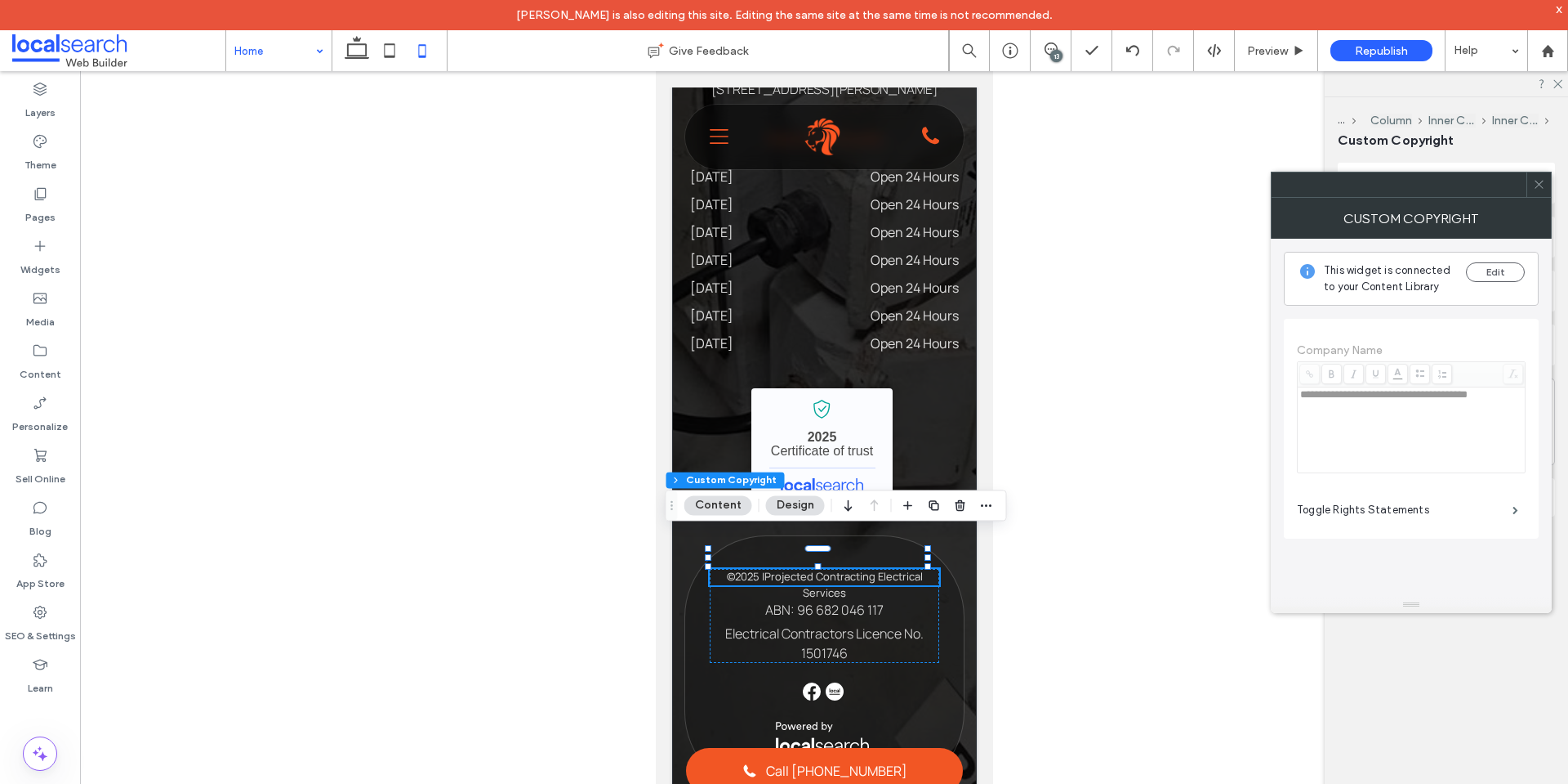
click at [795, 507] on button "Design" at bounding box center [795, 505] width 59 height 20
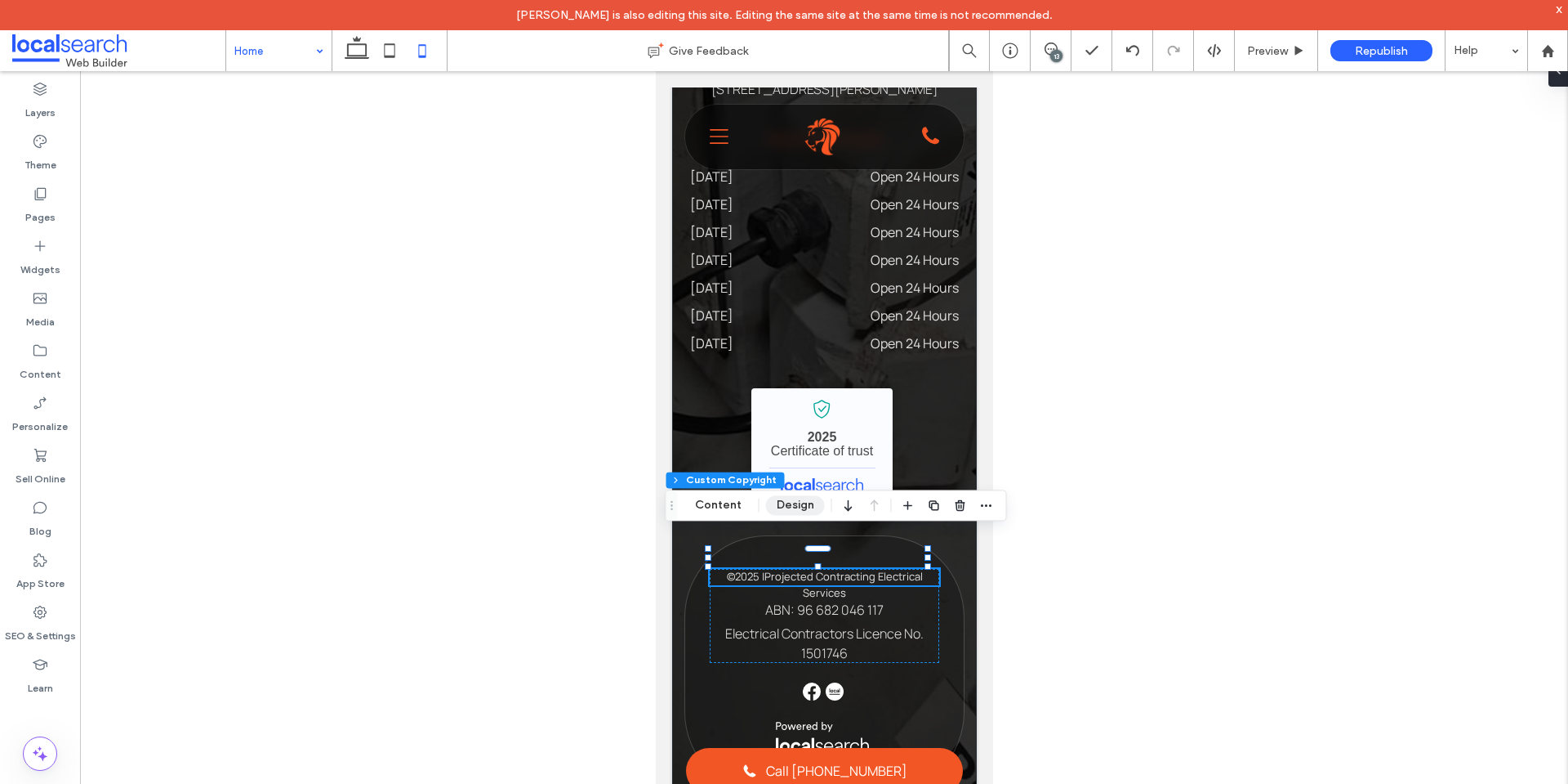
click at [795, 507] on button "Design" at bounding box center [795, 505] width 59 height 20
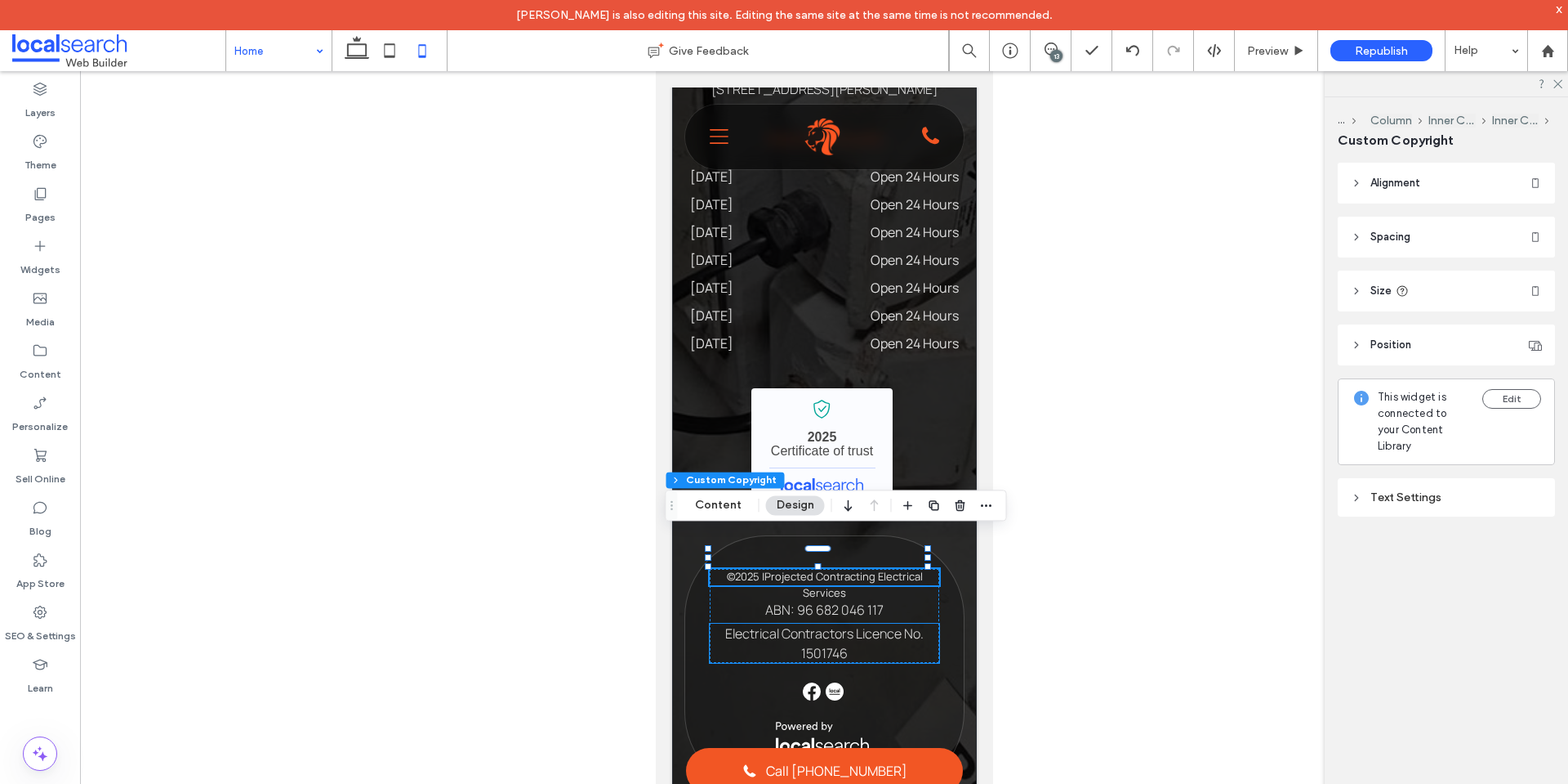
click at [827, 624] on p "Electrical Contractors Licence No. 1501746" at bounding box center [824, 643] width 230 height 39
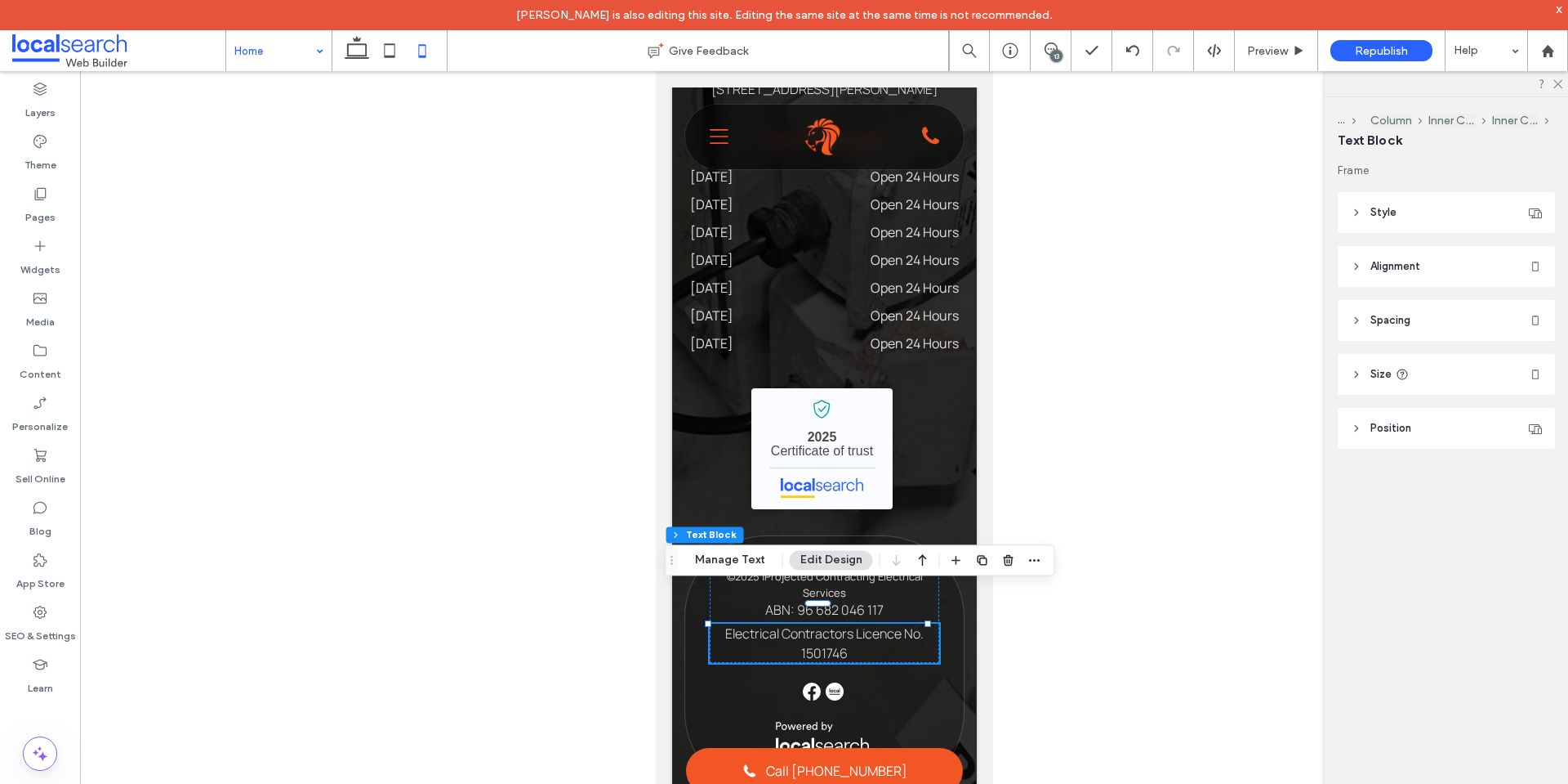
click at [854, 624] on span "Electrical Contractors Licence No. 1501746" at bounding box center [823, 643] width 199 height 38
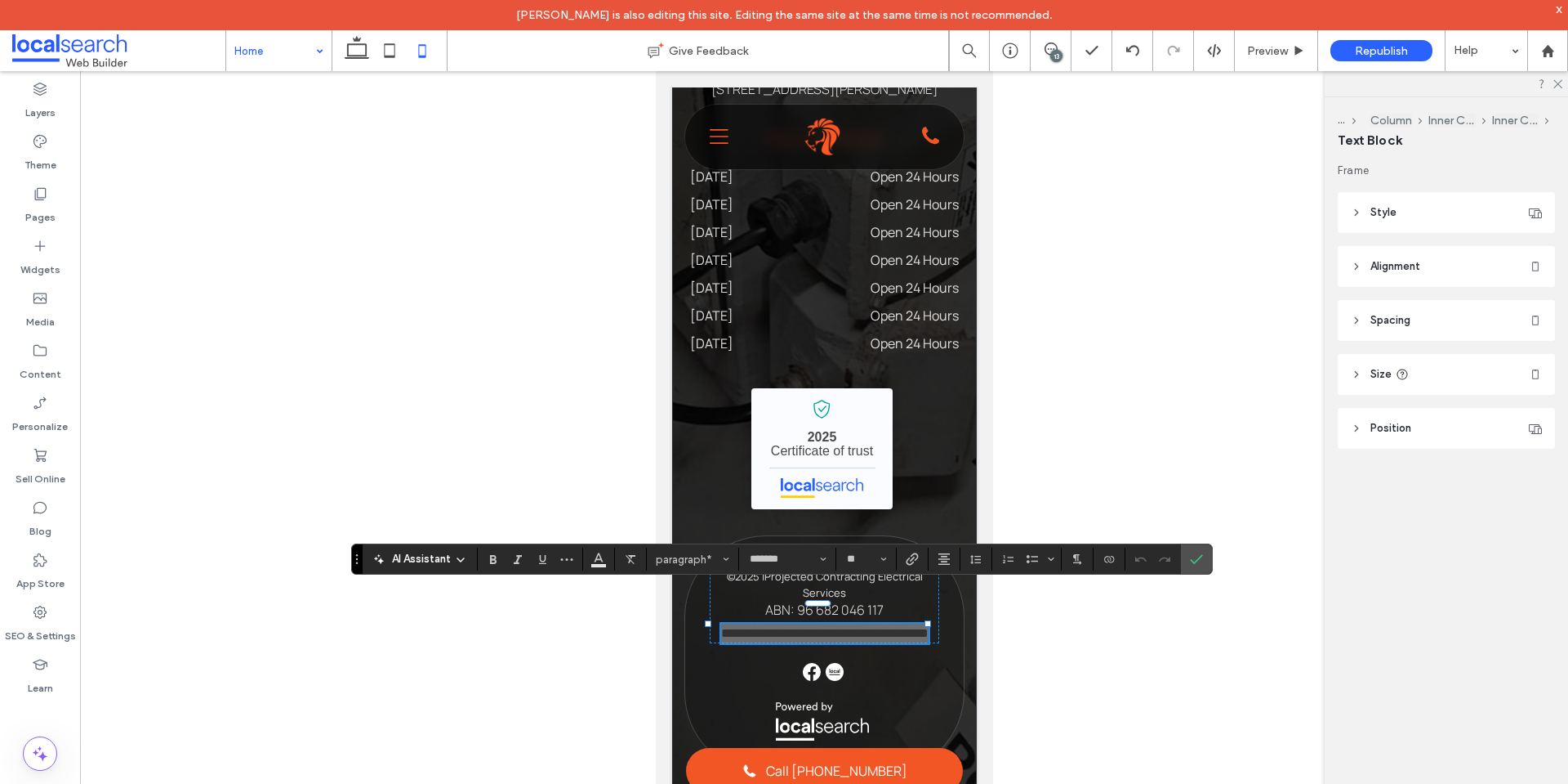
drag, startPoint x: 1190, startPoint y: 555, endPoint x: 1174, endPoint y: 556, distance: 16.0
click at [1192, 556] on icon "Confirm" at bounding box center [1196, 559] width 13 height 13
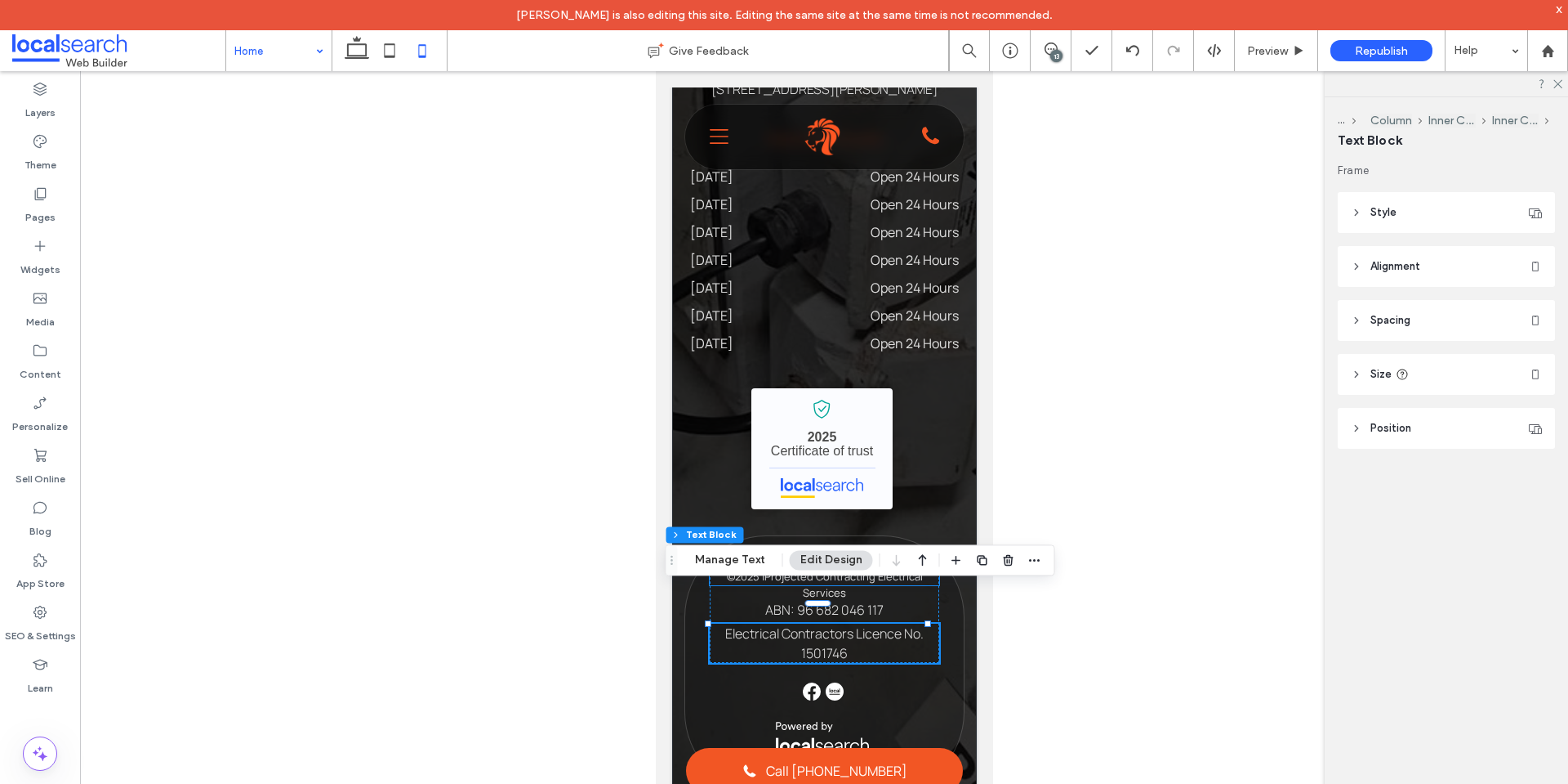
click at [902, 569] on span "Projected Contracting Electrical Services" at bounding box center [842, 584] width 159 height 31
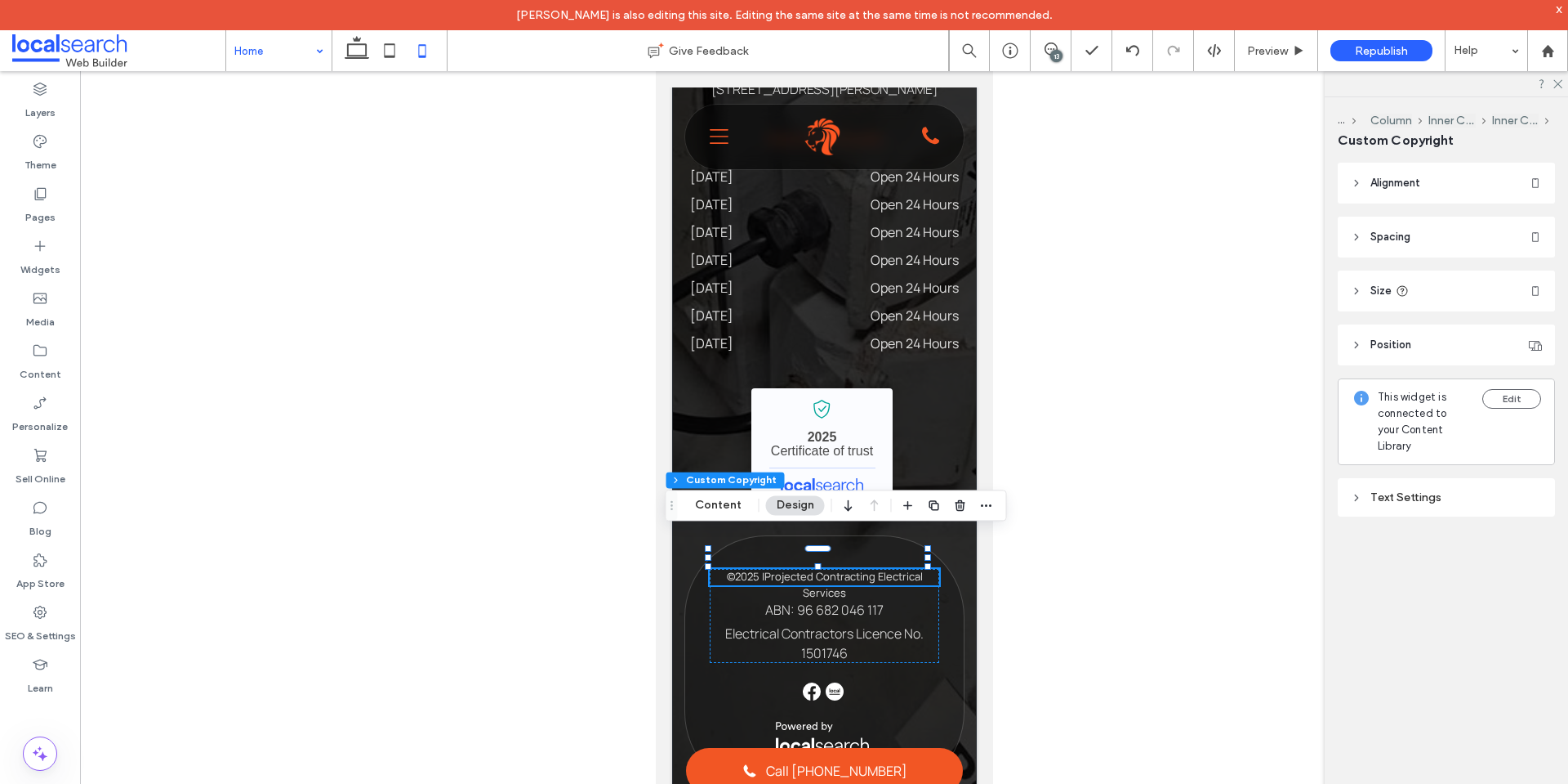
click at [1386, 490] on div "Text Settings" at bounding box center [1446, 497] width 191 height 14
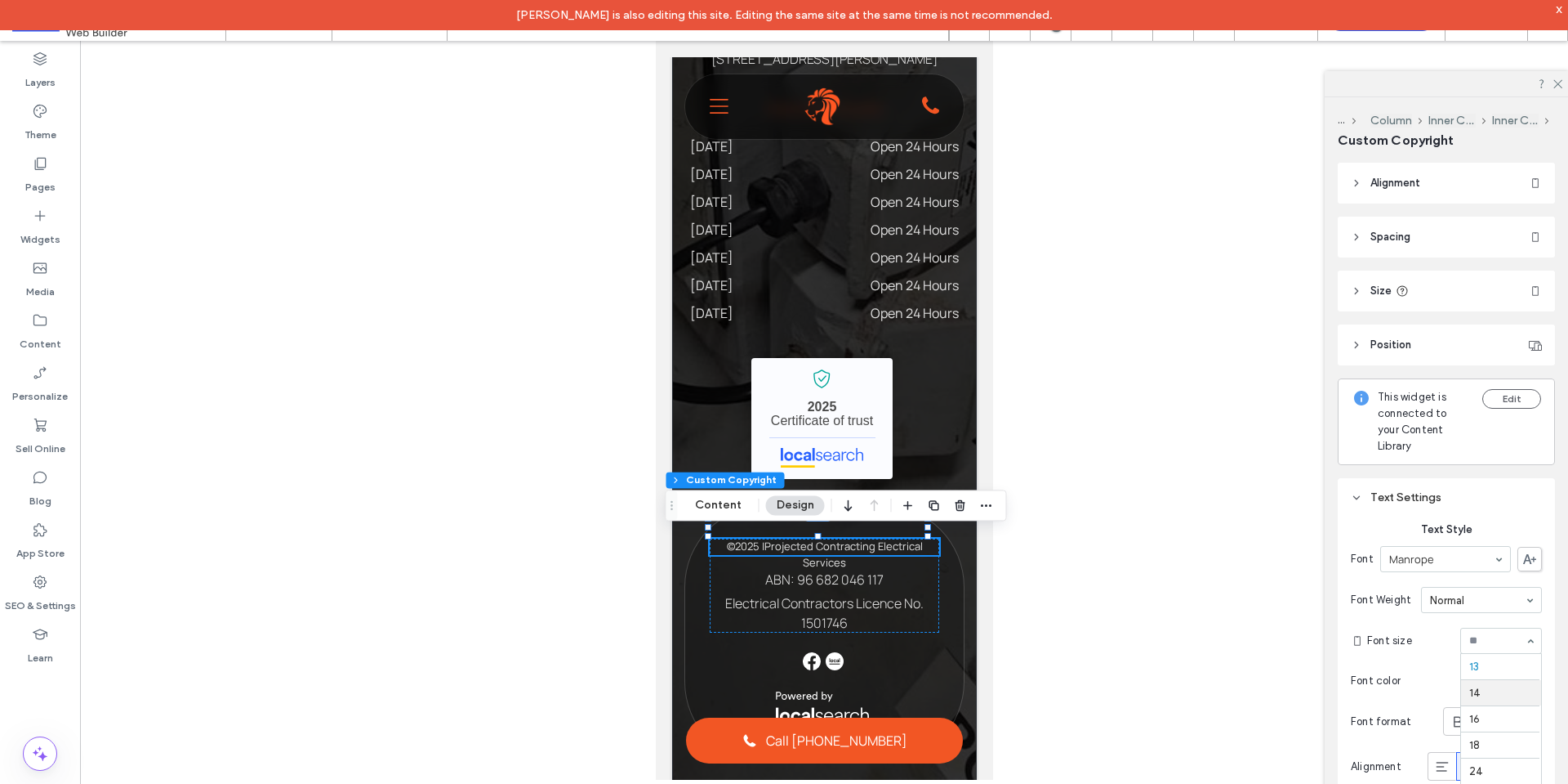
scroll to position [0, 0]
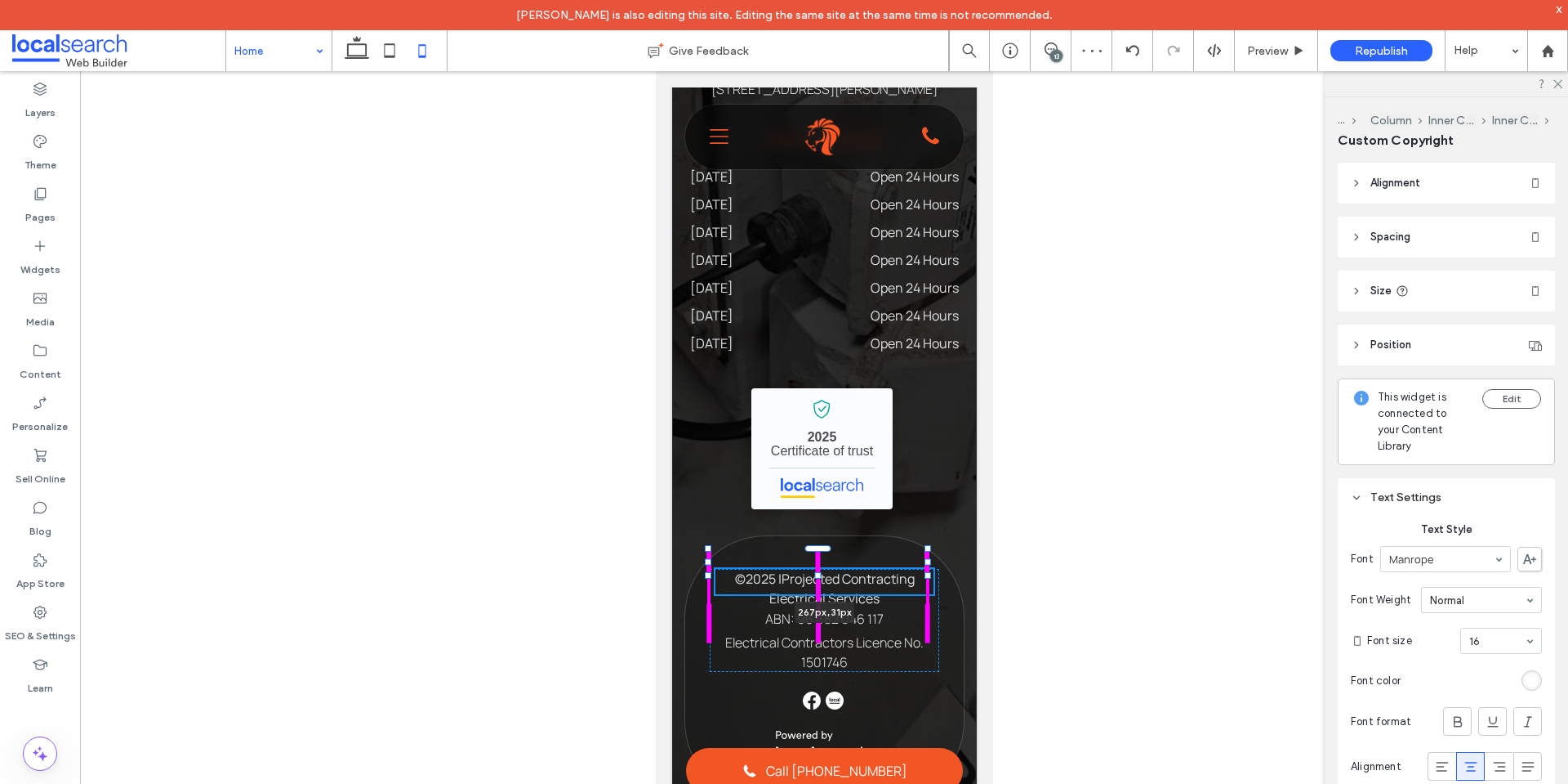
drag, startPoint x: 816, startPoint y: 550, endPoint x: 888, endPoint y: 575, distance: 76.2
type input "**"
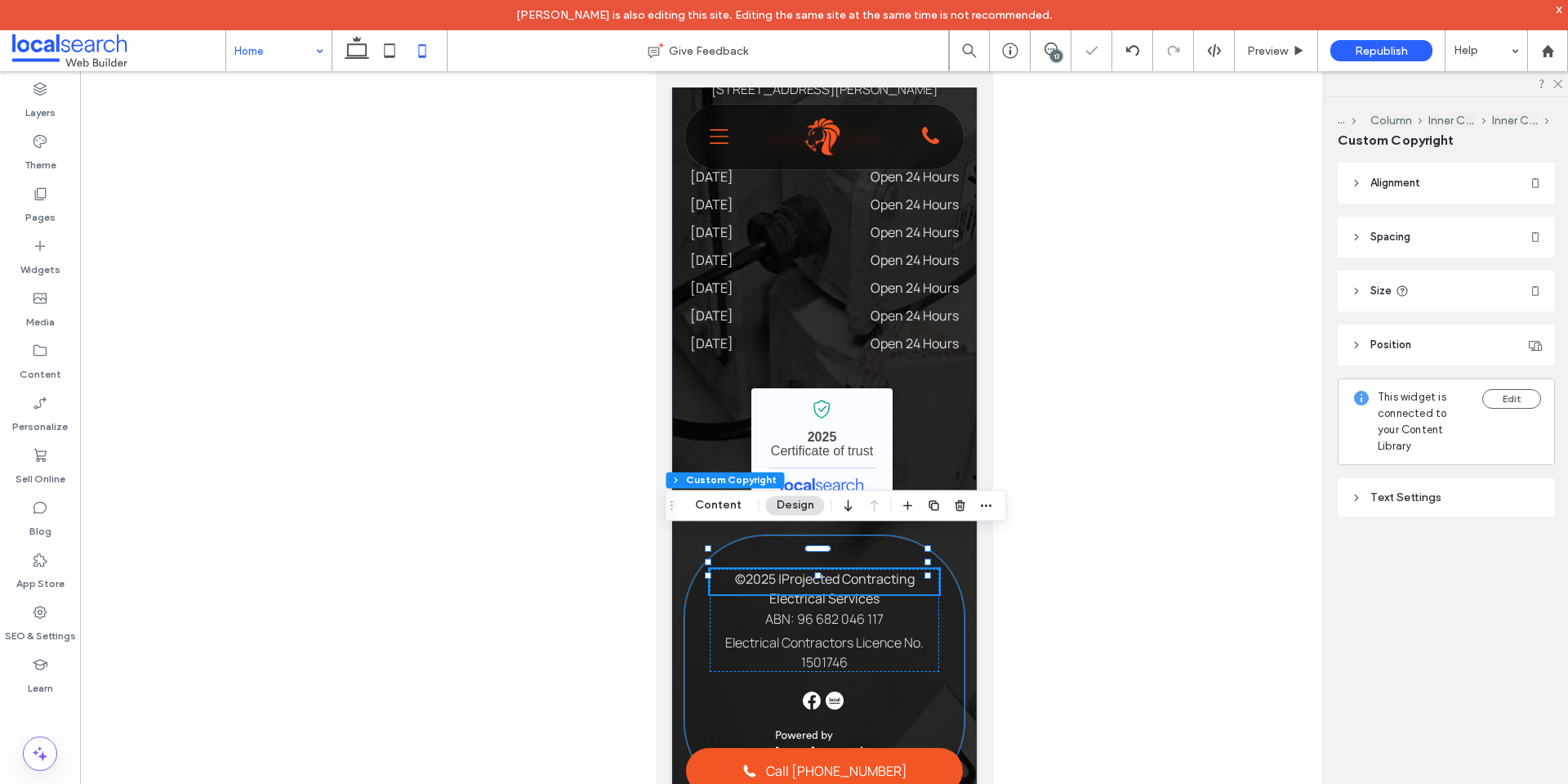
click at [946, 580] on div "© 2025 All Rights Reserved | Projected Contracting Electrical Services 267px , …" at bounding box center [823, 668] width 280 height 267
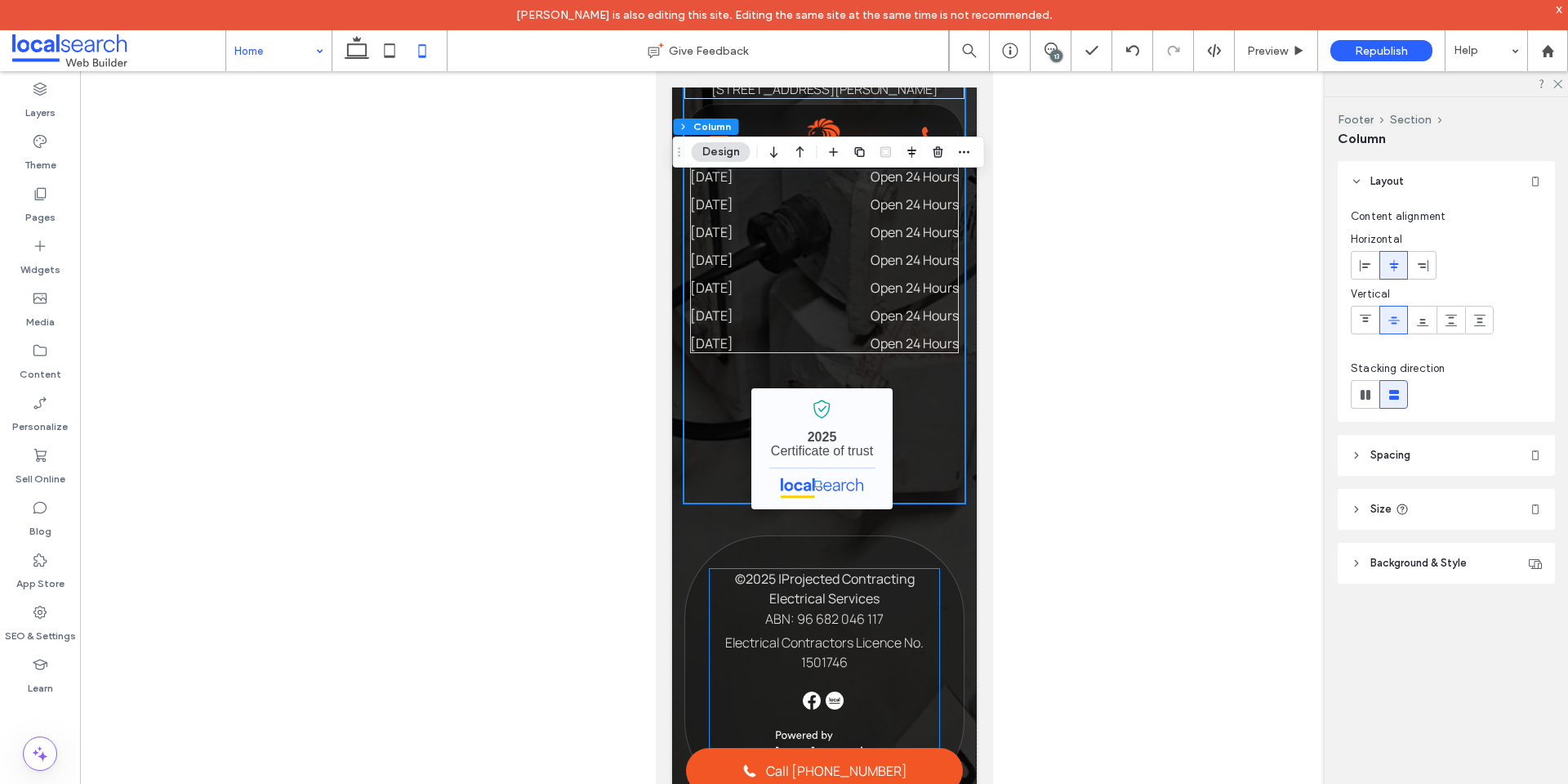
click at [853, 610] on span "ABN: 96 682 046 117" at bounding box center [823, 619] width 119 height 18
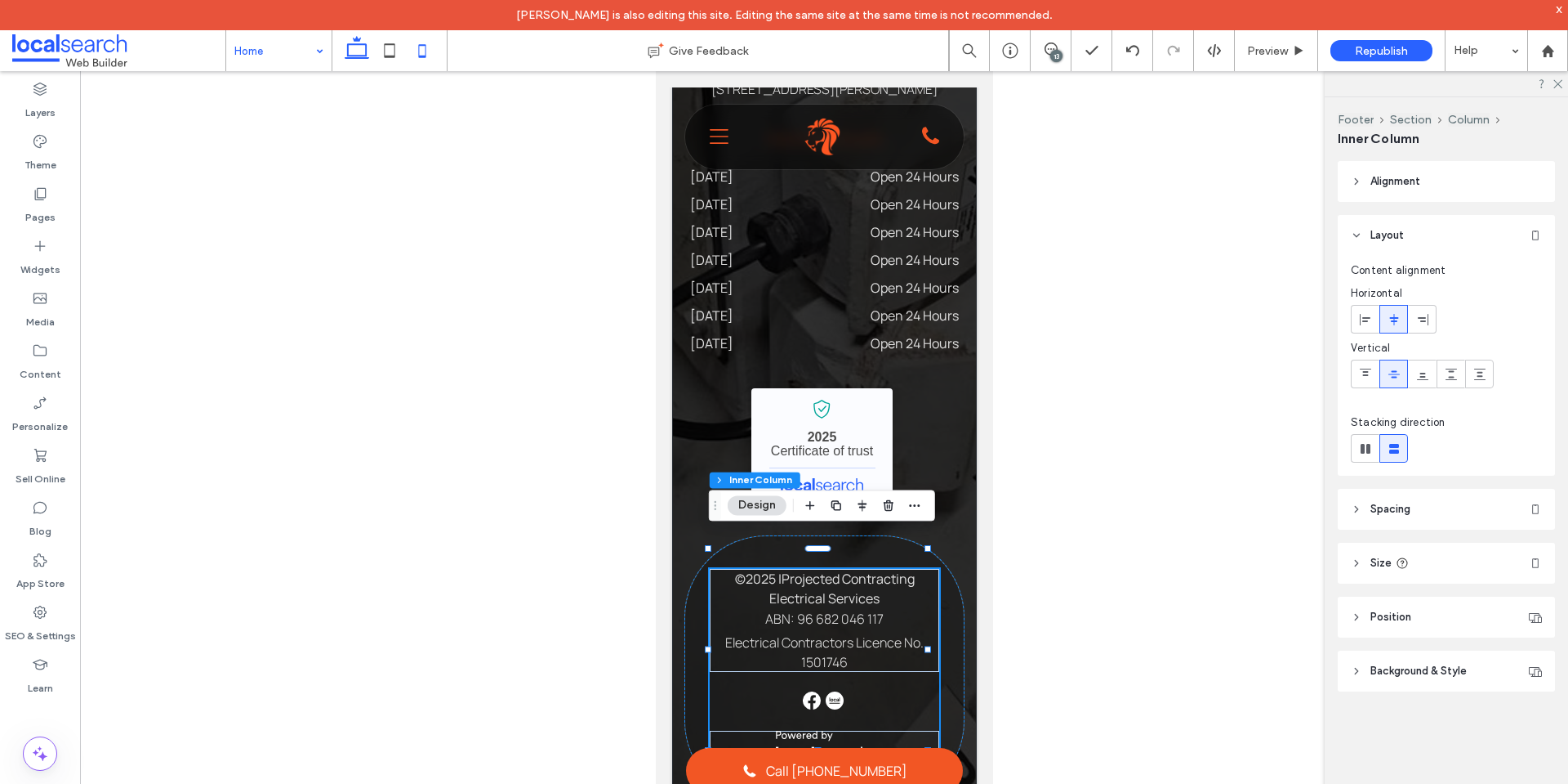
click at [353, 48] on icon at bounding box center [357, 50] width 33 height 33
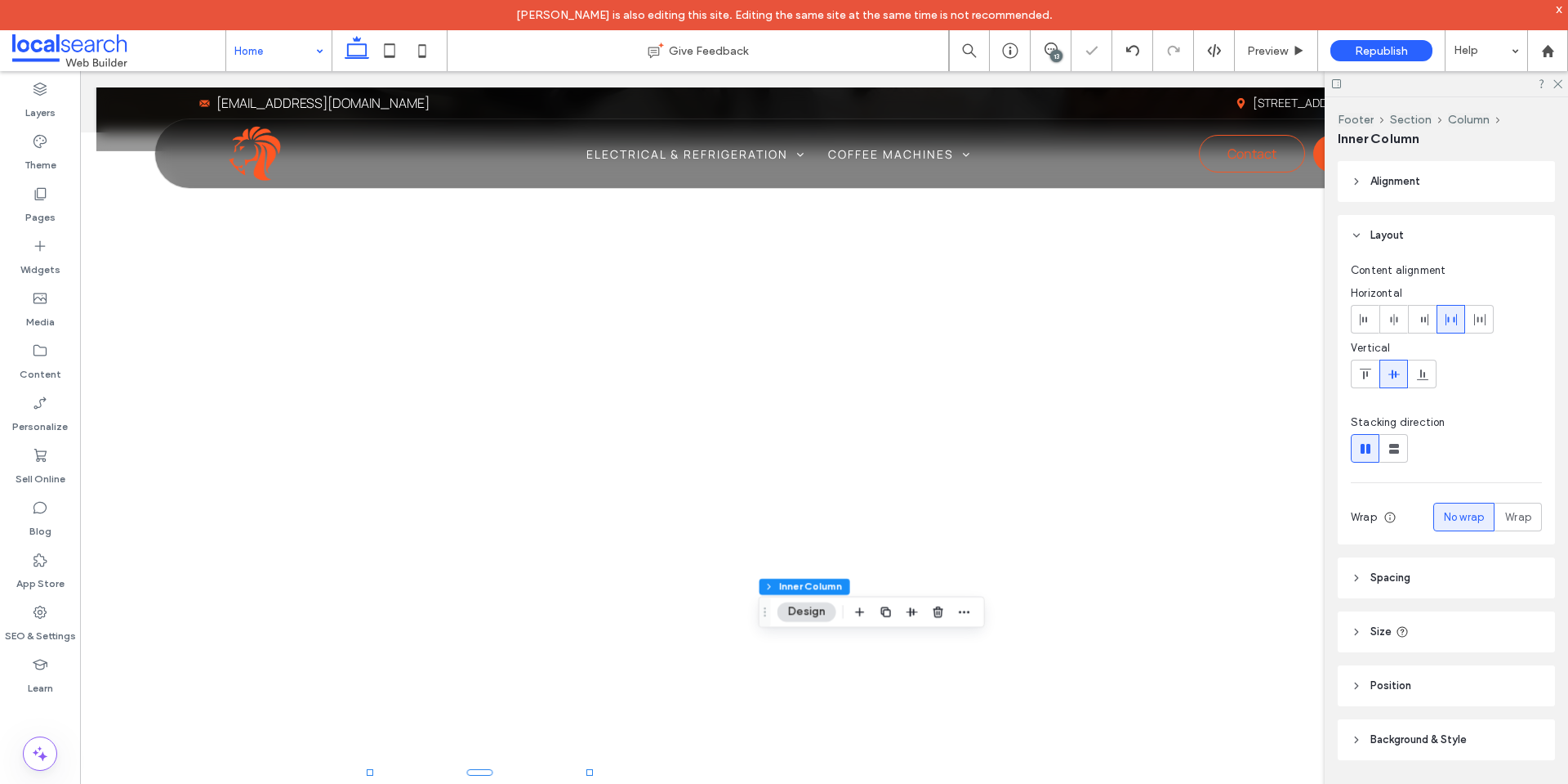
type input "*"
type input "**"
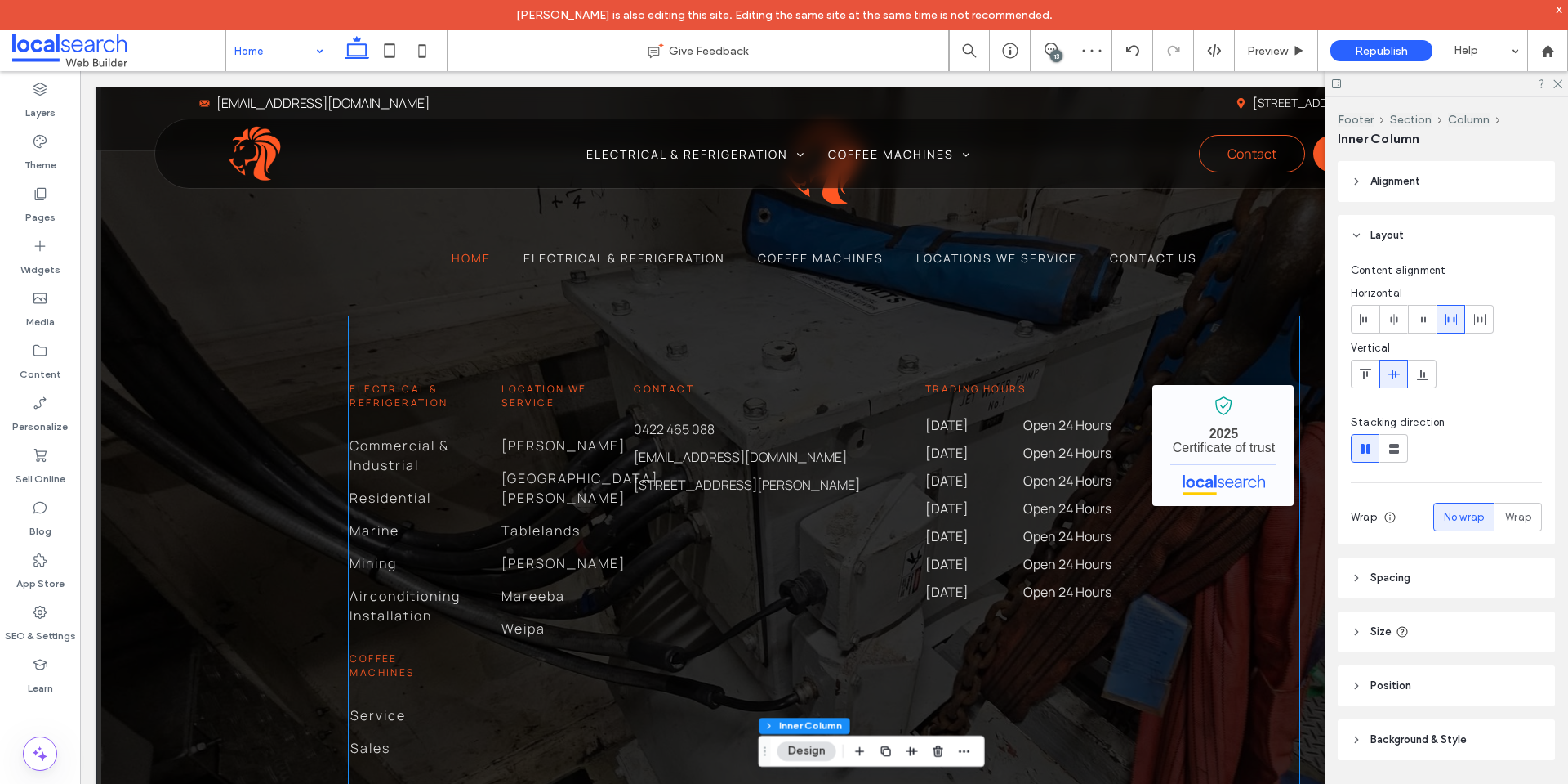
scroll to position [3303, 0]
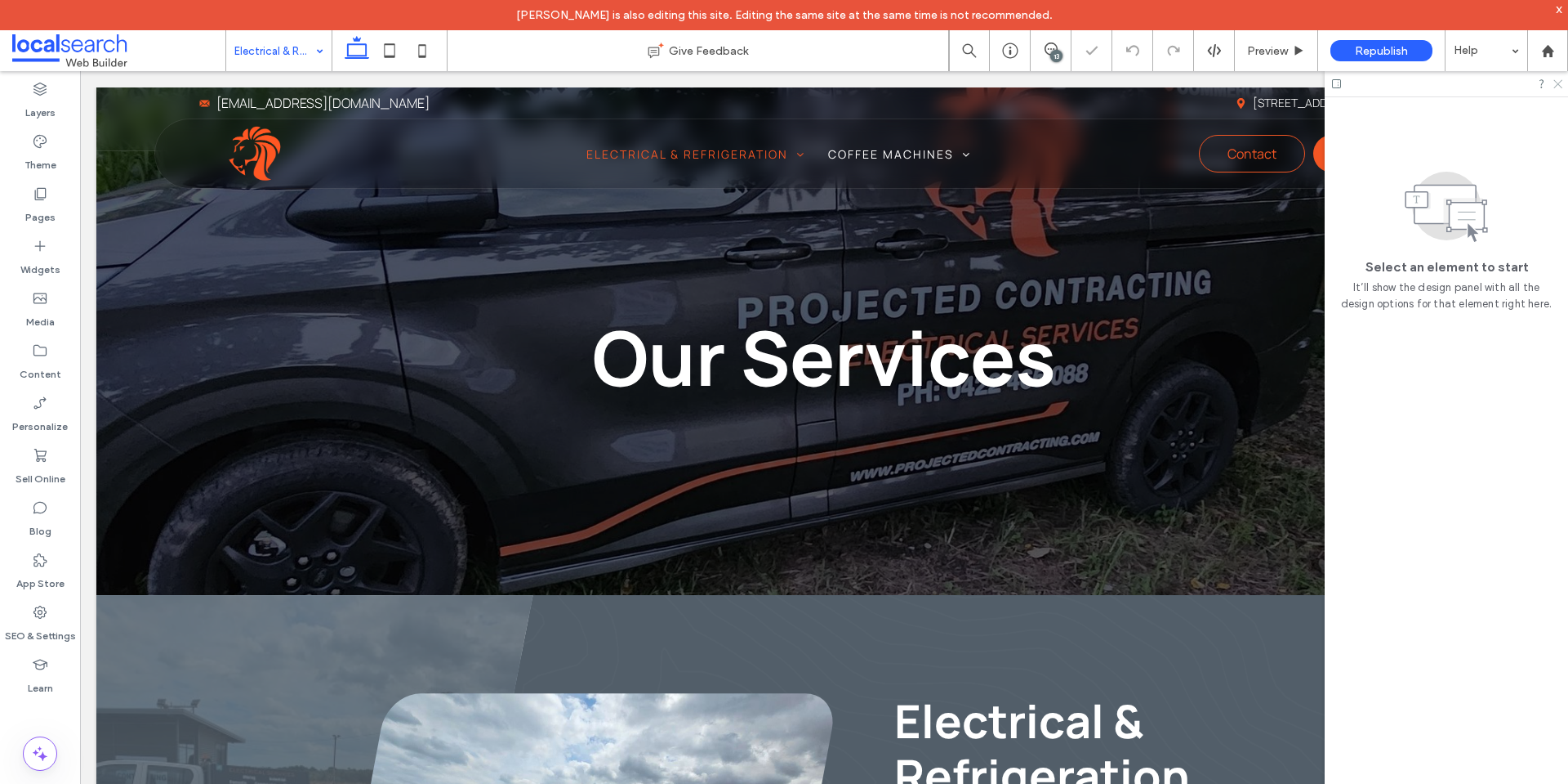
click at [1555, 87] on use at bounding box center [1558, 84] width 9 height 9
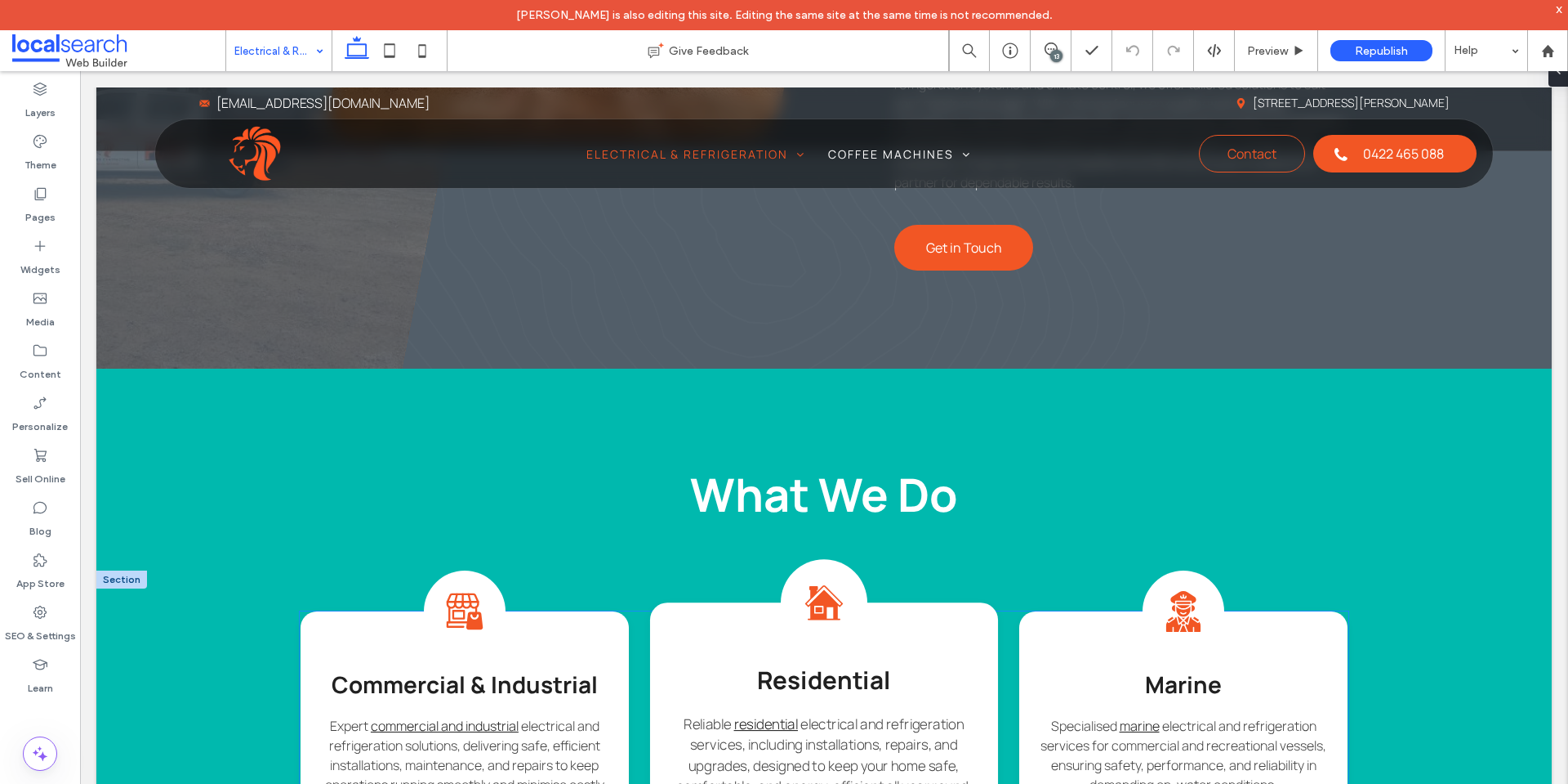
scroll to position [1144, 0]
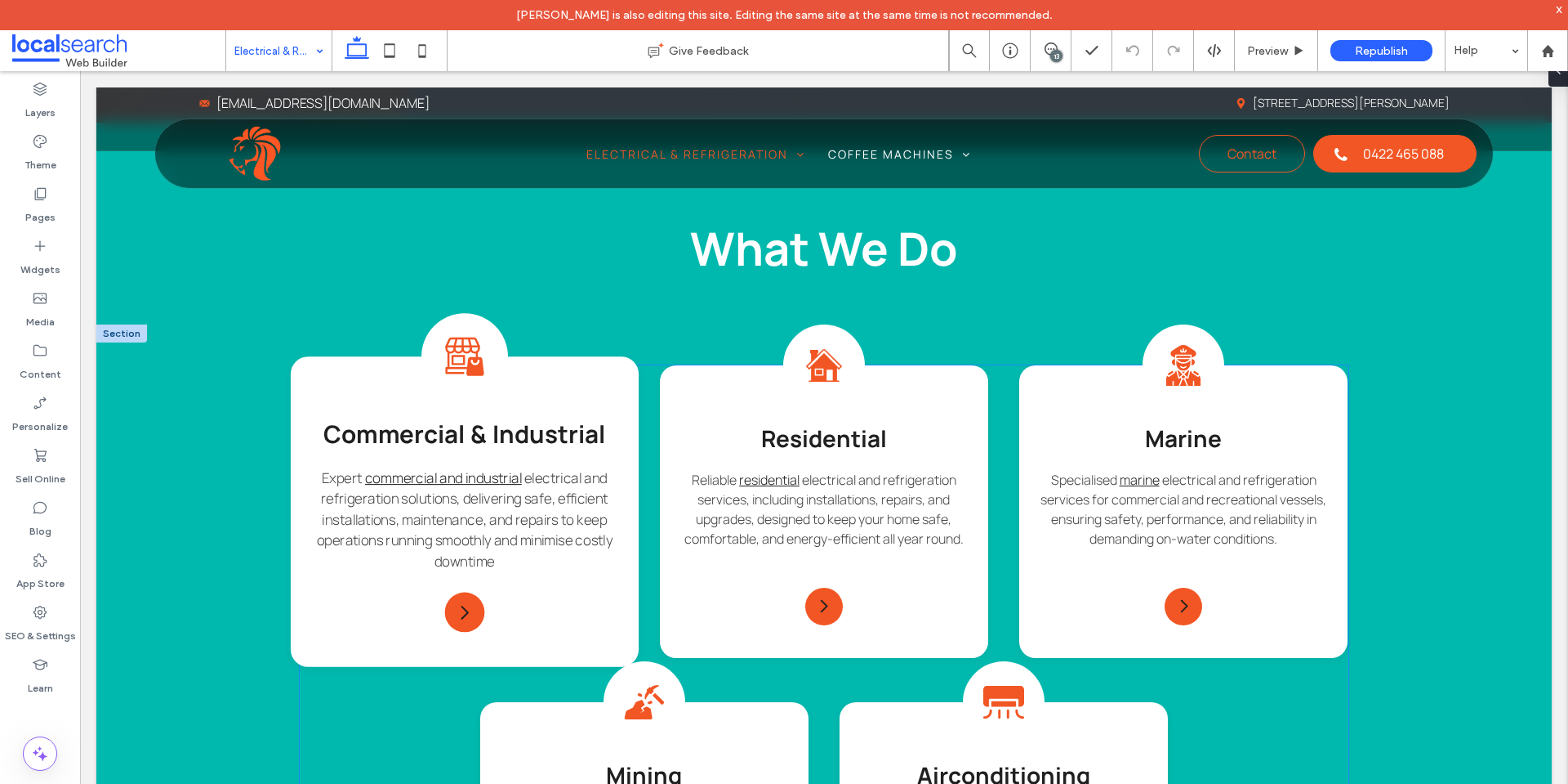
click at [595, 483] on span "electrical and refrigeration solutions, delivering safe, efficient installation…" at bounding box center [465, 519] width 297 height 102
click at [618, 469] on div "Commercial Icon Commercial & Industrial Expert commercial and industrial electr…" at bounding box center [465, 511] width 348 height 310
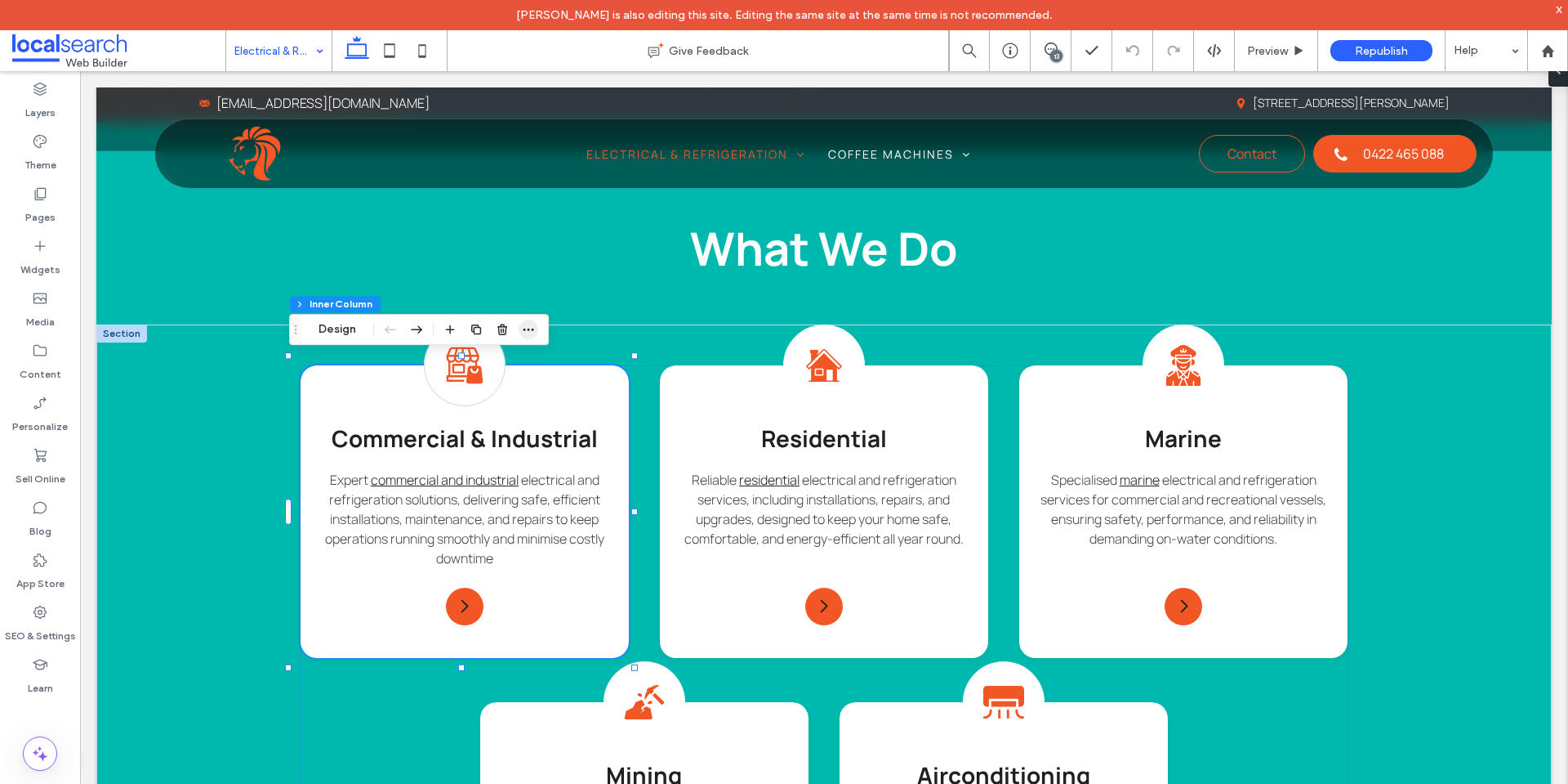
click at [527, 329] on icon "button" at bounding box center [528, 329] width 13 height 13
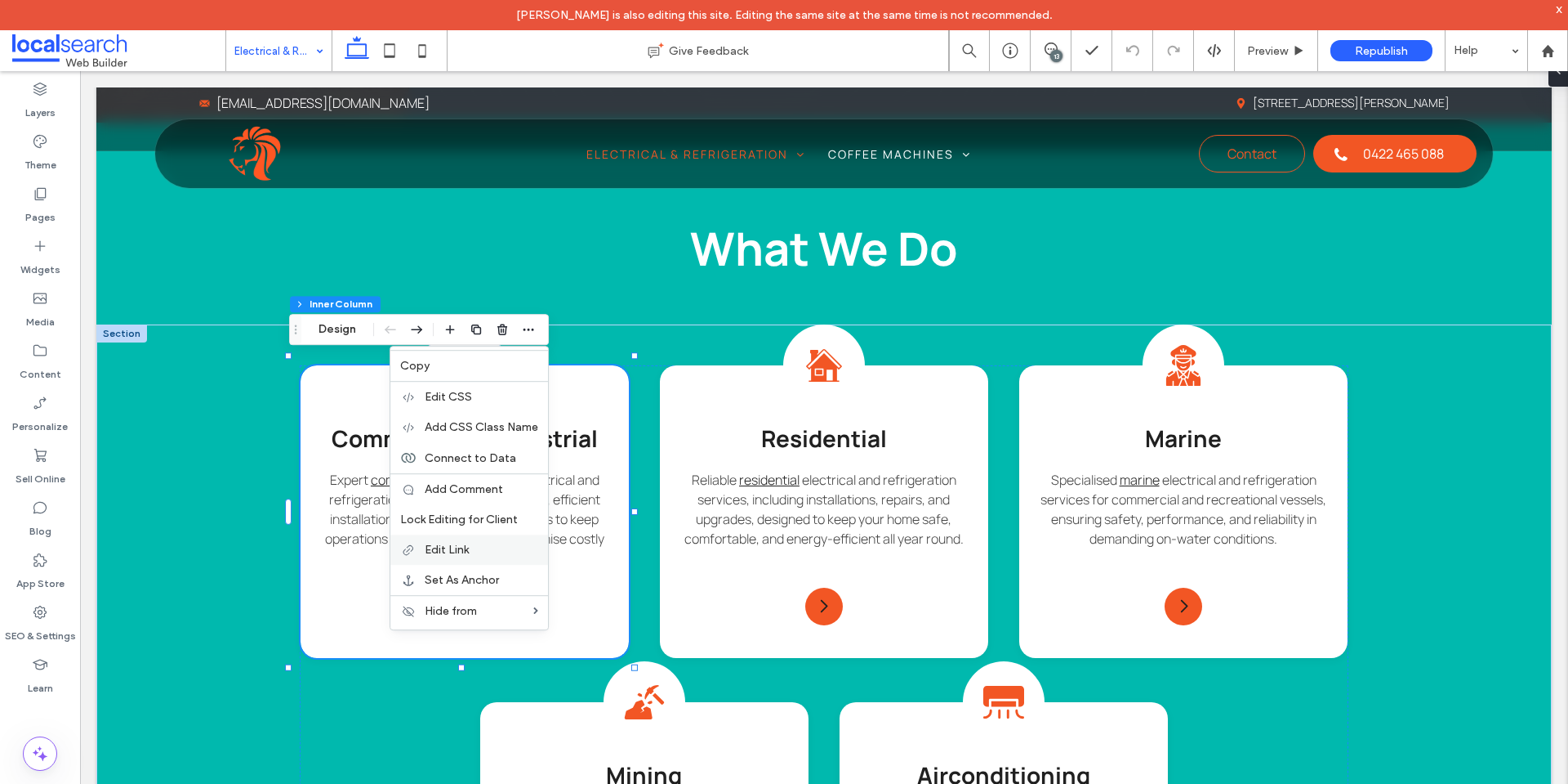
click at [505, 550] on label "Edit Link" at bounding box center [482, 550] width 114 height 14
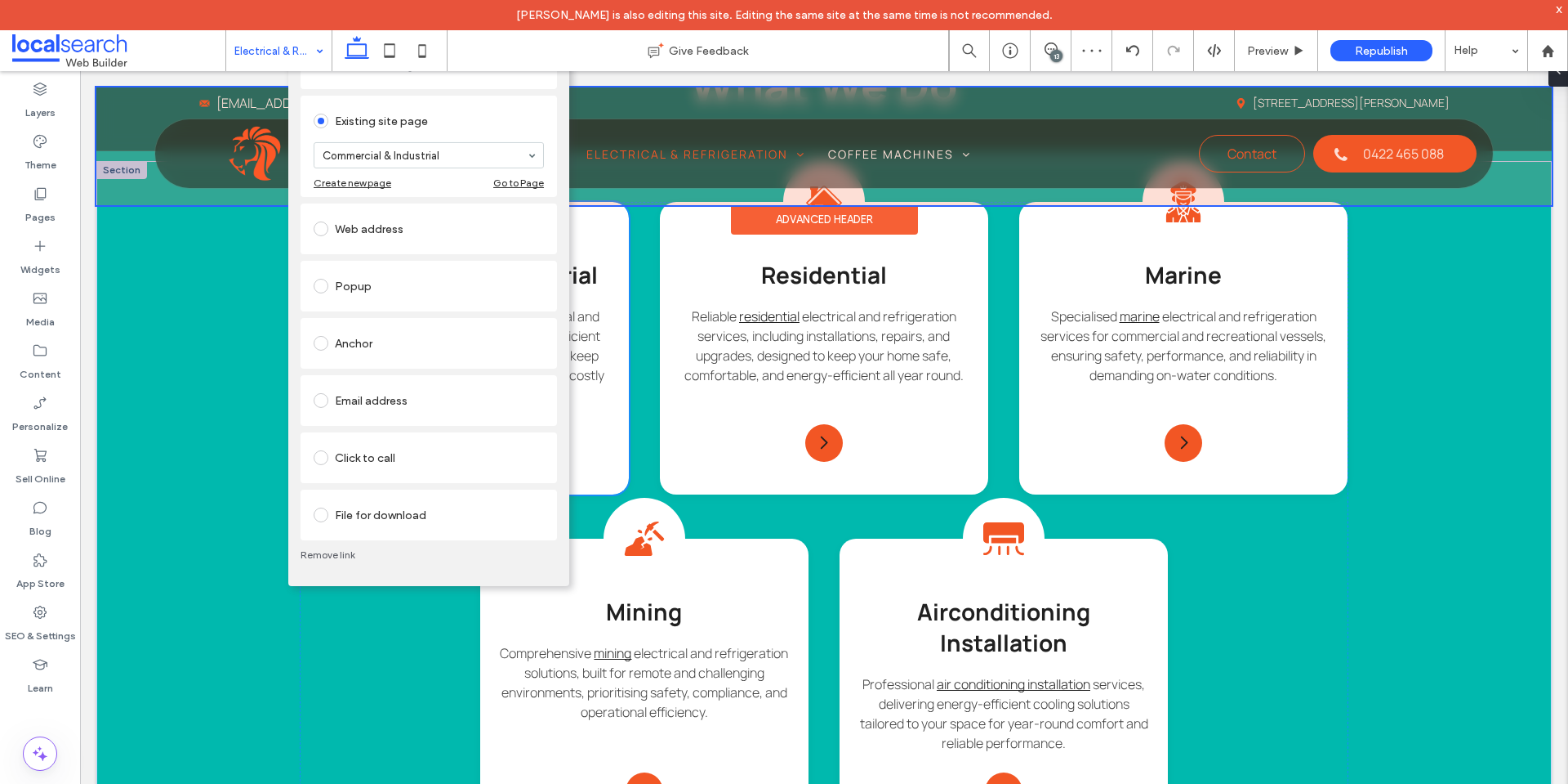
scroll to position [1226, 0]
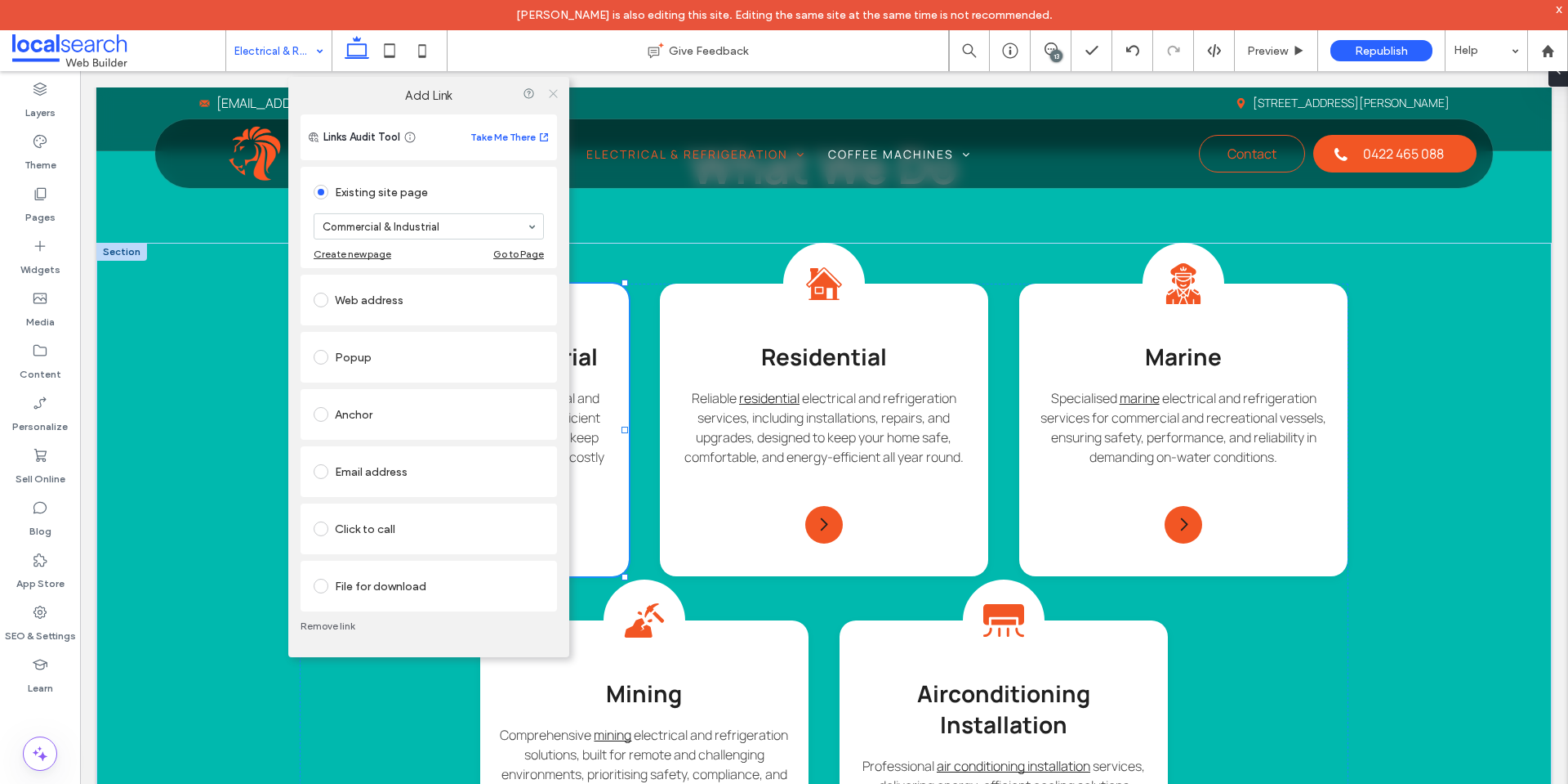
click at [552, 100] on span at bounding box center [554, 93] width 12 height 25
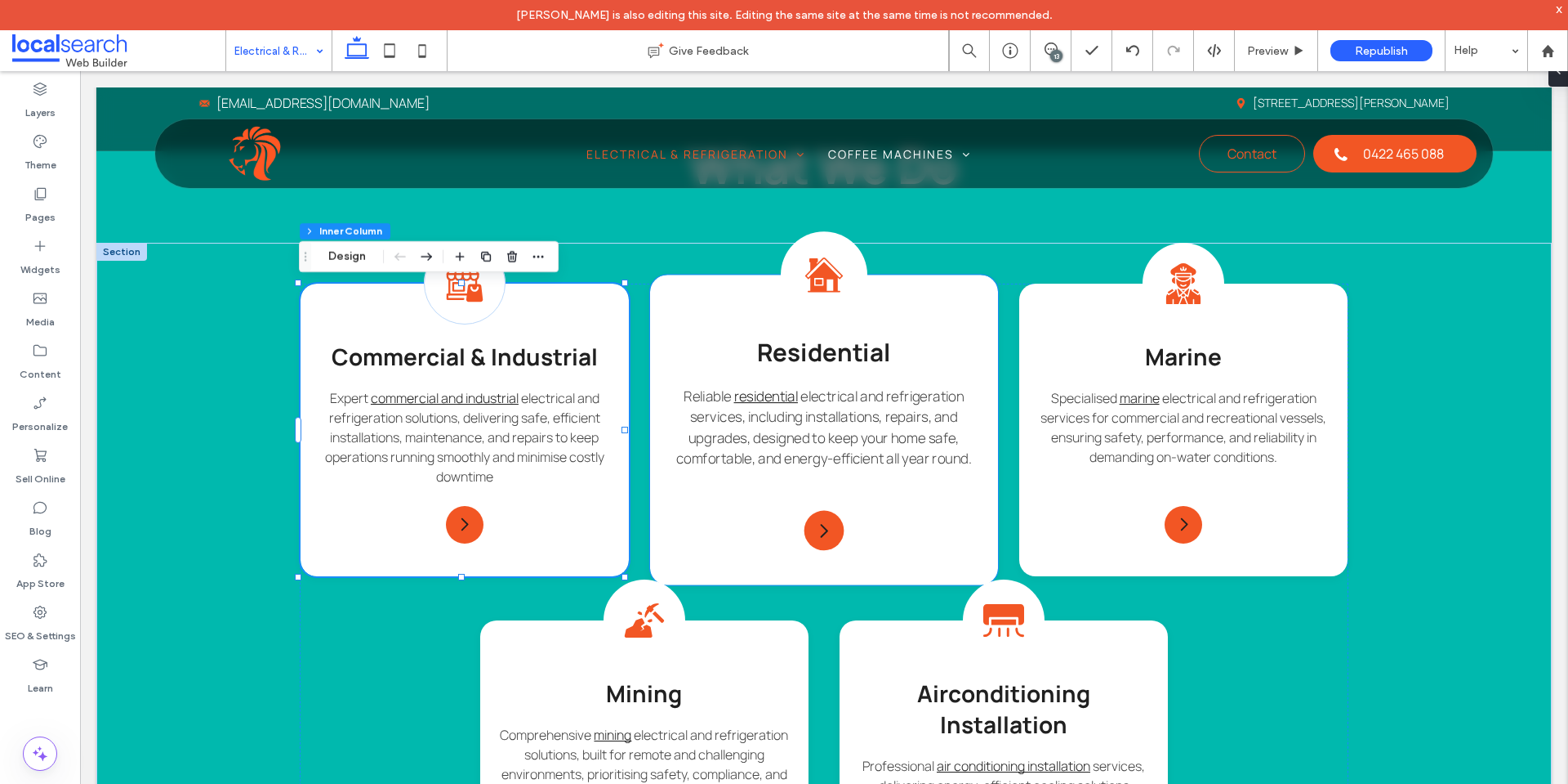
click at [973, 300] on div "Residential Icon Residential Reliable residential electrical and refrigeration …" at bounding box center [824, 430] width 348 height 310
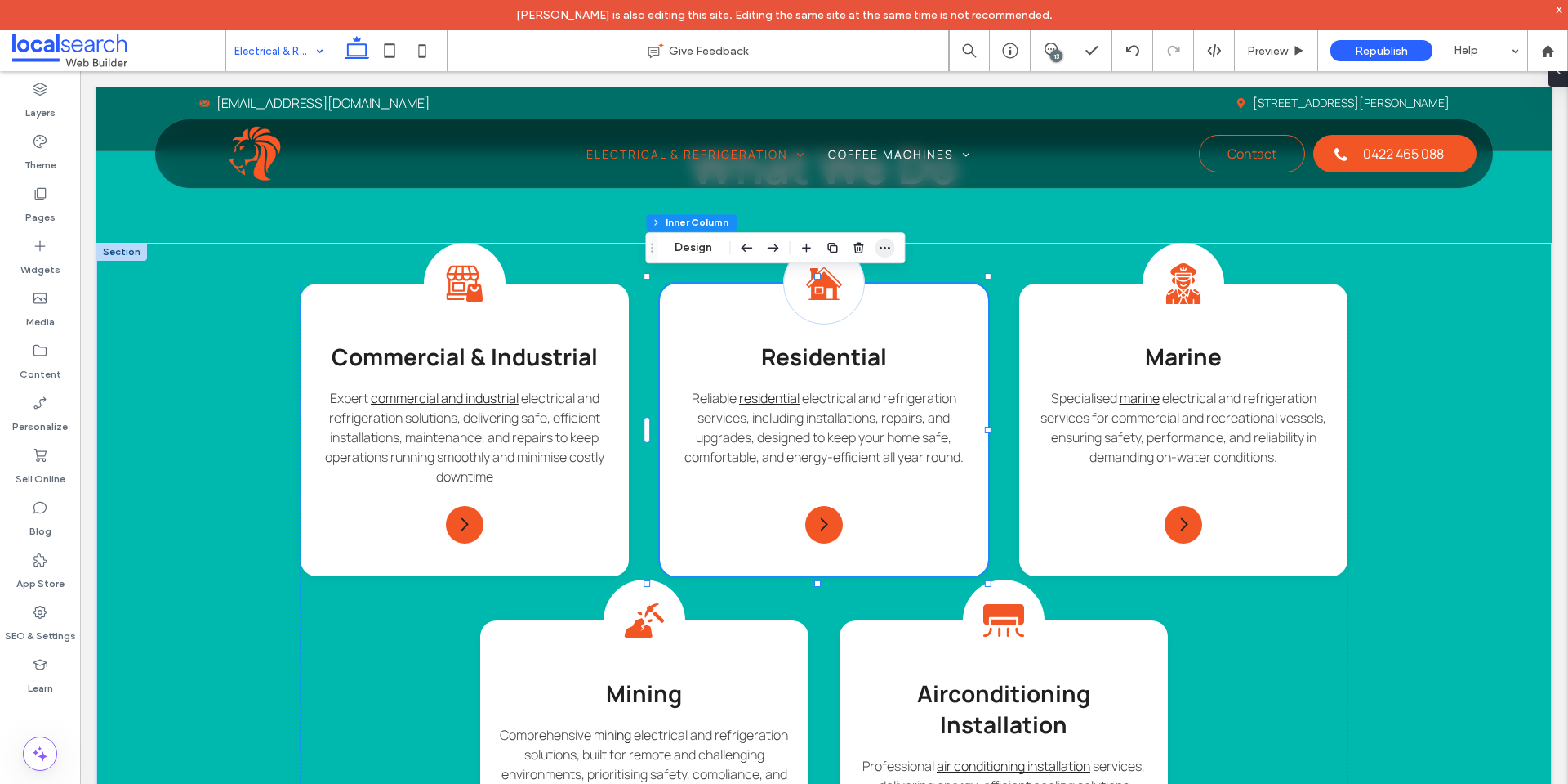
click at [880, 246] on icon "button" at bounding box center [884, 247] width 13 height 13
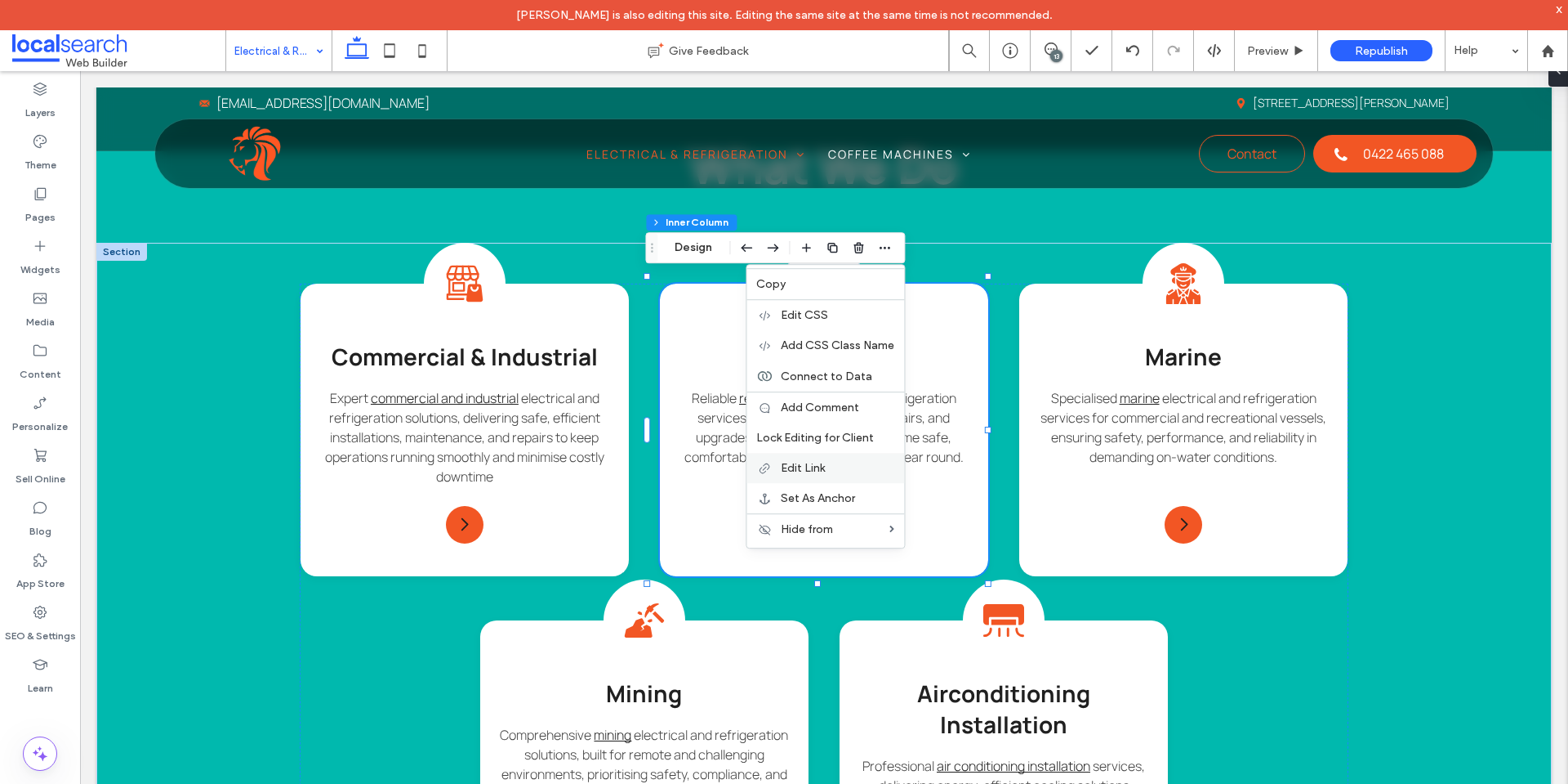
click at [833, 461] on label "Edit Link" at bounding box center [837, 468] width 114 height 14
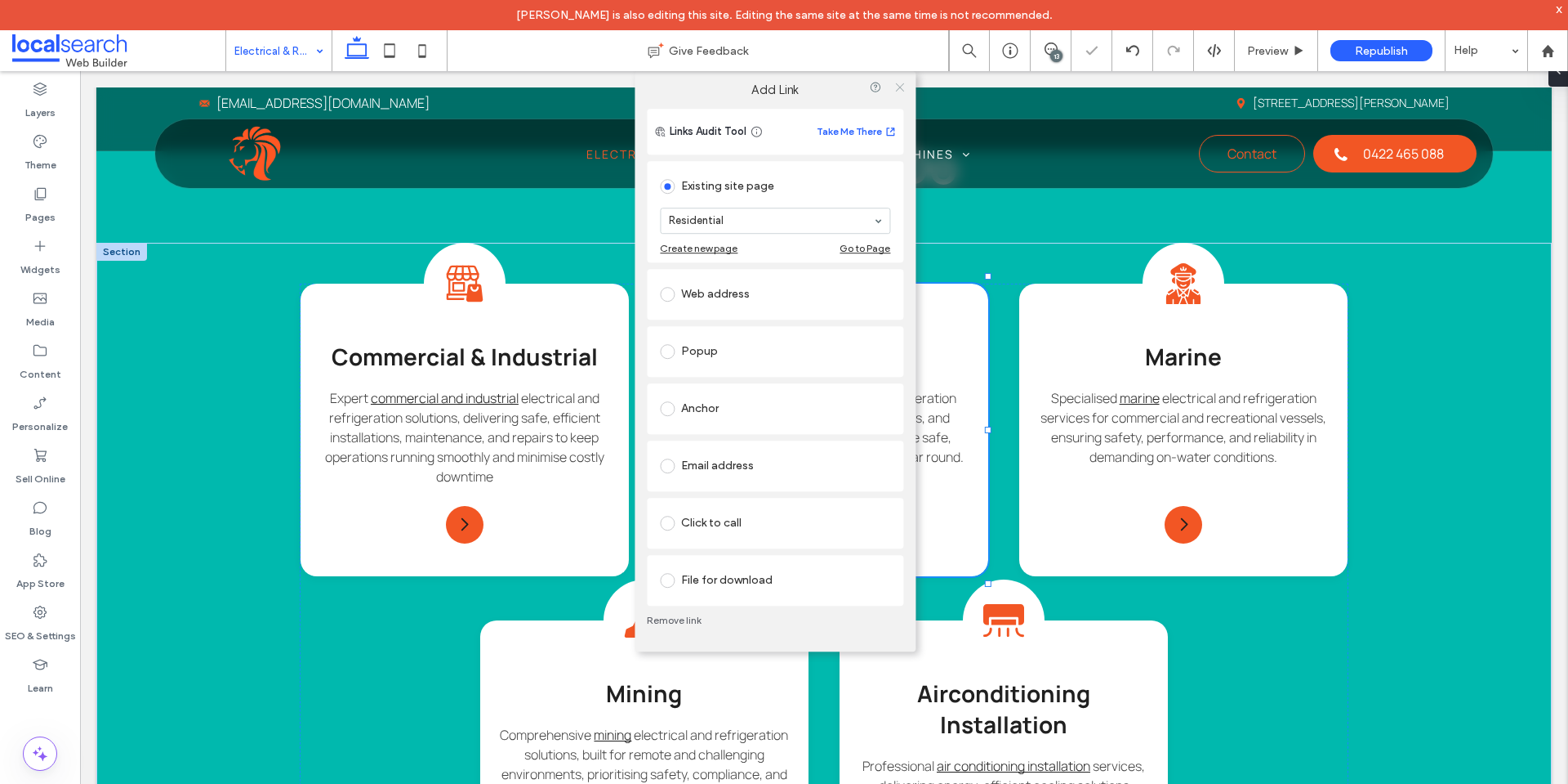
click at [897, 91] on icon at bounding box center [899, 87] width 12 height 12
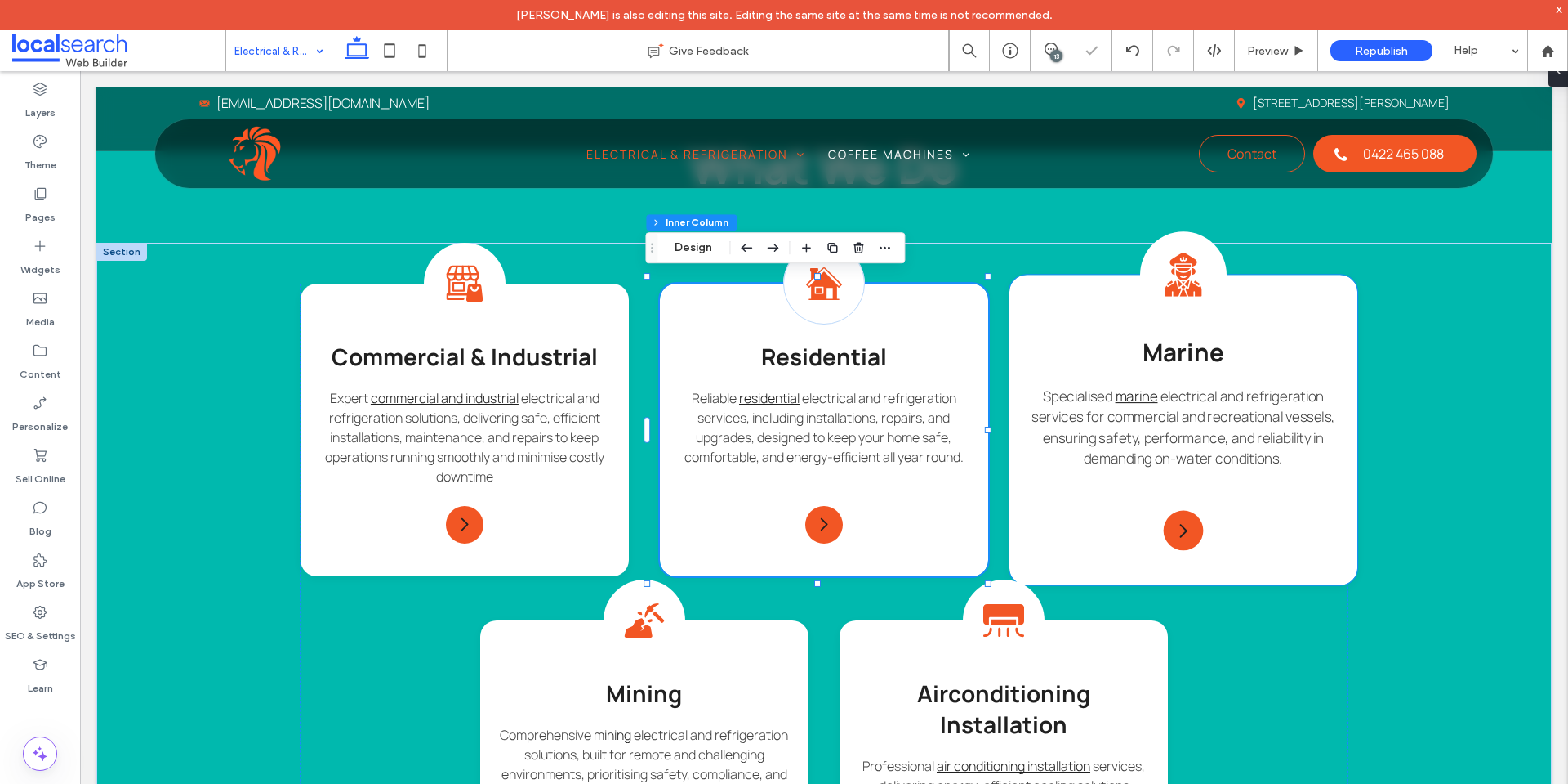
click at [1049, 308] on div "Marine Icon Marine Specialised marine electrical and refrigeration services for…" at bounding box center [1183, 430] width 348 height 310
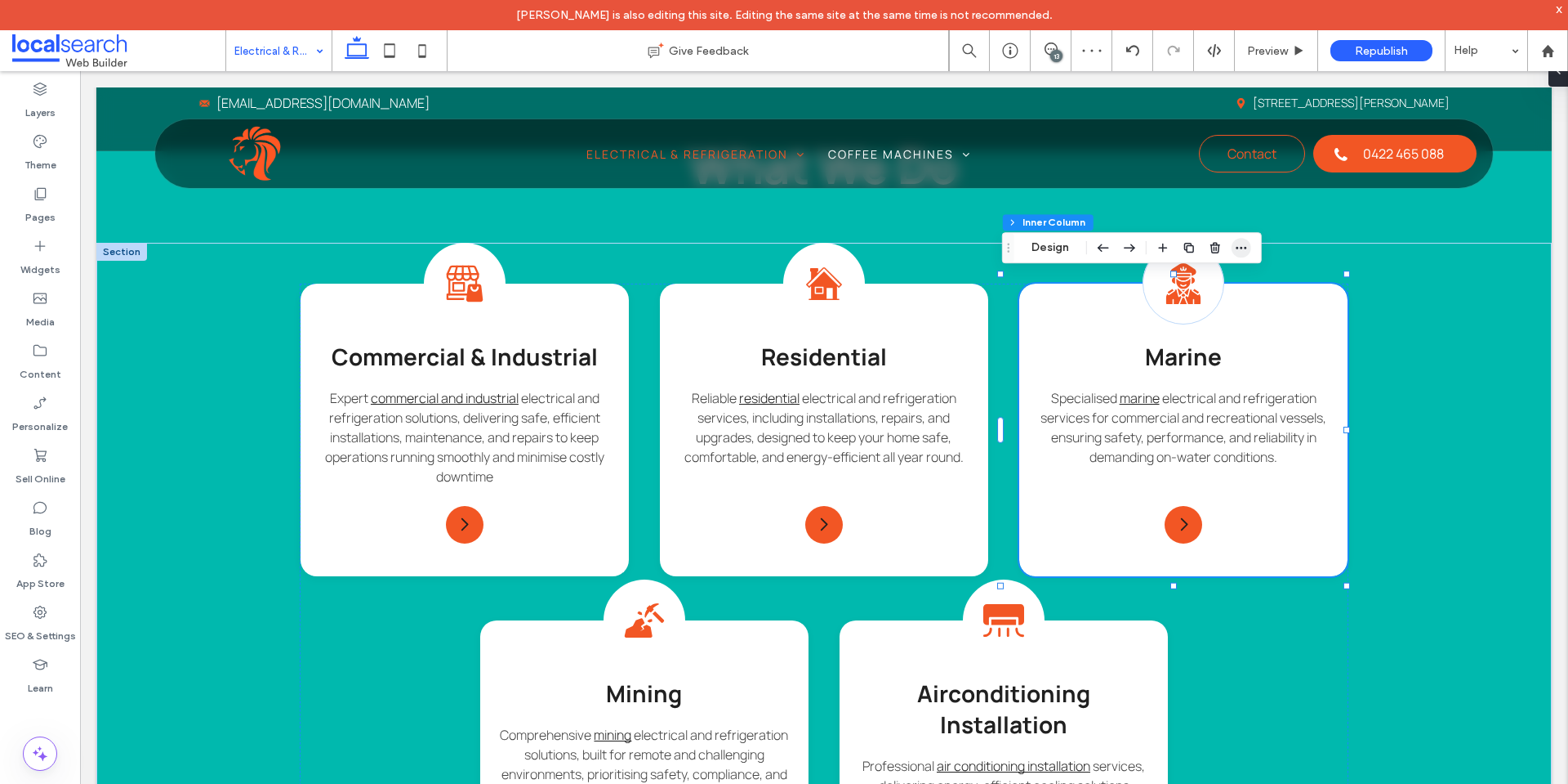
click at [1240, 252] on icon "button" at bounding box center [1241, 247] width 13 height 13
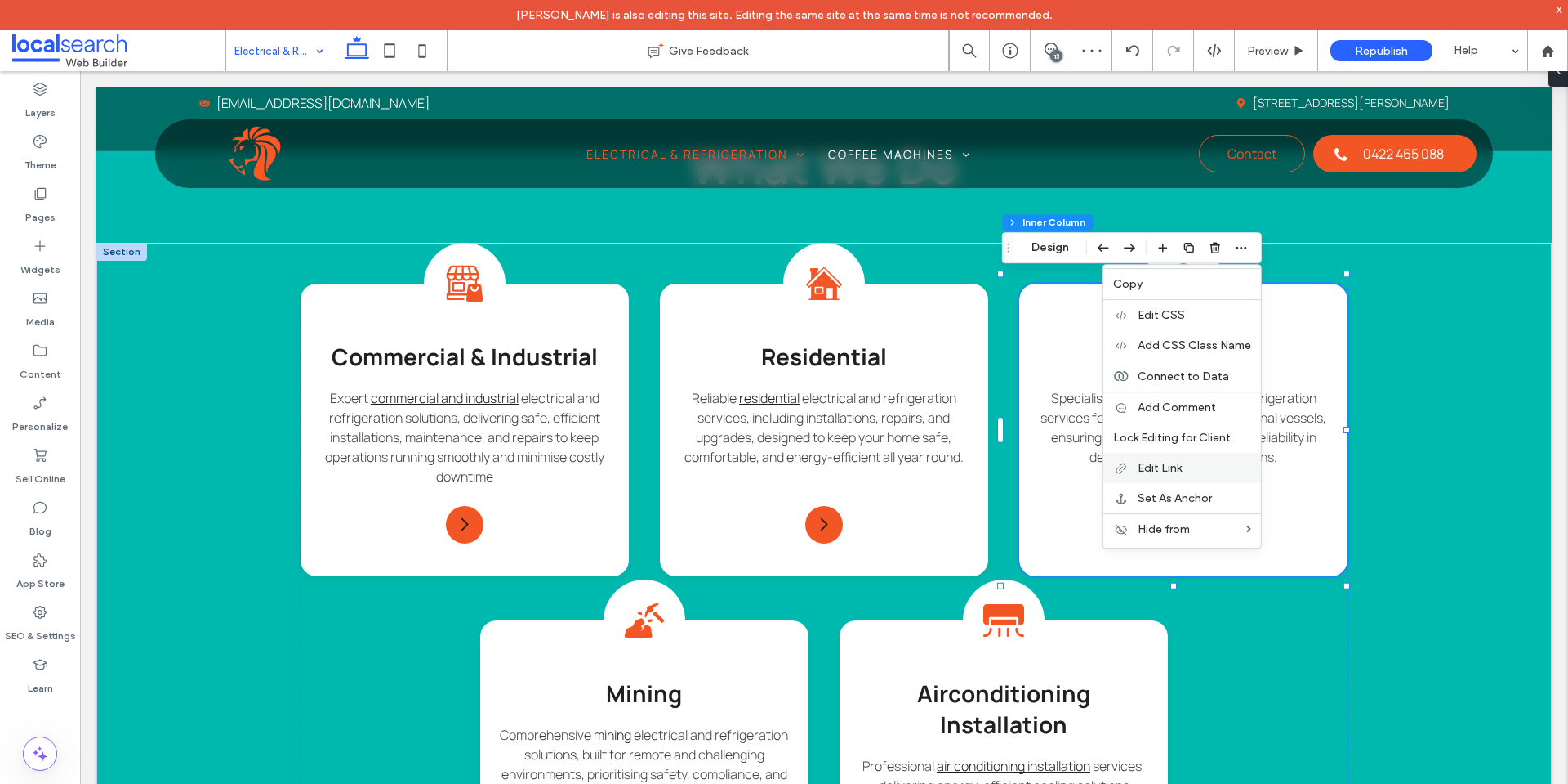
click at [1186, 461] on label "Edit Link" at bounding box center [1195, 468] width 114 height 14
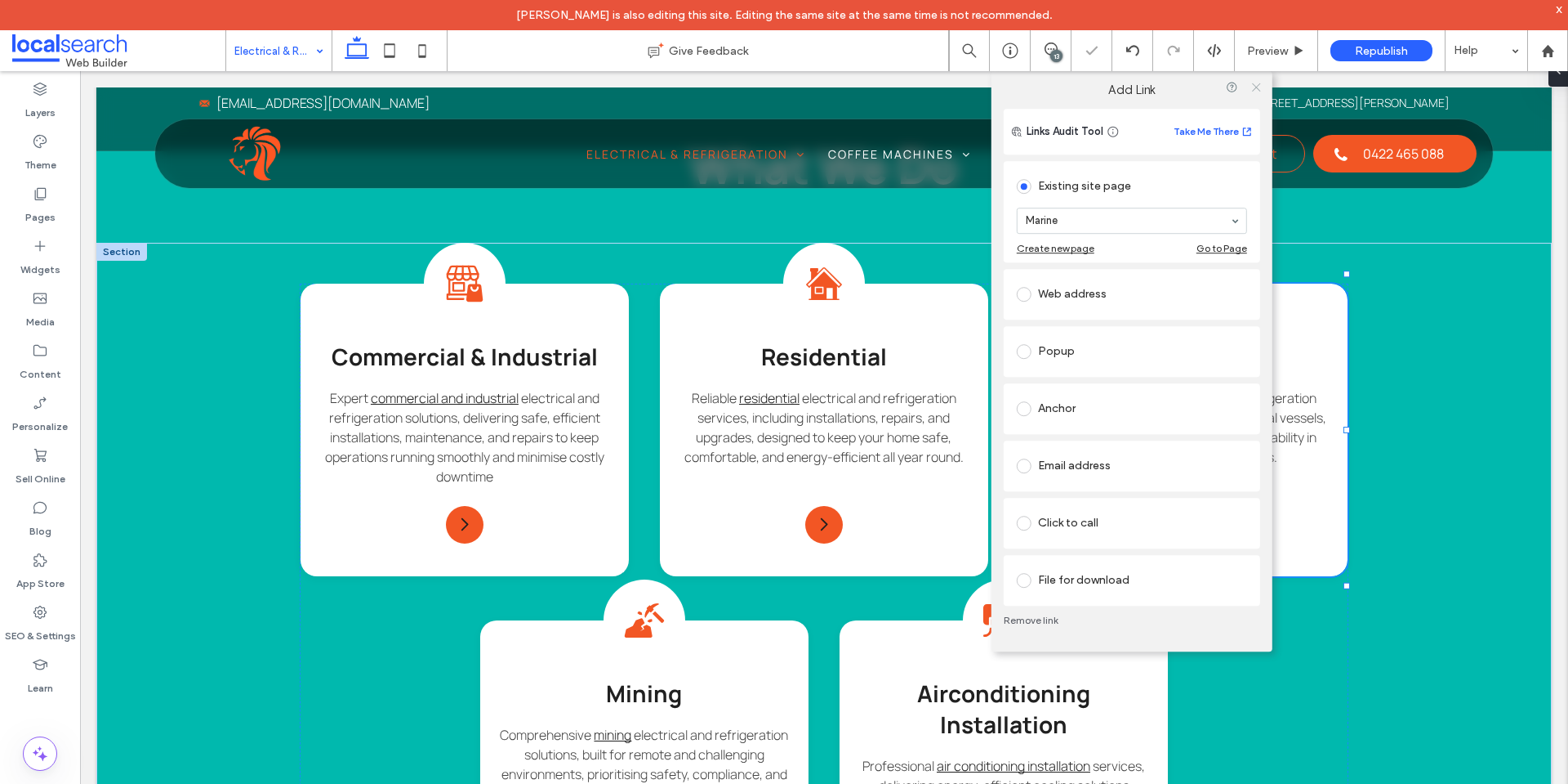
click at [1256, 84] on icon at bounding box center [1256, 87] width 12 height 12
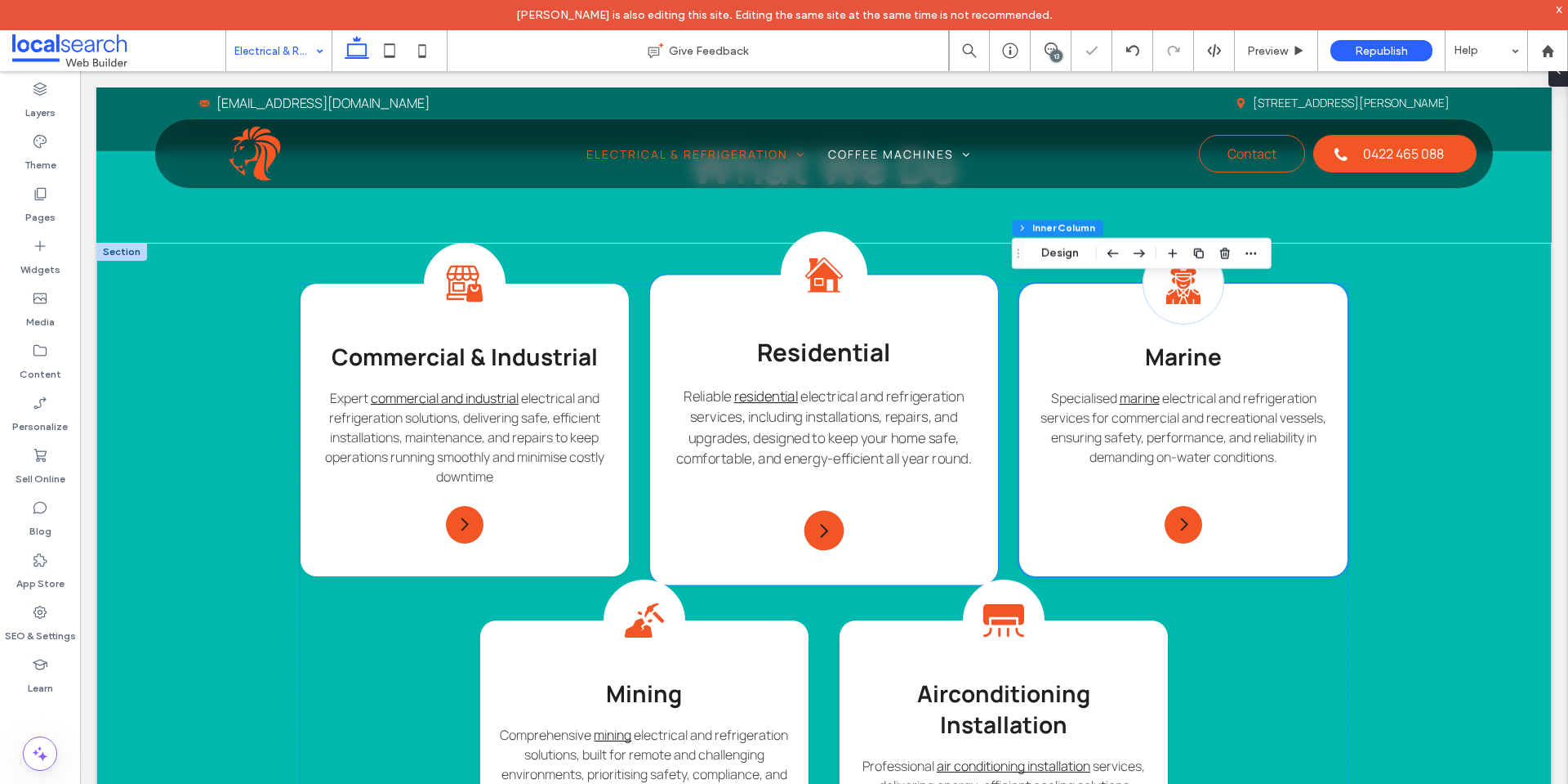
scroll to position [1390, 0]
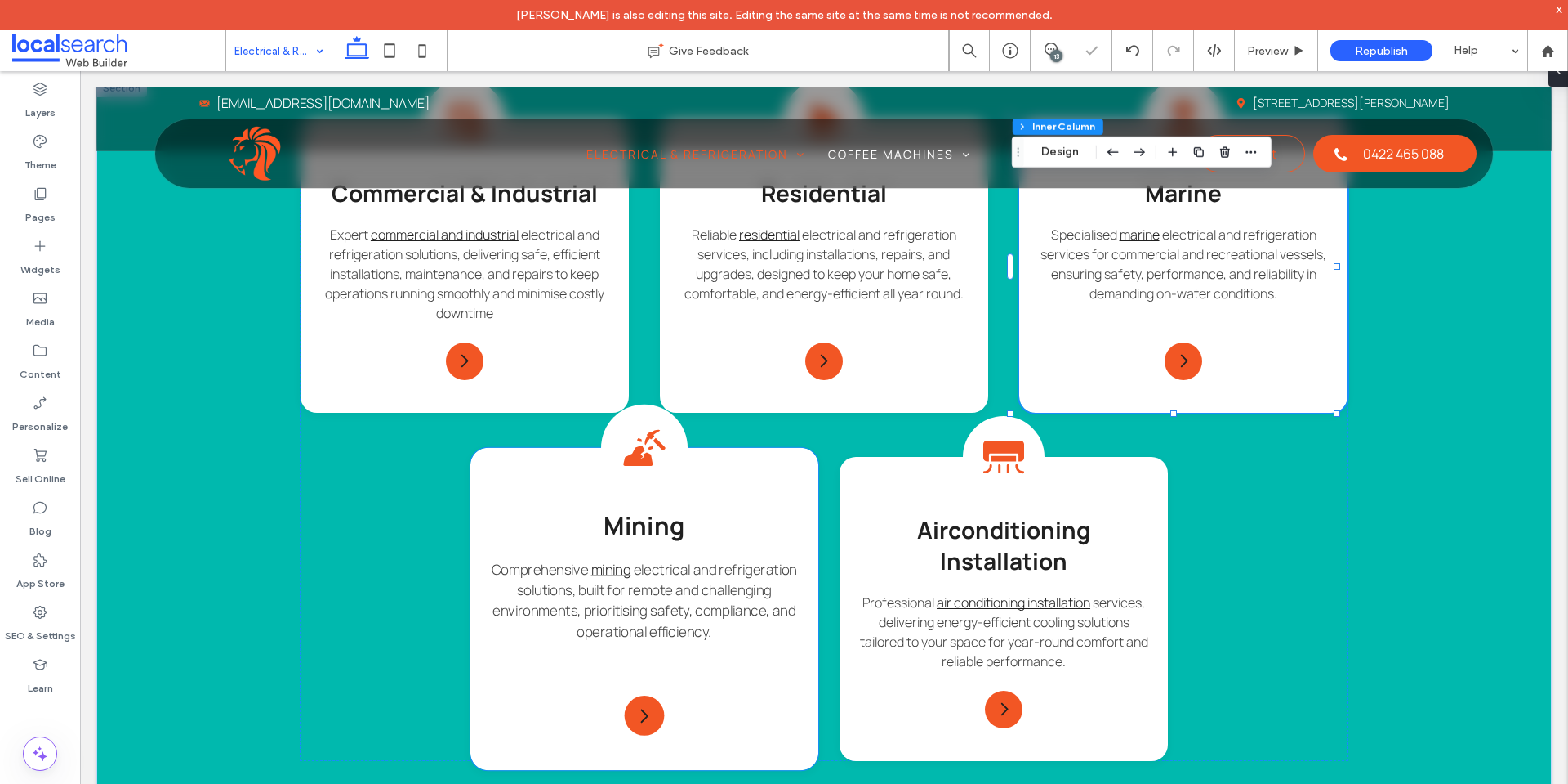
click at [793, 491] on div "Mining Icon Mining Comprehensive mining electrical and refrigeration solutions,…" at bounding box center [645, 609] width 348 height 322
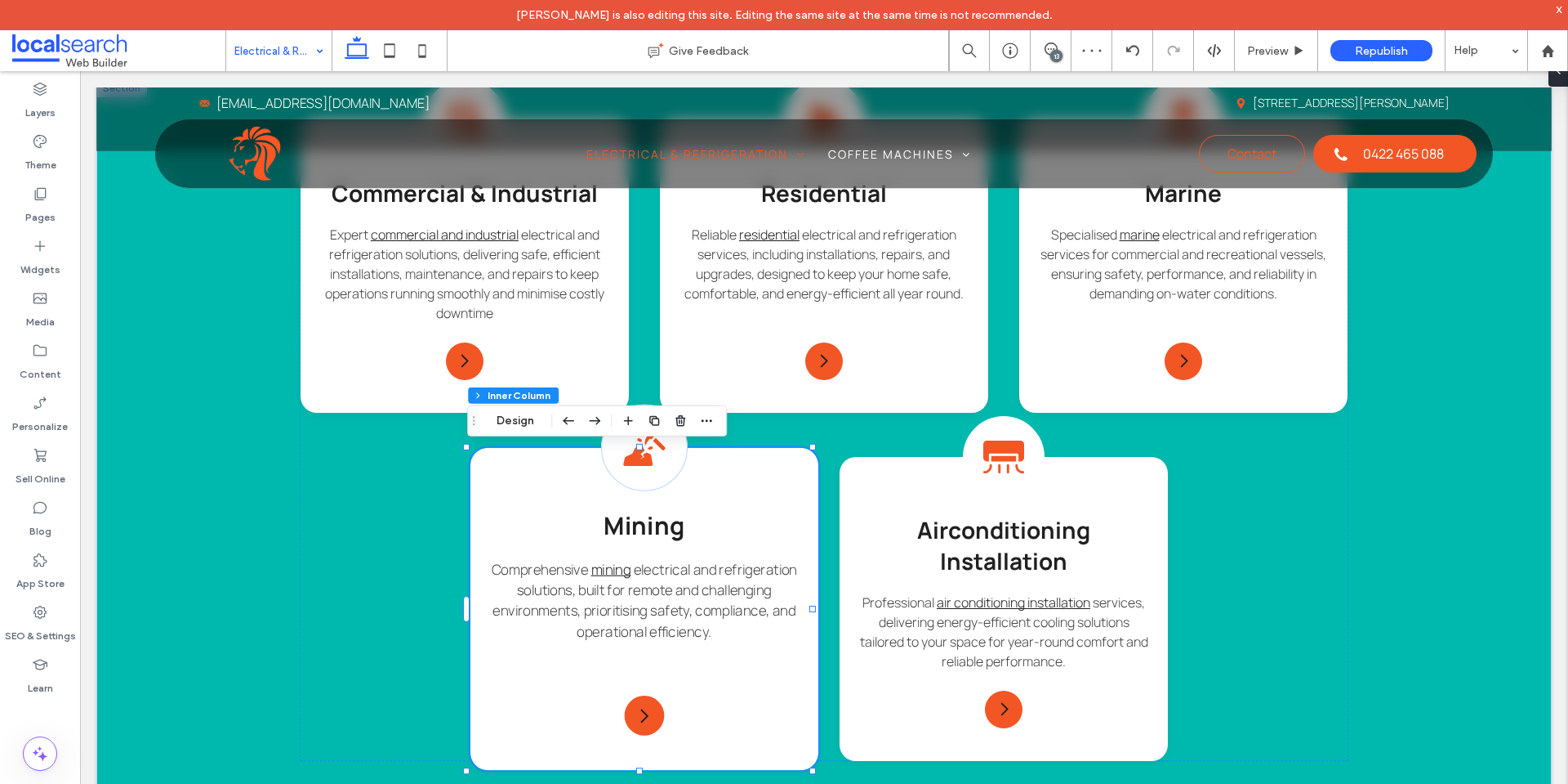
click at [793, 491] on div "Mining Icon Mining Comprehensive mining electrical and refrigeration solutions,…" at bounding box center [645, 609] width 348 height 322
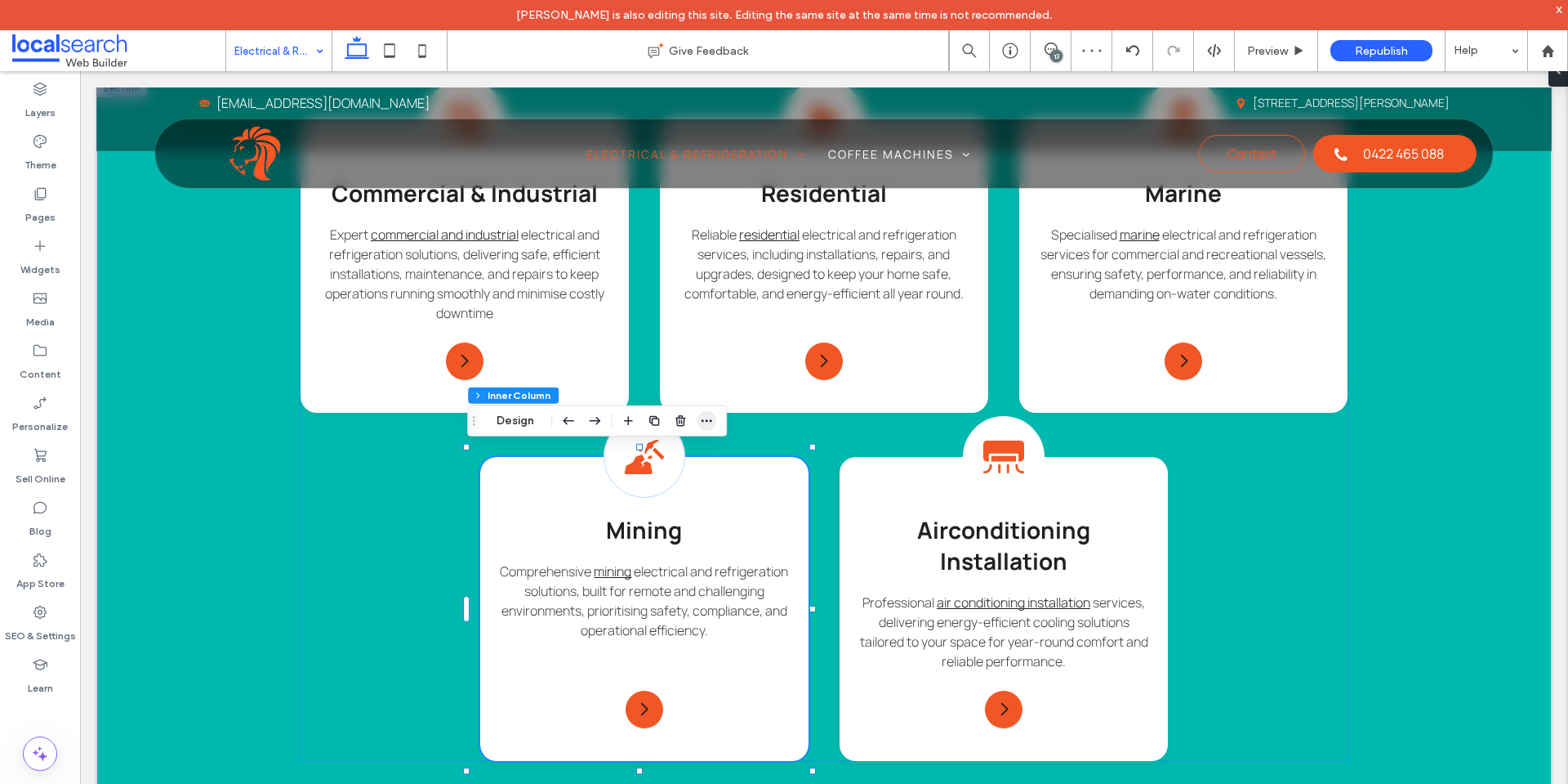
click at [701, 417] on icon "button" at bounding box center [707, 420] width 13 height 13
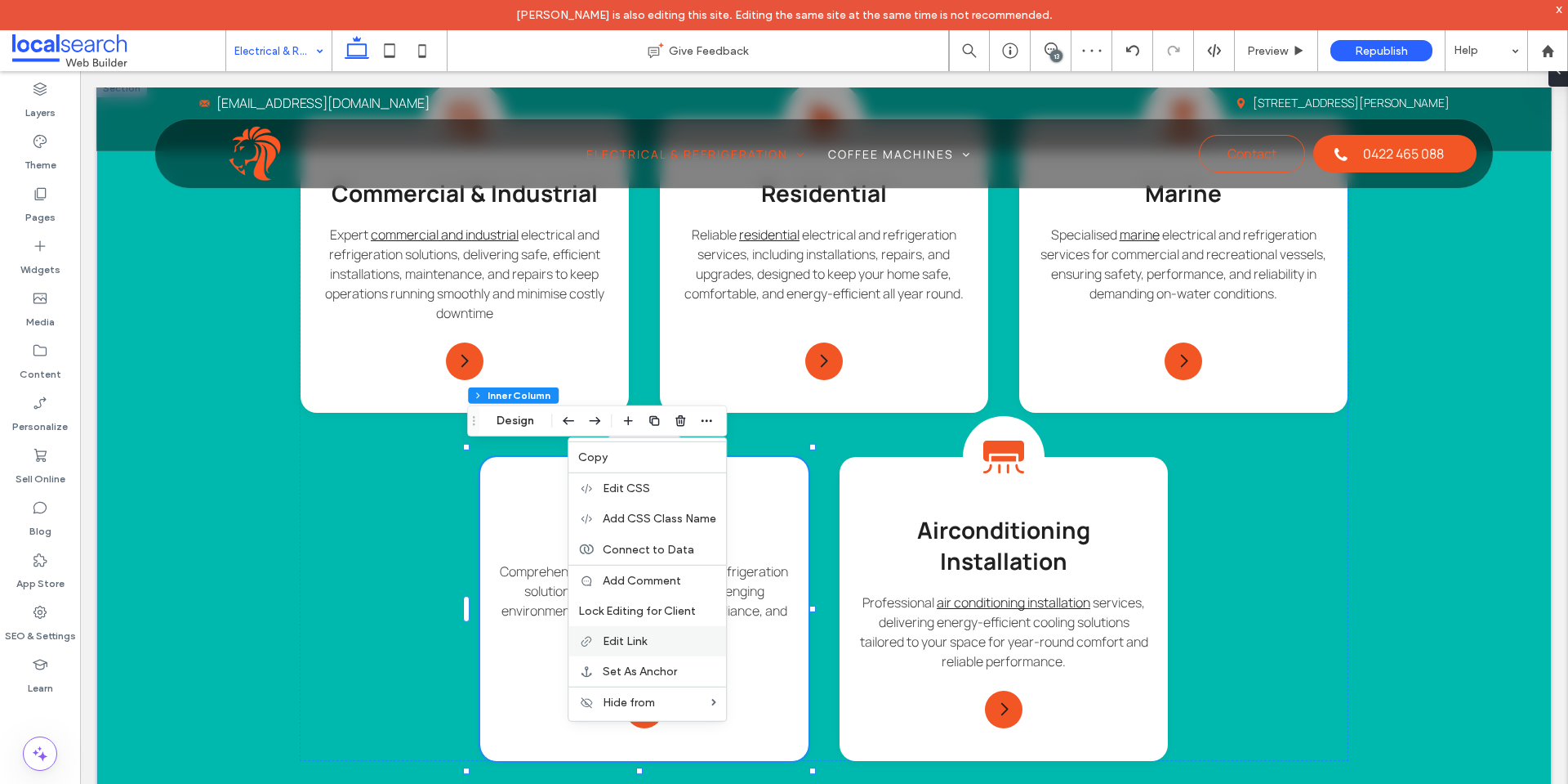
click at [661, 640] on label "Edit Link" at bounding box center [660, 641] width 114 height 14
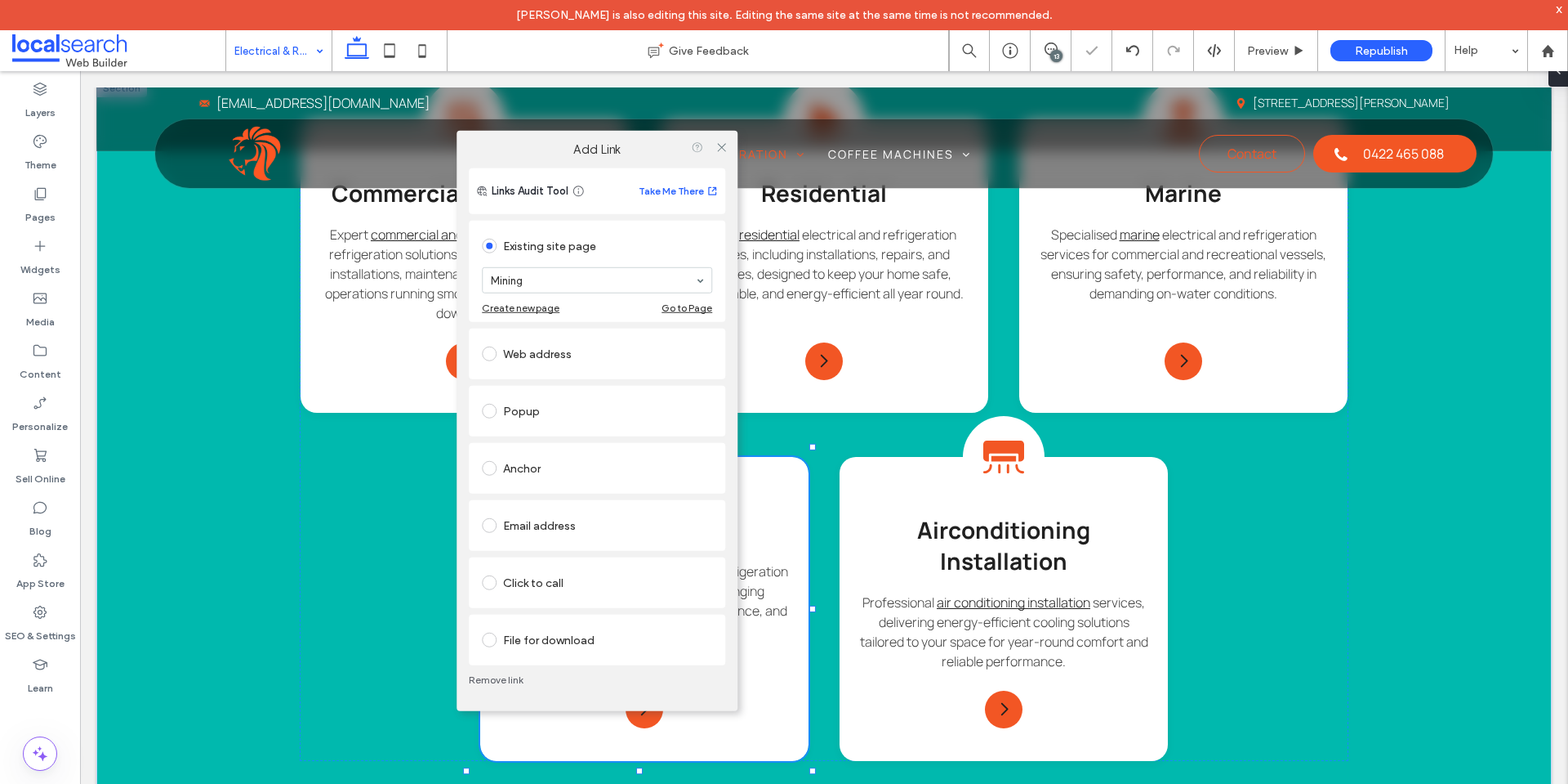
drag, startPoint x: 719, startPoint y: 148, endPoint x: 700, endPoint y: 156, distance: 20.6
click at [718, 148] on icon at bounding box center [722, 147] width 12 height 12
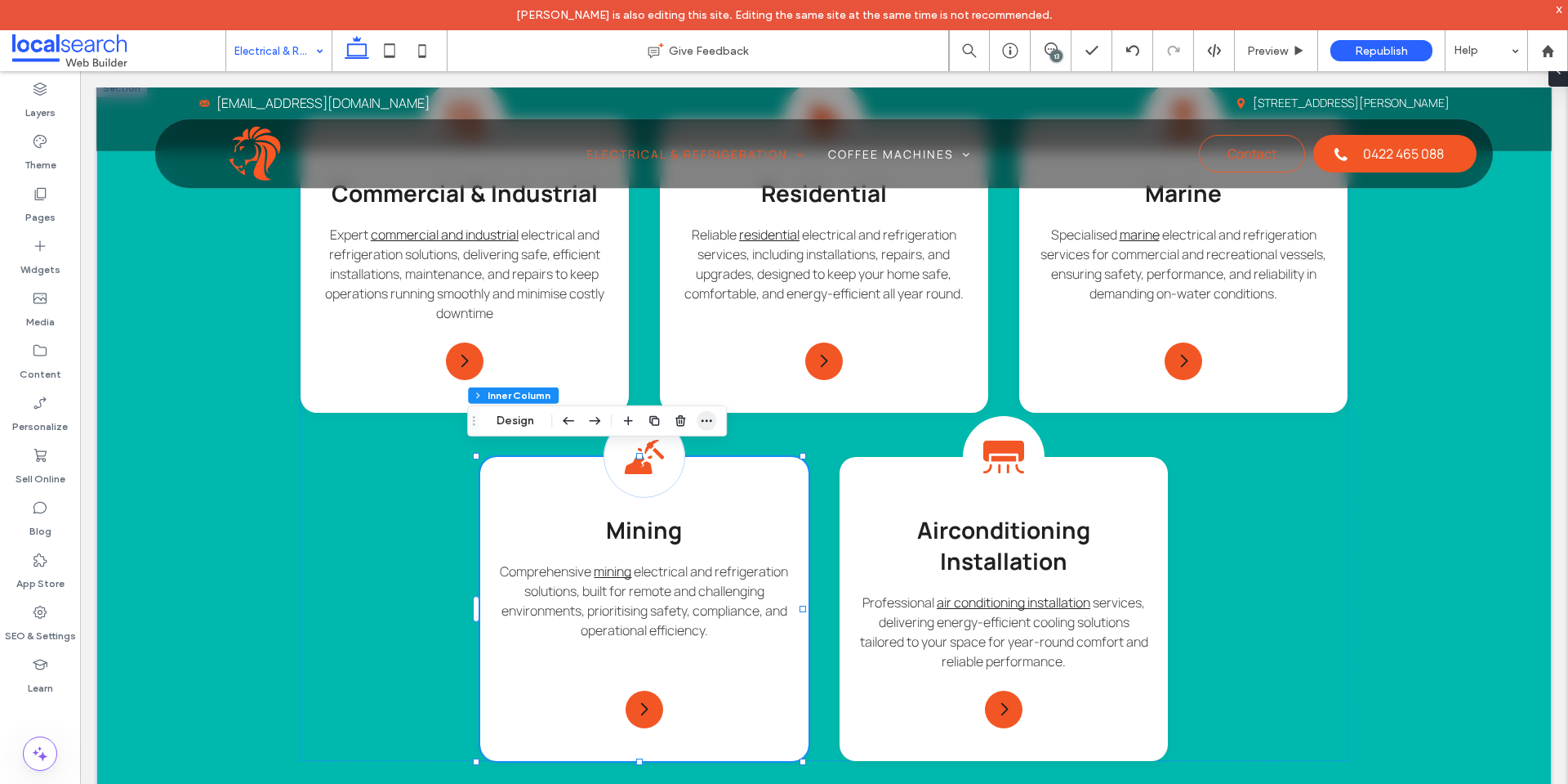
click at [705, 426] on icon "button" at bounding box center [707, 420] width 13 height 13
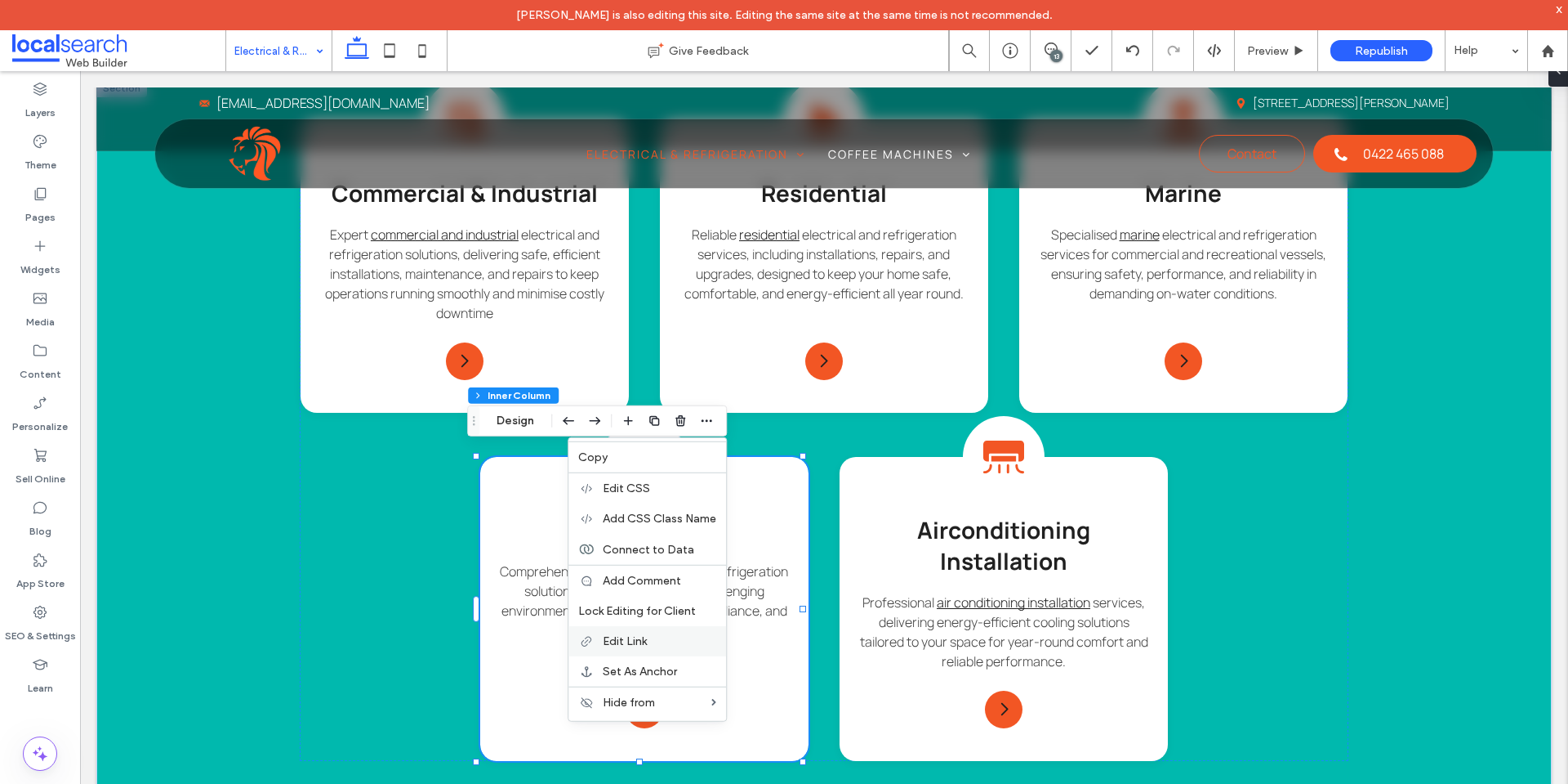
click at [643, 638] on span "Edit Link" at bounding box center [625, 641] width 44 height 14
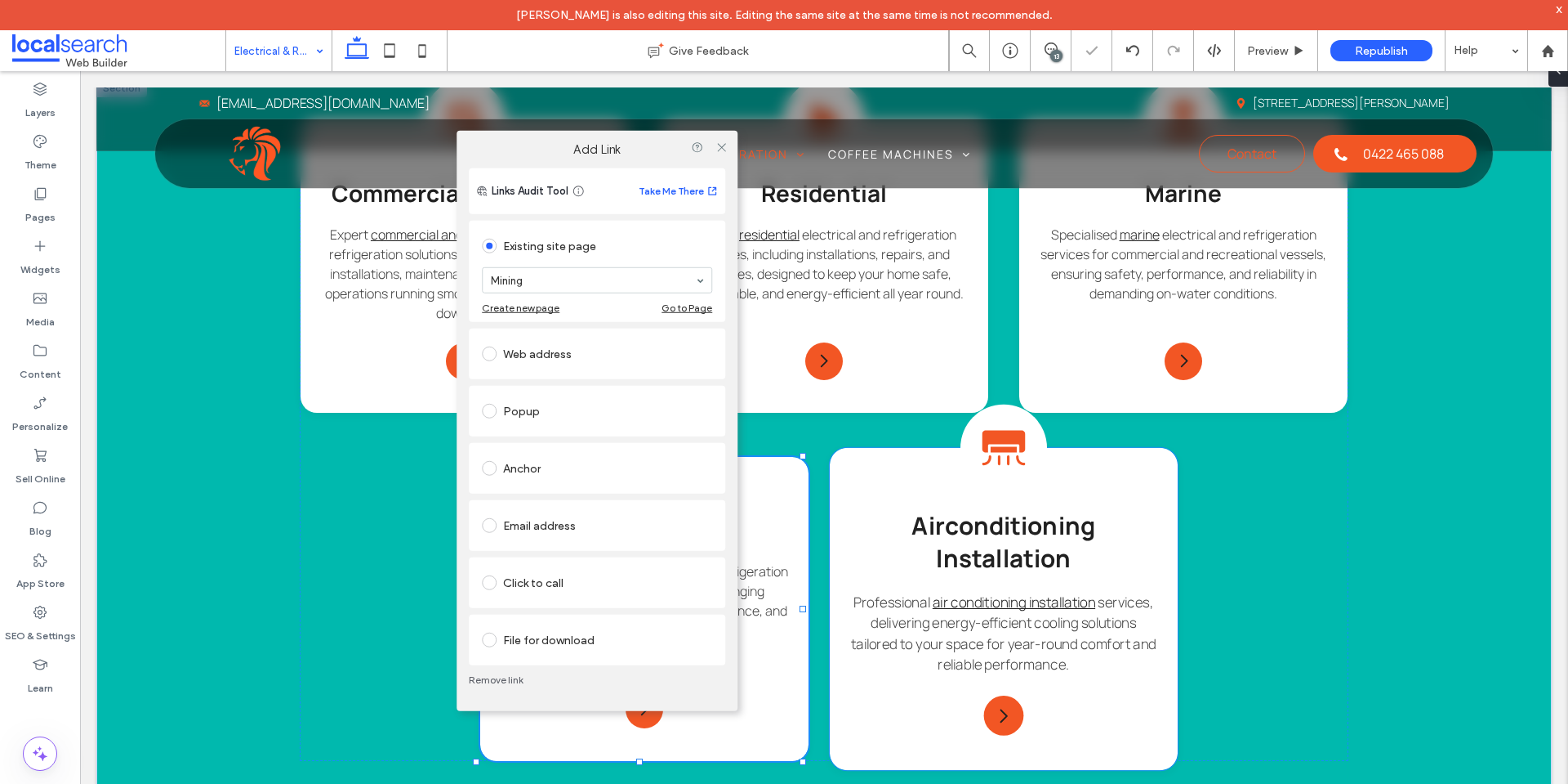
click at [865, 499] on div "Air Condition Icon Airconditioning Installation Professional air conditioning i…" at bounding box center [1003, 609] width 348 height 322
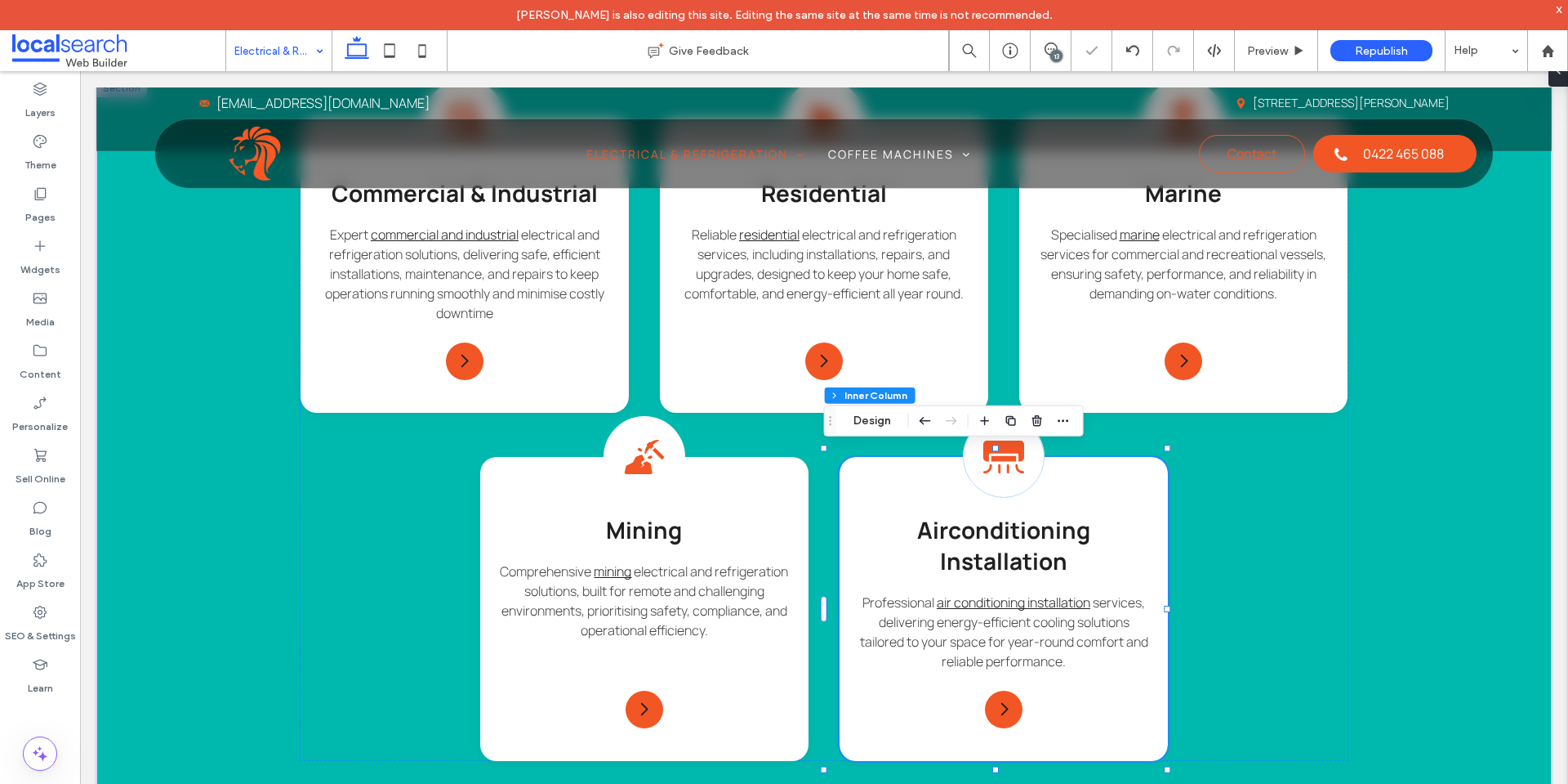
click at [1066, 432] on div at bounding box center [1063, 420] width 20 height 29
click at [1067, 420] on use "button" at bounding box center [1063, 420] width 11 height 2
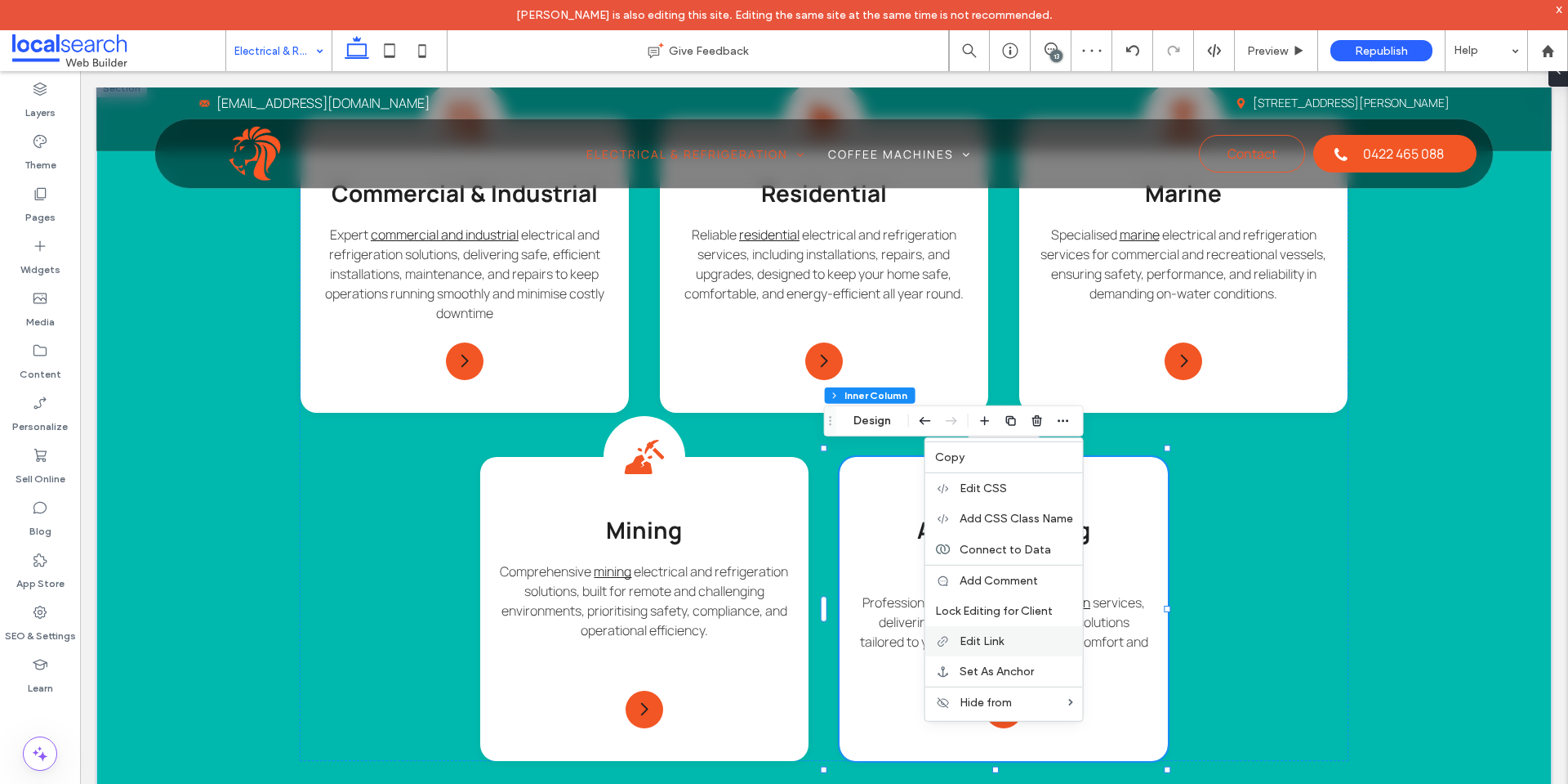
click at [979, 643] on span "Edit Link" at bounding box center [981, 641] width 44 height 14
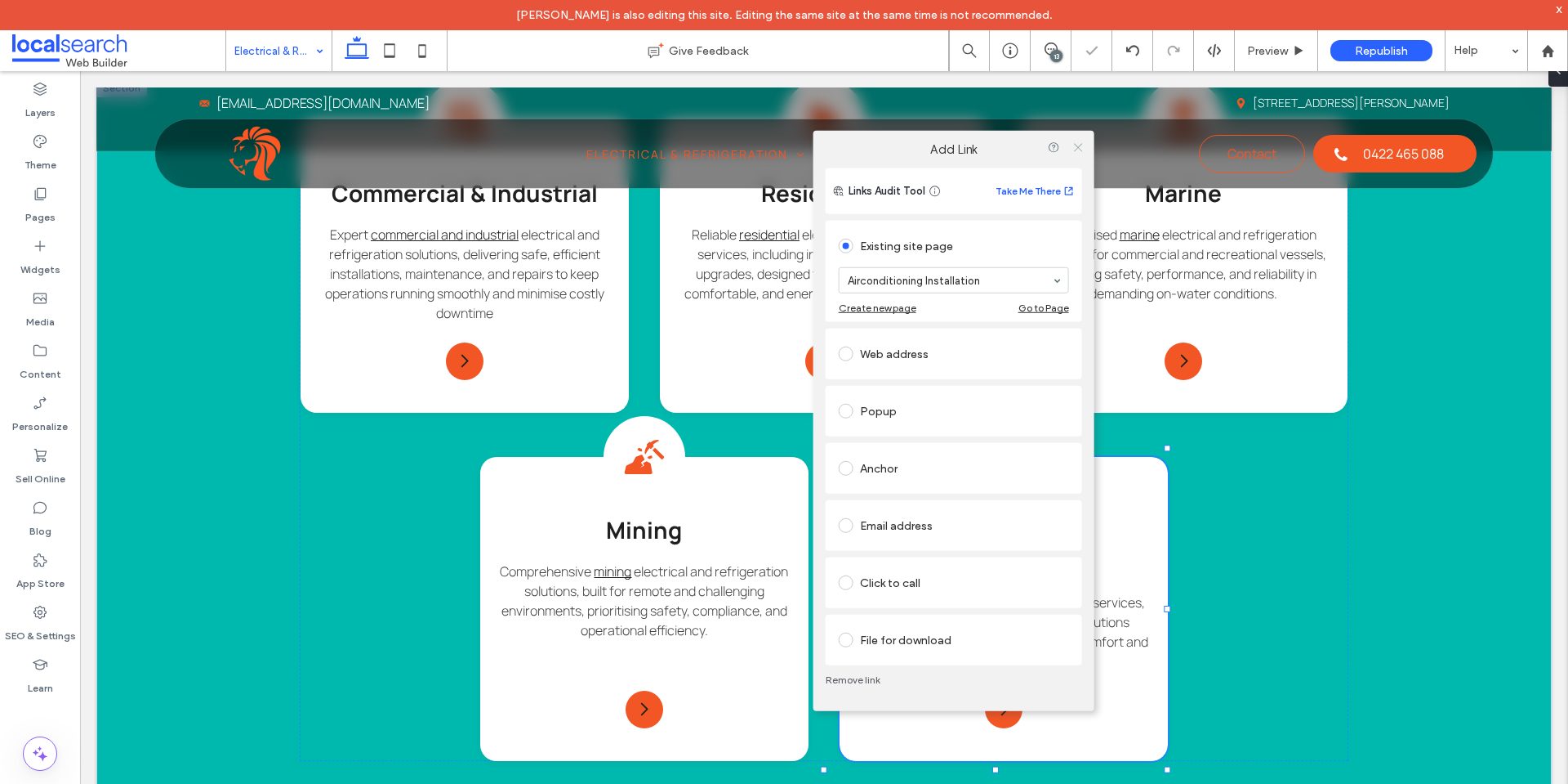
click at [1078, 141] on icon at bounding box center [1077, 147] width 12 height 12
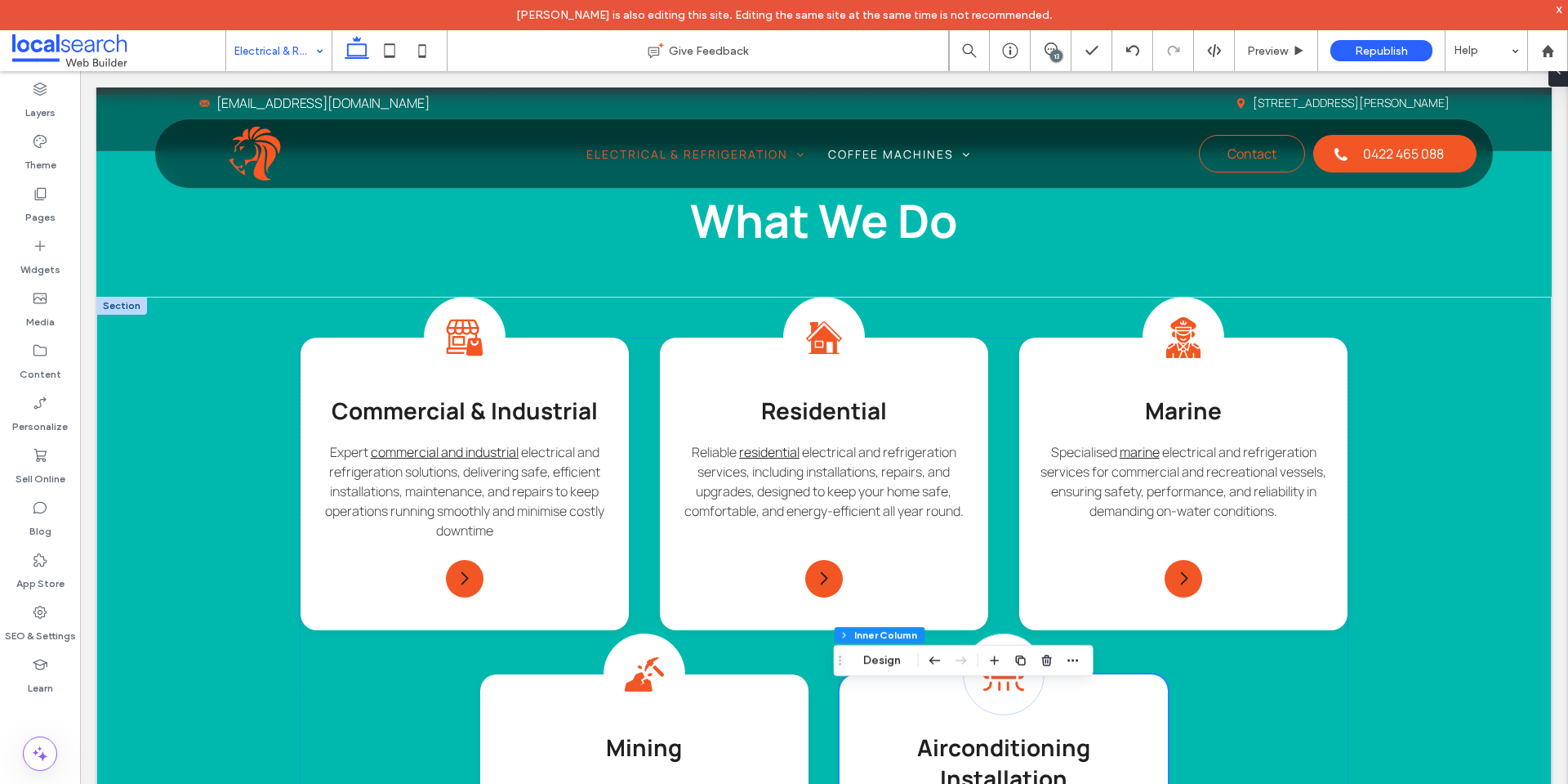
scroll to position [1159, 0]
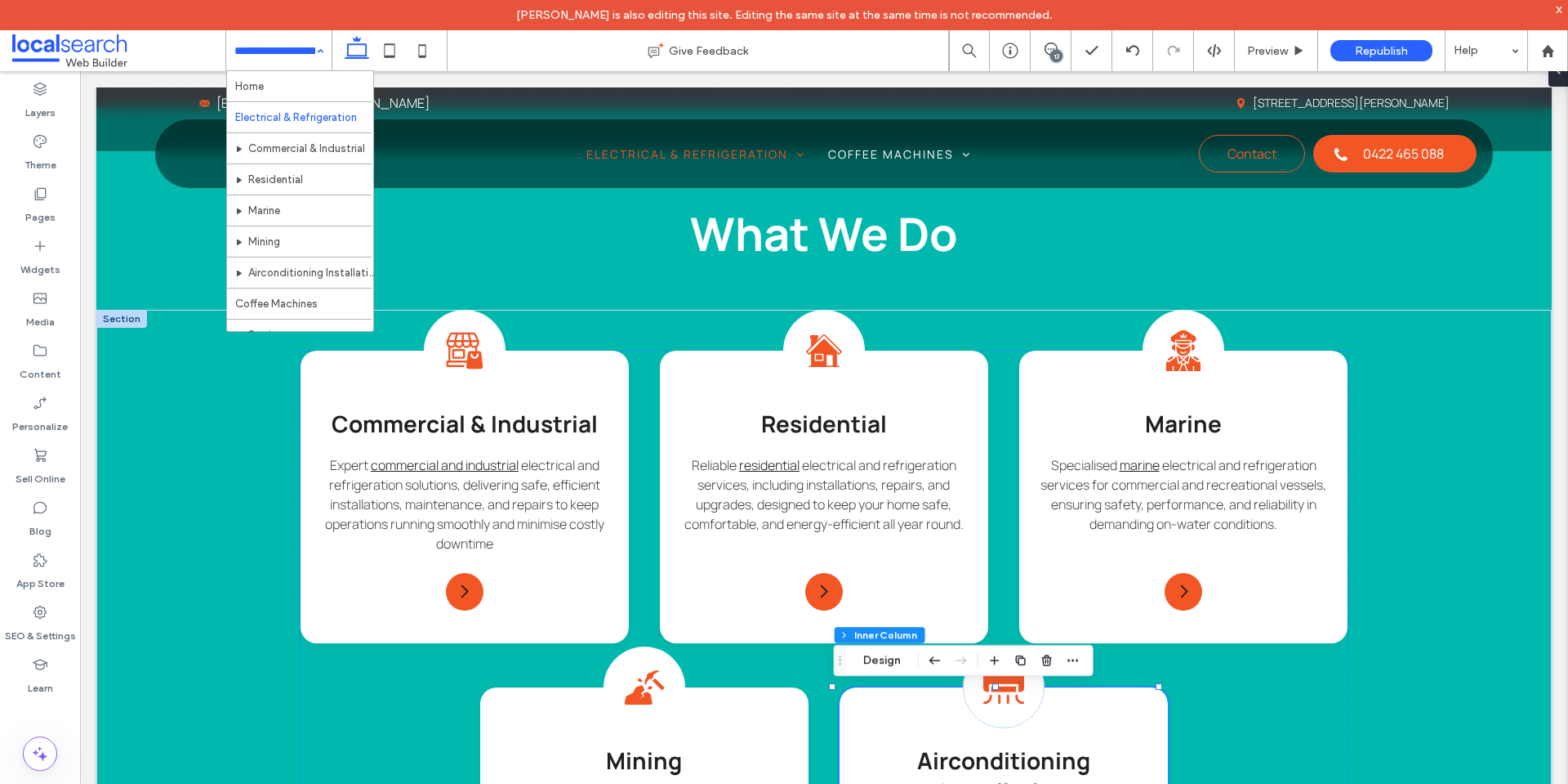
drag, startPoint x: 262, startPoint y: 63, endPoint x: 273, endPoint y: 101, distance: 39.6
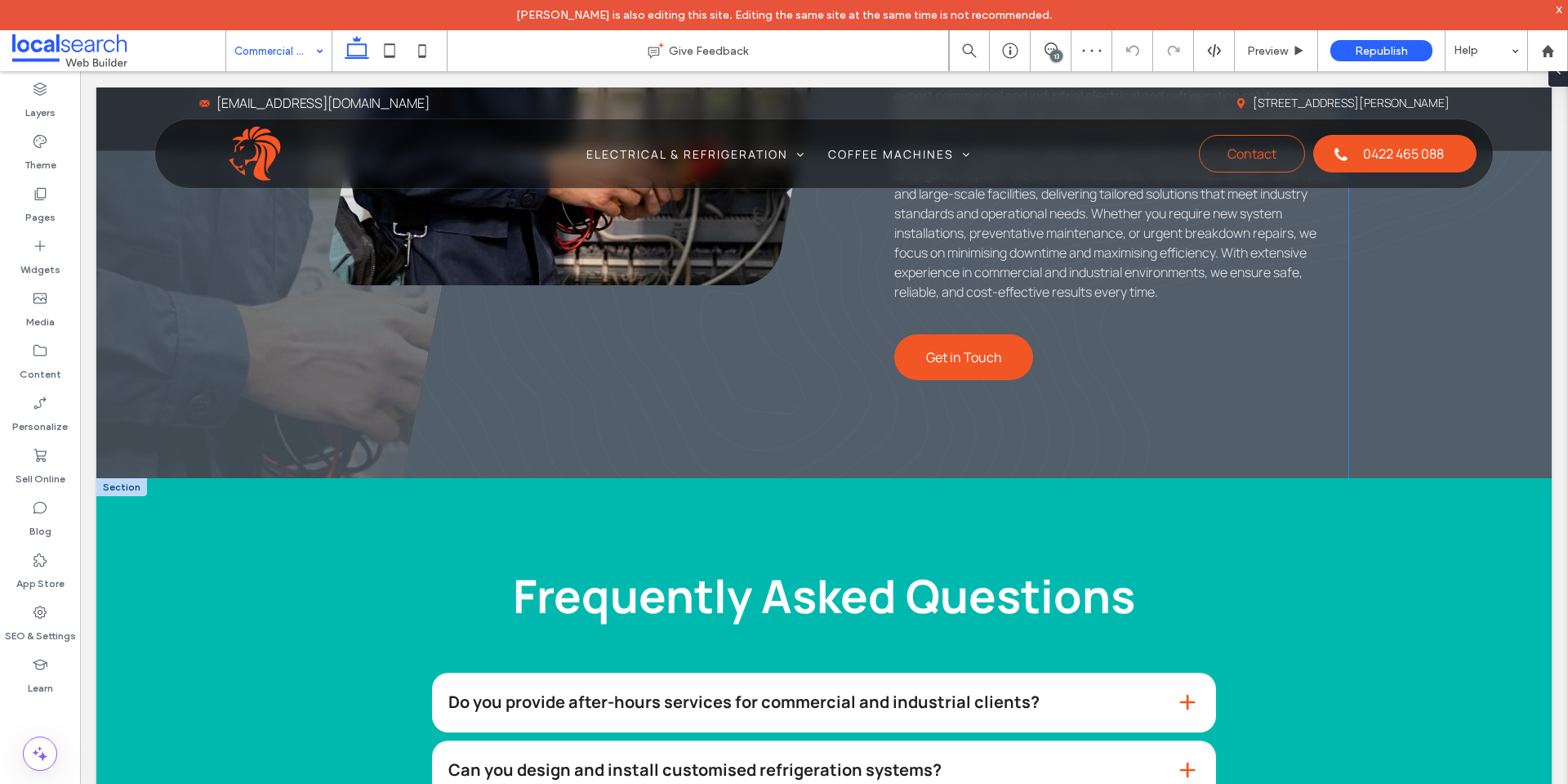
scroll to position [1063, 0]
